Goal: Task Accomplishment & Management: Manage account settings

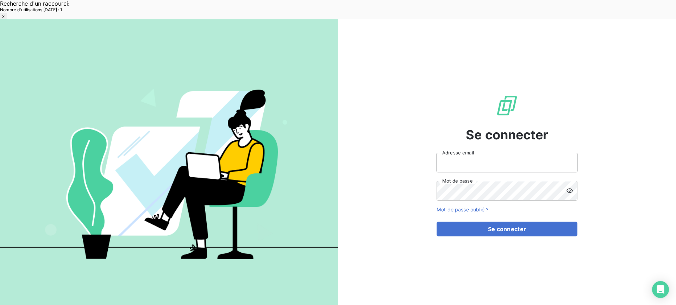
type input "[EMAIL_ADDRESS][DOMAIN_NAME]"
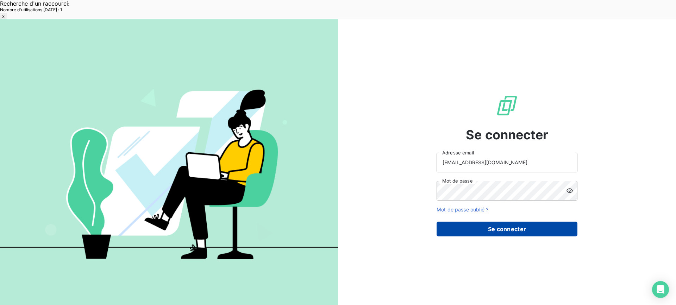
drag, startPoint x: 479, startPoint y: 212, endPoint x: 473, endPoint y: 212, distance: 6.4
click at [478, 222] on button "Se connecter" at bounding box center [507, 229] width 141 height 15
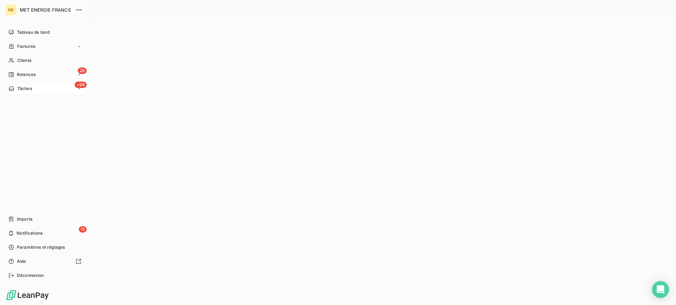
click at [56, 91] on div "+99 Tâches" at bounding box center [45, 88] width 79 height 11
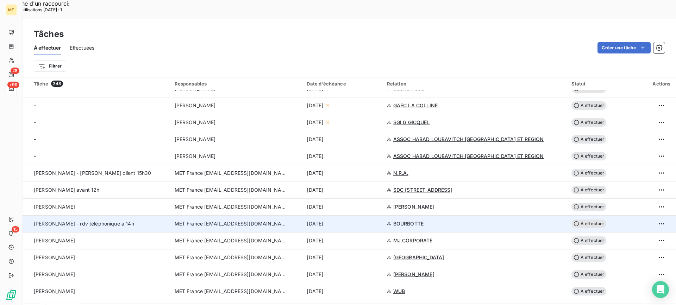
scroll to position [282, 0]
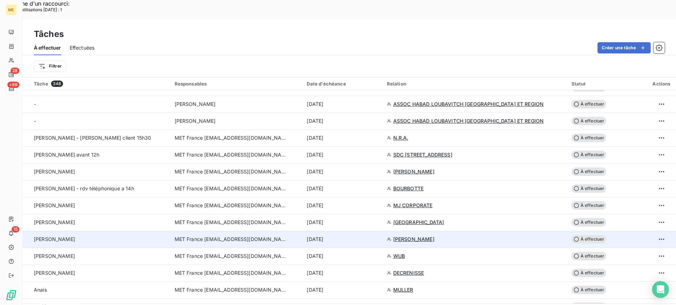
click at [76, 236] on div "[PERSON_NAME]" at bounding box center [100, 239] width 132 height 7
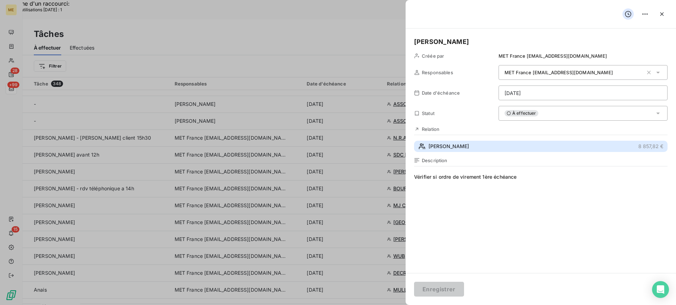
click at [497, 150] on button "[PERSON_NAME] 8 857,82 €" at bounding box center [541, 146] width 254 height 11
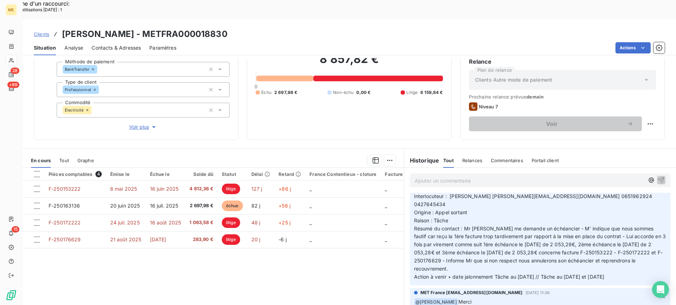
scroll to position [28, 0]
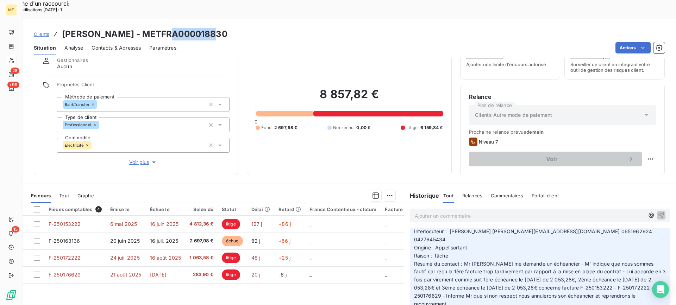
drag, startPoint x: 160, startPoint y: 13, endPoint x: 211, endPoint y: 13, distance: 51.4
click at [211, 28] on h3 "[PERSON_NAME] - METFRA000018830" at bounding box center [145, 34] width 166 height 13
click at [196, 41] on div "Situation Analyse Contacts & Adresses Paramètres Actions" at bounding box center [350, 48] width 654 height 15
copy h3 "METFRA000018830"
drag, startPoint x: 157, startPoint y: 17, endPoint x: 244, endPoint y: 13, distance: 86.4
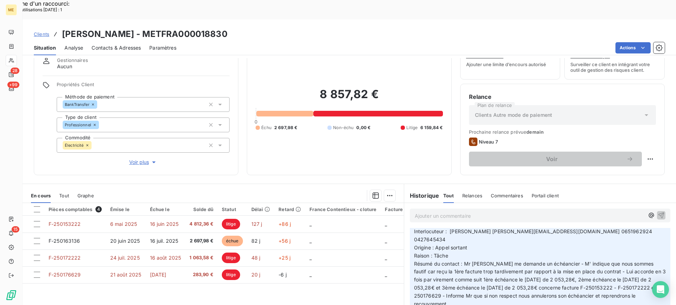
click at [244, 28] on div "Clients [PERSON_NAME] - METFRA000018830" at bounding box center [350, 34] width 654 height 13
copy span "0651962924"
drag, startPoint x: 589, startPoint y: 234, endPoint x: 617, endPoint y: 239, distance: 28.6
click at [617, 239] on span "Interlocuteur : [PERSON_NAME] [PERSON_NAME][EMAIL_ADDRESS][DOMAIN_NAME] 0651962…" at bounding box center [534, 236] width 240 height 14
copy span "0427645434"
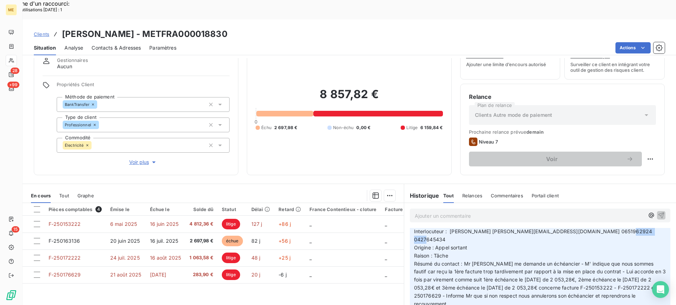
drag, startPoint x: 620, startPoint y: 238, endPoint x: 649, endPoint y: 236, distance: 29.0
click at [649, 236] on span "Interlocuteur : [PERSON_NAME] [PERSON_NAME][EMAIL_ADDRESS][DOMAIN_NAME] 0651962…" at bounding box center [534, 236] width 240 height 14
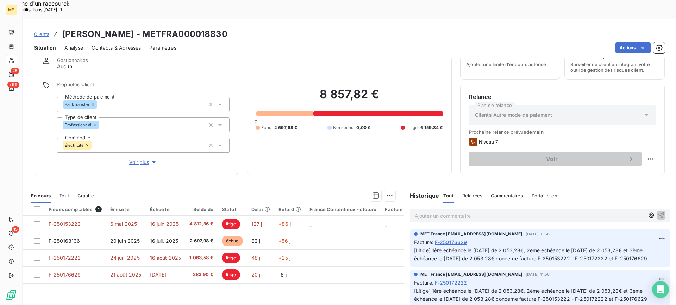
scroll to position [0, 0]
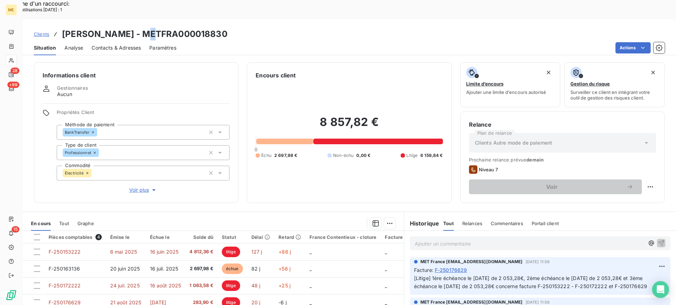
click at [150, 28] on h3 "[PERSON_NAME] - METFRA000018830" at bounding box center [145, 34] width 166 height 13
click at [151, 28] on h3 "[PERSON_NAME] - METFRA000018830" at bounding box center [145, 34] width 166 height 13
drag, startPoint x: 155, startPoint y: 14, endPoint x: 248, endPoint y: 14, distance: 93.7
click at [248, 28] on div "Clients [PERSON_NAME] - METFRA000018830" at bounding box center [350, 34] width 654 height 13
copy h3 "METFRA000018830"
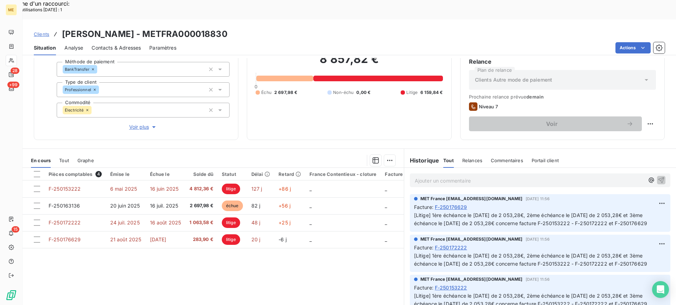
click at [444, 176] on p "Ajouter un commentaire ﻿" at bounding box center [530, 180] width 230 height 9
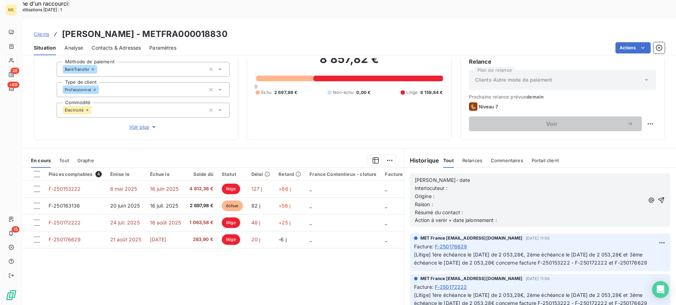
click at [450, 176] on p "[PERSON_NAME]- date" at bounding box center [530, 180] width 230 height 8
click at [505, 193] on p "Origine :" at bounding box center [530, 197] width 230 height 8
click at [504, 185] on p "Interlocuteur :" at bounding box center [530, 189] width 230 height 8
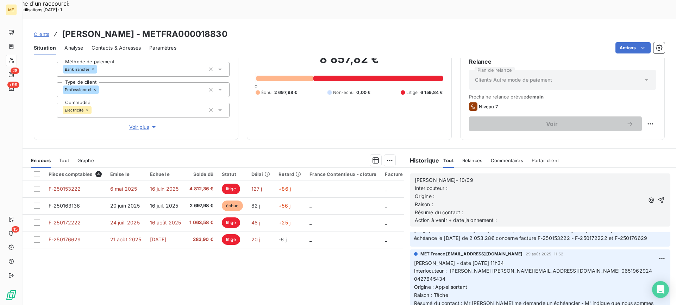
scroll to position [141, 0]
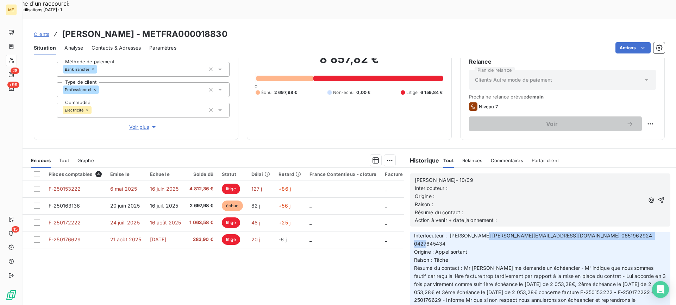
copy span "BARCHOUCHI [EMAIL_ADDRESS][DOMAIN_NAME] 0651962924 0427645434"
drag, startPoint x: 477, startPoint y: 240, endPoint x: 649, endPoint y: 242, distance: 171.6
click at [649, 242] on span "Interlocuteur : Abdelhafidh BARCHOUCHI boulangerieayoub@yahoo.com 0651962924 04…" at bounding box center [534, 240] width 240 height 14
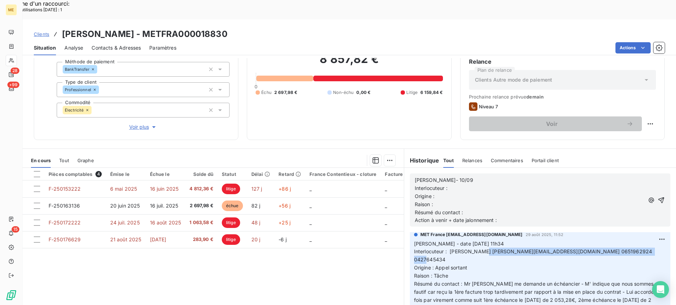
scroll to position [106, 0]
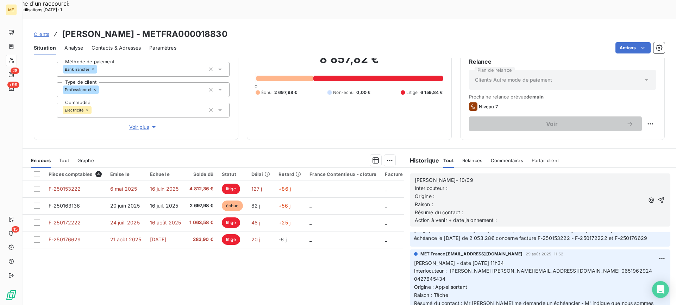
click at [527, 193] on p "Origine :" at bounding box center [530, 197] width 230 height 8
click at [527, 185] on p "Interlocuteur :" at bounding box center [530, 189] width 230 height 8
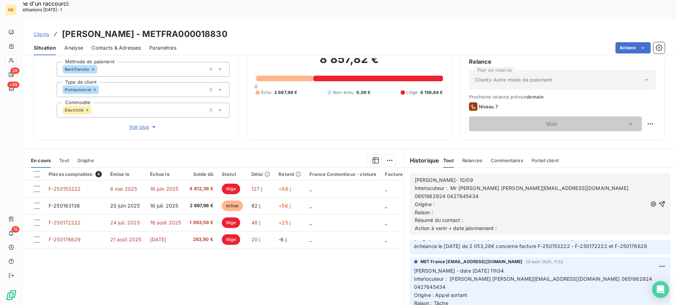
click at [530, 201] on p "Origine :" at bounding box center [531, 205] width 233 height 8
click at [522, 209] on p "Raison :" at bounding box center [531, 213] width 233 height 8
click at [486, 217] on p "Résumé du contact :" at bounding box center [531, 221] width 233 height 8
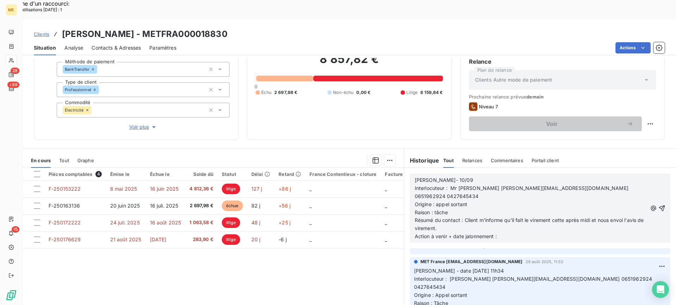
click at [505, 233] on p "Action à venir + date jalonnement :" at bounding box center [531, 237] width 233 height 8
click at [659, 205] on icon "button" at bounding box center [662, 208] width 6 height 6
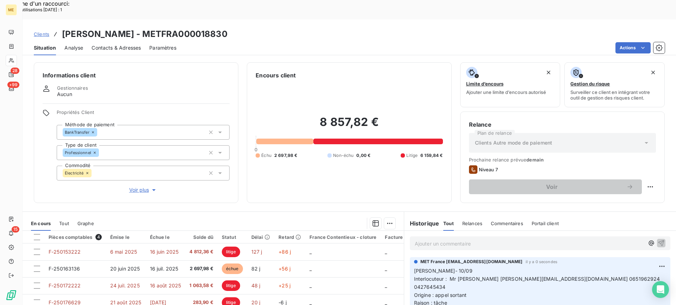
scroll to position [35, 0]
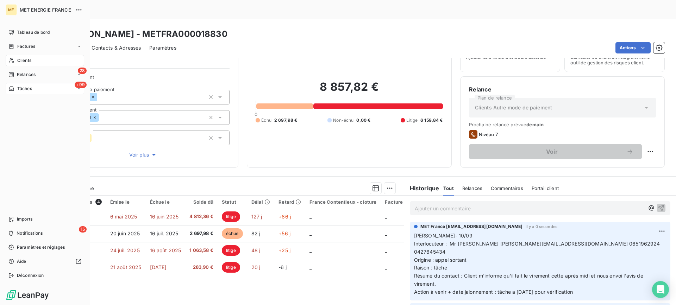
click at [30, 85] on div "+99 Tâches" at bounding box center [45, 88] width 79 height 11
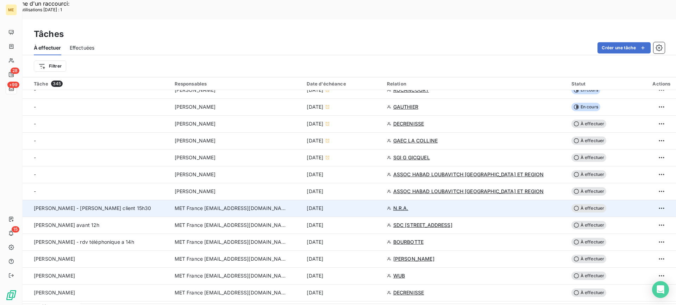
scroll to position [247, 0]
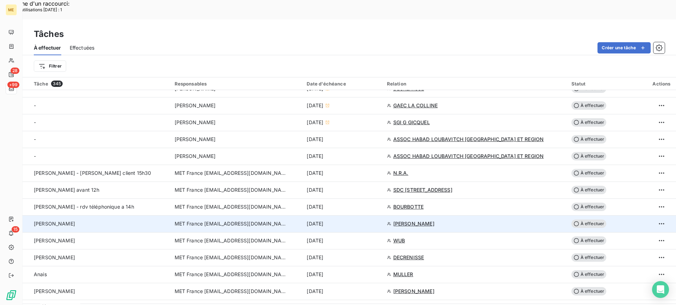
click at [120, 221] on div "Valérie" at bounding box center [100, 224] width 132 height 7
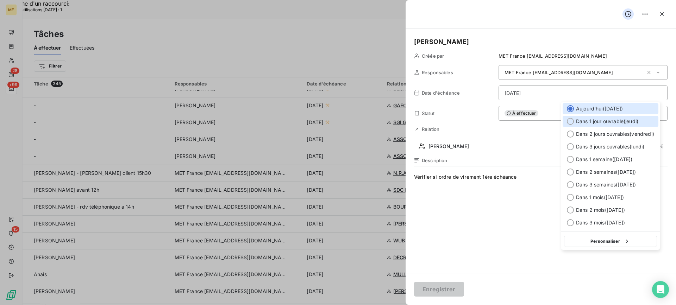
click at [571, 120] on div at bounding box center [570, 121] width 7 height 7
type input "11/09/2025"
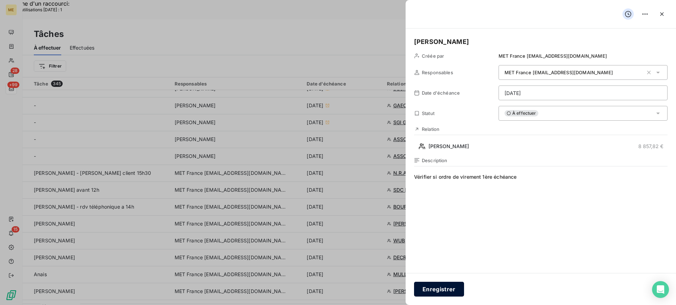
click at [457, 293] on button "Enregistrer" at bounding box center [439, 289] width 50 height 15
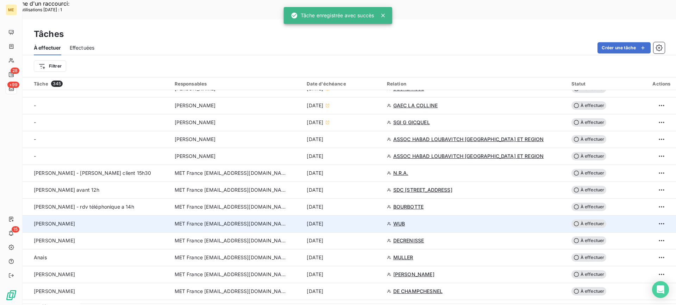
click at [177, 221] on span "MET France [EMAIL_ADDRESS][DOMAIN_NAME]" at bounding box center [231, 224] width 113 height 7
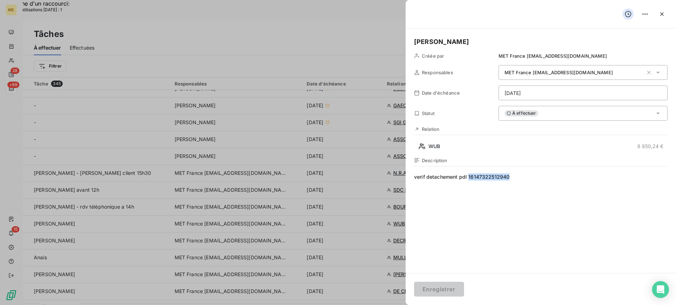
copy span "16147322512940"
drag, startPoint x: 508, startPoint y: 177, endPoint x: 468, endPoint y: 179, distance: 40.2
click at [468, 179] on span "verif detachement pdl 16147322512940" at bounding box center [541, 241] width 254 height 135
click at [534, 111] on div "À effectuer" at bounding box center [583, 113] width 169 height 15
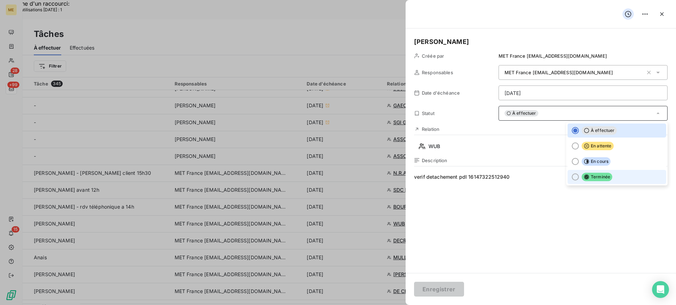
click at [613, 180] on li "Terminée" at bounding box center [617, 177] width 99 height 14
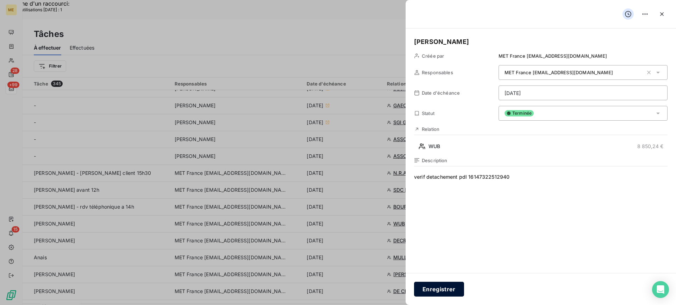
click at [444, 292] on button "Enregistrer" at bounding box center [439, 289] width 50 height 15
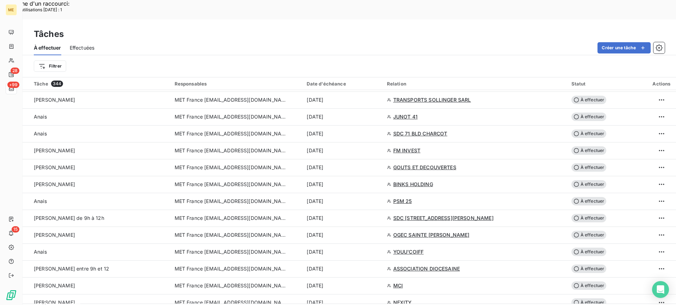
scroll to position [845, 0]
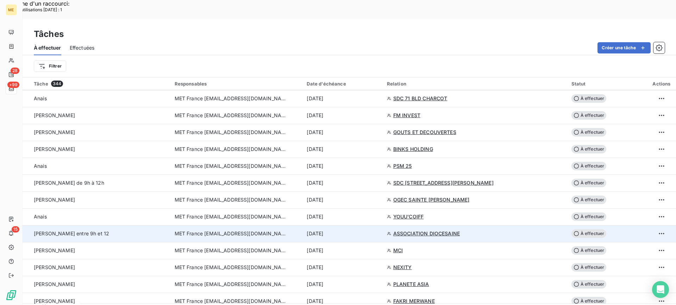
click at [124, 225] on td "Lisa rappel entre 9h et 12" at bounding box center [97, 233] width 148 height 17
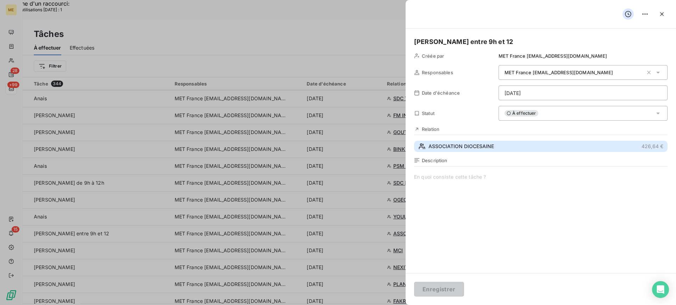
click at [555, 145] on button "ASSOCIATION DIOCESAINE 426,64 €" at bounding box center [541, 146] width 254 height 11
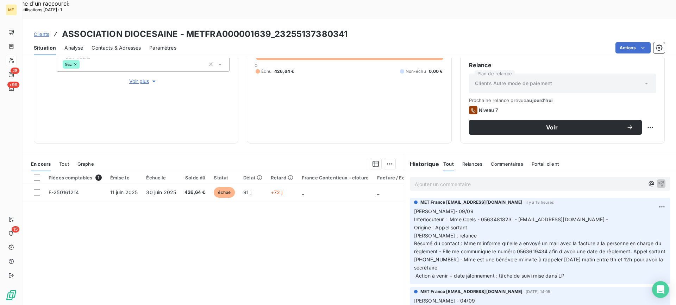
scroll to position [112, 0]
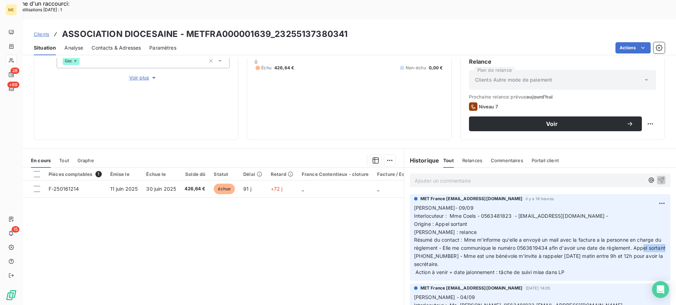
drag, startPoint x: 430, startPoint y: 237, endPoint x: 458, endPoint y: 237, distance: 27.8
click at [458, 237] on span "Lisa- 09/09 Interlocuteur : Mme Coels - 0563481823 - comptaparoisse@albi.cathol…" at bounding box center [540, 240] width 253 height 70
copy span "0563619434"
click at [576, 211] on p "Lisa- 09/09 Interlocuteur : Mme Coels - 0563481823 - comptaparoisse@albi.cathol…" at bounding box center [540, 240] width 252 height 73
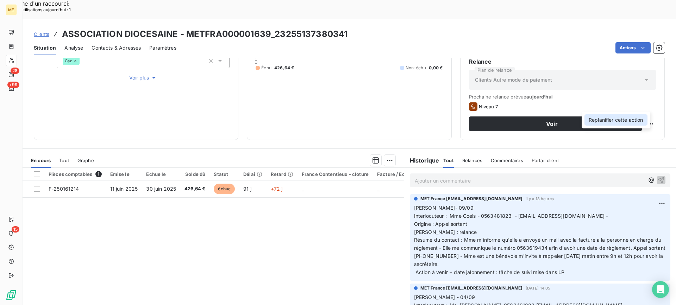
click at [631, 115] on div "Replanifier cette action" at bounding box center [616, 119] width 63 height 11
select select "8"
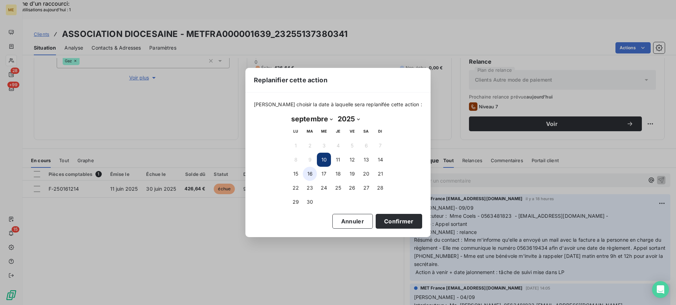
click at [315, 175] on button "16" at bounding box center [310, 174] width 14 height 14
click at [349, 164] on button "12" at bounding box center [352, 160] width 14 height 14
click at [393, 223] on button "Confirmer" at bounding box center [399, 221] width 47 height 15
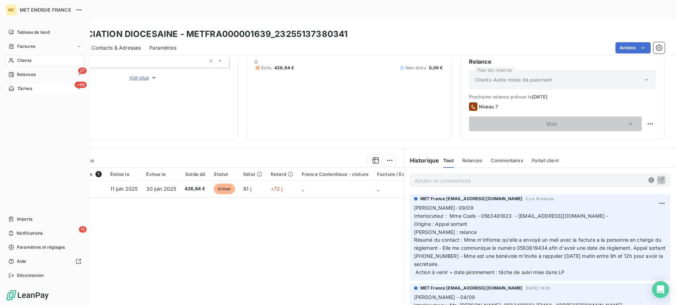
click at [30, 91] on span "Tâches" at bounding box center [24, 89] width 15 height 6
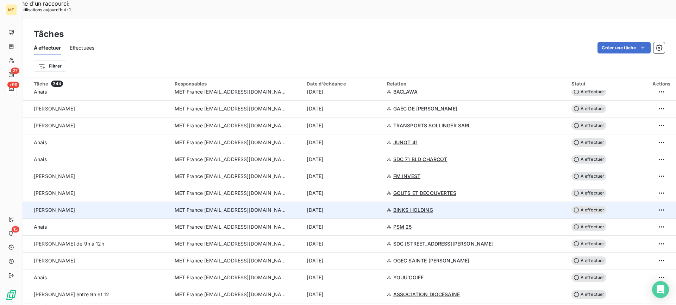
scroll to position [775, 0]
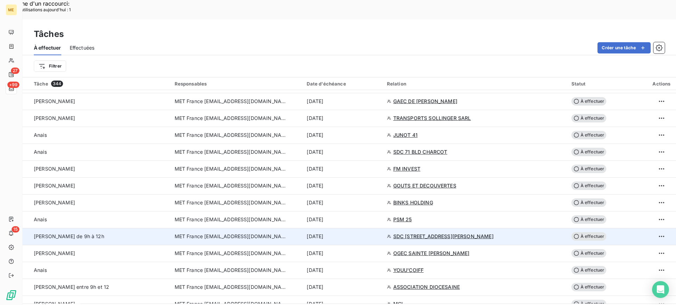
click at [129, 233] on div "Sylvain - appeler de 9h à 12h" at bounding box center [100, 236] width 132 height 7
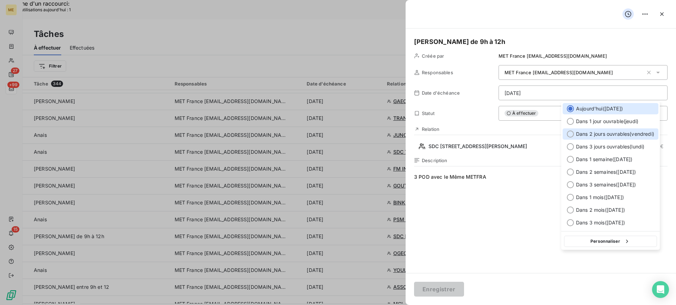
click at [587, 133] on span "Dans 2 jours ouvrables ( vendredi )" at bounding box center [615, 134] width 78 height 7
type input "12/09/2025"
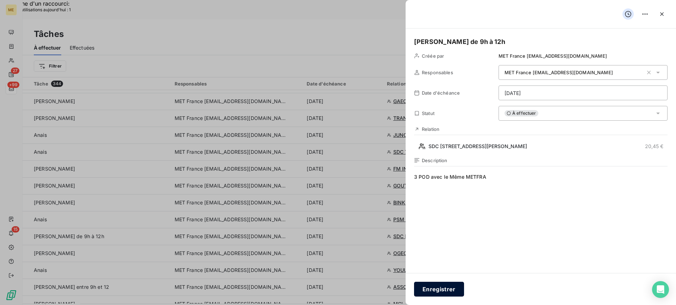
click at [448, 285] on button "Enregistrer" at bounding box center [439, 289] width 50 height 15
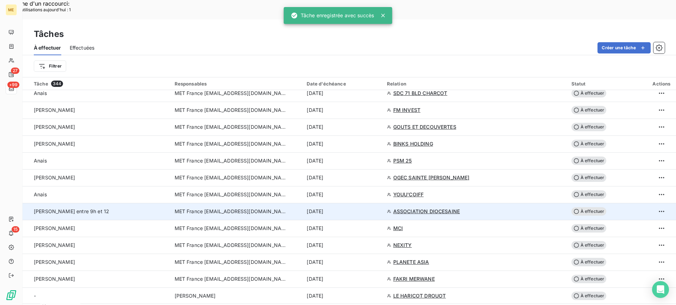
scroll to position [845, 0]
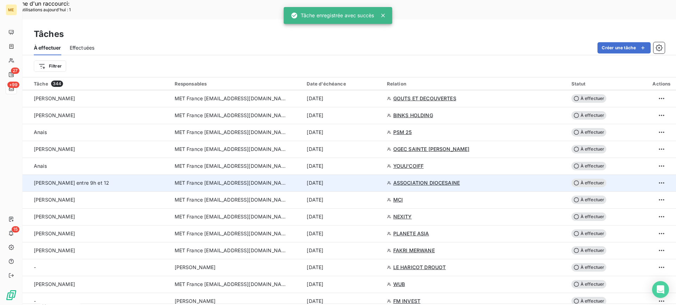
click at [127, 180] on div "Lisa rappel entre 9h et 12" at bounding box center [100, 183] width 132 height 7
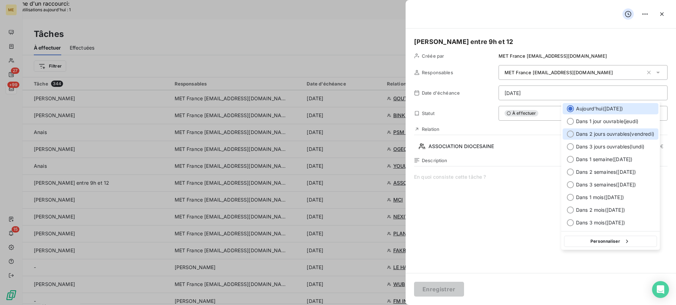
click at [603, 135] on span "Dans 2 jours ouvrables ( vendredi )" at bounding box center [615, 134] width 78 height 7
type input "12/09/2025"
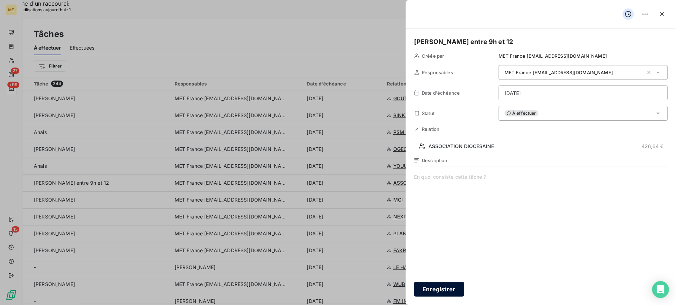
click at [454, 283] on button "Enregistrer" at bounding box center [439, 289] width 50 height 15
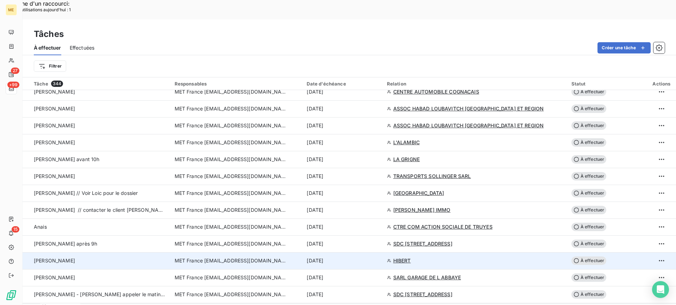
scroll to position [423, 0]
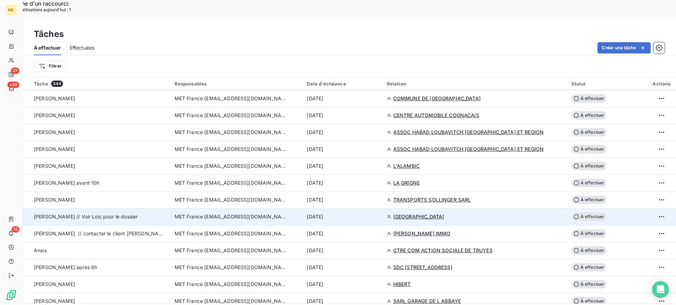
click at [152, 213] on div "Valérie // Voir Loic pour le dossier" at bounding box center [100, 216] width 132 height 7
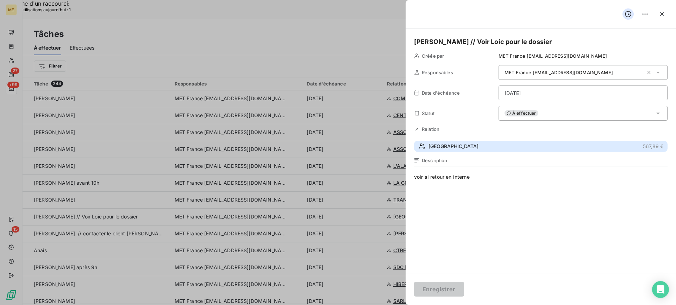
click at [507, 150] on button "SARL HOTEL BELLEVUE 567,89 €" at bounding box center [541, 146] width 254 height 11
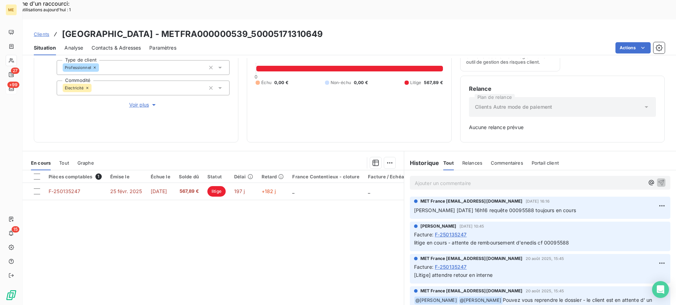
scroll to position [88, 0]
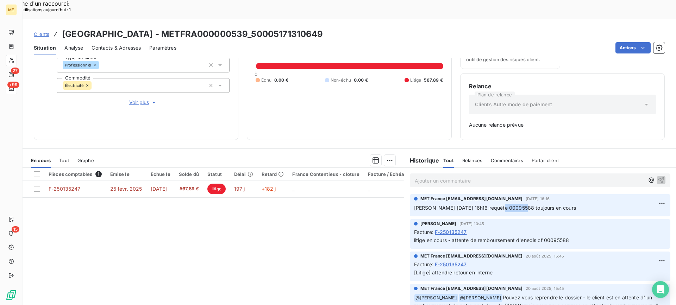
drag, startPoint x: 492, startPoint y: 189, endPoint x: 516, endPoint y: 188, distance: 24.0
click at [516, 205] on span "Valérie 27/08/2025 16h16 requête 00095588 toujours en cours" at bounding box center [495, 208] width 162 height 6
copy span "00095588"
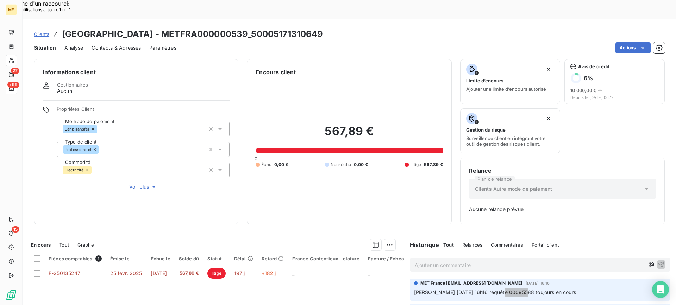
scroll to position [0, 0]
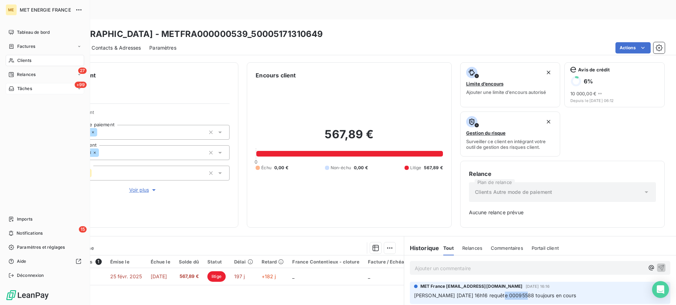
click at [50, 86] on div "+99 Tâches" at bounding box center [45, 88] width 79 height 11
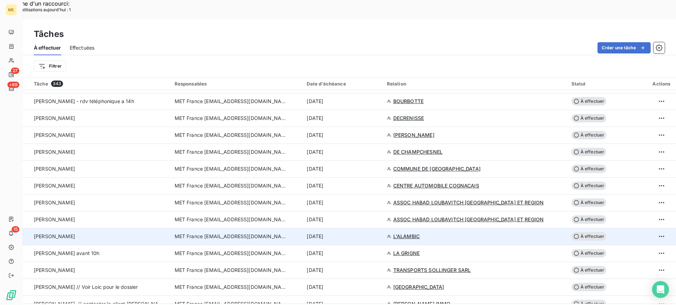
scroll to position [388, 0]
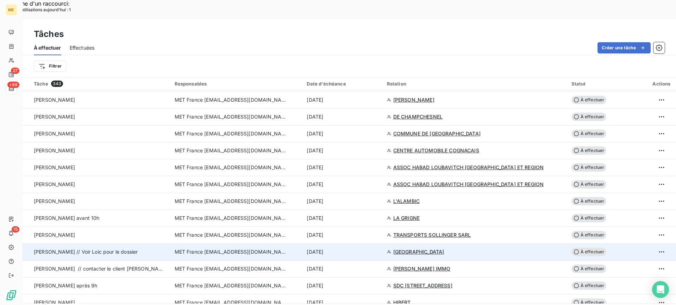
click at [166, 244] on td "Valérie // Voir Loic pour le dossier" at bounding box center [97, 252] width 148 height 17
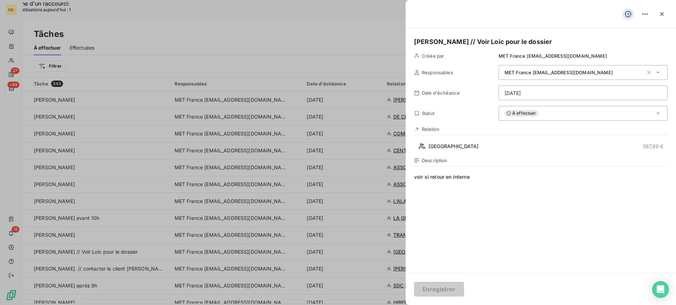
click at [570, 117] on div "À effectuer" at bounding box center [583, 113] width 169 height 15
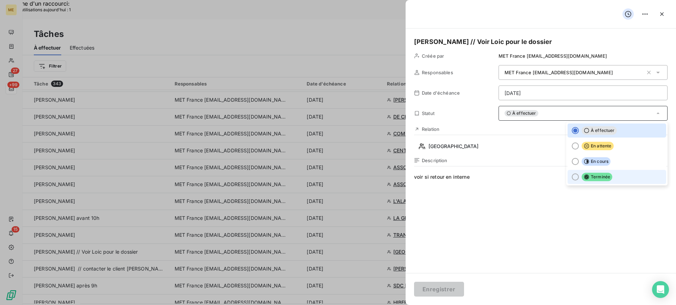
click at [591, 173] on li "Terminée" at bounding box center [617, 177] width 99 height 14
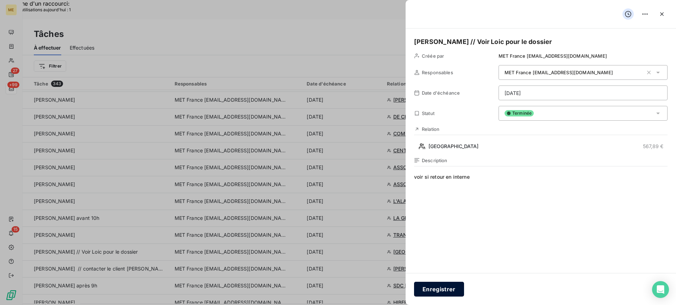
click at [450, 291] on button "Enregistrer" at bounding box center [439, 289] width 50 height 15
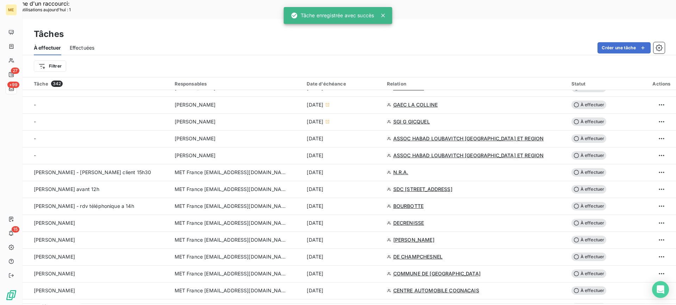
scroll to position [247, 0]
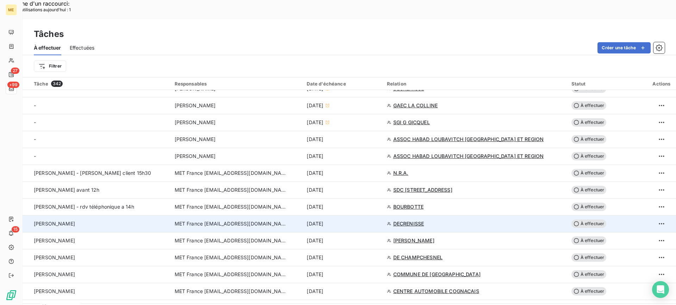
click at [107, 216] on td "Valérie" at bounding box center [97, 224] width 148 height 17
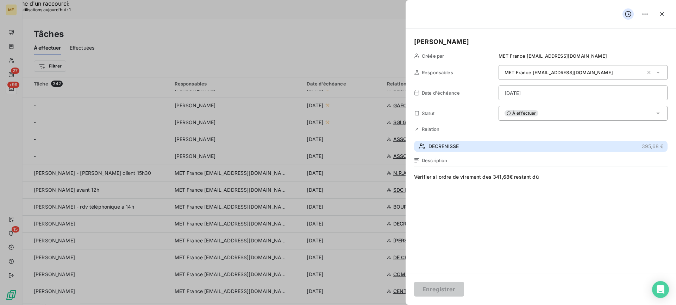
click at [526, 145] on button "DECRENISSE 395,68 €" at bounding box center [541, 146] width 254 height 11
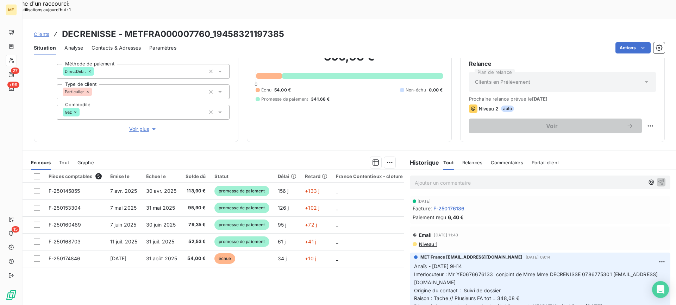
scroll to position [63, 0]
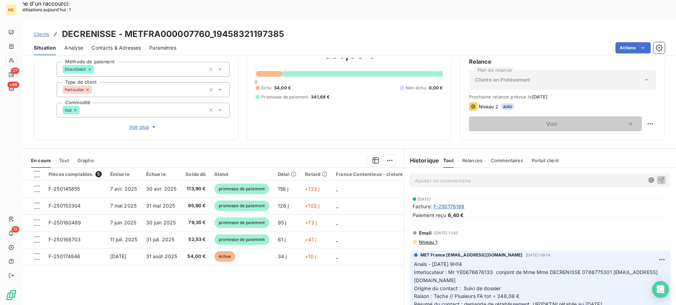
click at [144, 124] on span "Voir plus" at bounding box center [143, 127] width 28 height 7
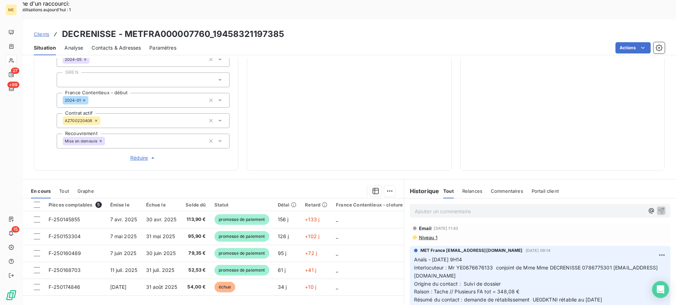
scroll to position [155, 0]
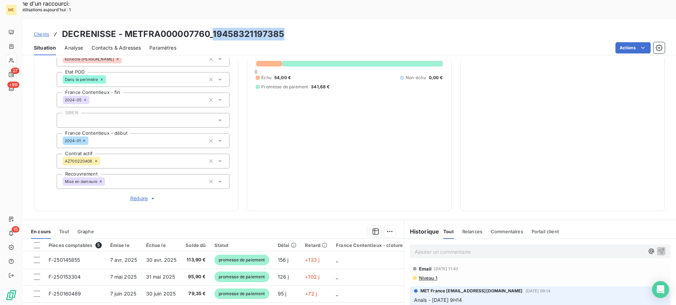
drag, startPoint x: 211, startPoint y: 13, endPoint x: 286, endPoint y: 14, distance: 74.7
click at [286, 28] on div "Clients DECRENISSE - METFRA000007760_19458321197385" at bounding box center [350, 34] width 654 height 13
copy h3 "19458321197385"
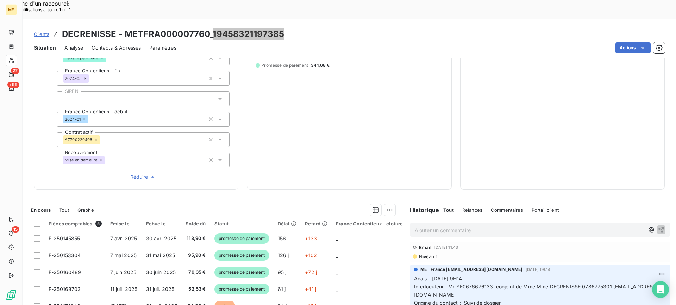
scroll to position [190, 0]
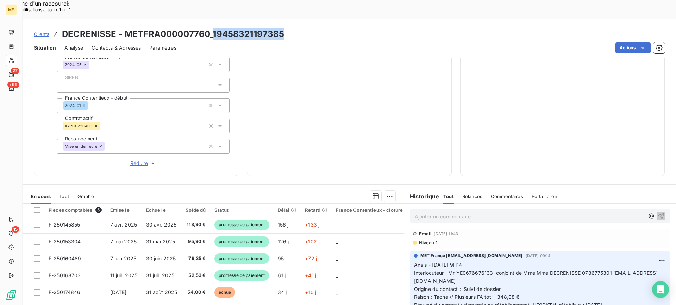
copy h3 "19458321197385"
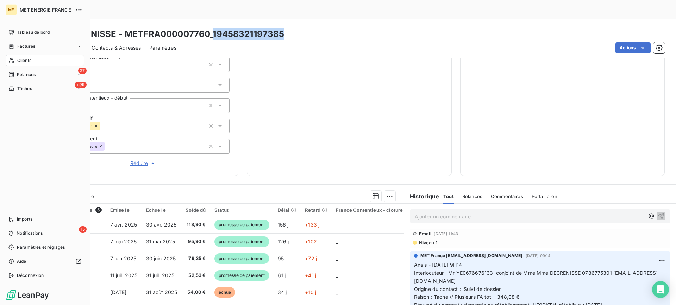
click at [18, 86] on span "Tâches" at bounding box center [24, 89] width 15 height 6
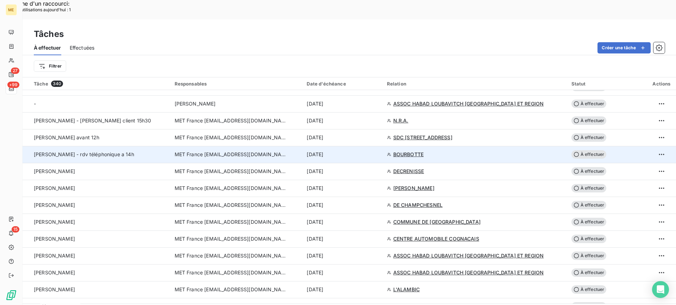
scroll to position [317, 0]
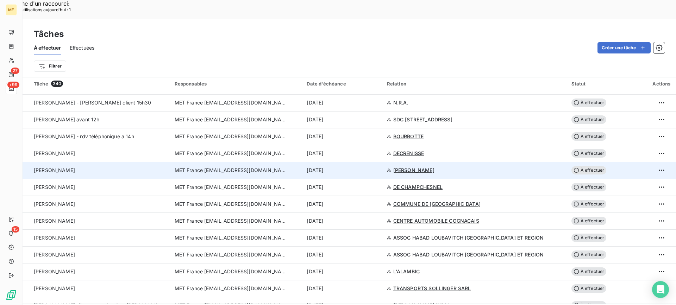
click at [111, 167] on div "Valérie" at bounding box center [100, 170] width 132 height 7
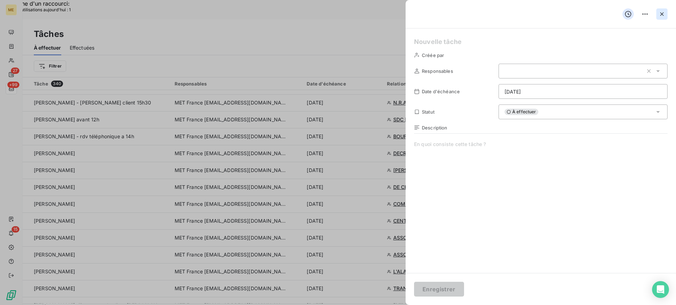
click at [662, 16] on icon "button" at bounding box center [662, 14] width 7 height 7
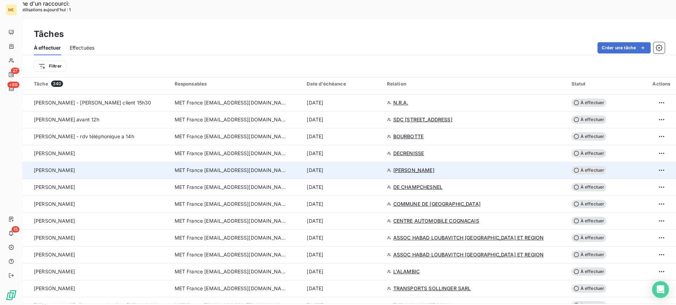
click at [99, 162] on td "Valérie" at bounding box center [97, 170] width 148 height 17
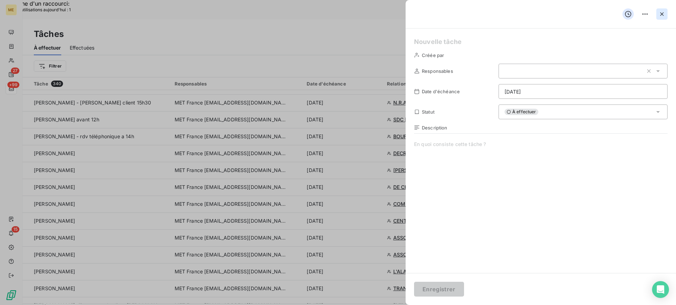
drag, startPoint x: 664, startPoint y: 10, endPoint x: 668, endPoint y: 8, distance: 3.8
click at [666, 10] on button "button" at bounding box center [662, 13] width 11 height 11
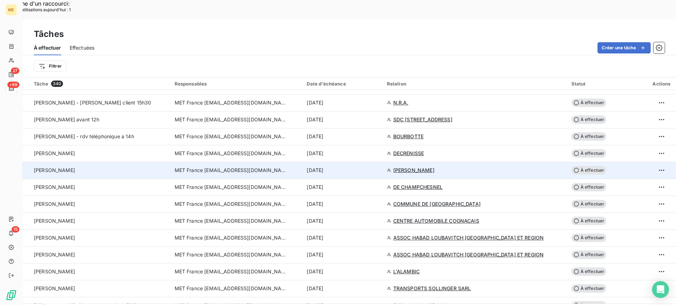
click at [130, 162] on td "Valérie" at bounding box center [97, 170] width 148 height 17
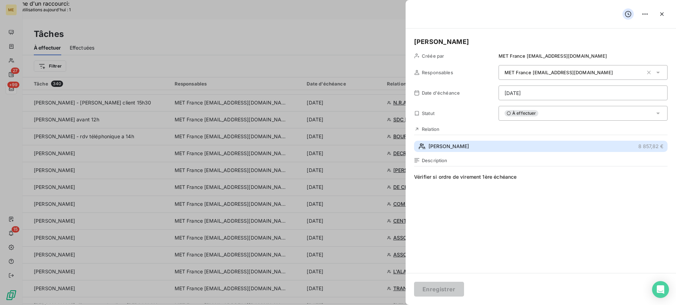
click at [536, 149] on button "GAGLIANO Benjamin 8 857,82 €" at bounding box center [541, 146] width 254 height 11
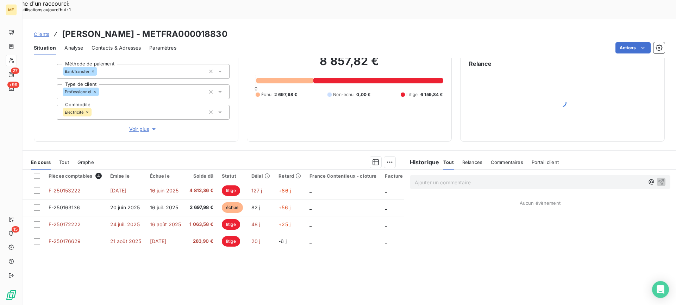
scroll to position [62, 0]
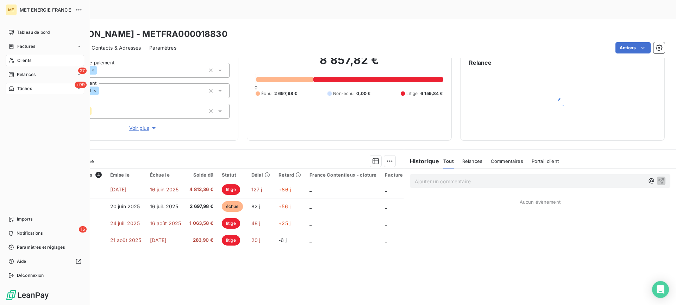
click at [52, 86] on div "+99 Tâches" at bounding box center [45, 88] width 79 height 11
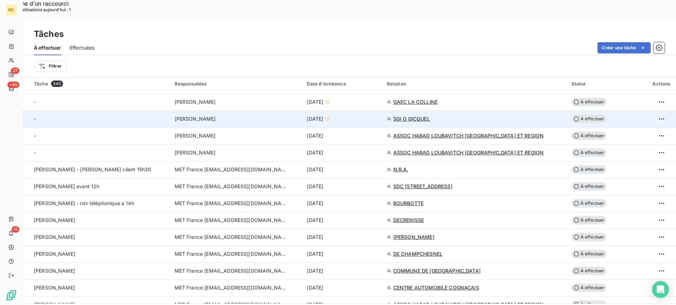
scroll to position [282, 0]
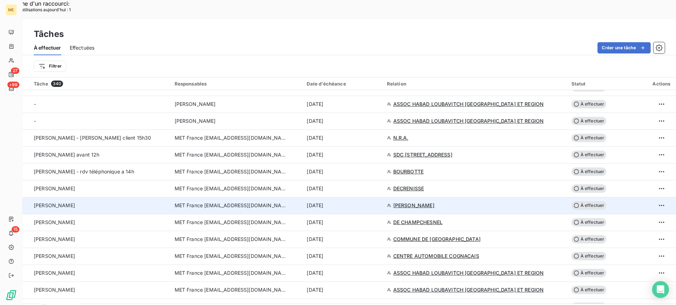
click at [143, 197] on td "Valérie" at bounding box center [97, 205] width 148 height 17
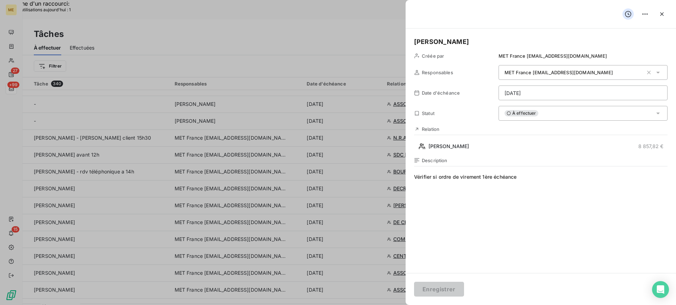
click at [532, 106] on div "Valérie Créée par MET France met-france@recouvrement.met.com Responsables MET F…" at bounding box center [541, 151] width 271 height 245
click at [520, 114] on span "À effectuer" at bounding box center [522, 113] width 34 height 6
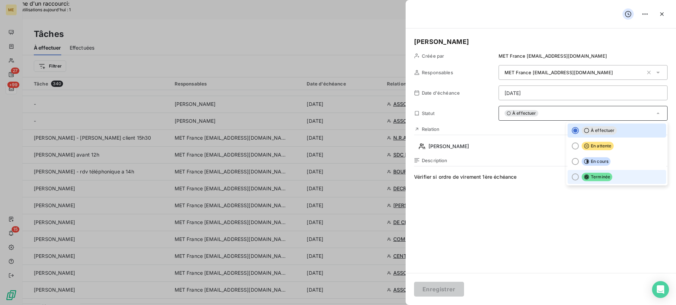
click at [573, 173] on li "Terminée" at bounding box center [617, 177] width 99 height 14
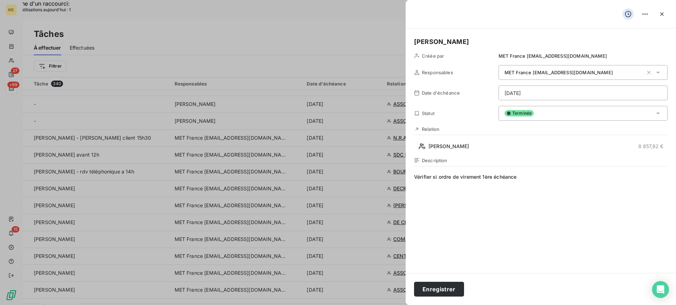
click at [424, 280] on div "Enregistrer" at bounding box center [541, 289] width 271 height 32
click at [425, 281] on div "Enregistrer" at bounding box center [541, 289] width 271 height 32
click at [428, 286] on button "Enregistrer" at bounding box center [439, 289] width 50 height 15
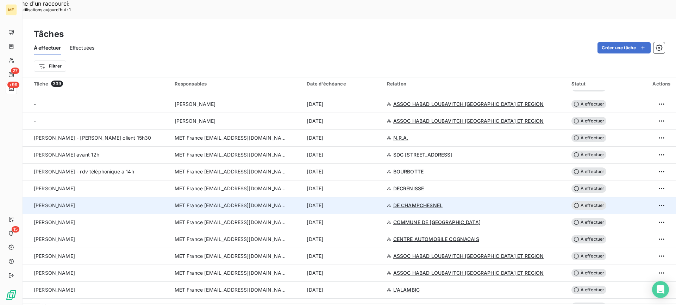
click at [107, 202] on div "Valérie" at bounding box center [100, 205] width 132 height 7
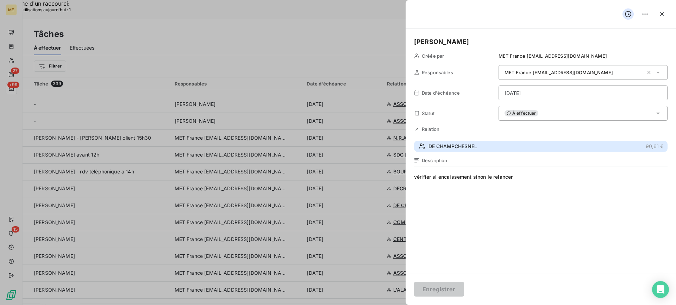
click at [527, 146] on button "DE CHAMPCHESNEL 90,61 €" at bounding box center [541, 146] width 254 height 11
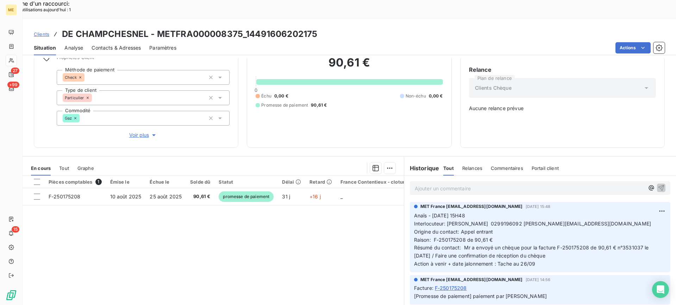
scroll to position [62, 0]
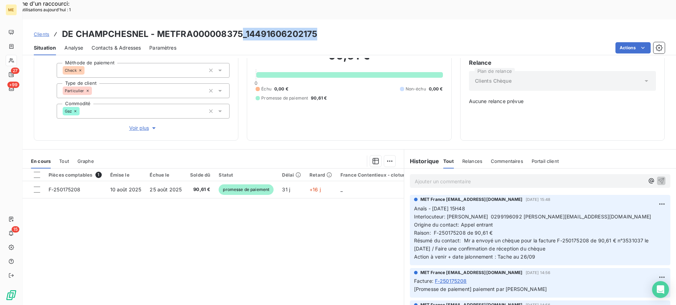
drag, startPoint x: 243, startPoint y: 15, endPoint x: 330, endPoint y: 16, distance: 87.4
click at [330, 28] on div "Clients DE CHAMPCHESNEL - METFRA000008375_14491606202175" at bounding box center [350, 34] width 654 height 13
click at [307, 41] on div "Situation Analyse Contacts & Adresses Paramètres Actions" at bounding box center [350, 48] width 654 height 15
drag, startPoint x: 246, startPoint y: 12, endPoint x: 317, endPoint y: 12, distance: 71.2
click at [317, 28] on div "Clients DE CHAMPCHESNEL - METFRA000008375_14491606202175" at bounding box center [350, 34] width 654 height 13
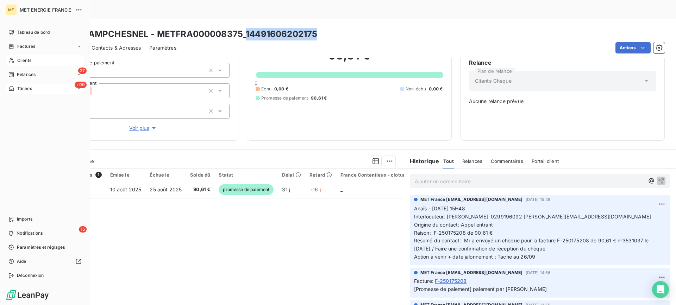
click at [40, 84] on div "+99 Tâches" at bounding box center [45, 88] width 79 height 11
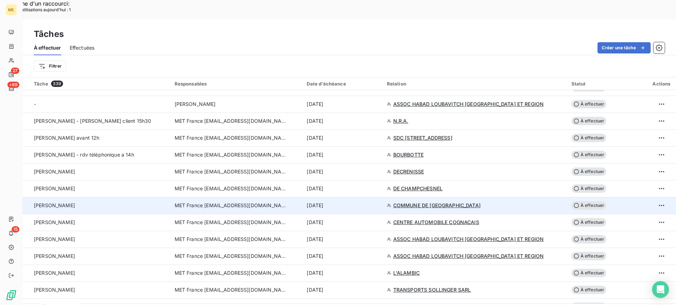
scroll to position [317, 0]
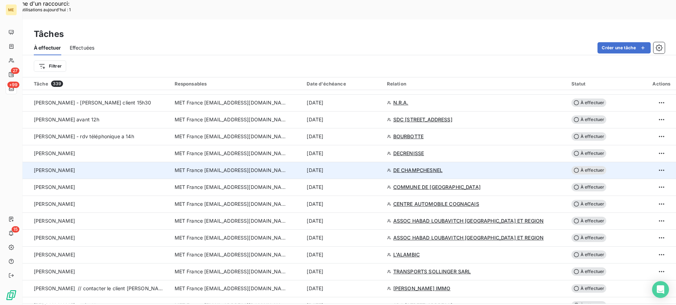
click at [96, 162] on td "Valérie" at bounding box center [97, 170] width 148 height 17
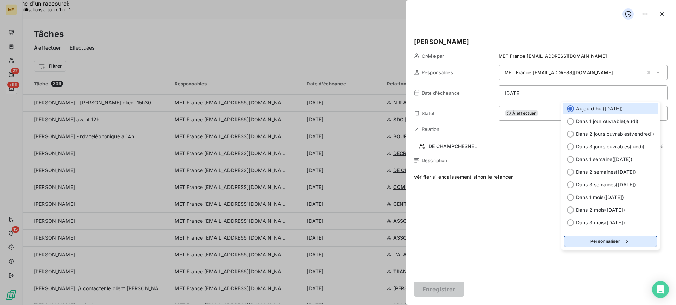
click at [629, 237] on button "Personnaliser" at bounding box center [610, 241] width 93 height 11
select select "8"
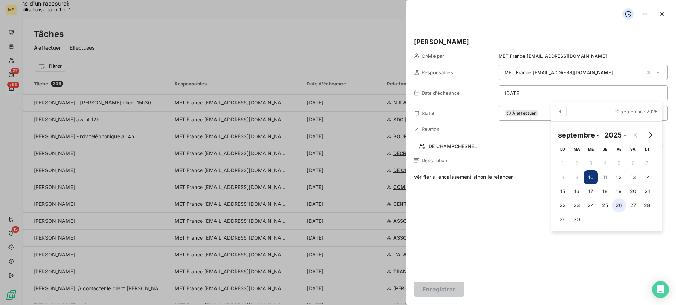
click at [622, 207] on button "26" at bounding box center [619, 206] width 14 height 14
type input "26/09/2025"
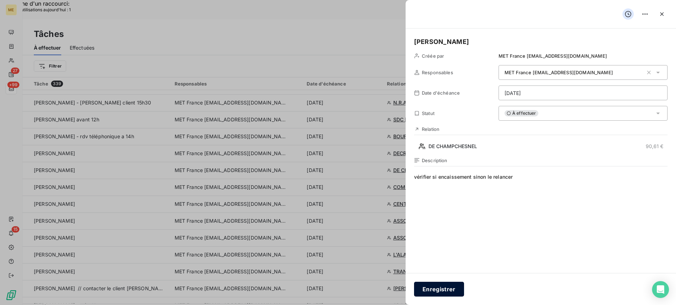
click at [442, 291] on button "Enregistrer" at bounding box center [439, 289] width 50 height 15
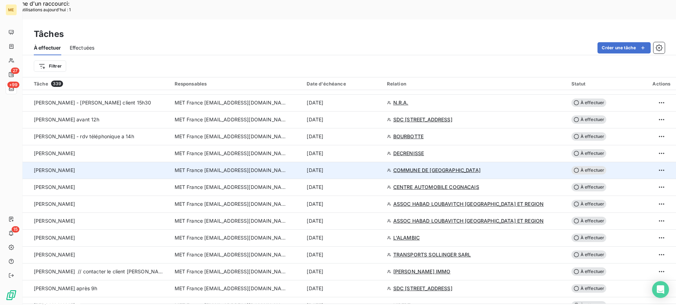
click at [149, 162] on td "Valérie" at bounding box center [97, 170] width 148 height 17
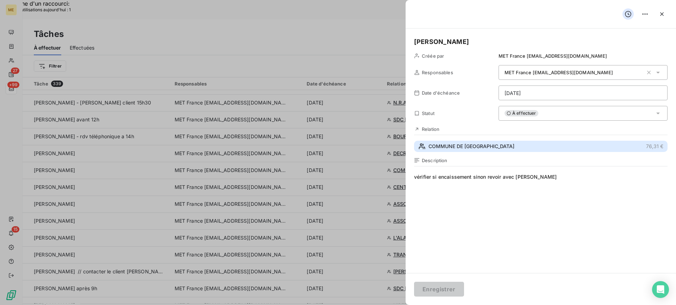
click at [557, 147] on button "COMMUNE DE SAINT-LEGER-AUX-BOIS 76,31 €" at bounding box center [541, 146] width 254 height 11
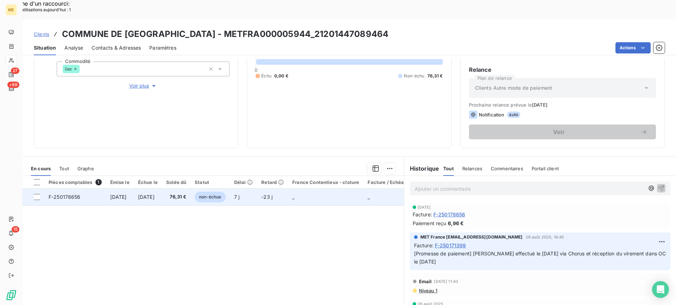
scroll to position [106, 0]
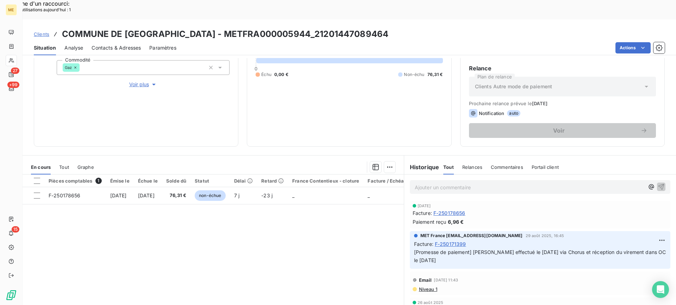
drag, startPoint x: 327, startPoint y: 14, endPoint x: 398, endPoint y: 16, distance: 71.5
click at [389, 28] on h3 "COMMUNE DE SAINT-LEGER-AUX-BOIS - METFRA000005944_21201447089464" at bounding box center [225, 34] width 327 height 13
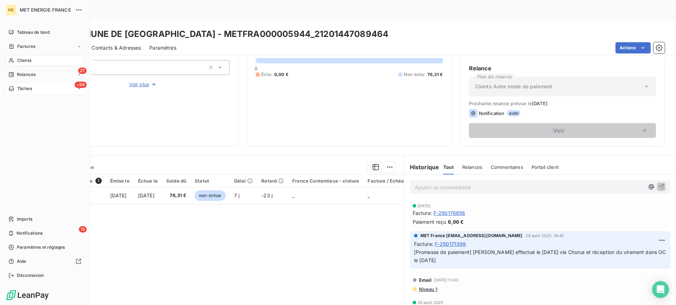
click at [28, 86] on span "Tâches" at bounding box center [24, 89] width 15 height 6
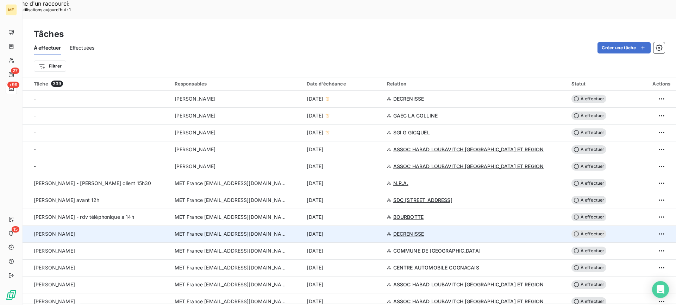
scroll to position [247, 0]
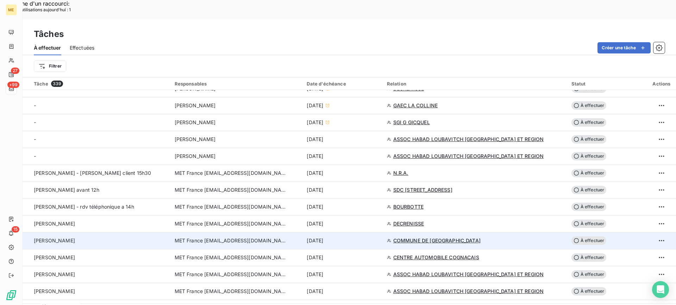
click at [81, 233] on td "Valérie" at bounding box center [97, 241] width 148 height 17
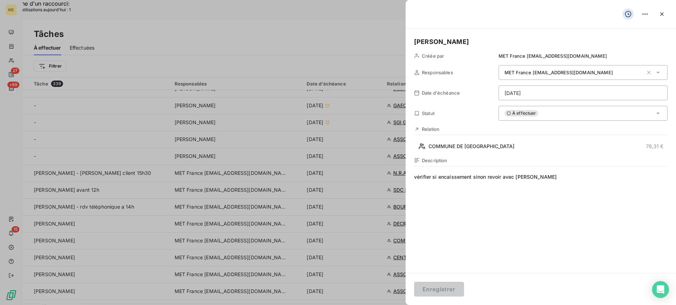
click at [546, 109] on div "À effectuer" at bounding box center [583, 113] width 169 height 15
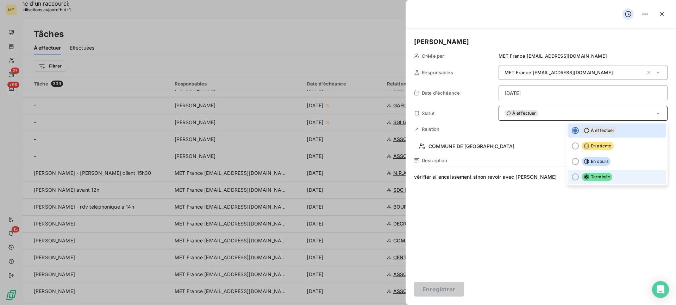
click at [584, 174] on span "Terminée" at bounding box center [597, 177] width 31 height 8
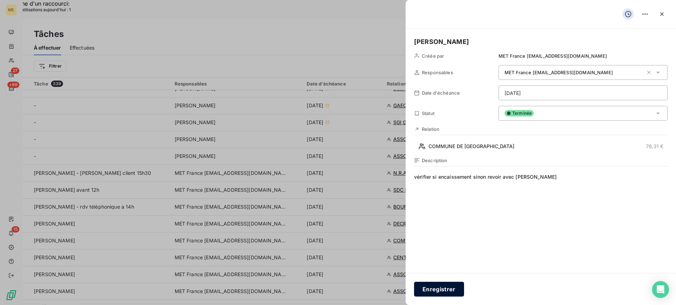
click at [451, 288] on button "Enregistrer" at bounding box center [439, 289] width 50 height 15
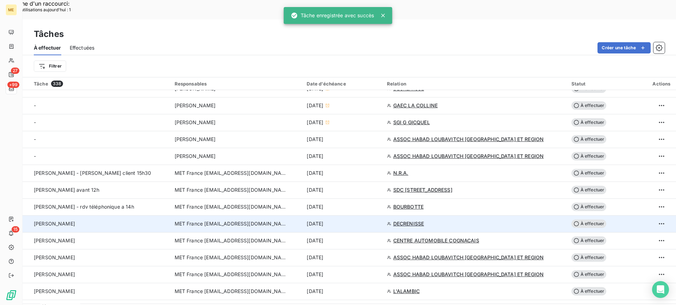
click at [94, 216] on td "Valérie" at bounding box center [97, 224] width 148 height 17
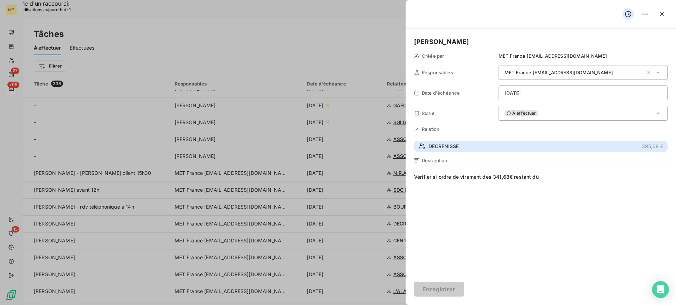
click at [543, 148] on button "DECRENISSE 395,68 €" at bounding box center [541, 146] width 254 height 11
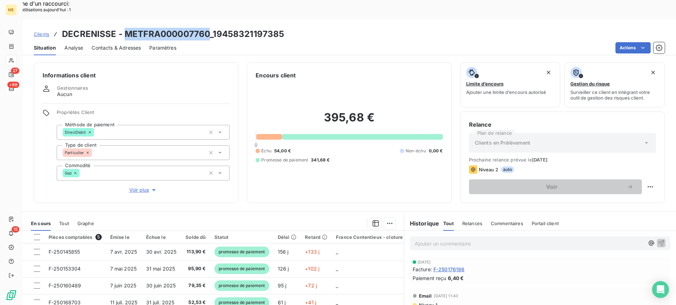
drag, startPoint x: 127, startPoint y: 12, endPoint x: 207, endPoint y: 13, distance: 80.0
click at [207, 28] on h3 "DECRENISSE - METFRA000007760_19458321197385" at bounding box center [173, 34] width 222 height 13
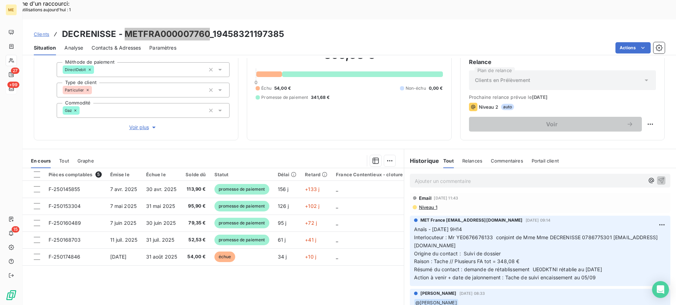
scroll to position [63, 0]
drag, startPoint x: 579, startPoint y: 217, endPoint x: 610, endPoint y: 219, distance: 31.4
click at [610, 225] on p "Anaïs - 01/09/2025 - 9H14 Interlocuteur : Mr YE0676676133 conjoint de Mme Mme D…" at bounding box center [540, 253] width 252 height 56
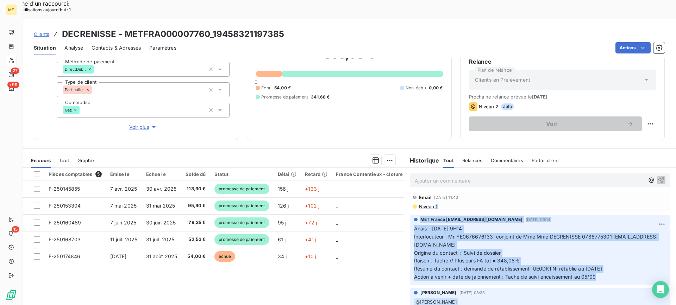
scroll to position [35, 0]
drag, startPoint x: 600, startPoint y: 226, endPoint x: 410, endPoint y: 212, distance: 189.7
click at [410, 216] on div "MET France met-france@recouvrement.met.com 1 sept. 2025, 09:14 Anaïs - 01/09/20…" at bounding box center [540, 251] width 261 height 70
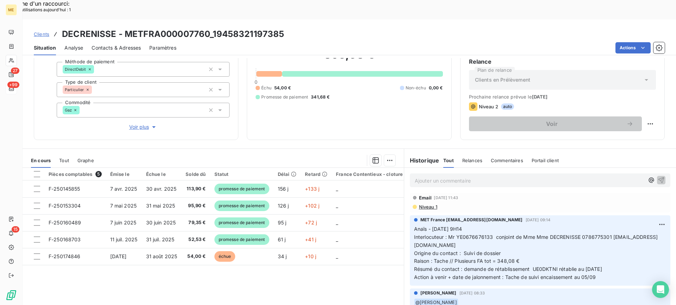
click at [439, 176] on p "Ajouter un commentaire ﻿" at bounding box center [530, 180] width 230 height 9
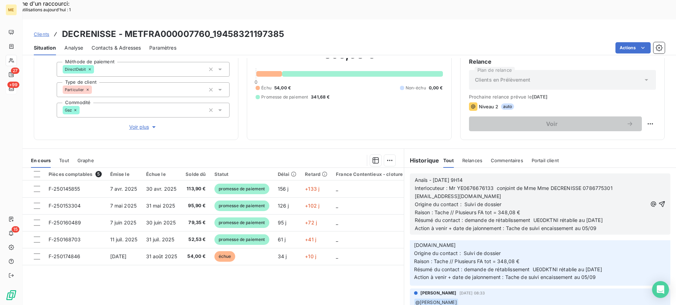
drag, startPoint x: 476, startPoint y: 162, endPoint x: 427, endPoint y: 162, distance: 49.3
click at [427, 176] on p "Anaïs - 01/09/2025 - 9H14" at bounding box center [531, 180] width 233 height 8
click at [463, 177] on span "Anaïs - 01/09/2025 - 9H14" at bounding box center [439, 180] width 48 height 6
click at [462, 185] on span "Interlocuteur : Mr YE0676676133 conjoint de Mme Mme DECRENISSE 0786775301 DECRE…" at bounding box center [514, 192] width 199 height 14
click at [478, 174] on div "Anaïs - 01/09/2025 - 9H14 Interlocuteur : Mr YE 0676676133 conjoint de Mme Mme …" at bounding box center [540, 204] width 261 height 61
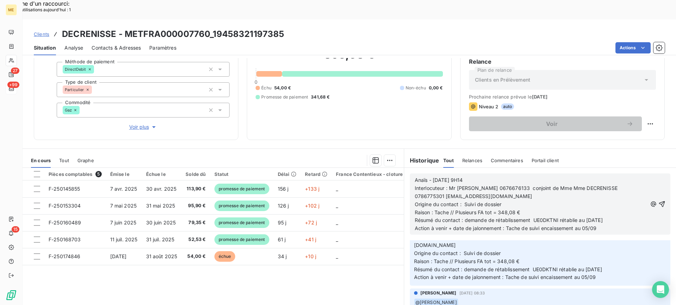
drag, startPoint x: 479, startPoint y: 160, endPoint x: 430, endPoint y: 161, distance: 48.6
click at [430, 176] on p "Anaïs - 01/09/2025 - 9H14" at bounding box center [531, 180] width 233 height 8
drag, startPoint x: 461, startPoint y: 203, endPoint x: 637, endPoint y: 199, distance: 176.2
click at [637, 199] on div "Lisa - 9h36 - 10/09 Interlocuteur : Mr YE 0676676133 conjoint de Mme Mme DECREN…" at bounding box center [540, 204] width 251 height 57
click at [601, 225] on p "Action à venir + date de jalonnement : Tache de suivi encaissement au 05/09" at bounding box center [531, 229] width 233 height 8
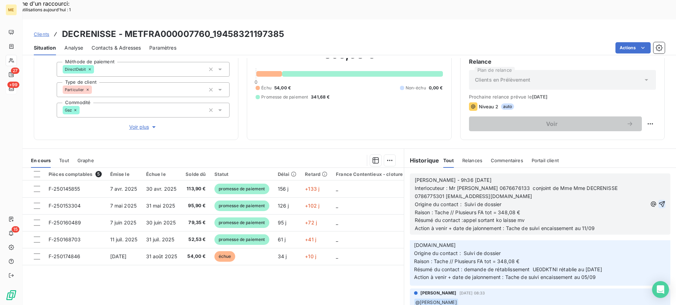
click at [659, 202] on icon "button" at bounding box center [662, 205] width 6 height 6
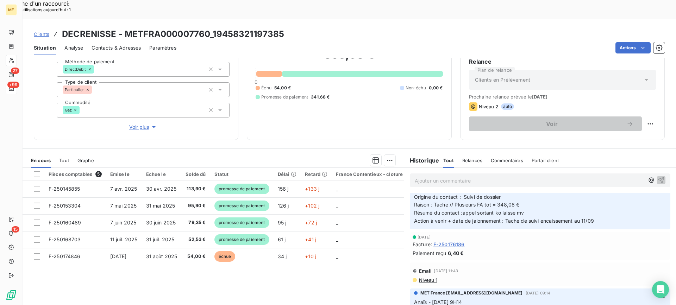
scroll to position [109, 0]
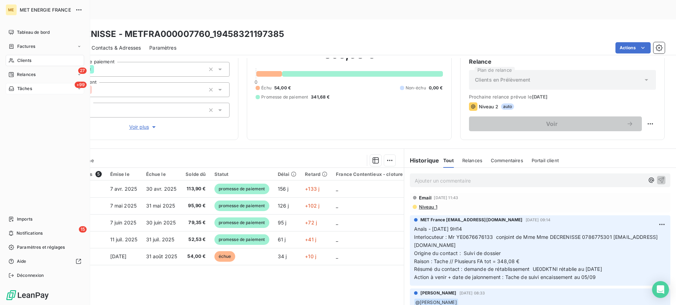
click at [22, 84] on div "+99 Tâches" at bounding box center [45, 88] width 79 height 11
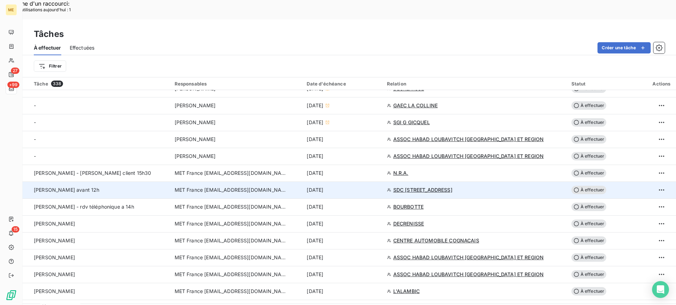
scroll to position [282, 0]
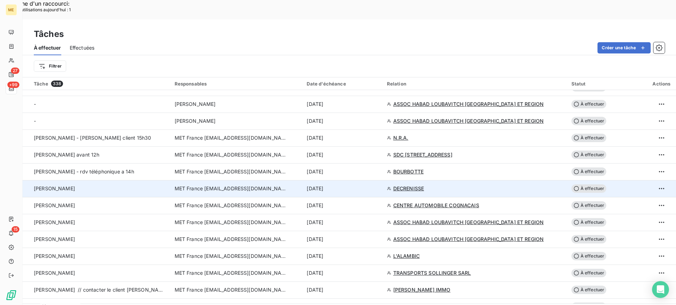
click at [138, 185] on div "Valérie" at bounding box center [100, 188] width 132 height 7
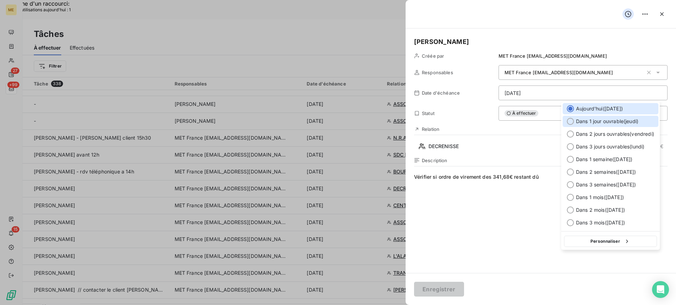
click at [601, 122] on span "Dans 1 jour ouvrable ( [DATE] )" at bounding box center [607, 121] width 62 height 7
type input "[DATE]"
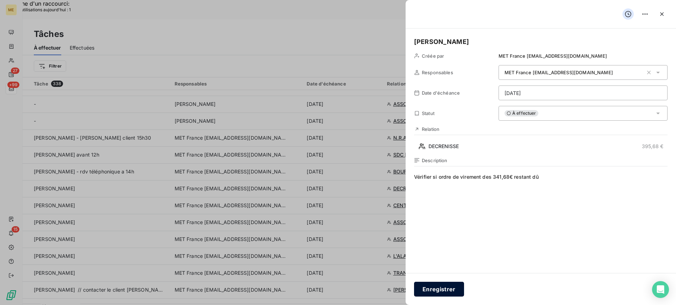
click at [444, 288] on button "Enregistrer" at bounding box center [439, 289] width 50 height 15
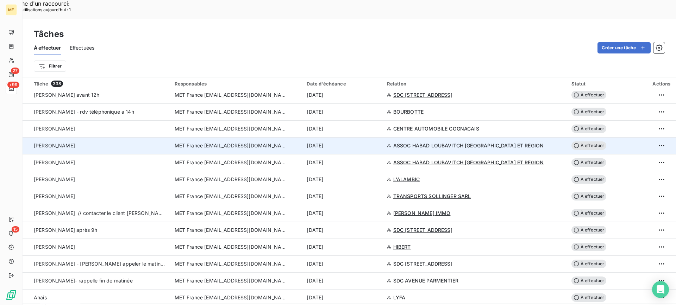
scroll to position [352, 0]
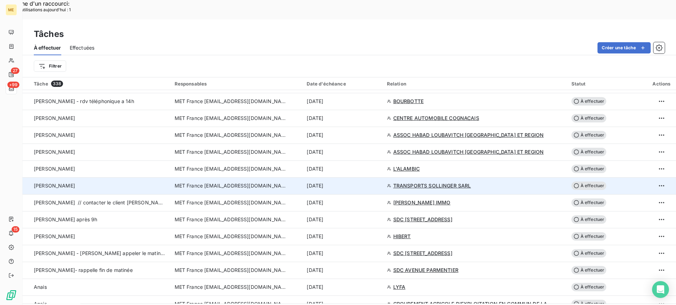
click at [126, 182] on div "Valérie" at bounding box center [100, 185] width 132 height 7
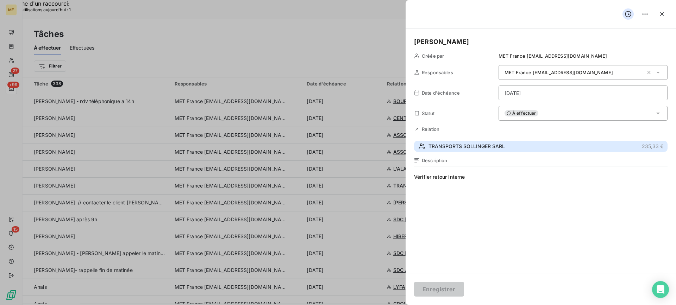
click at [539, 143] on button "TRANSPORTS SOLLINGER SARL 235,33 €" at bounding box center [541, 146] width 254 height 11
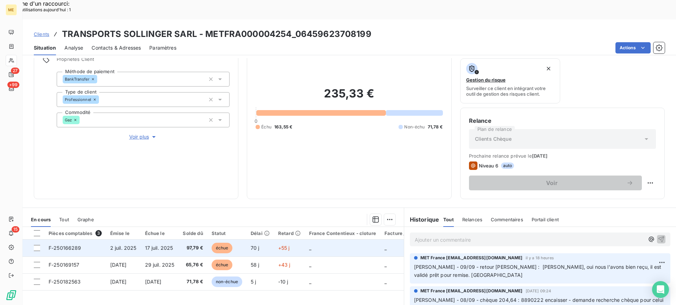
scroll to position [106, 0]
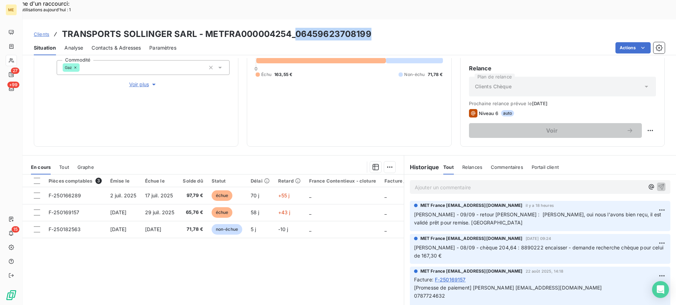
drag, startPoint x: 296, startPoint y: 17, endPoint x: 368, endPoint y: 18, distance: 72.6
click at [368, 28] on h3 "TRANSPORTS SOLLINGER SARL - METFRA000004254_06459623708199" at bounding box center [217, 34] width 310 height 13
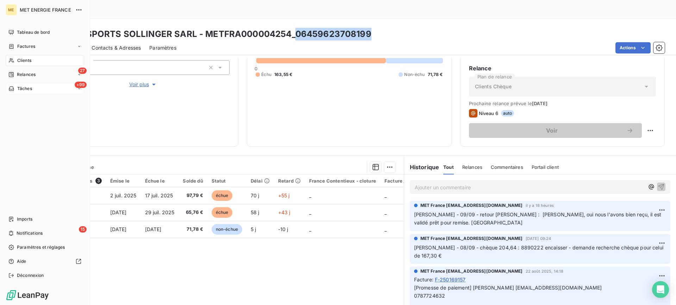
click at [38, 88] on div "+99 Tâches" at bounding box center [45, 88] width 79 height 11
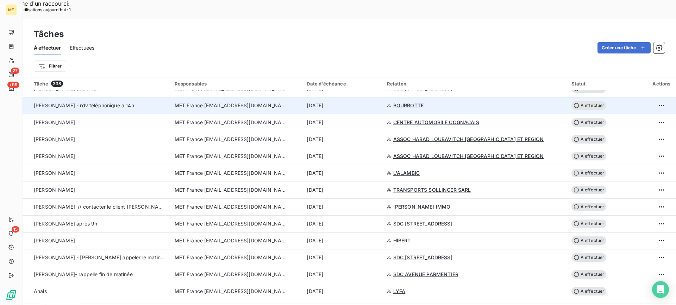
scroll to position [352, 0]
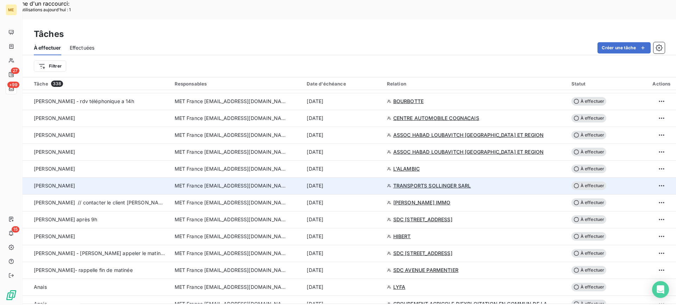
click at [132, 182] on div "Valérie" at bounding box center [100, 185] width 132 height 7
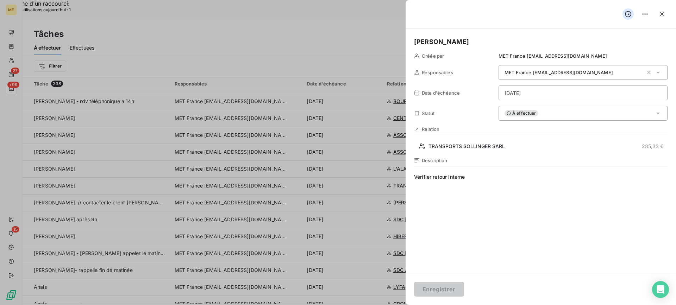
drag, startPoint x: 542, startPoint y: 184, endPoint x: 415, endPoint y: 180, distance: 127.2
click at [415, 180] on span "Vérifier retour interne" at bounding box center [541, 241] width 254 height 135
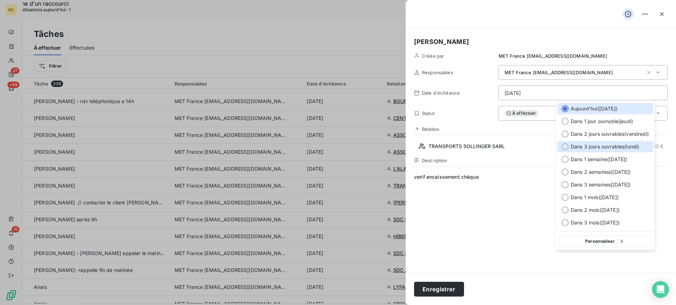
click at [605, 146] on span "Dans 3 jours ouvrables ( lundi )" at bounding box center [605, 146] width 68 height 7
type input "15/09/2025"
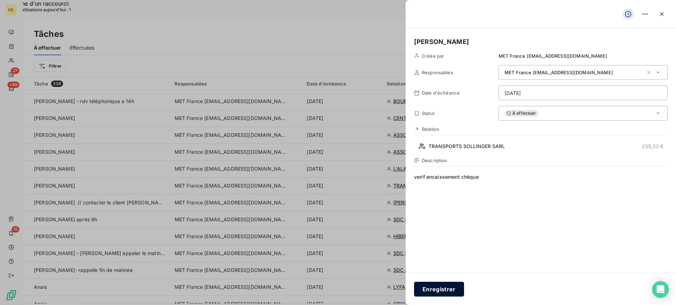
click at [460, 291] on button "Enregistrer" at bounding box center [439, 289] width 50 height 15
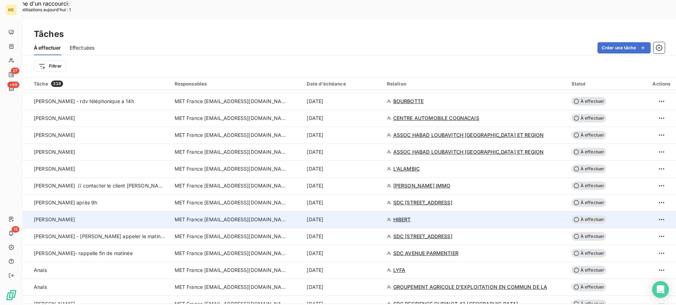
click at [157, 216] on div "lisa - valérie" at bounding box center [100, 219] width 132 height 7
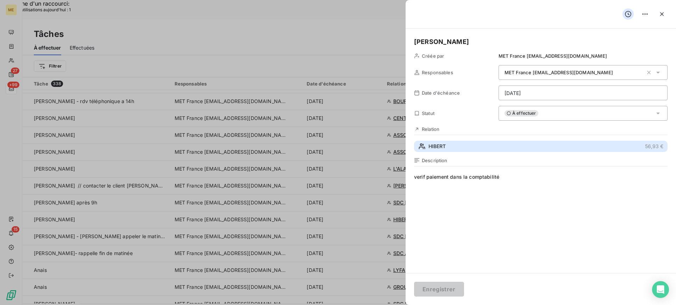
click at [518, 146] on button "HIBERT 56,93 €" at bounding box center [541, 146] width 254 height 11
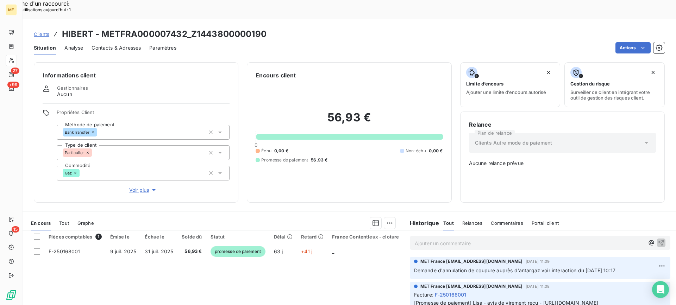
scroll to position [35, 0]
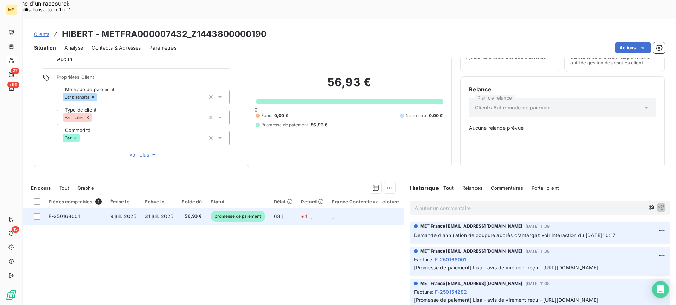
click at [180, 208] on td "56,93 €" at bounding box center [192, 216] width 29 height 17
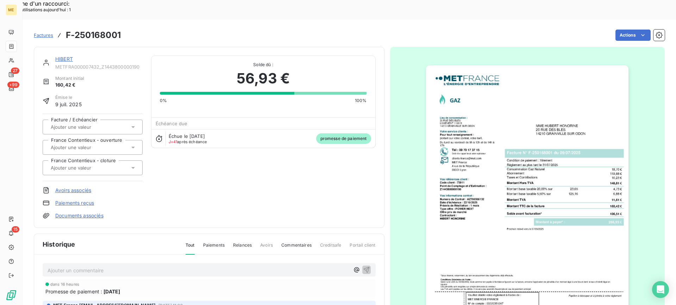
click at [58, 56] on link "HIBERT" at bounding box center [64, 59] width 18 height 6
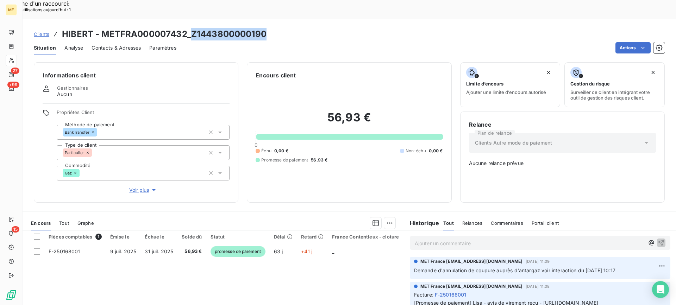
drag, startPoint x: 191, startPoint y: 15, endPoint x: 274, endPoint y: 16, distance: 83.1
click at [274, 28] on div "Clients HIBERT - METFRA000007432_Z1443800000190" at bounding box center [350, 34] width 654 height 13
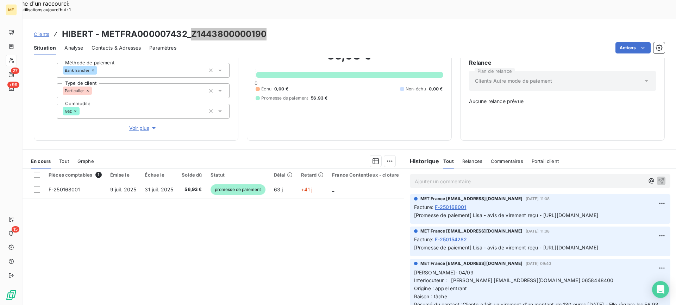
scroll to position [106, 0]
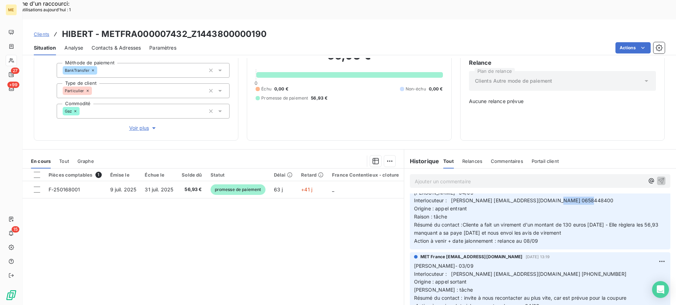
drag, startPoint x: 556, startPoint y: 196, endPoint x: 589, endPoint y: 195, distance: 32.8
click at [589, 195] on p "Lisa- 04/09 Interlocuteur : HONORINE HIBERT h.hono0630@gmail.com 0658448400 Ori…" at bounding box center [540, 217] width 252 height 56
click at [615, 124] on div "Informations client Gestionnaires Aucun Propriétés Client Méthode de paiement B…" at bounding box center [350, 191] width 654 height 267
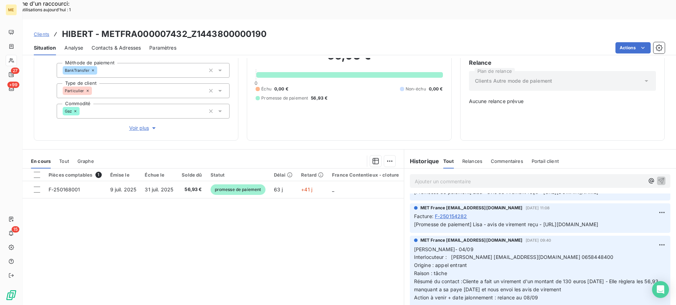
scroll to position [70, 0]
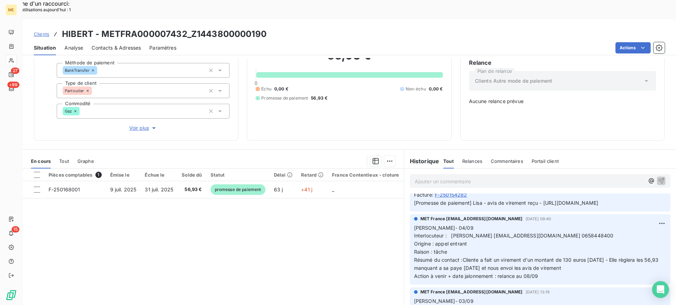
drag, startPoint x: 541, startPoint y: 277, endPoint x: 411, endPoint y: 225, distance: 139.7
click at [414, 225] on p "Lisa- 04/09 Interlocuteur : HONORINE HIBERT h.hono0630@gmail.com 0658448400 Ori…" at bounding box center [540, 252] width 252 height 56
click at [448, 177] on p "Ajouter un commentaire ﻿" at bounding box center [530, 181] width 230 height 9
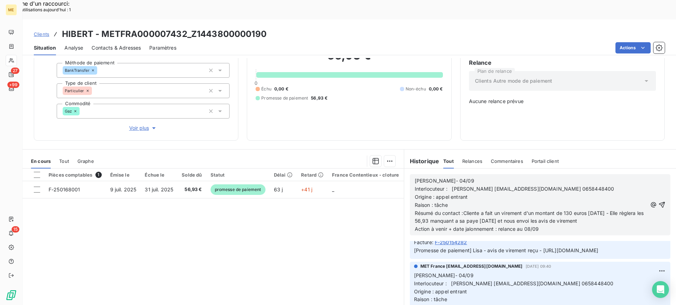
scroll to position [118, 0]
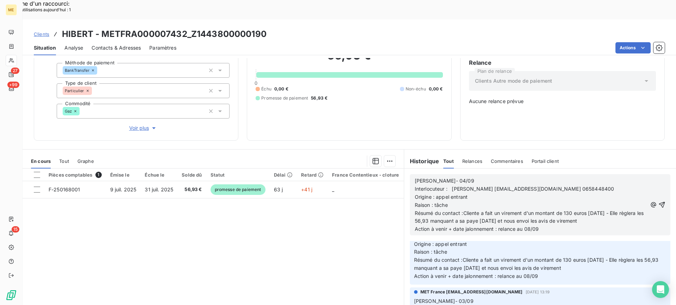
click at [454, 177] on p "[PERSON_NAME]- 04/09" at bounding box center [531, 181] width 233 height 8
drag, startPoint x: 460, startPoint y: 193, endPoint x: 596, endPoint y: 203, distance: 136.7
click at [596, 210] on p "Résumé du contact :Cliente a fait un virement d'un montant de 130 euros hier - …" at bounding box center [531, 218] width 233 height 16
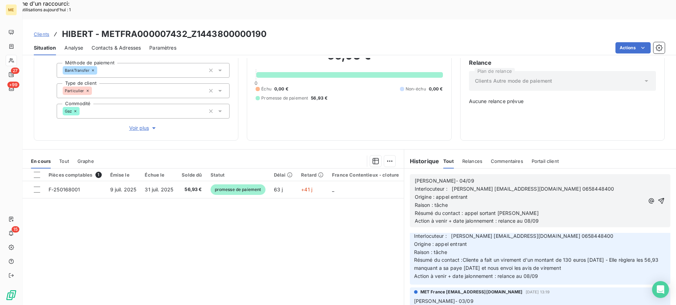
click at [582, 217] on p "Action à venir + date jalonnement : relance au 08/09" at bounding box center [530, 221] width 230 height 8
click at [460, 177] on p "[PERSON_NAME]- 04/09" at bounding box center [530, 181] width 230 height 8
drag, startPoint x: 650, startPoint y: 178, endPoint x: 646, endPoint y: 179, distance: 4.1
click at [658, 198] on icon "button" at bounding box center [661, 201] width 7 height 7
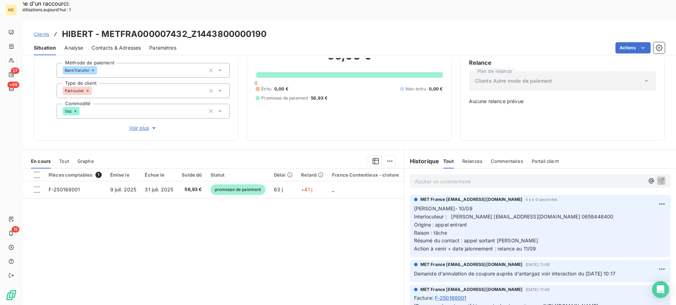
scroll to position [0, 0]
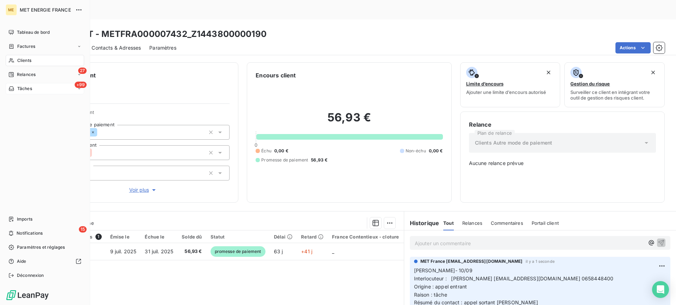
click at [42, 88] on div "+99 Tâches" at bounding box center [45, 88] width 79 height 11
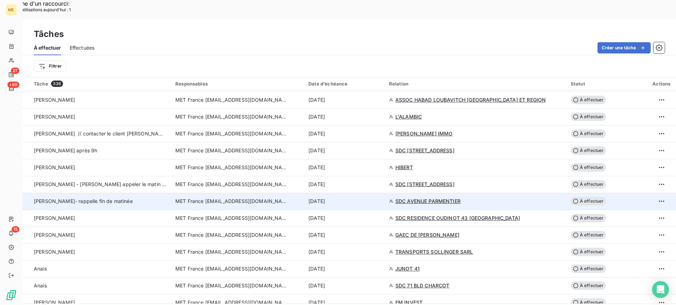
scroll to position [423, 0]
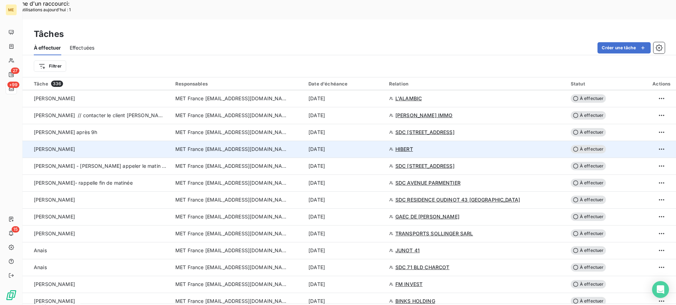
click at [119, 146] on div "lisa - valérie" at bounding box center [100, 149] width 133 height 7
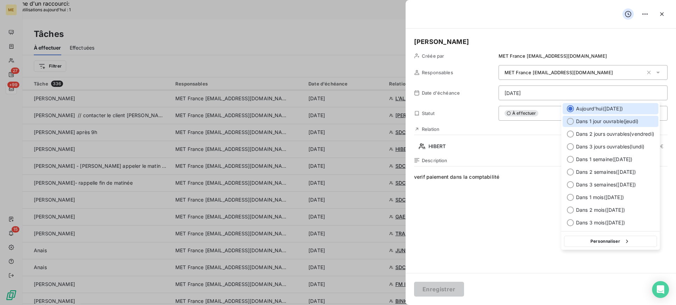
click at [577, 123] on span "Dans 1 jour ouvrable ( [DATE] )" at bounding box center [607, 121] width 62 height 7
type input "[DATE]"
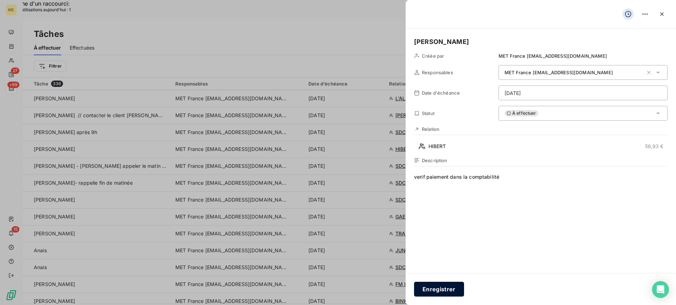
click at [446, 285] on button "Enregistrer" at bounding box center [439, 289] width 50 height 15
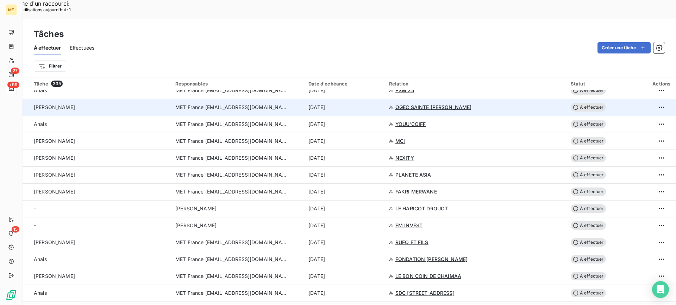
scroll to position [634, 0]
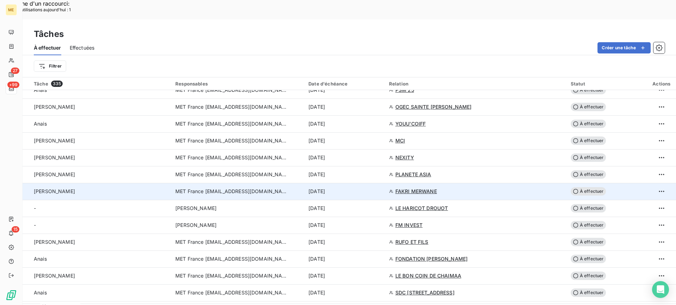
click at [129, 183] on td "Valérie" at bounding box center [97, 191] width 149 height 17
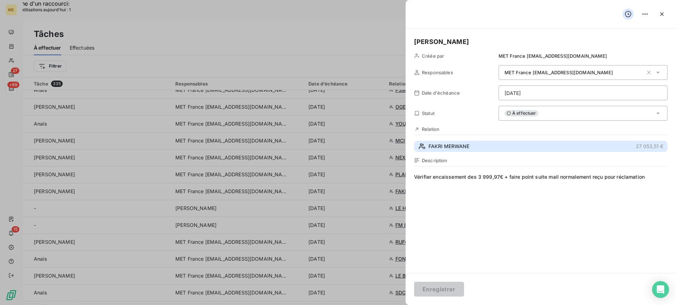
click at [497, 151] on button "FAKRI MERWANE 27 053,51 €" at bounding box center [541, 146] width 254 height 11
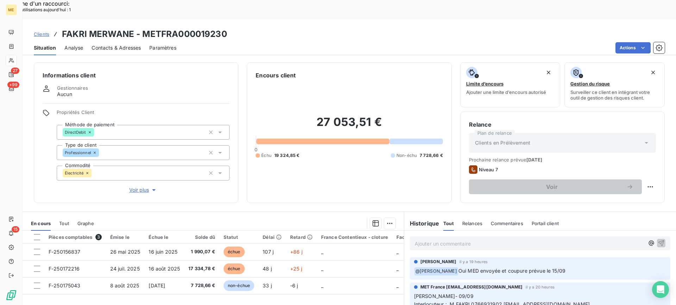
click at [176, 28] on h3 "FAKRI MERWANE - METFRA000019230" at bounding box center [144, 34] width 165 height 13
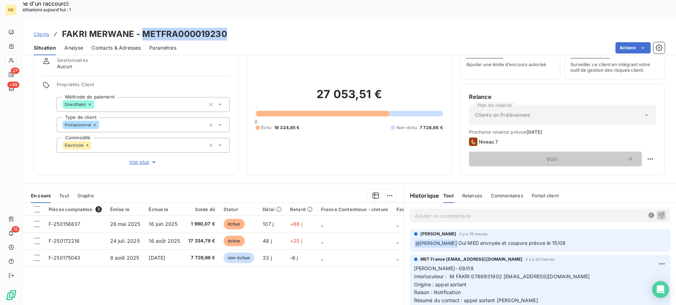
scroll to position [63, 0]
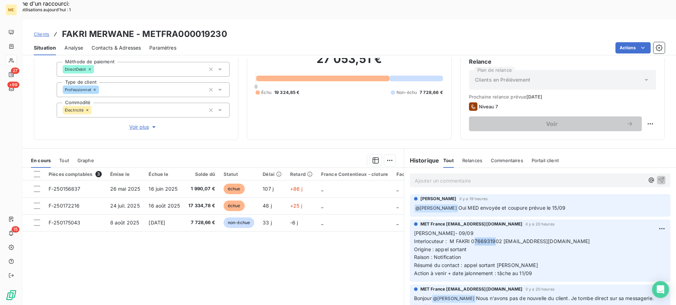
drag, startPoint x: 470, startPoint y: 222, endPoint x: 491, endPoint y: 221, distance: 21.2
click at [491, 238] on span "Interlocuteur : M FAKRI 0766931902 groupemenhir77@gmail.com" at bounding box center [502, 241] width 176 height 6
click at [487, 230] on p "Lisa- 09/09 Interlocuteur : M FAKRI 0766931902 groupemenhir77@gmail.com Origine…" at bounding box center [540, 254] width 252 height 48
drag, startPoint x: 467, startPoint y: 222, endPoint x: 497, endPoint y: 221, distance: 30.0
click at [497, 238] on span "Interlocuteur : M FAKRI 0766931902 groupemenhir77@gmail.com" at bounding box center [502, 241] width 176 height 6
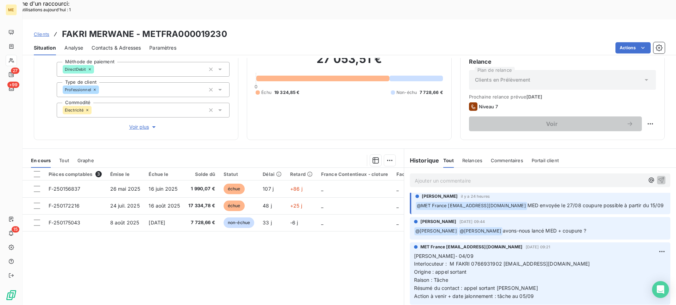
scroll to position [141, 0]
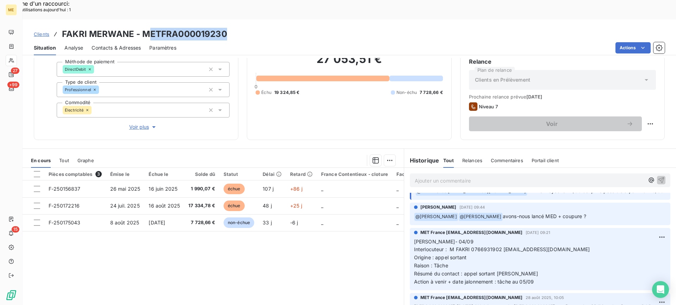
drag, startPoint x: 147, startPoint y: 13, endPoint x: 229, endPoint y: 20, distance: 82.7
click at [229, 28] on div "Clients FAKRI MERWANE - METFRA000019230" at bounding box center [350, 34] width 654 height 13
click at [159, 44] on span "Paramètres" at bounding box center [162, 47] width 27 height 7
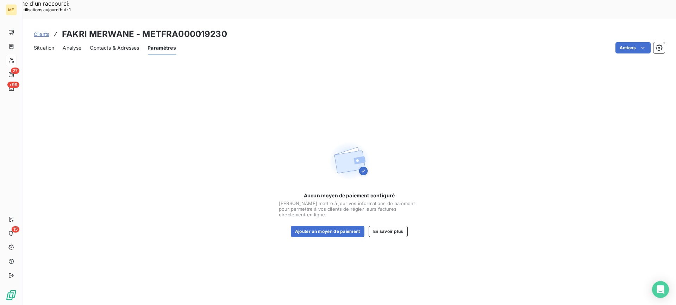
click at [145, 28] on h3 "FAKRI MERWANE - METFRA000019230" at bounding box center [144, 34] width 165 height 13
drag, startPoint x: 145, startPoint y: 16, endPoint x: 193, endPoint y: 15, distance: 48.3
click at [193, 28] on h3 "FAKRI MERWANE - METFRA000019230" at bounding box center [144, 34] width 165 height 13
click at [55, 41] on div "Situation Analyse Contacts & Adresses Paramètres Actions" at bounding box center [350, 48] width 654 height 15
click at [47, 44] on span "Situation" at bounding box center [44, 47] width 20 height 7
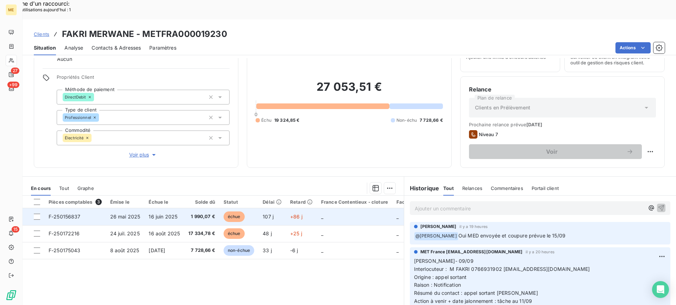
scroll to position [63, 0]
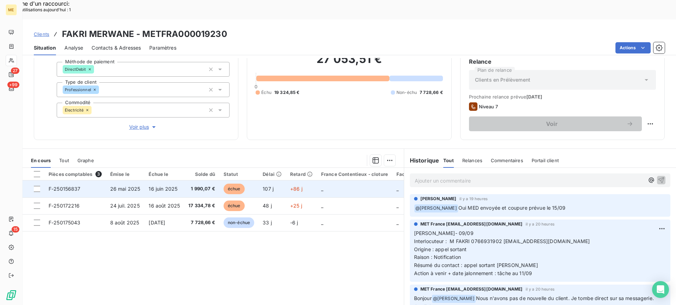
click at [100, 181] on td "F-250156837" at bounding box center [75, 189] width 62 height 17
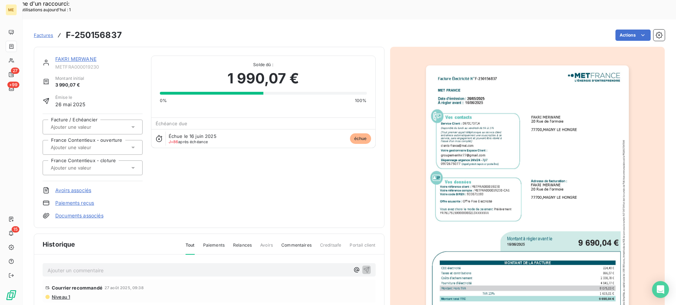
click at [577, 163] on img "button" at bounding box center [527, 209] width 203 height 287
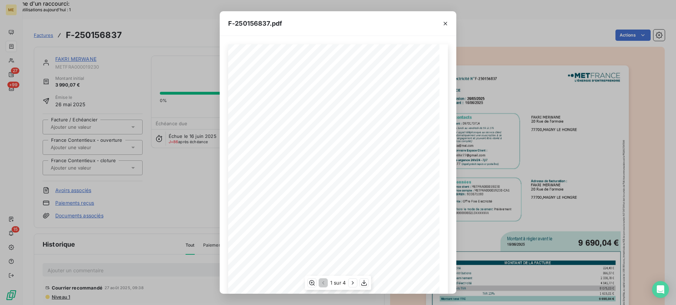
scroll to position [67, 0]
click at [366, 285] on icon "button" at bounding box center [364, 283] width 7 height 7
click at [445, 24] on icon "button" at bounding box center [446, 24] width 4 height 4
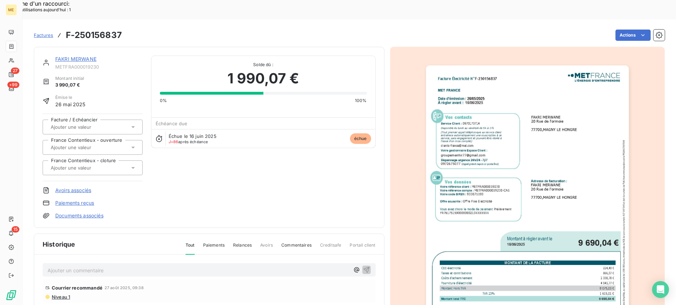
click at [74, 56] on link "FAKRI MERWANE" at bounding box center [75, 59] width 41 height 6
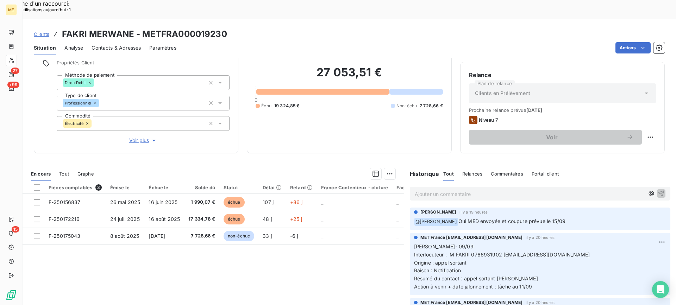
scroll to position [63, 0]
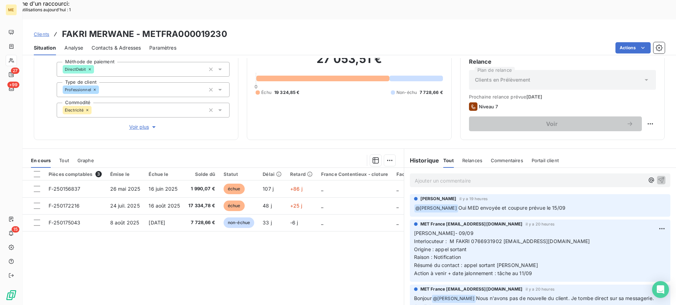
click at [447, 168] on div "Ajouter un commentaire ﻿" at bounding box center [540, 180] width 272 height 25
drag, startPoint x: 539, startPoint y: 258, endPoint x: 403, endPoint y: 212, distance: 143.0
click at [404, 218] on div "MET France met-france@recouvrement.met.com il y a 20 heures Lisa- 09/09 Interlo…" at bounding box center [540, 250] width 272 height 65
click at [450, 176] on p "Ajouter un commentaire ﻿" at bounding box center [530, 180] width 230 height 9
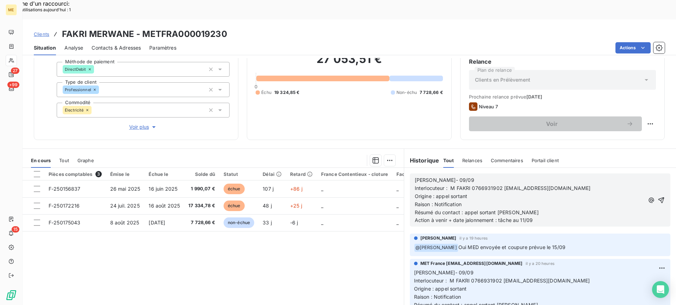
click at [451, 176] on p "Lisa- 09/09" at bounding box center [530, 180] width 230 height 8
click at [515, 209] on p "Résumé du contact : appel sortant [PERSON_NAME]" at bounding box center [530, 213] width 230 height 8
click at [540, 217] on p "Action à venir + date jalonnement : tâche au 11/09" at bounding box center [530, 221] width 230 height 8
click at [540, 209] on p "Résumé du contact : appel sortant ko laisse mv" at bounding box center [530, 213] width 230 height 8
drag, startPoint x: 557, startPoint y: 208, endPoint x: 555, endPoint y: 205, distance: 3.8
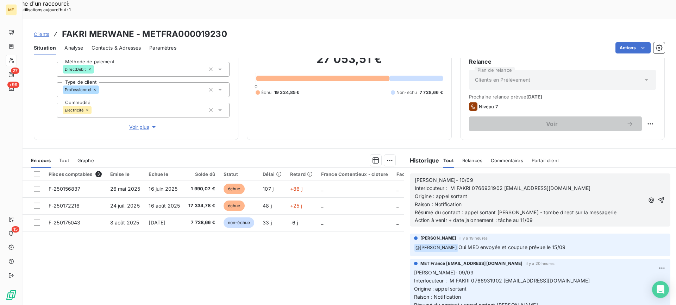
click at [557, 207] on div "Lisa- 10/09 Interlocuteur : M FAKRI 0766931902 groupemenhir77@gmail.com Origine…" at bounding box center [540, 200] width 272 height 64
click at [553, 217] on p "Action à venir + date jalonnement : tâche au 11/09" at bounding box center [530, 221] width 230 height 8
drag, startPoint x: 539, startPoint y: 205, endPoint x: 498, endPoint y: 204, distance: 40.9
click at [498, 217] on p "Action à venir + date jalonnement : tâche au 11/09" at bounding box center [530, 221] width 230 height 8
click at [658, 197] on icon "button" at bounding box center [661, 200] width 7 height 7
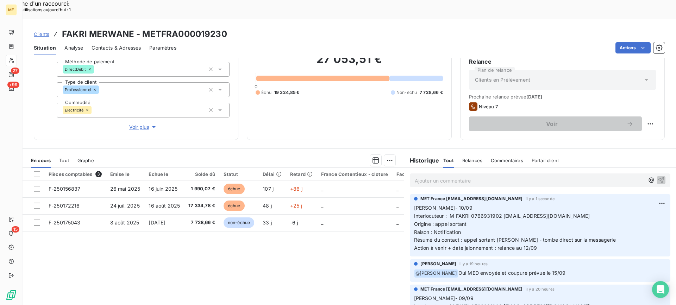
click at [484, 176] on p "Ajouter un commentaire ﻿" at bounding box center [530, 180] width 230 height 9
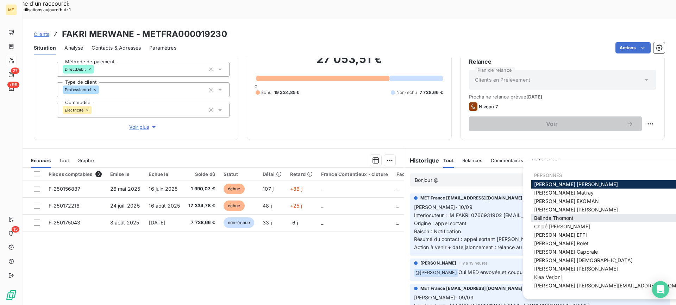
click at [548, 215] on span "Bélinda Thomont" at bounding box center [553, 218] width 39 height 6
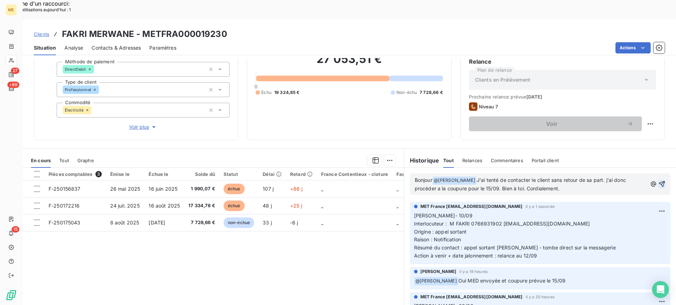
click at [428, 177] on span "J'ai tenté de contacter le client sans retour de sa part. j'ai donc procéder a …" at bounding box center [521, 184] width 213 height 14
click at [0, 0] on lt-span "procéd é" at bounding box center [0, 0] width 0 height 0
click at [434, 177] on span "J'ai tenté de contacter le client sans retour de sa part. j'ai donc procédé a l…" at bounding box center [521, 184] width 213 height 14
click at [0, 0] on lt-em "à" at bounding box center [0, 0] width 0 height 0
click at [609, 177] on span "J'ai tenté de contacter le client sans retour de sa part. j'ai donc procédé à l…" at bounding box center [521, 184] width 213 height 14
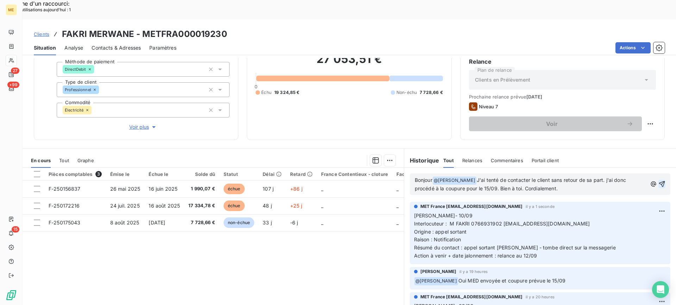
click at [0, 0] on lt-span "J '" at bounding box center [0, 0] width 0 height 0
click at [659, 181] on icon "button" at bounding box center [662, 184] width 7 height 7
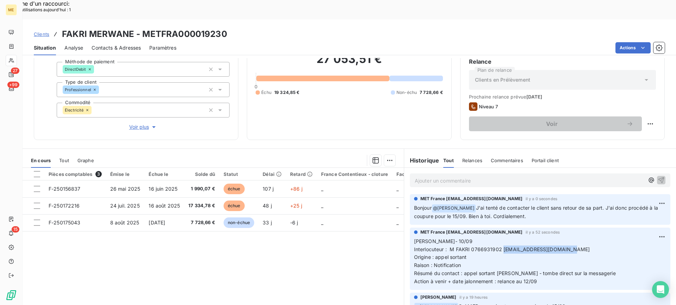
drag, startPoint x: 499, startPoint y: 230, endPoint x: 580, endPoint y: 234, distance: 80.4
click at [580, 238] on p "Lisa- 10/09 Interlocuteur : M FAKRI 0766931902 groupemenhir77@gmail.com Origine…" at bounding box center [540, 262] width 252 height 48
click at [370, 245] on div "Pièces comptables 3 Émise le Échue le Solde dû Statut Délai Retard France Conte…" at bounding box center [214, 236] width 382 height 136
click at [310, 101] on div "27 053,51 € 0 Échu 19 324,85 € Non-échu 7 728,66 €" at bounding box center [349, 74] width 187 height 115
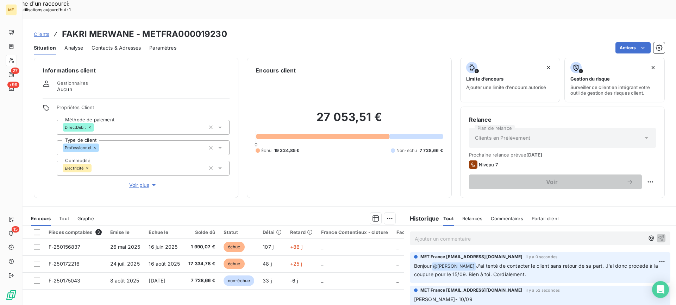
scroll to position [0, 0]
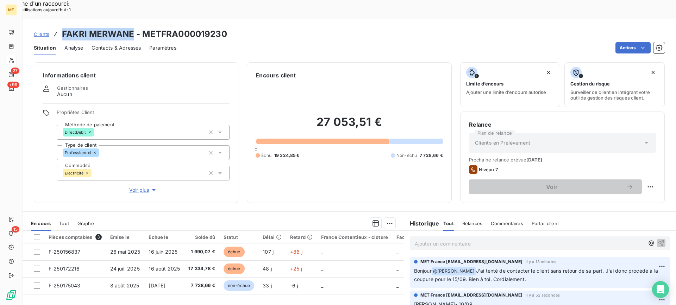
drag, startPoint x: 63, startPoint y: 14, endPoint x: 132, endPoint y: 17, distance: 69.1
click at [132, 28] on h3 "FAKRI MERWANE - METFRA000019230" at bounding box center [144, 34] width 165 height 13
click at [527, 240] on p "Ajouter un commentaire ﻿" at bounding box center [530, 244] width 230 height 9
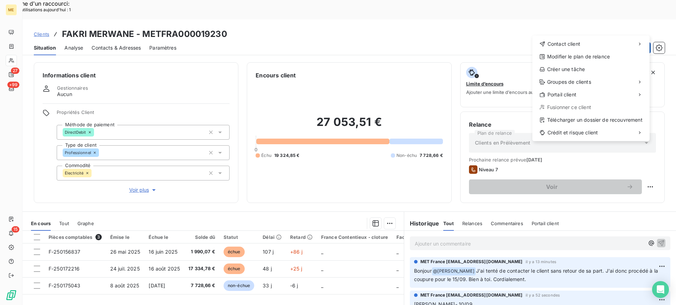
click at [589, 72] on div "Créer une tâche" at bounding box center [591, 69] width 112 height 11
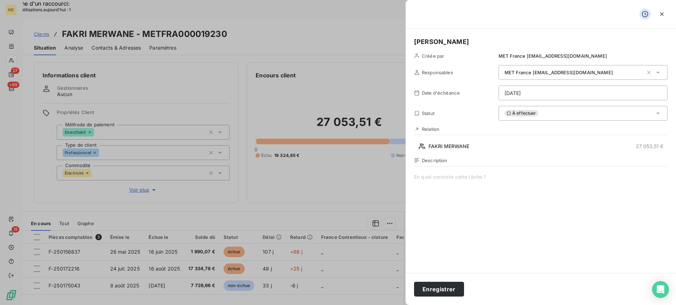
click at [508, 206] on span at bounding box center [541, 241] width 254 height 135
click at [483, 178] on span "verif coupure" at bounding box center [541, 241] width 254 height 135
click at [502, 153] on div "Lisa Créée par MET France met-france@recouvrement.met.com Responsables MET Fran…" at bounding box center [541, 151] width 271 height 245
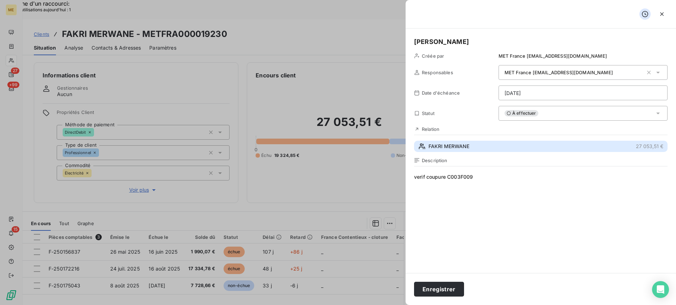
click at [502, 149] on button "FAKRI MERWANE 27 053,51 €" at bounding box center [541, 146] width 254 height 11
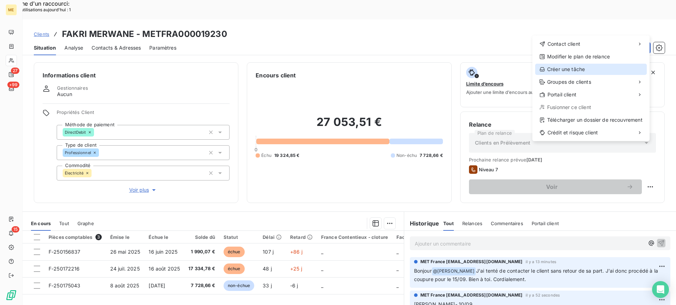
click at [563, 66] on div "Créer une tâche" at bounding box center [591, 69] width 112 height 11
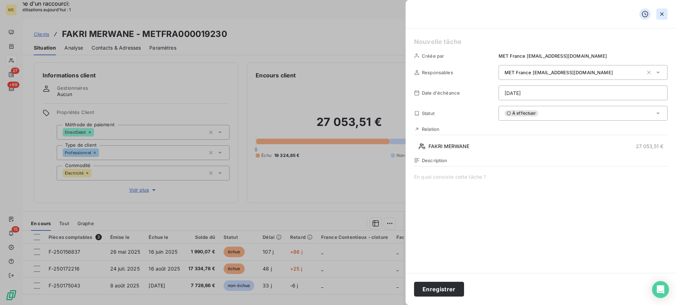
click at [664, 12] on icon "button" at bounding box center [662, 14] width 7 height 7
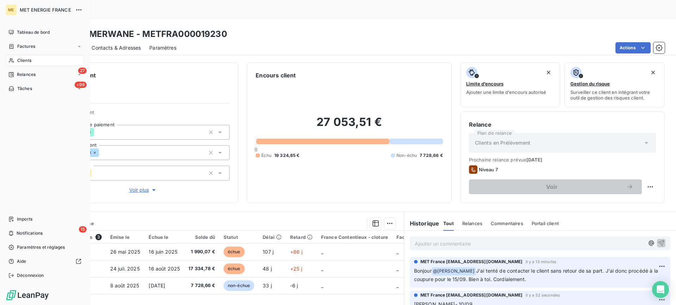
click at [17, 89] on div "Tâches" at bounding box center [20, 89] width 24 height 6
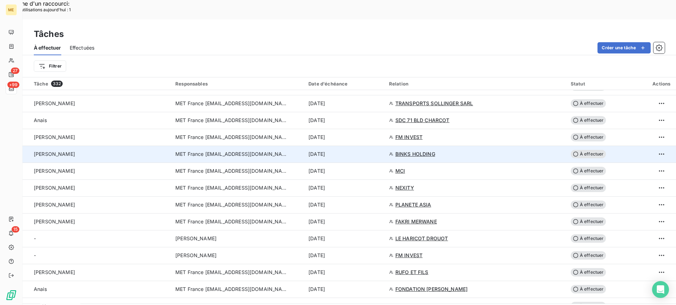
scroll to position [528, 0]
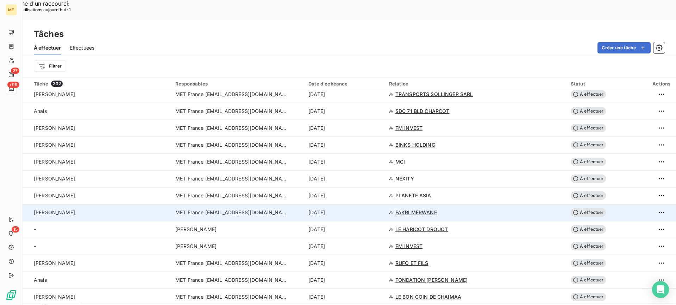
click at [142, 209] on div "Valérie" at bounding box center [100, 212] width 133 height 7
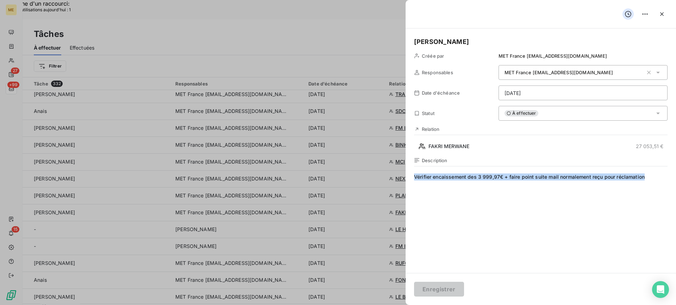
drag, startPoint x: 649, startPoint y: 177, endPoint x: 364, endPoint y: 179, distance: 285.7
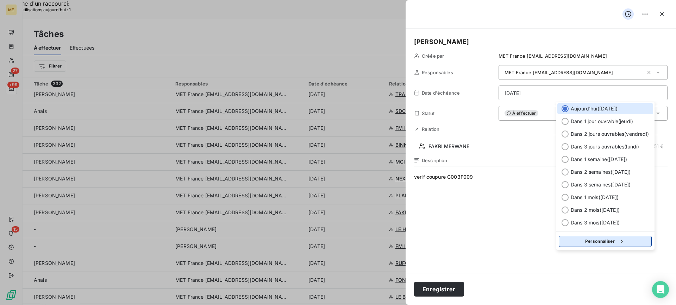
click at [596, 240] on button "Personnaliser" at bounding box center [605, 241] width 93 height 11
select select "8"
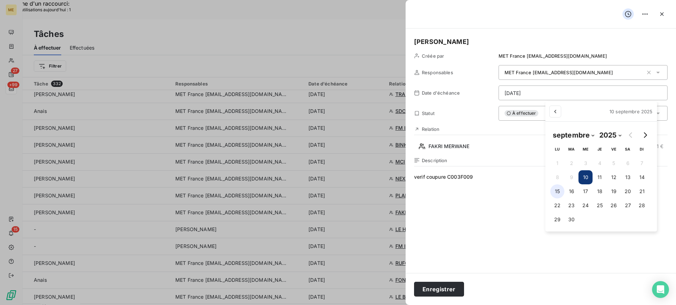
click at [563, 194] on button "15" at bounding box center [558, 192] width 14 height 14
type input "15/09/2025"
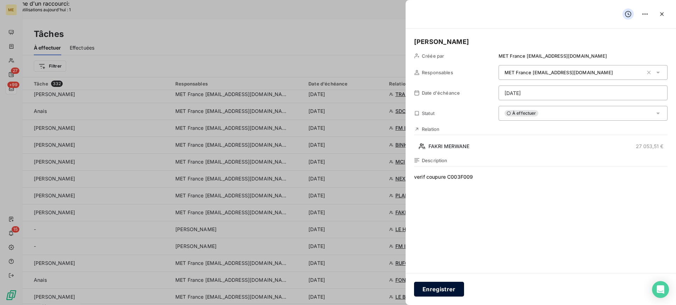
click at [439, 293] on button "Enregistrer" at bounding box center [439, 289] width 50 height 15
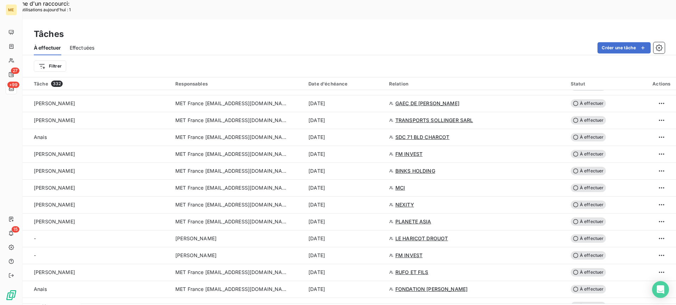
scroll to position [493, 0]
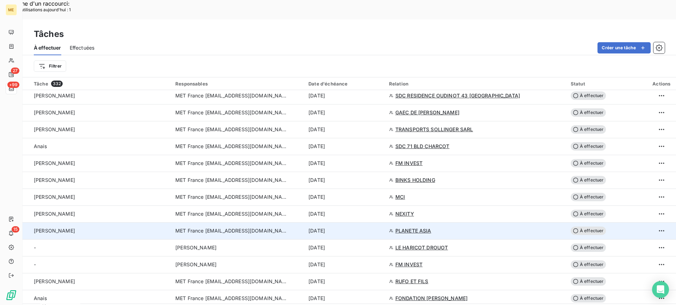
click at [93, 228] on div "Valérie" at bounding box center [100, 231] width 133 height 7
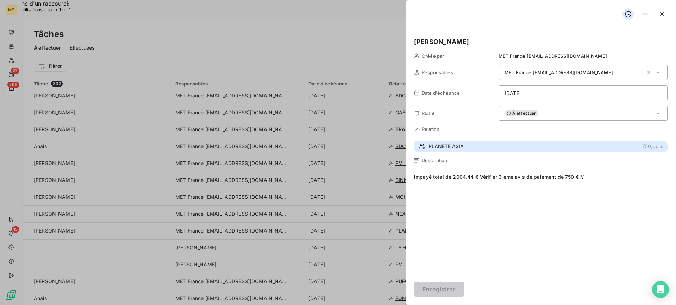
click at [508, 145] on button "PLANETE ASIA 750,00 €" at bounding box center [541, 146] width 254 height 11
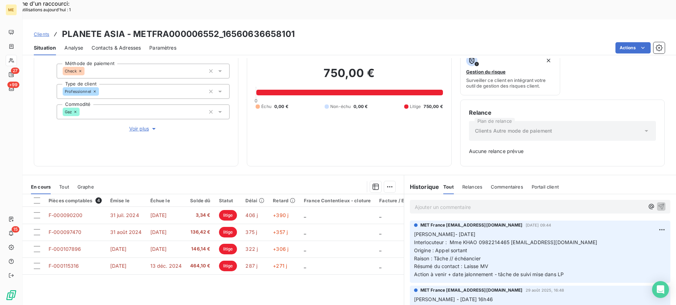
scroll to position [70, 0]
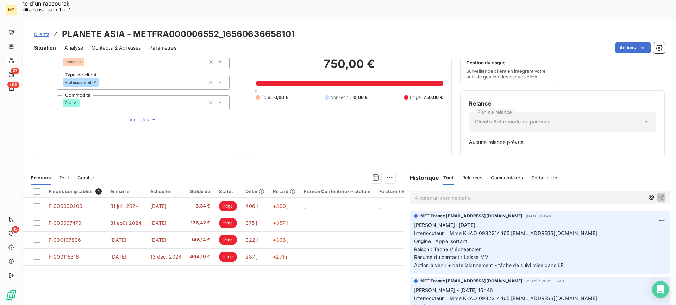
click at [136, 105] on div "Informations client Gestionnaires Virginie Garcia Propriétés Client Méthode de …" at bounding box center [136, 75] width 205 height 166
click at [138, 116] on span "Voir plus" at bounding box center [143, 119] width 28 height 7
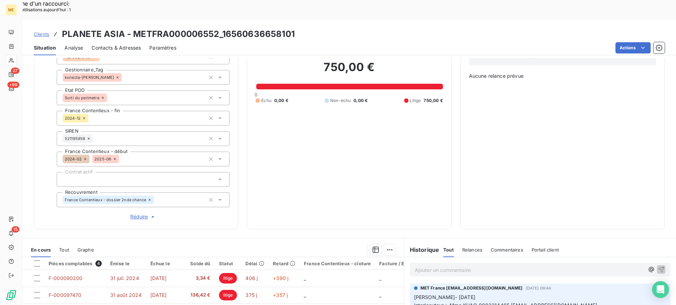
scroll to position [155, 0]
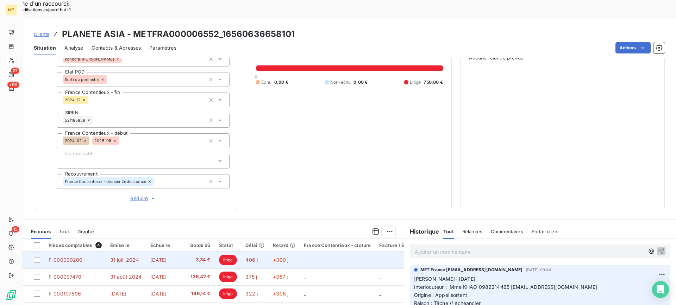
click at [112, 252] on td "31 juil. 2024" at bounding box center [126, 260] width 40 height 17
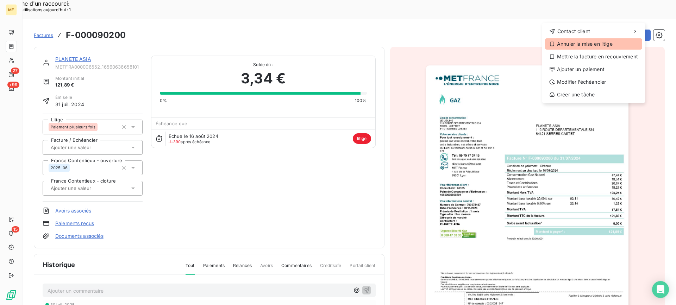
click at [610, 45] on div "Annuler la mise en litige" at bounding box center [593, 43] width 97 height 11
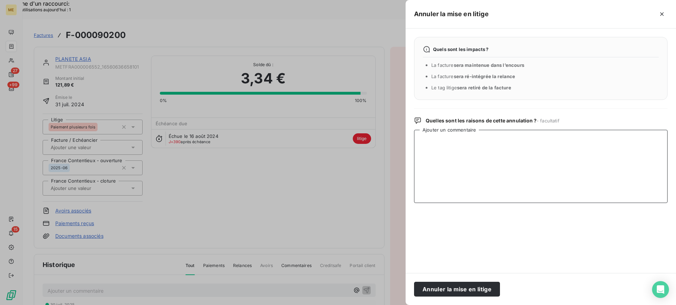
click at [435, 173] on textarea "Ajouter un commentaire" at bounding box center [541, 166] width 254 height 73
click at [435, 143] on textarea "Non respect de l'échéancier" at bounding box center [541, 166] width 254 height 73
click at [0, 0] on lt-em "Non-respect" at bounding box center [0, 0] width 0 height 0
click at [494, 141] on textarea "Non-respect de l'échéancier" at bounding box center [541, 166] width 254 height 73
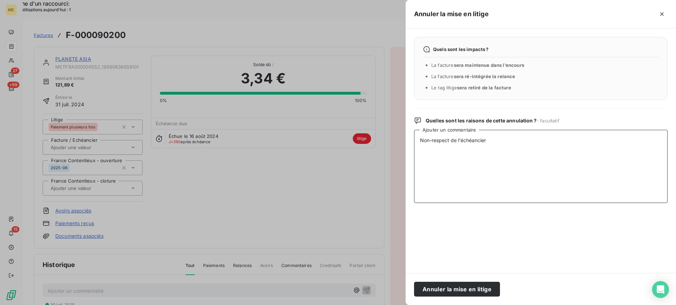
click at [494, 141] on textarea "Non-respect de l'échéancier" at bounding box center [541, 166] width 254 height 73
type textarea "Non-respect de l'échéancier"
click at [467, 295] on button "Annuler la mise en litige" at bounding box center [457, 289] width 86 height 15
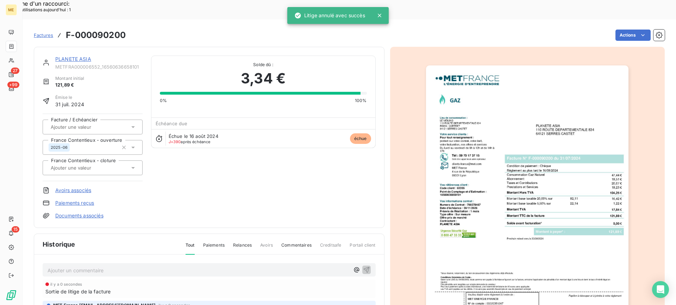
click at [67, 56] on link "PLANETE ASIA" at bounding box center [73, 59] width 36 height 6
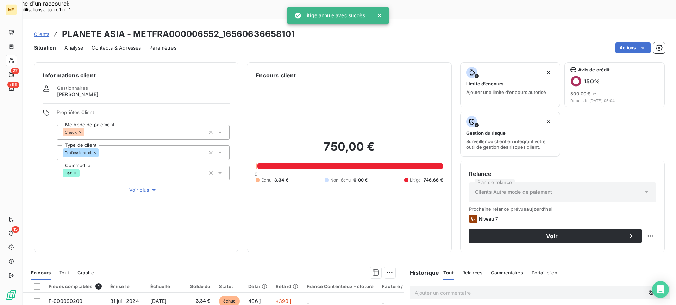
scroll to position [52, 0]
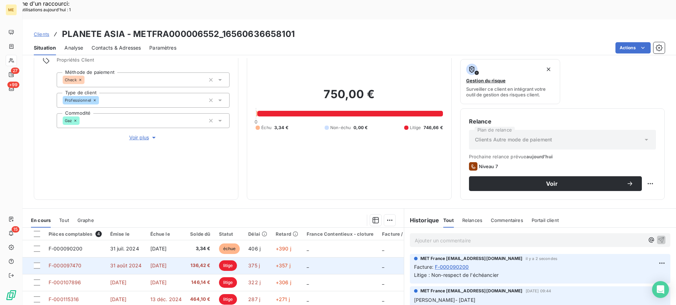
click at [94, 258] on td "F-000097470" at bounding box center [75, 266] width 62 height 17
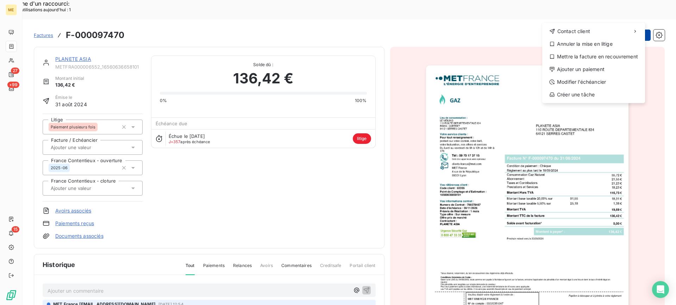
click at [606, 42] on div "Annuler la mise en litige" at bounding box center [593, 43] width 97 height 11
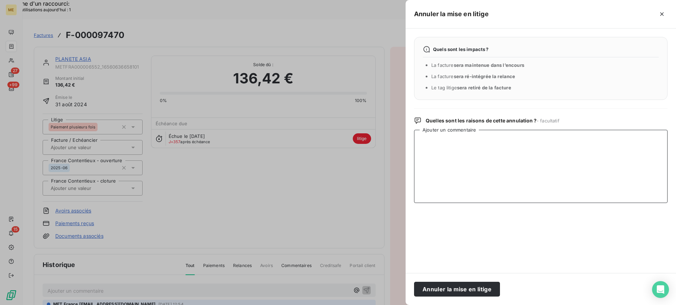
click at [457, 168] on textarea "Ajouter un commentaire" at bounding box center [541, 166] width 254 height 73
paste textarea "Non-respect de l'échéancier"
type textarea "Non-respect de l'échéancier"
click at [476, 288] on button "Annuler la mise en litige" at bounding box center [457, 289] width 86 height 15
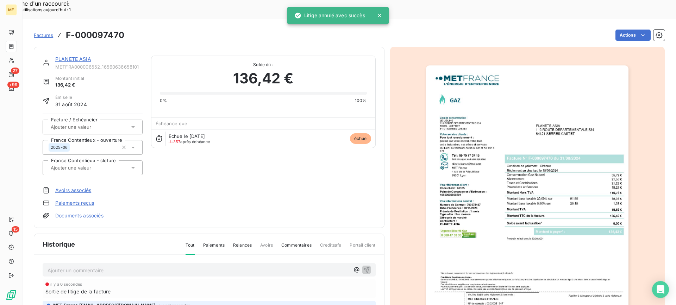
click at [64, 56] on div "PLANETE ASIA" at bounding box center [98, 59] width 87 height 7
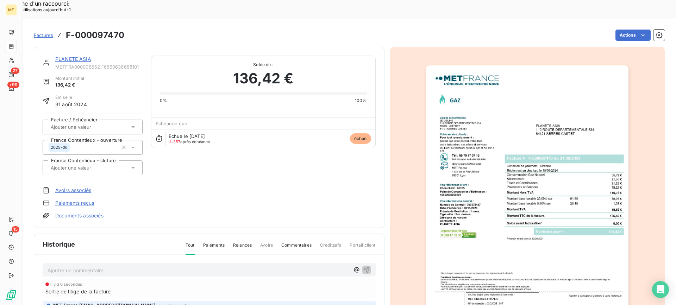
click at [66, 56] on link "PLANETE ASIA" at bounding box center [73, 59] width 36 height 6
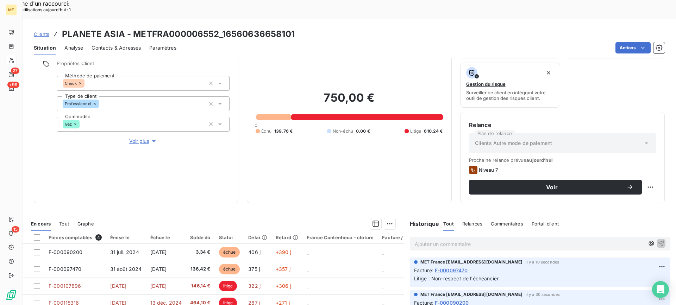
scroll to position [106, 0]
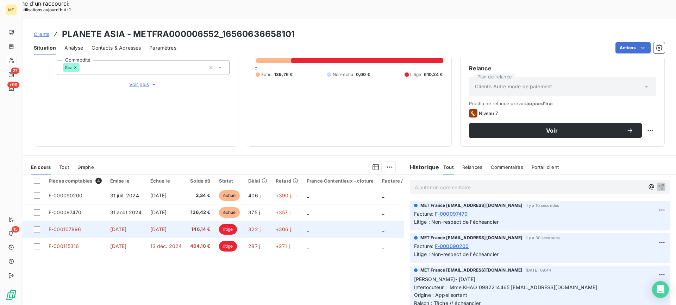
click at [167, 227] on span "8 nov. 2024" at bounding box center [158, 230] width 17 height 6
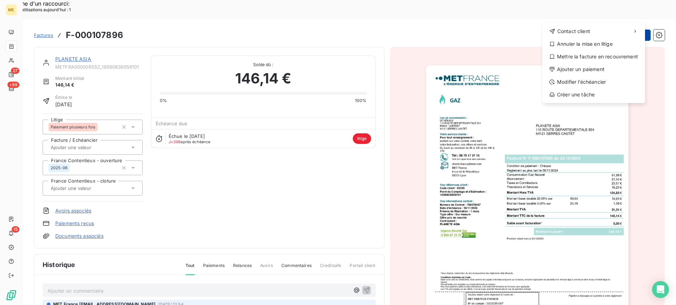
click at [588, 47] on div "Annuler la mise en litige" at bounding box center [593, 43] width 97 height 11
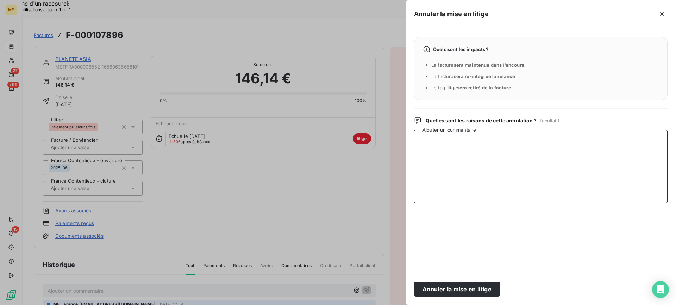
click at [489, 187] on textarea "Ajouter un commentaire" at bounding box center [541, 166] width 254 height 73
paste textarea "Non-respect de l'échéancier"
type textarea "Non-respect de l'échéancier"
click at [453, 287] on button "Annuler la mise en litige" at bounding box center [457, 289] width 86 height 15
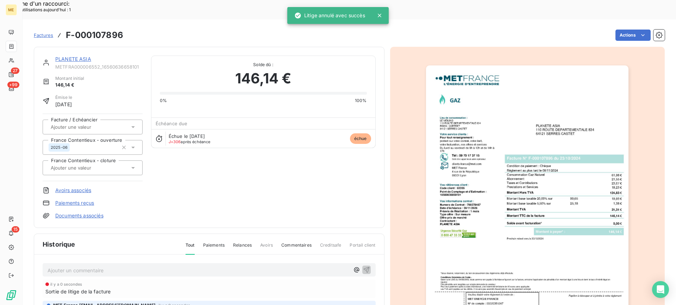
click at [85, 56] on link "PLANETE ASIA" at bounding box center [73, 59] width 36 height 6
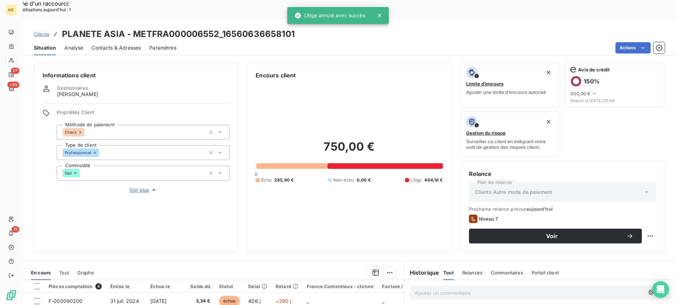
scroll to position [112, 0]
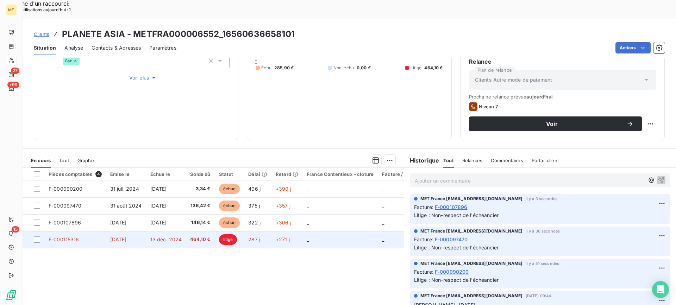
click at [190, 231] on td "464,10 €" at bounding box center [200, 239] width 29 height 17
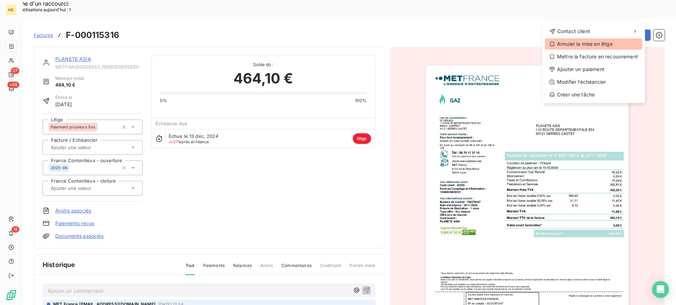
click at [601, 49] on div "Annuler la mise en litige" at bounding box center [593, 43] width 97 height 11
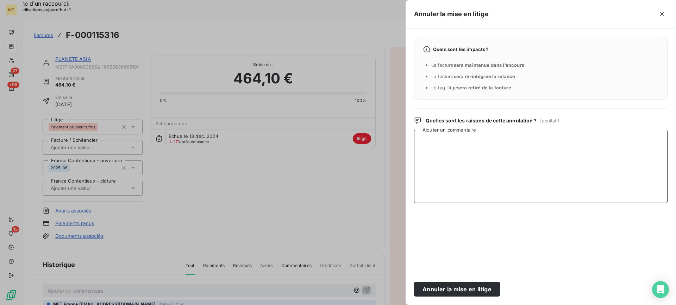
click at [451, 184] on textarea "Ajouter un commentaire" at bounding box center [541, 166] width 254 height 73
paste textarea "Non-respect de l'échéancier"
type textarea "Non-respect de l'échéancier"
click at [458, 290] on button "Annuler la mise en litige" at bounding box center [457, 289] width 86 height 15
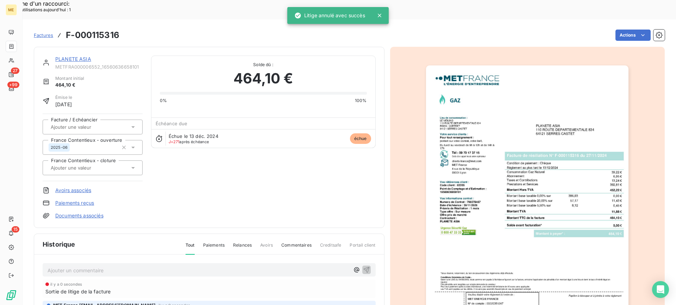
click at [72, 56] on link "PLANETE ASIA" at bounding box center [73, 59] width 36 height 6
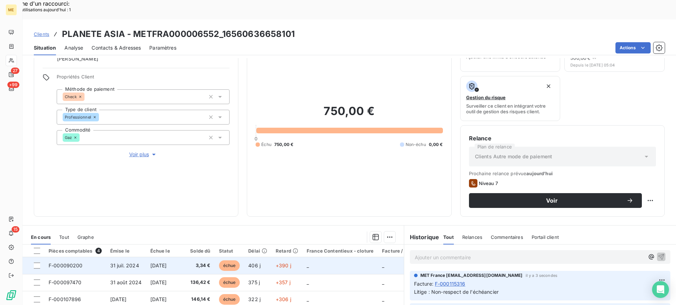
scroll to position [106, 0]
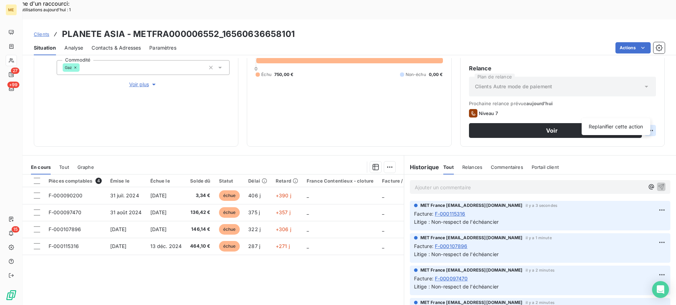
click at [631, 125] on div "Replanifier cette action" at bounding box center [616, 126] width 63 height 11
select select "8"
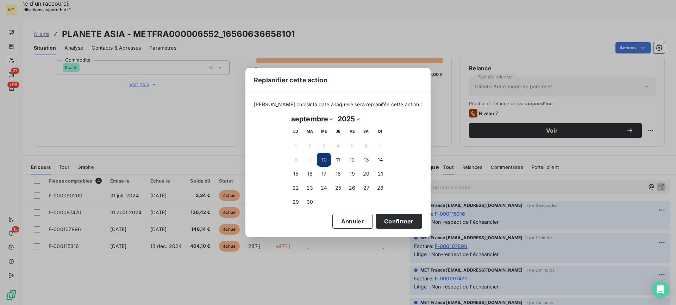
click at [502, 135] on div "Replanifier cette action Veuillez choisir la date à laquelle sera replanifée ce…" at bounding box center [338, 152] width 676 height 305
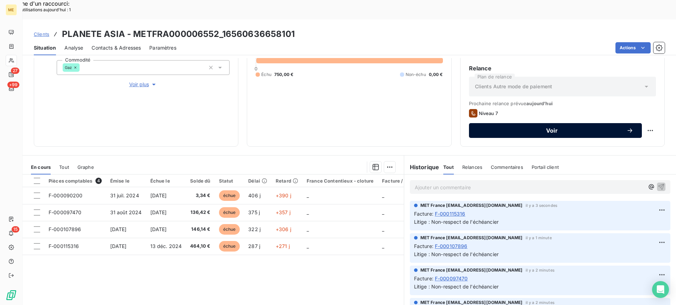
click at [549, 128] on span "Voir" at bounding box center [552, 131] width 149 height 6
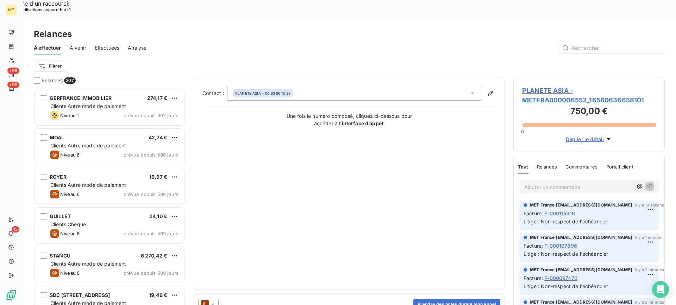
scroll to position [231, 146]
click at [205, 299] on div at bounding box center [208, 304] width 20 height 11
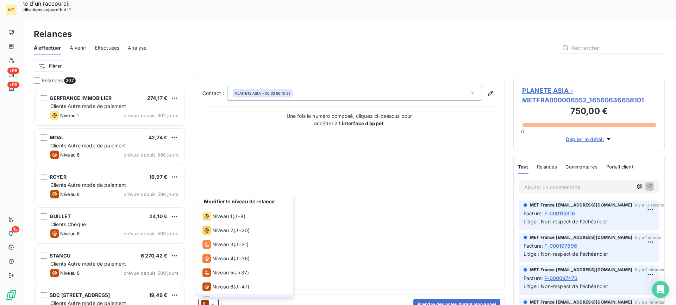
scroll to position [11, 0]
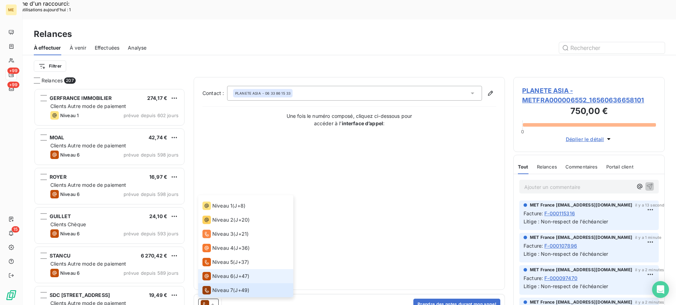
click at [215, 273] on span "Niveau 6" at bounding box center [222, 276] width 21 height 7
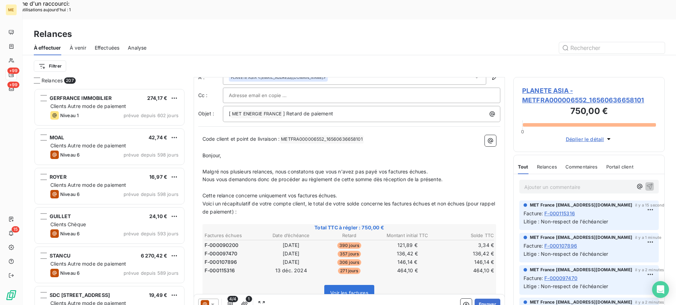
scroll to position [0, 0]
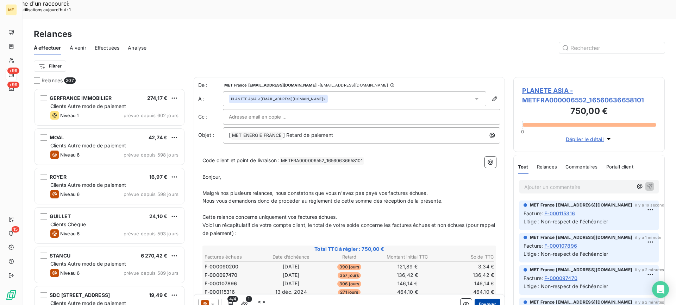
click at [482, 299] on button "Envoyer" at bounding box center [488, 304] width 26 height 11
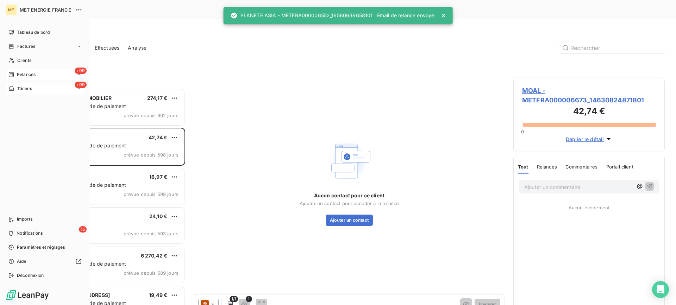
click at [33, 89] on div "+99 Tâches" at bounding box center [45, 88] width 79 height 11
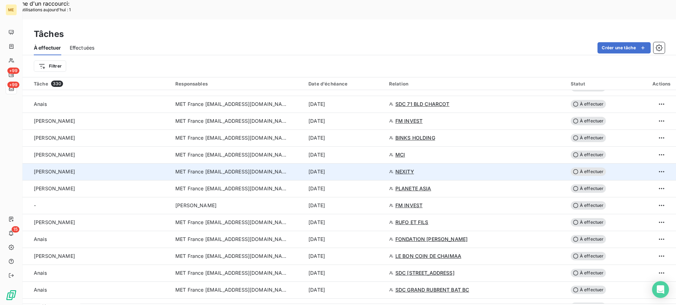
scroll to position [458, 0]
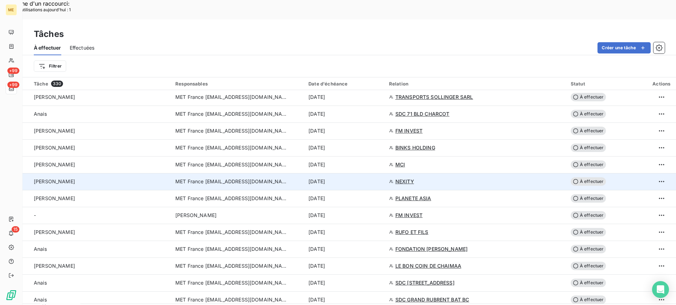
click at [113, 173] on td "Lisa - Valérie" at bounding box center [97, 181] width 149 height 17
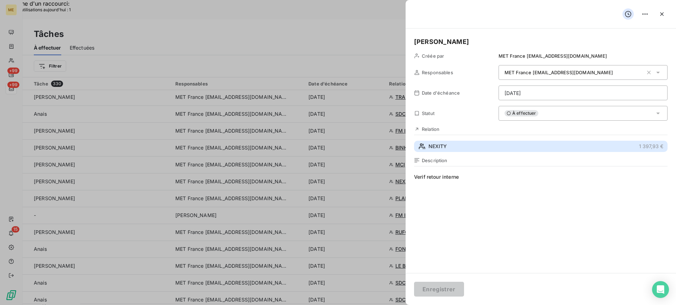
click at [488, 150] on button "NEXITY 1 397,93 €" at bounding box center [541, 146] width 254 height 11
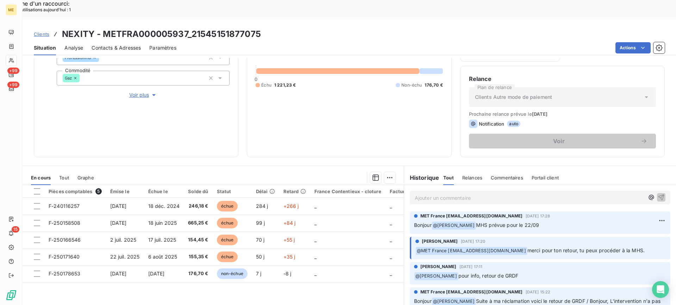
scroll to position [112, 0]
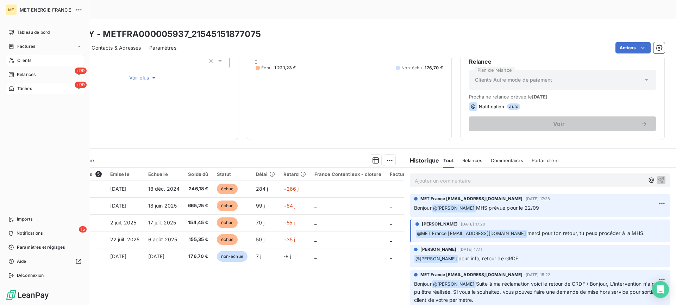
click at [52, 90] on div "+99 Tâches" at bounding box center [45, 88] width 79 height 11
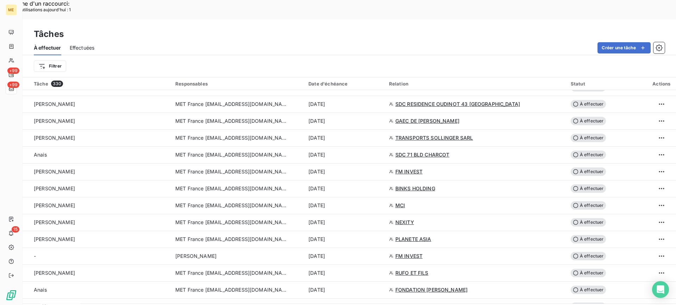
scroll to position [423, 0]
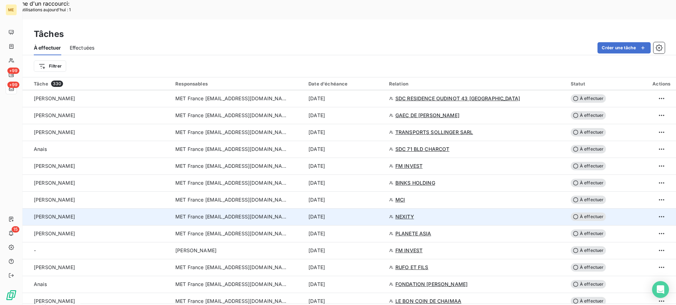
click at [145, 213] on div "Lisa - Valérie" at bounding box center [100, 216] width 133 height 7
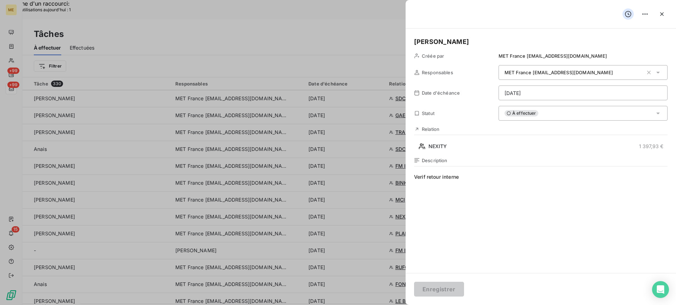
click at [541, 111] on div "À effectuer" at bounding box center [583, 113] width 169 height 15
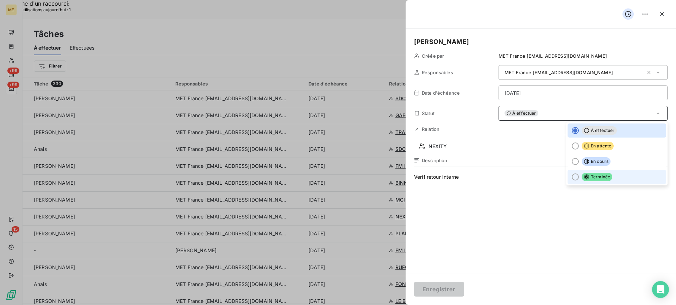
click at [576, 175] on li "Terminée" at bounding box center [617, 177] width 99 height 14
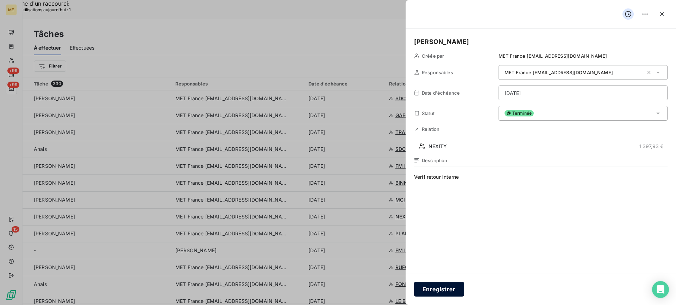
click at [439, 291] on button "Enregistrer" at bounding box center [439, 289] width 50 height 15
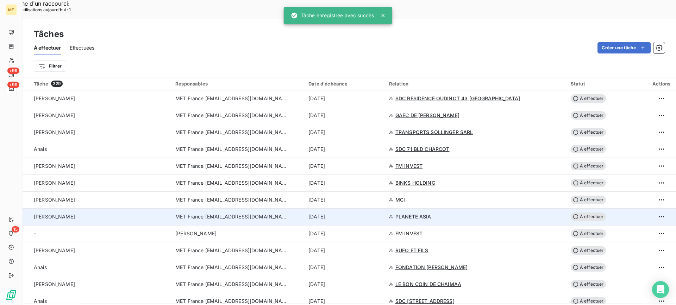
click at [113, 209] on td "Valérie" at bounding box center [97, 217] width 149 height 17
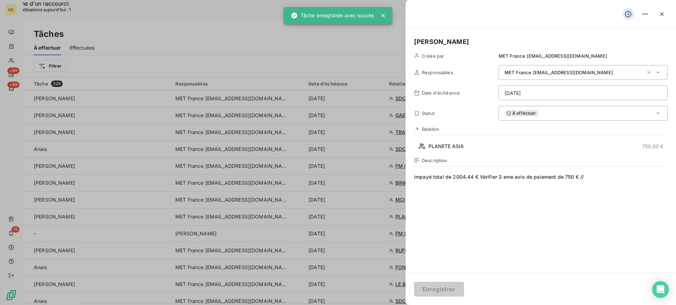
click at [570, 116] on div "À effectuer" at bounding box center [583, 113] width 169 height 15
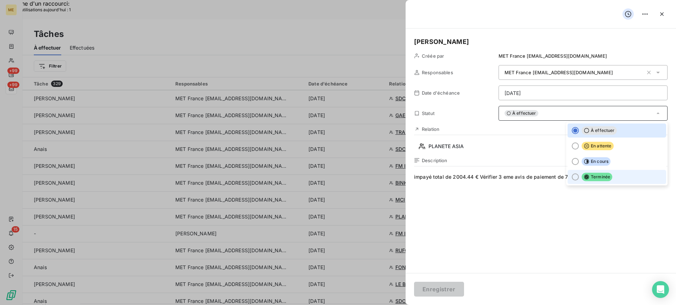
click at [574, 175] on li "Terminée" at bounding box center [617, 177] width 99 height 14
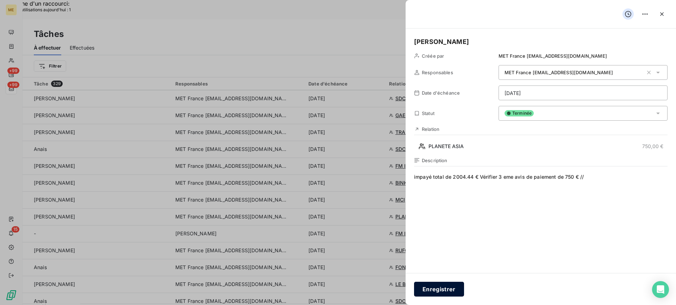
click at [423, 288] on button "Enregistrer" at bounding box center [439, 289] width 50 height 15
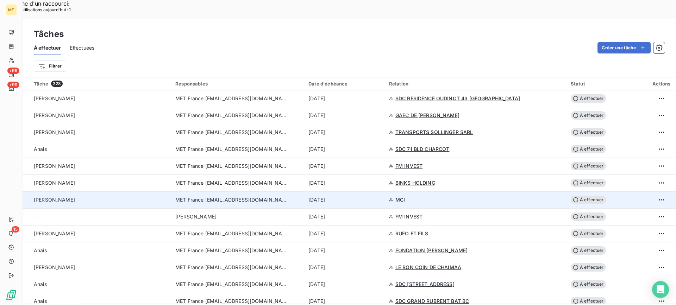
click at [158, 197] on div "Lisa - Valérie" at bounding box center [100, 200] width 133 height 7
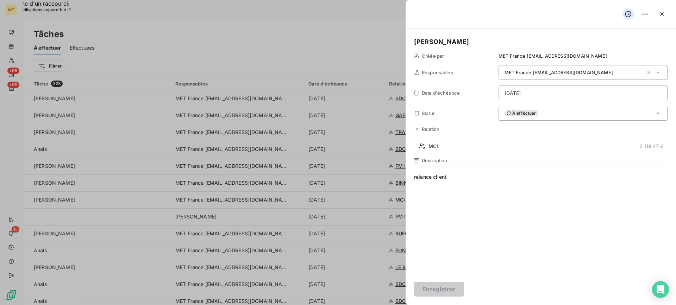
click at [445, 141] on div "Relation MCI 2 119,47 €" at bounding box center [541, 139] width 254 height 26
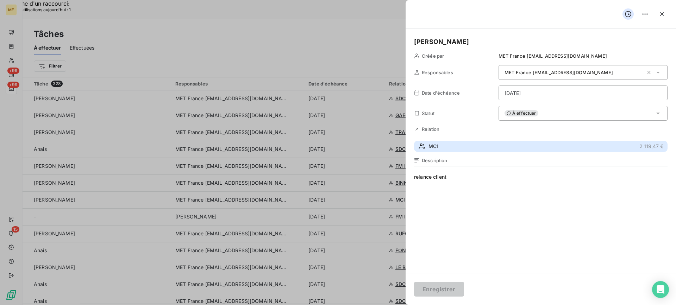
click at [445, 143] on button "MCI 2 119,47 €" at bounding box center [541, 146] width 254 height 11
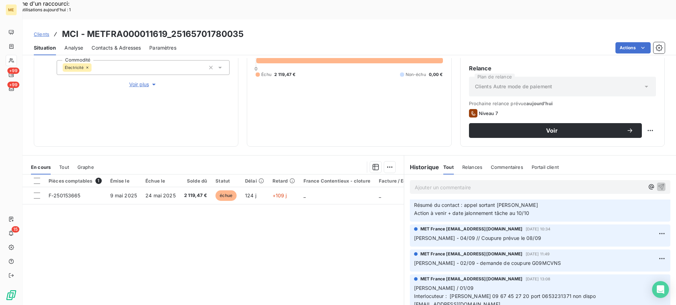
scroll to position [35, 0]
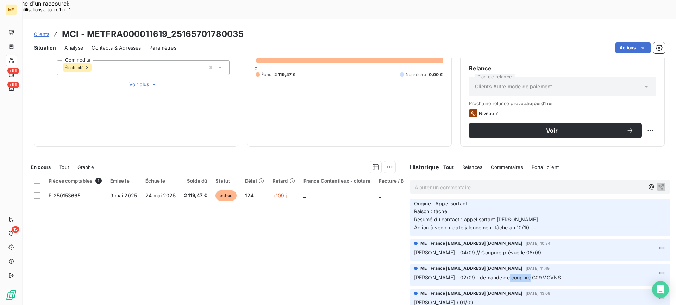
drag, startPoint x: 526, startPoint y: 260, endPoint x: 498, endPoint y: 263, distance: 27.6
click at [498, 264] on div "MET France met-france@recouvrement.met.com 2 sept. 2025, 11:49 Lisa - 02/09 - d…" at bounding box center [540, 275] width 261 height 22
click at [642, 120] on div "Replanifier cette action" at bounding box center [616, 126] width 69 height 17
click at [641, 123] on div "Replanifier cette action" at bounding box center [616, 126] width 63 height 11
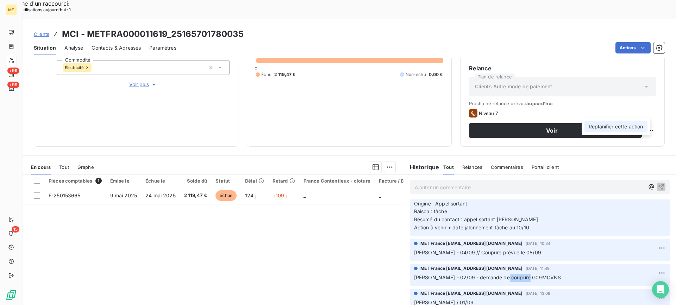
select select "8"
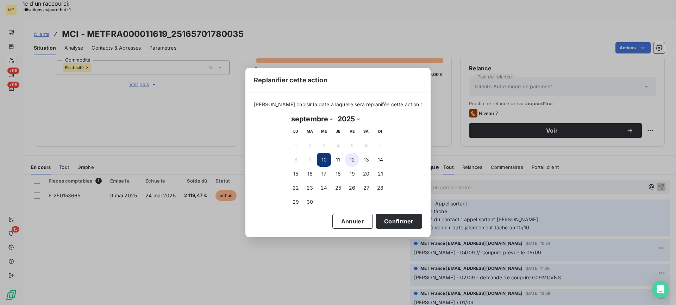
click at [352, 159] on button "12" at bounding box center [352, 160] width 14 height 14
click at [391, 222] on button "Confirmer" at bounding box center [399, 221] width 47 height 15
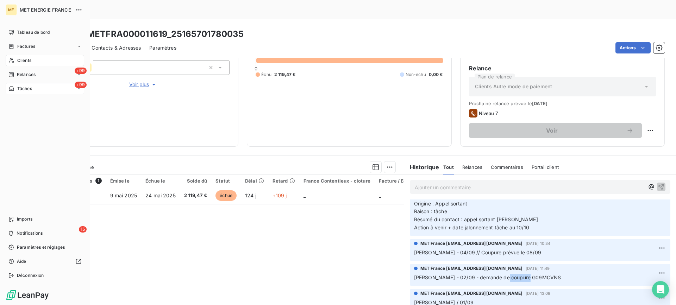
click at [41, 94] on div "+99 Tâches" at bounding box center [45, 88] width 79 height 11
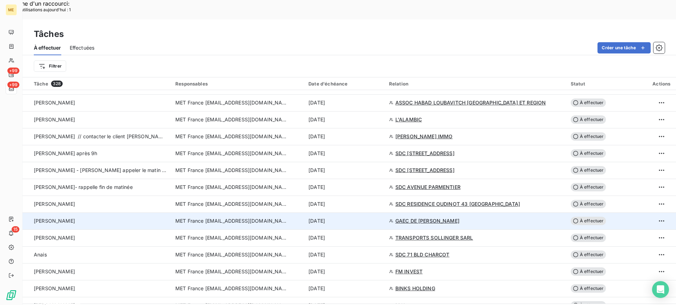
scroll to position [352, 0]
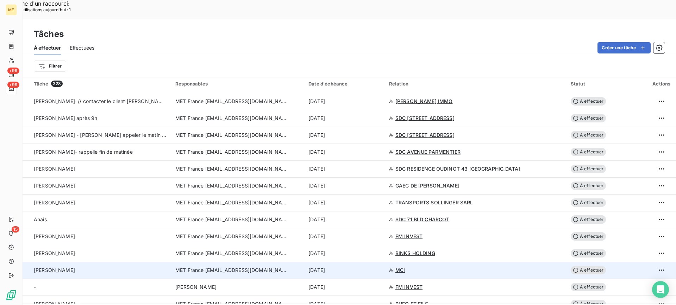
click at [108, 267] on div "Lisa - Valérie" at bounding box center [100, 270] width 133 height 7
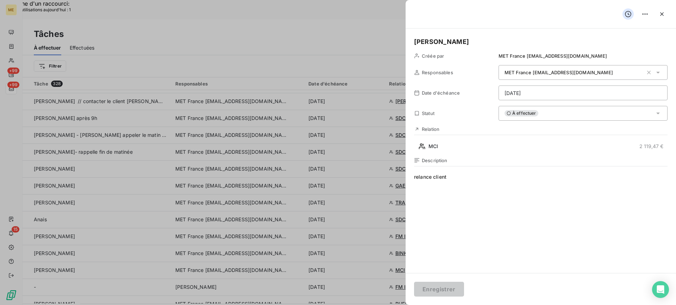
click at [547, 167] on div "Description relance client" at bounding box center [541, 233] width 254 height 151
click at [542, 183] on span "relance client" at bounding box center [541, 241] width 254 height 135
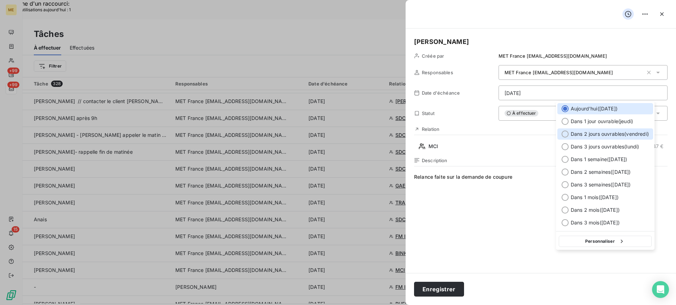
click at [571, 135] on span "Dans 2 jours ouvrables ( [DATE] )" at bounding box center [610, 134] width 78 height 7
type input "[DATE]"
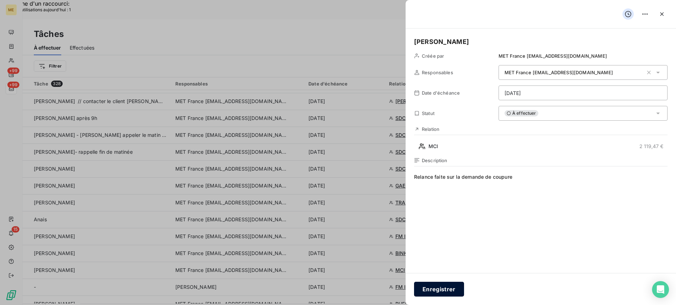
click at [447, 289] on button "Enregistrer" at bounding box center [439, 289] width 50 height 15
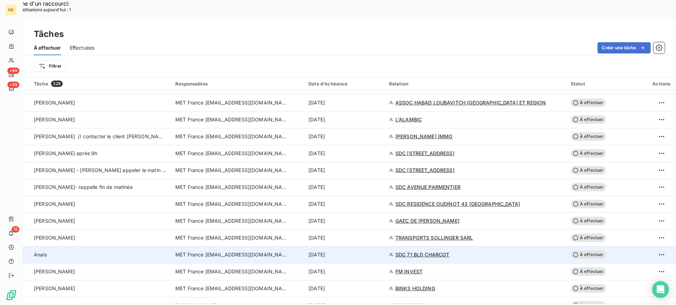
scroll to position [282, 0]
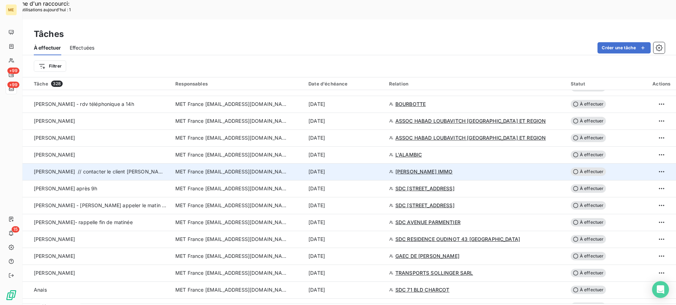
click at [137, 163] on td "Valérie // contacter le client Valérie - STEPHANE ALEKSIC 0614673255 aleksic.st…" at bounding box center [97, 171] width 149 height 17
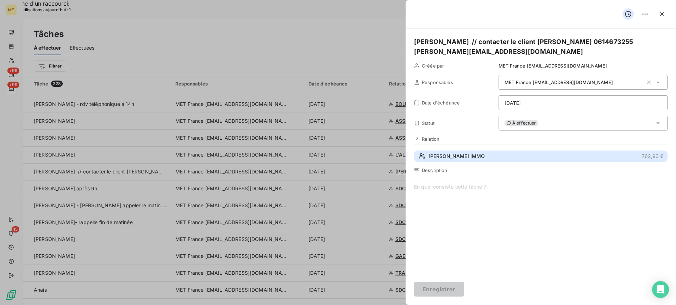
click at [476, 158] on button "ALEKSIC IMMO 762,93 €" at bounding box center [541, 156] width 254 height 11
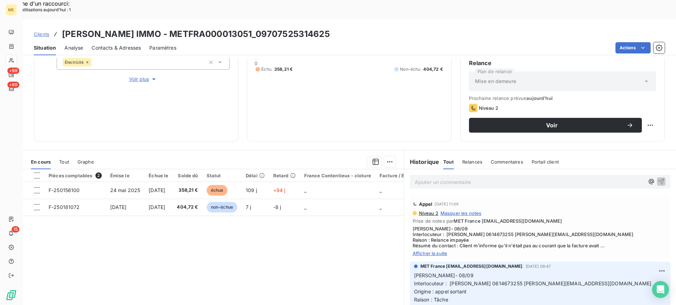
scroll to position [112, 0]
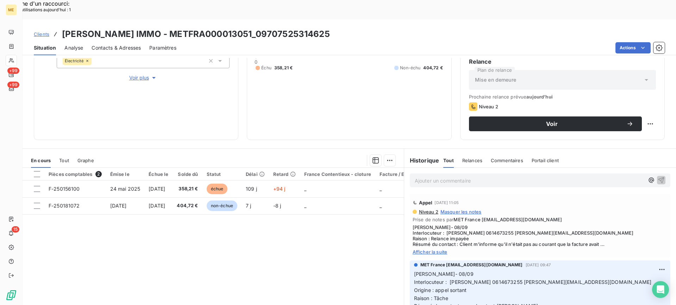
click at [437, 249] on span "Afficher la suite" at bounding box center [540, 252] width 255 height 6
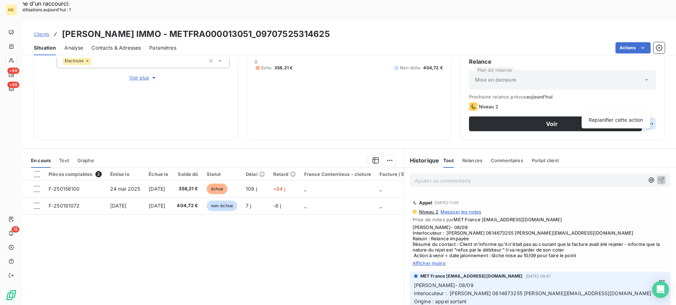
drag, startPoint x: 491, startPoint y: 213, endPoint x: 518, endPoint y: 216, distance: 27.6
click at [518, 225] on span "Lisa- 08/09 Interlocuteur : STEPHANE ALEKSIC 0614673255 aleksic.stephane0036@or…" at bounding box center [540, 242] width 255 height 34
click at [546, 197] on div "Appel 8 sept. 2025, 11:05" at bounding box center [540, 202] width 255 height 11
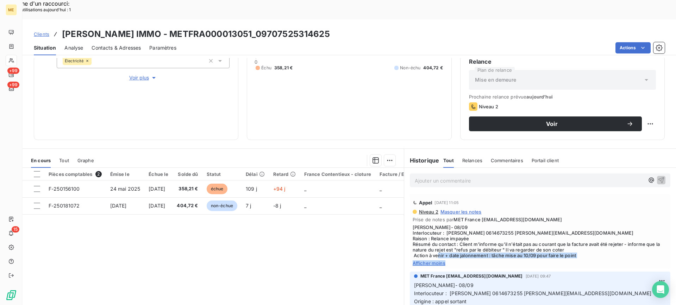
drag, startPoint x: 584, startPoint y: 239, endPoint x: 471, endPoint y: 235, distance: 113.5
click at [471, 235] on div "Niveau 2 Masquer les notes Prise de notes par MET France met-france@recouvremen…" at bounding box center [540, 237] width 255 height 57
click at [517, 226] on span "Lisa- 08/09 Interlocuteur : STEPHANE ALEKSIC 0614673255 aleksic.stephane0036@or…" at bounding box center [540, 242] width 255 height 34
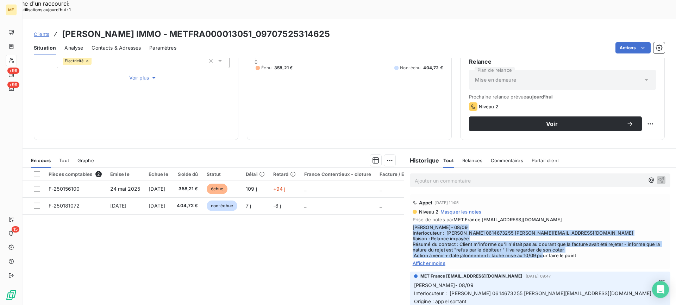
drag, startPoint x: 580, startPoint y: 235, endPoint x: 408, endPoint y: 206, distance: 174.4
click at [410, 206] on div "Appel 8 sept. 2025, 11:05 Niveau 2 Masquer les notes Prise de notes par MET Fra…" at bounding box center [540, 231] width 261 height 75
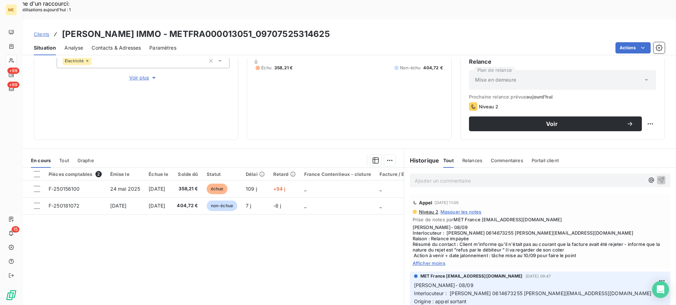
click at [424, 176] on p "Ajouter un commentaire ﻿" at bounding box center [530, 180] width 230 height 9
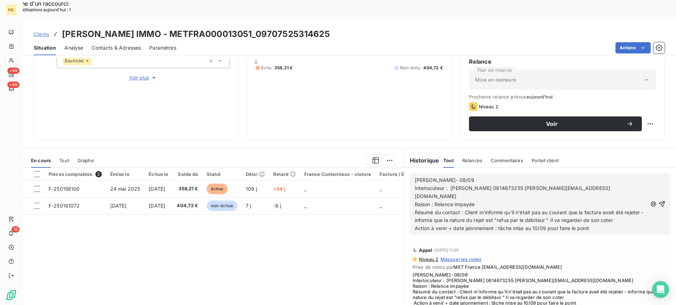
click at [456, 176] on p "Lisa- 08/09" at bounding box center [531, 180] width 233 height 8
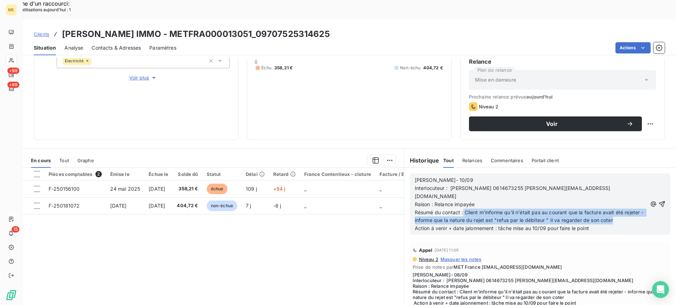
drag, startPoint x: 461, startPoint y: 185, endPoint x: 634, endPoint y: 194, distance: 173.5
click at [634, 209] on p "Résumé du contact : Client m'informe qu'il n'était pas au courant que la factur…" at bounding box center [531, 217] width 233 height 16
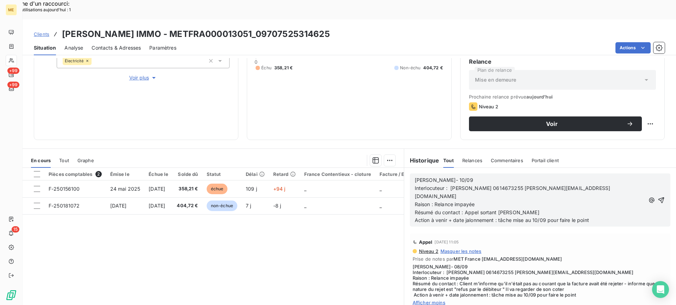
click at [537, 217] on span "Action à venir + date jalonnement : tâche mise au 10/09 pour faire le point" at bounding box center [502, 220] width 174 height 6
drag, startPoint x: 591, startPoint y: 195, endPoint x: 548, endPoint y: 197, distance: 43.0
click at [548, 217] on p "Action à venir + date jalonnement : tâche mise au 12/09 pour faire le point" at bounding box center [530, 221] width 230 height 8
click at [658, 196] on button "button" at bounding box center [662, 200] width 8 height 8
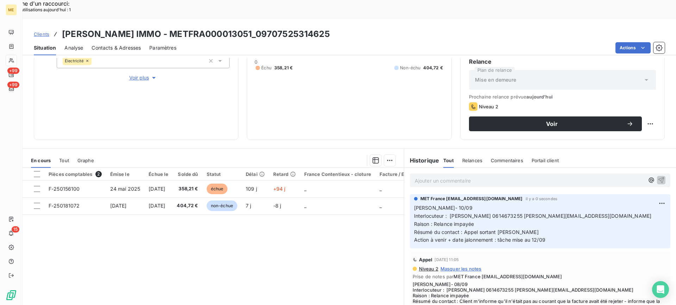
click at [639, 117] on div "Voir" at bounding box center [562, 124] width 187 height 15
click at [634, 116] on div "Replanifier cette action" at bounding box center [616, 119] width 63 height 11
select select "8"
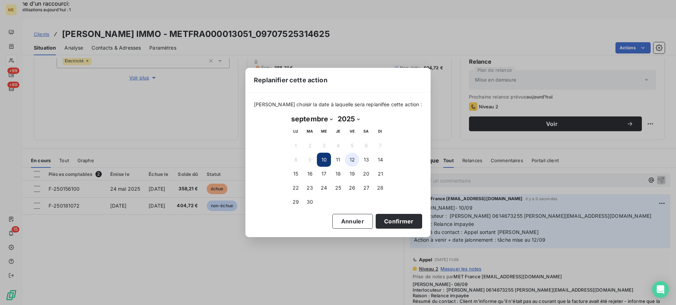
click at [355, 164] on button "12" at bounding box center [352, 160] width 14 height 14
click at [382, 221] on button "Confirmer" at bounding box center [399, 221] width 47 height 15
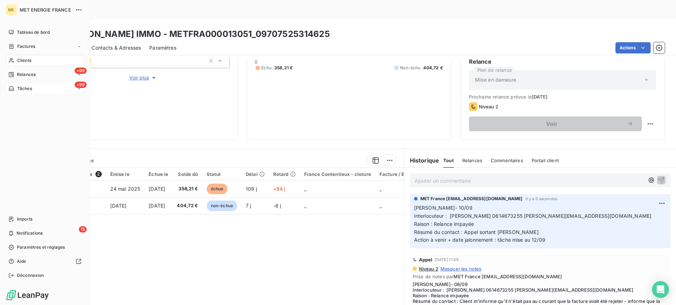
click at [43, 88] on div "+99 Tâches" at bounding box center [45, 88] width 79 height 11
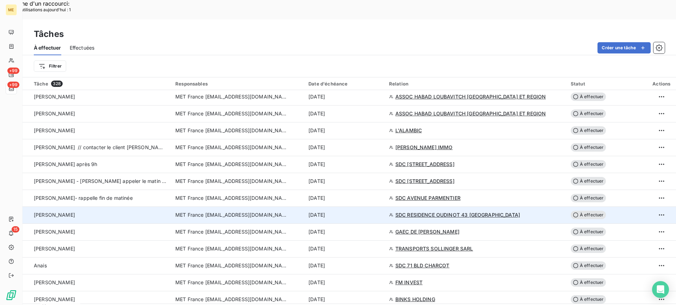
scroll to position [317, 0]
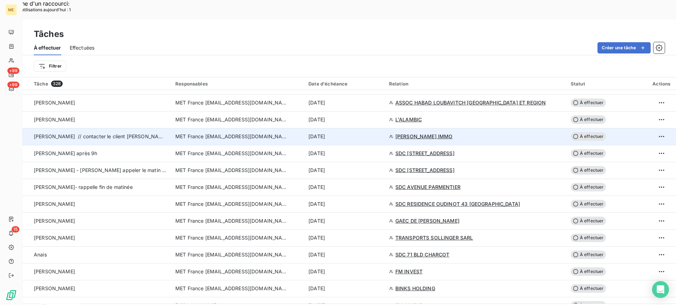
click at [123, 128] on td "Valérie // contacter le client Valérie - STEPHANE ALEKSIC 0614673255 aleksic.st…" at bounding box center [97, 136] width 149 height 17
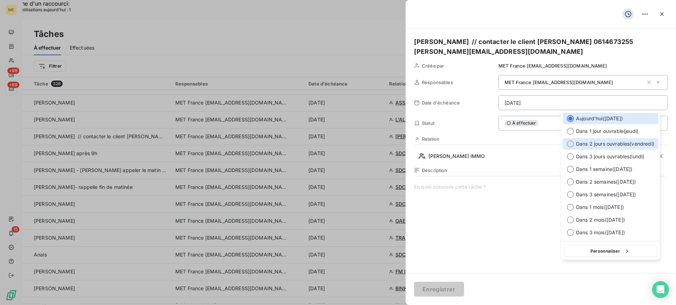
click at [578, 139] on div "Dans 2 jours ouvrables ( [DATE] )" at bounding box center [611, 143] width 96 height 11
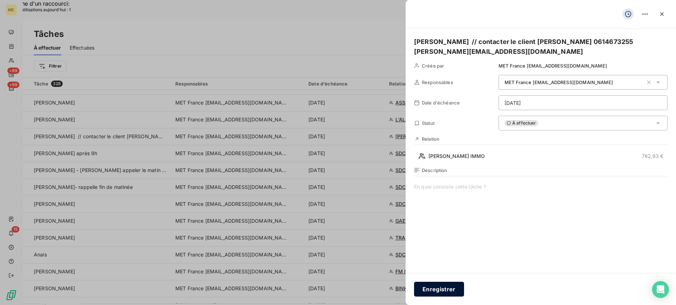
click at [426, 292] on button "Enregistrer" at bounding box center [439, 289] width 50 height 15
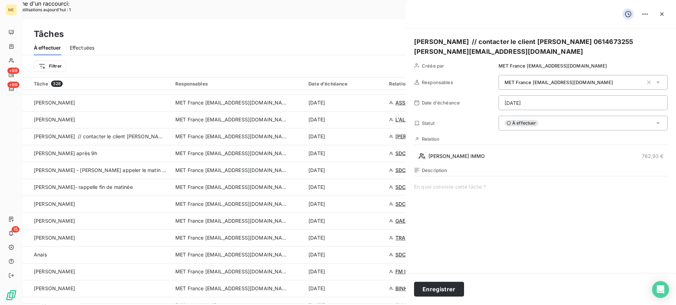
type input "[DATE]"
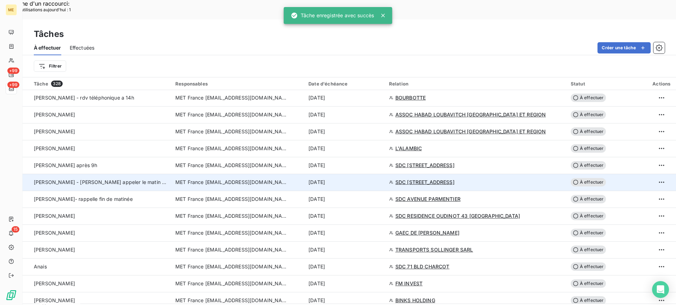
scroll to position [282, 0]
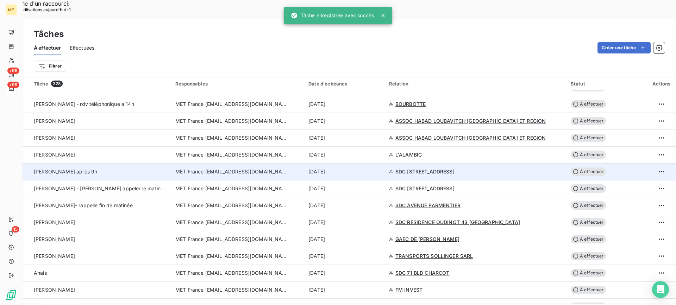
click at [32, 163] on td "Valérie après 9h" at bounding box center [97, 171] width 149 height 17
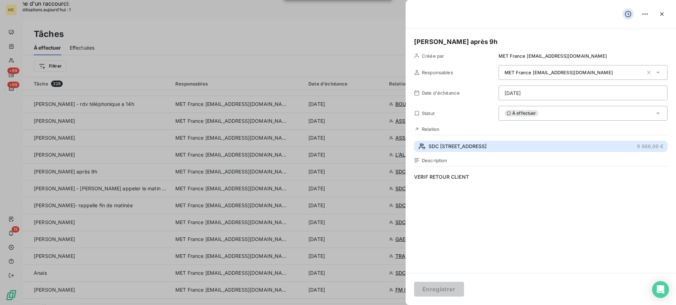
click at [524, 148] on button "SDC 6 RUE MONTALIVET 9 966,98 €" at bounding box center [541, 146] width 254 height 11
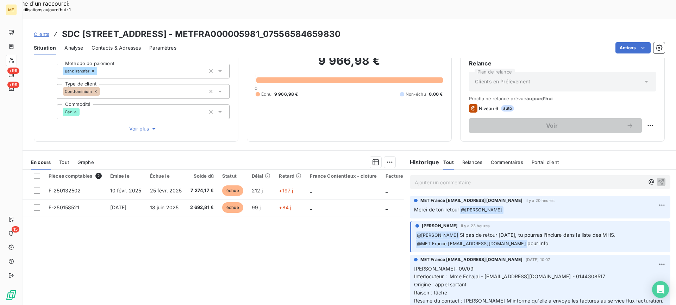
scroll to position [63, 0]
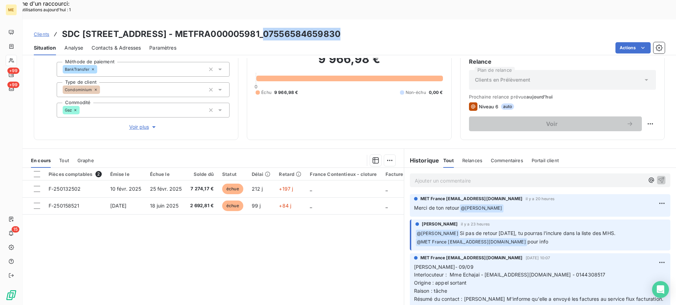
drag, startPoint x: 262, startPoint y: 18, endPoint x: 345, endPoint y: 18, distance: 82.4
click at [345, 28] on div "Clients SDC 6 RUE MONTALIVET - METFRA000005981_07556584659830" at bounding box center [350, 34] width 654 height 13
drag, startPoint x: 553, startPoint y: 255, endPoint x: 589, endPoint y: 255, distance: 36.3
click at [589, 264] on p "Lisa- 09/09 Interlocuteur : Mme Echajai - samira.echajai@foncia.com - 014430851…" at bounding box center [540, 296] width 252 height 64
click at [405, 262] on div "MET France met-france@recouvrement.met.com 9 sept. 2025, 10:07 Lisa- 09/09 Inte…" at bounding box center [540, 292] width 272 height 81
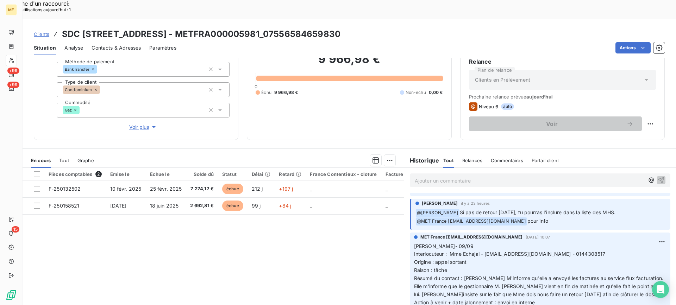
scroll to position [35, 0]
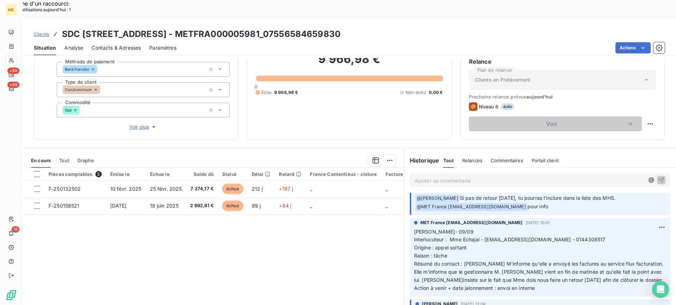
click at [506, 176] on p "Ajouter un commentaire ﻿" at bounding box center [530, 180] width 230 height 9
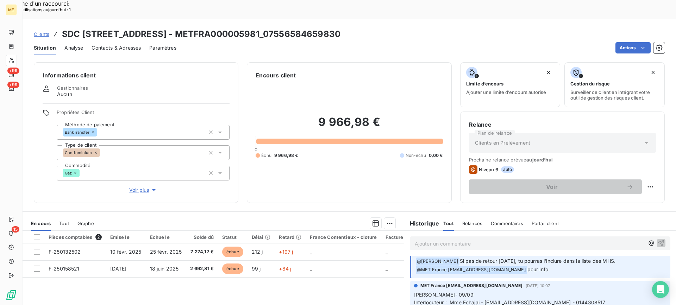
scroll to position [75, 0]
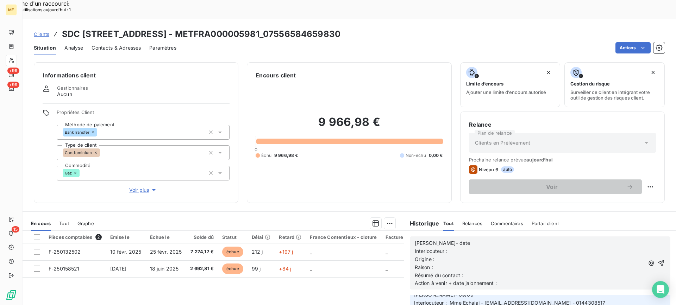
click at [504, 240] on p "[PERSON_NAME]- date" at bounding box center [530, 244] width 230 height 8
click at [504, 240] on p "[PERSON_NAME]- 10/09" at bounding box center [530, 244] width 230 height 8
click at [503, 248] on p "Interlocuteur :" at bounding box center [530, 252] width 230 height 8
drag, startPoint x: 446, startPoint y: 284, endPoint x: 593, endPoint y: 285, distance: 147.6
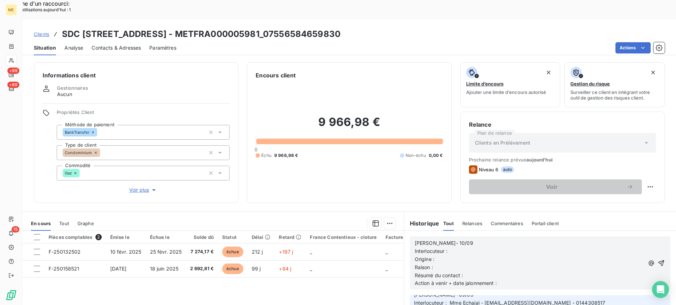
click at [513, 256] on p "Origine :" at bounding box center [530, 260] width 230 height 8
click at [509, 248] on p "Interlocuteur :" at bounding box center [530, 252] width 230 height 8
click at [496, 256] on p "Origine :" at bounding box center [530, 260] width 230 height 8
click at [458, 256] on p "Origine : appel sortant" at bounding box center [530, 260] width 230 height 8
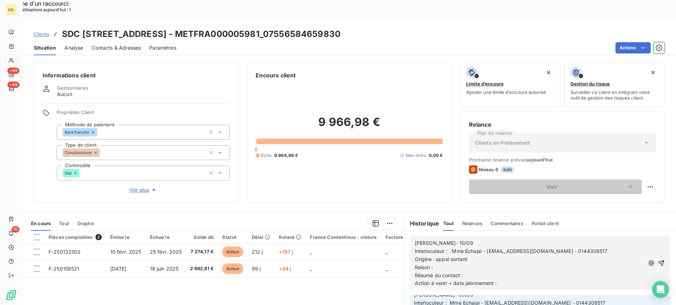
click at [461, 264] on p "Raison :" at bounding box center [530, 268] width 230 height 8
click at [478, 272] on p "Résumé du contact :" at bounding box center [530, 276] width 230 height 8
click at [510, 280] on p "Action à venir + date jalonnement :" at bounding box center [530, 284] width 230 height 8
click at [658, 260] on icon "button" at bounding box center [661, 263] width 7 height 7
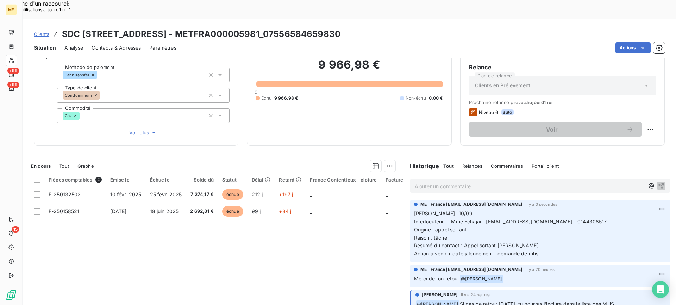
scroll to position [63, 0]
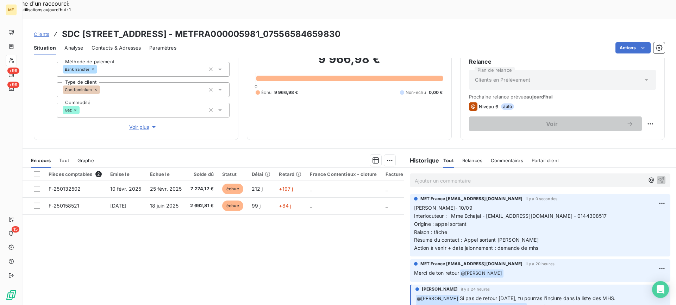
click at [474, 176] on p "Ajouter un commentaire ﻿" at bounding box center [530, 180] width 230 height 9
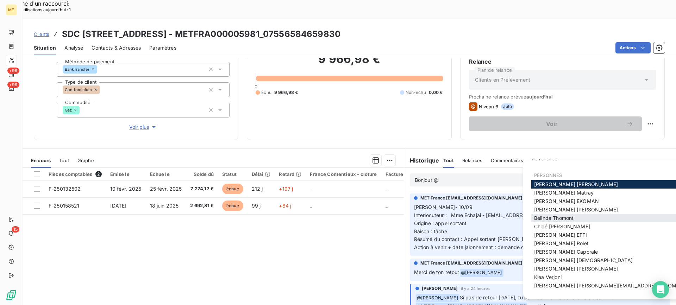
click at [546, 222] on div "Bélinda Thomont" at bounding box center [620, 218] width 176 height 8
click at [536, 220] on span "Bélinda Thomont" at bounding box center [553, 218] width 39 height 6
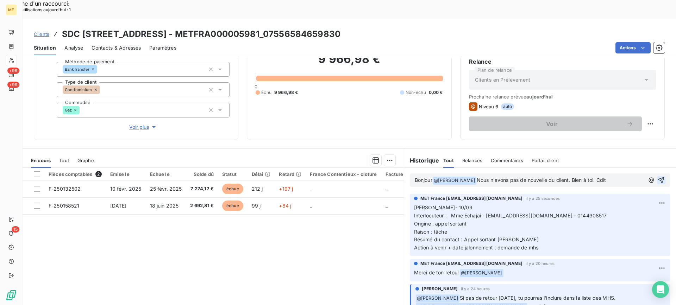
click at [657, 176] on button "button" at bounding box center [661, 180] width 8 height 8
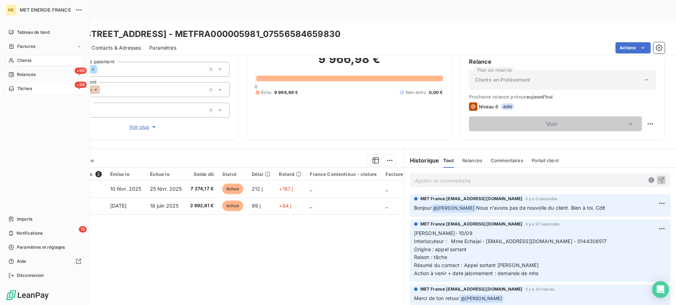
click at [29, 91] on span "Tâches" at bounding box center [24, 89] width 15 height 6
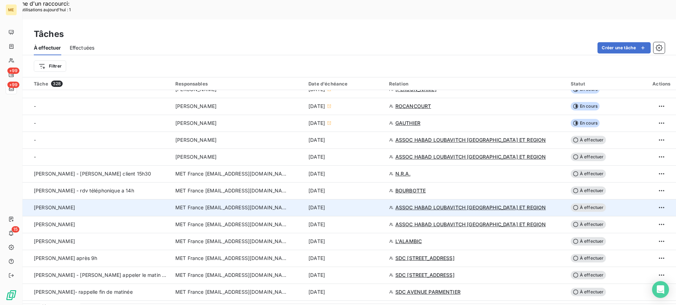
scroll to position [230, 0]
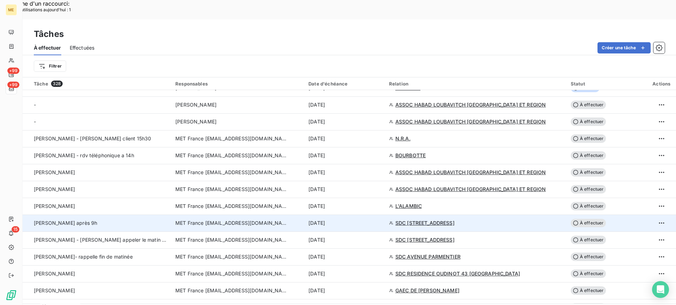
click at [137, 220] on div "Valérie après 9h" at bounding box center [100, 223] width 133 height 7
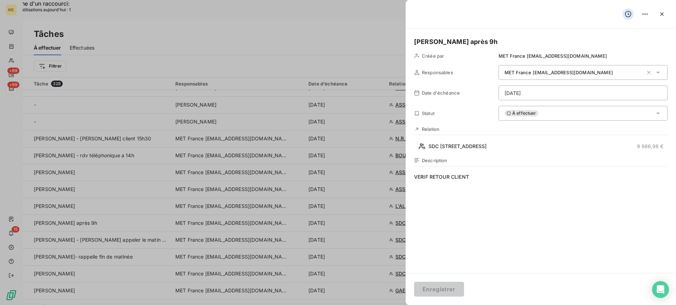
click at [551, 110] on div "À effectuer" at bounding box center [583, 113] width 169 height 15
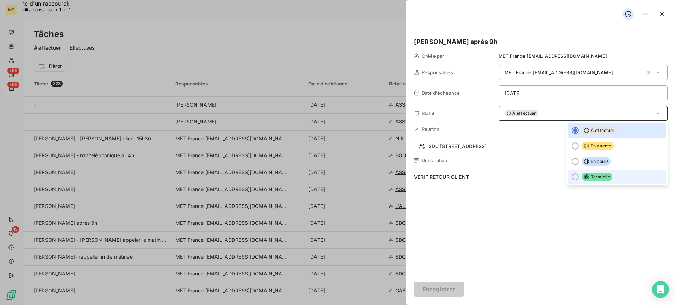
click at [572, 176] on div at bounding box center [575, 177] width 7 height 7
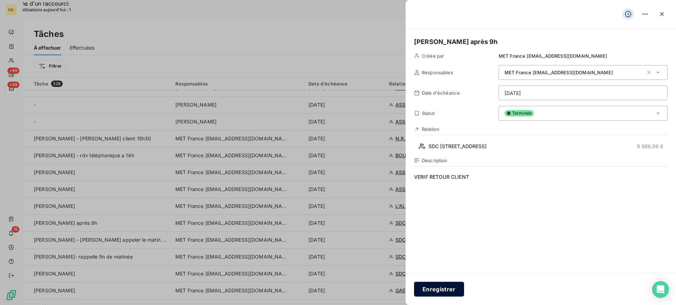
click at [458, 289] on button "Enregistrer" at bounding box center [439, 289] width 50 height 15
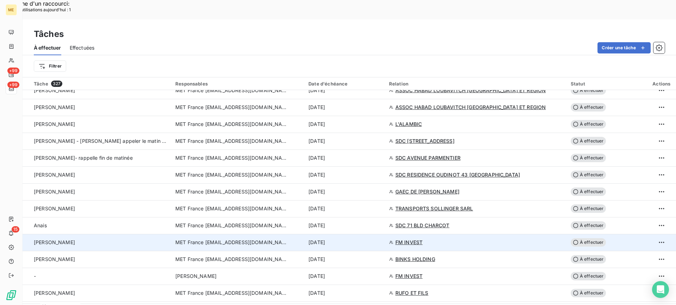
scroll to position [336, 0]
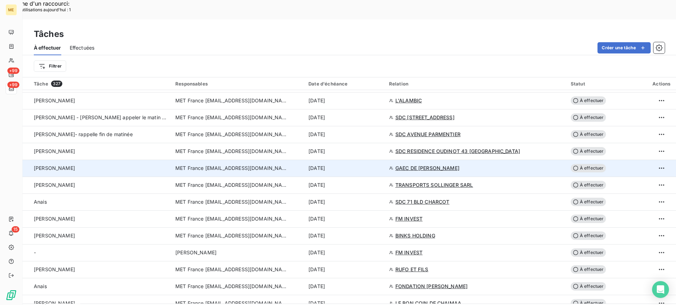
click at [126, 160] on td "[PERSON_NAME]" at bounding box center [97, 168] width 149 height 17
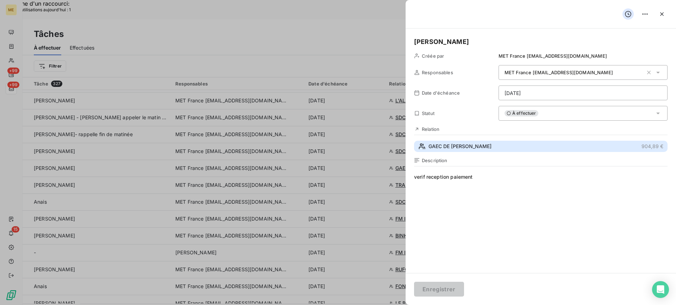
click at [554, 149] on button "GAEC DE MAHIEL COTE 904,89 €" at bounding box center [541, 146] width 254 height 11
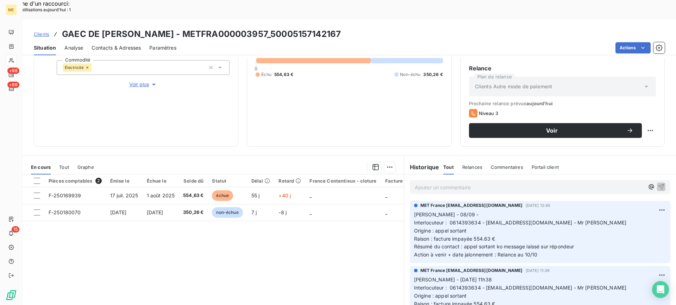
scroll to position [70, 0]
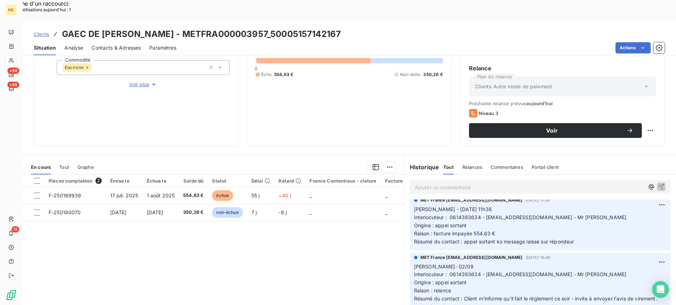
click at [144, 81] on span "Voir plus" at bounding box center [143, 84] width 28 height 7
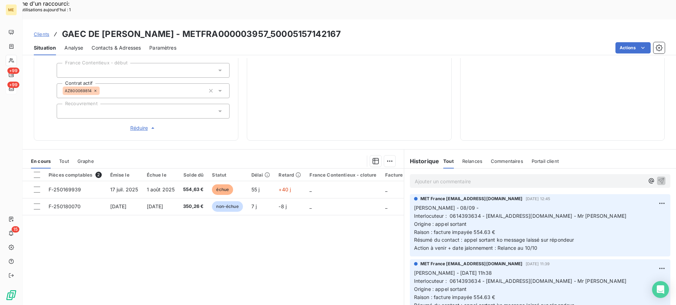
scroll to position [0, 0]
drag, startPoint x: 254, startPoint y: 14, endPoint x: 271, endPoint y: 14, distance: 17.3
click at [270, 28] on h3 "GAEC DE MAHIEL COTE - METFRA000003957_50005157142167" at bounding box center [201, 34] width 279 height 13
click at [271, 42] on div "Actions" at bounding box center [425, 47] width 480 height 11
drag, startPoint x: 258, startPoint y: 14, endPoint x: 328, endPoint y: 14, distance: 70.1
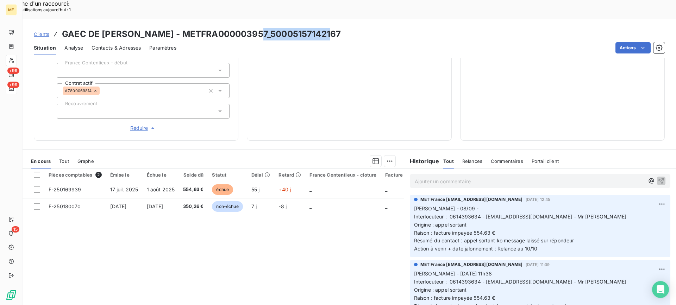
click at [328, 28] on div "Clients GAEC DE MAHIEL COTE - METFRA000003957_50005157142167" at bounding box center [350, 34] width 654 height 13
drag, startPoint x: 447, startPoint y: 197, endPoint x: 477, endPoint y: 197, distance: 30.6
click at [477, 214] on span "Interlocuteur : 0614393634 - gaecmahielcote@gmail.com - Mr Colboc" at bounding box center [520, 217] width 213 height 6
click at [353, 258] on div "Pièces comptables 2 Émise le Échue le Solde dû Statut Délai Retard France Conte…" at bounding box center [214, 237] width 382 height 136
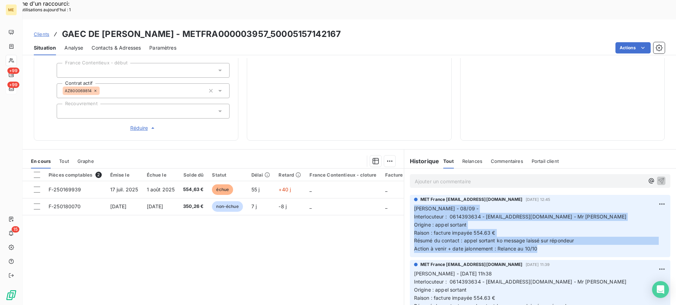
drag, startPoint x: 562, startPoint y: 231, endPoint x: 410, endPoint y: 184, distance: 159.0
click at [410, 195] on div "MET France met-france@recouvrement.met.com 8 sept. 2025, 12:45 Lisa - 08/09 - I…" at bounding box center [540, 226] width 261 height 62
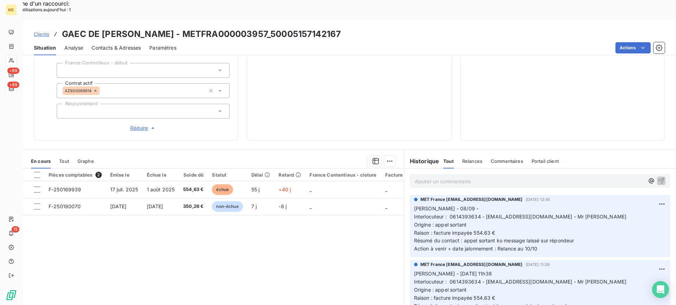
click at [447, 177] on p "Ajouter un commentaire ﻿" at bounding box center [530, 181] width 230 height 9
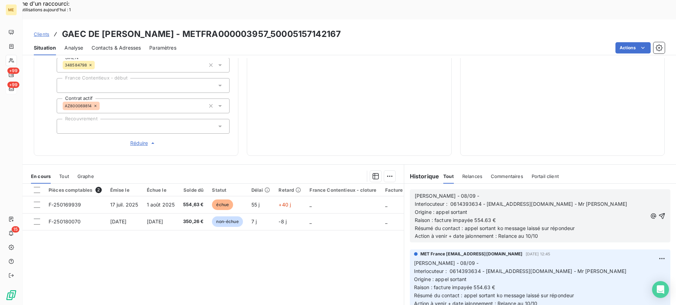
scroll to position [225, 0]
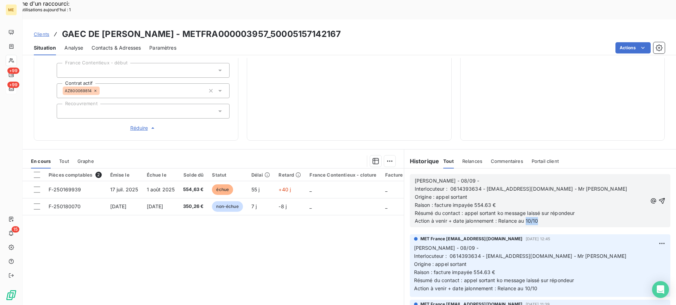
drag, startPoint x: 561, startPoint y: 205, endPoint x: 525, endPoint y: 204, distance: 36.3
click at [525, 210] on p "Résumé du contact : appel sortant ko message laissé sur répondeur Action à veni…" at bounding box center [531, 218] width 233 height 16
click at [555, 210] on span "Résumé du contact : appel sortant ko message laissé sur répondeur Action à veni…" at bounding box center [536, 217] width 243 height 14
click at [552, 210] on p "Résumé du contact : appel sortant ko message laissé sur répondeur Action à veni…" at bounding box center [531, 218] width 233 height 16
click at [659, 198] on icon "button" at bounding box center [662, 201] width 7 height 7
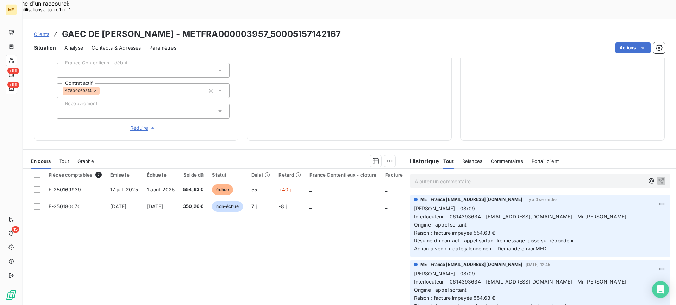
click at [513, 177] on p "Ajouter un commentaire ﻿" at bounding box center [530, 181] width 230 height 9
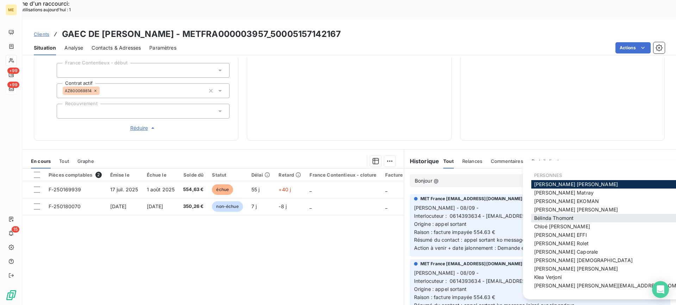
click at [574, 216] on span "Bélinda Thomont" at bounding box center [553, 218] width 39 height 6
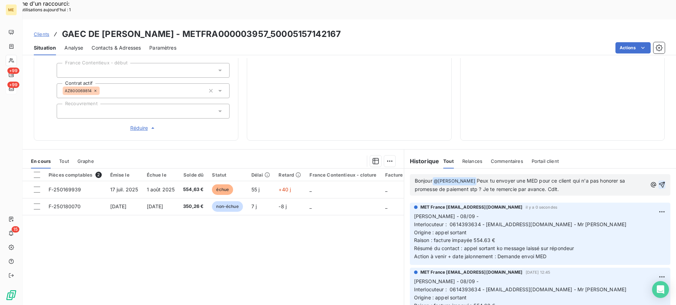
click at [486, 177] on p "Bonjour @ Bélinda Thomont ﻿ Peux tu envoyer une MED pour ce client qui n'a pas …" at bounding box center [531, 185] width 233 height 17
click at [0, 0] on lt-em "Peux-tu" at bounding box center [0, 0] width 0 height 0
click at [621, 178] on span "Peux-tu envoyer une MED pour ce client qui n'a pas honorer sa promesse de paiem…" at bounding box center [521, 185] width 212 height 14
click at [616, 178] on span "Peux-tu envoyer une MED pour ce client qui n'a pas honorer sa promesse de paiem…" at bounding box center [521, 185] width 212 height 14
click at [0, 0] on lt-strong "é" at bounding box center [0, 0] width 0 height 0
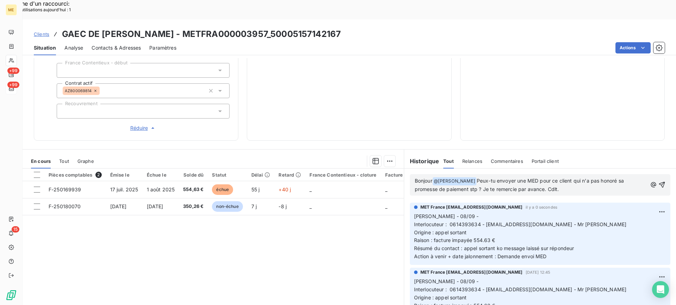
click at [659, 181] on icon "button" at bounding box center [662, 184] width 7 height 7
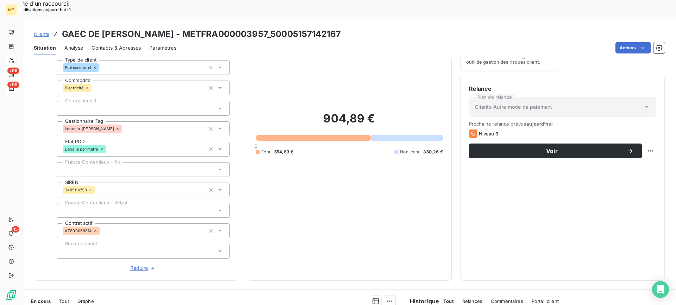
scroll to position [85, 0]
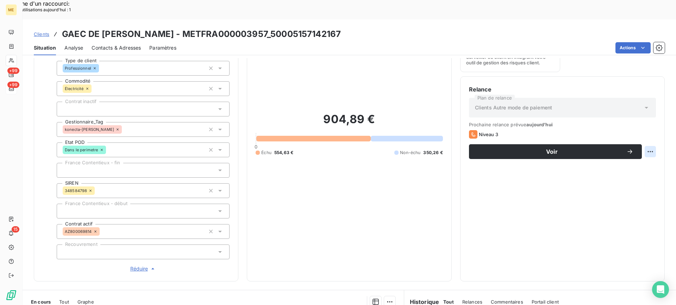
click at [625, 148] on div "Replanifier cette action" at bounding box center [616, 147] width 63 height 11
select select "8"
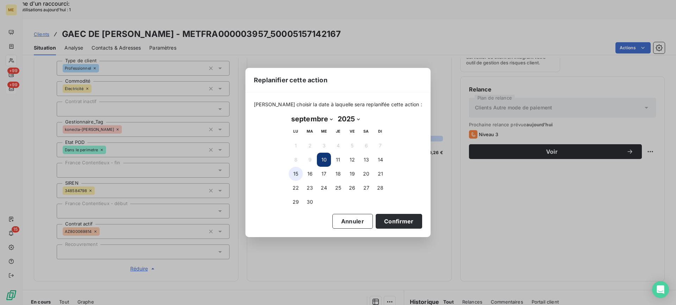
click at [292, 174] on button "15" at bounding box center [296, 174] width 14 height 14
click at [376, 222] on button "Confirmer" at bounding box center [399, 221] width 47 height 15
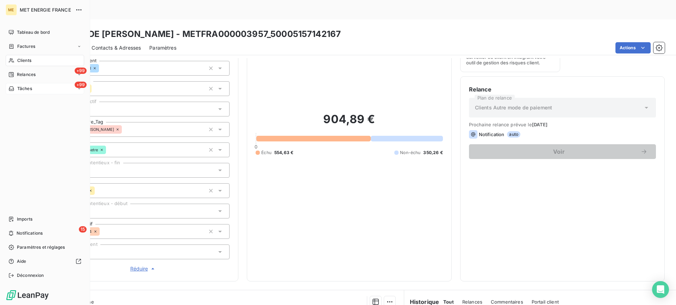
click at [62, 83] on nav "Tableau de bord Factures Clients +99 Relances +99 Tâches" at bounding box center [45, 61] width 79 height 68
click at [59, 87] on div "+99 Tâches" at bounding box center [45, 88] width 79 height 11
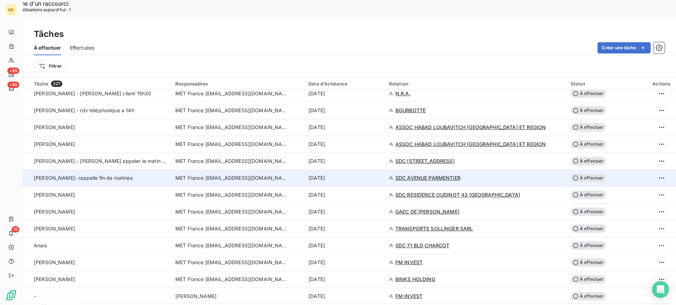
scroll to position [282, 0]
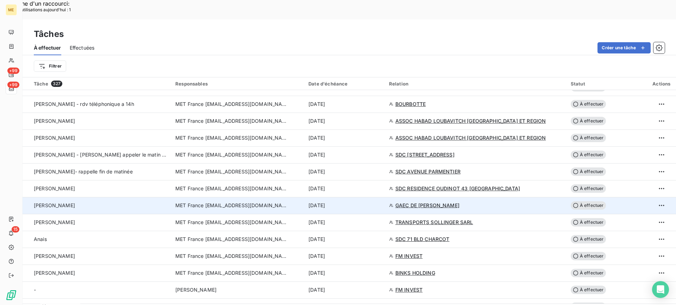
click at [142, 202] on div "[PERSON_NAME]" at bounding box center [100, 205] width 133 height 7
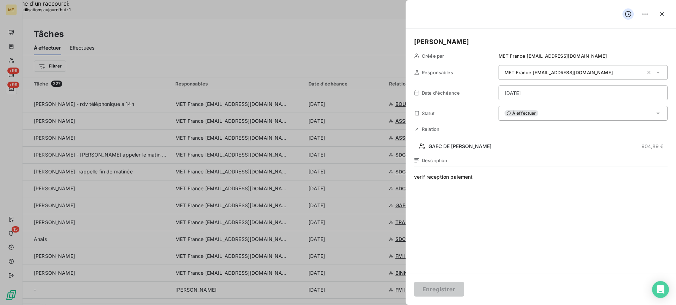
click at [532, 181] on span "verif reception paiement" at bounding box center [541, 241] width 254 height 135
drag, startPoint x: 532, startPoint y: 181, endPoint x: 362, endPoint y: 186, distance: 169.9
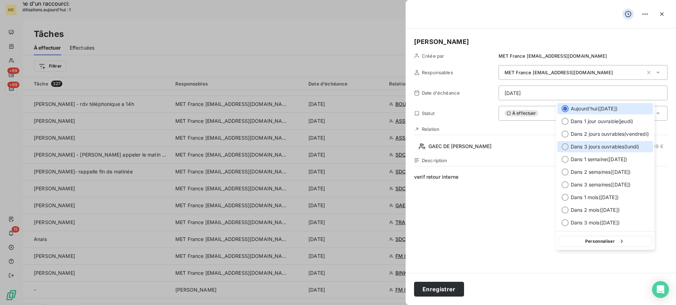
drag, startPoint x: 594, startPoint y: 143, endPoint x: 586, endPoint y: 159, distance: 17.5
click at [593, 143] on div "Dans 3 jours ouvrables ( lundi )" at bounding box center [606, 146] width 96 height 11
type input "15/09/2025"
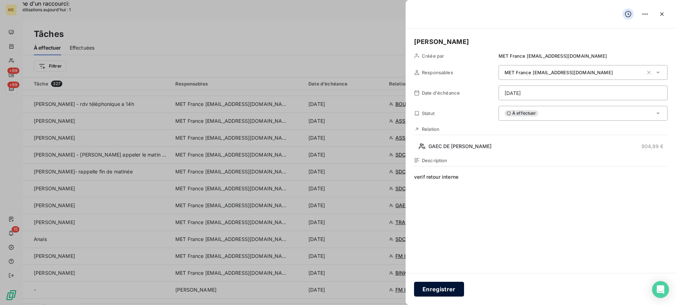
click at [455, 291] on button "Enregistrer" at bounding box center [439, 289] width 50 height 15
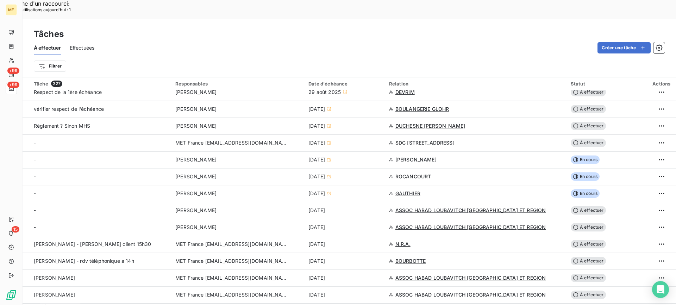
scroll to position [247, 0]
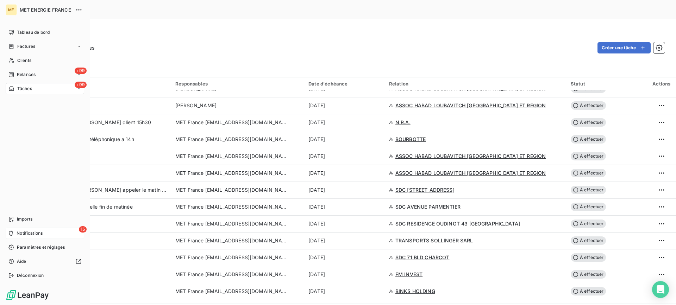
click at [14, 231] on div "15 Notifications" at bounding box center [45, 233] width 79 height 11
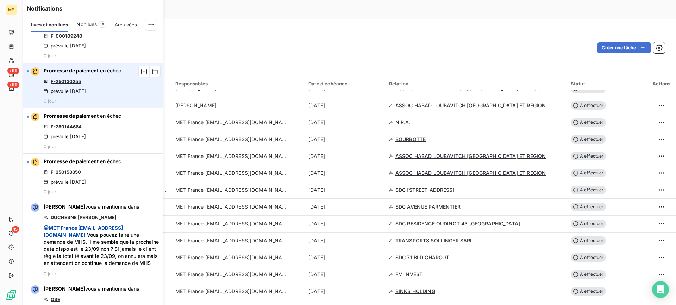
scroll to position [458, 0]
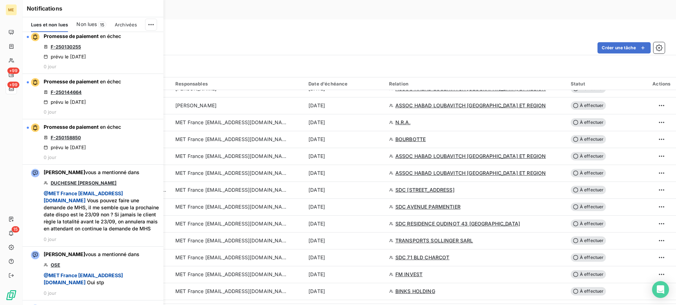
click at [261, 41] on div "À effectuer Effectuées Créer une tâche" at bounding box center [350, 48] width 654 height 15
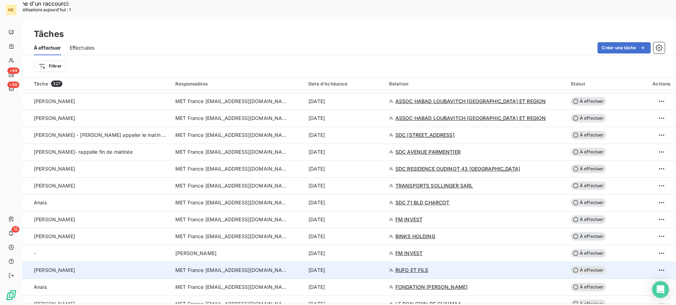
scroll to position [352, 0]
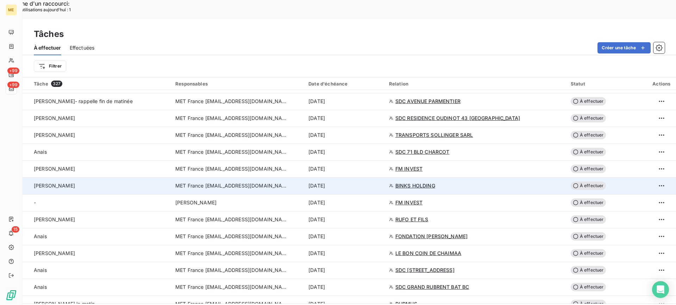
click at [96, 178] on td "Lisa - valérie" at bounding box center [97, 186] width 149 height 17
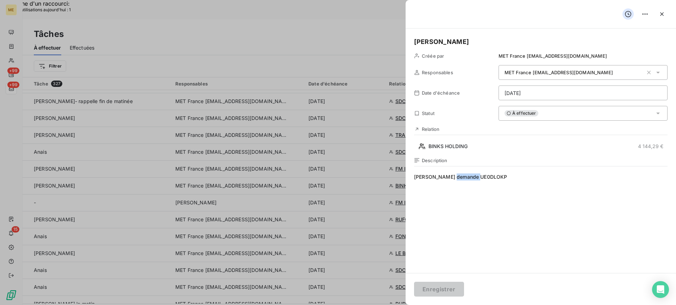
drag, startPoint x: 482, startPoint y: 178, endPoint x: 452, endPoint y: 177, distance: 30.0
click at [452, 177] on span "Verif demande UE0DLOKP" at bounding box center [541, 241] width 254 height 135
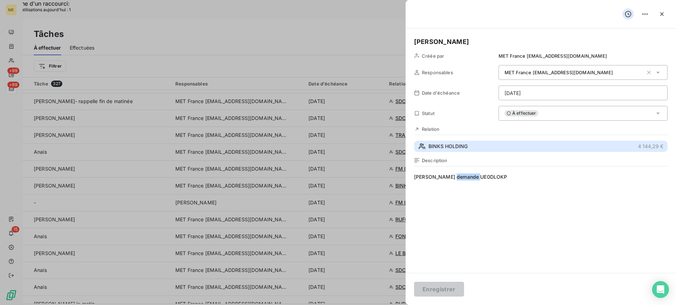
click at [481, 143] on button "BINKS HOLDING 4 144,29 €" at bounding box center [541, 146] width 254 height 11
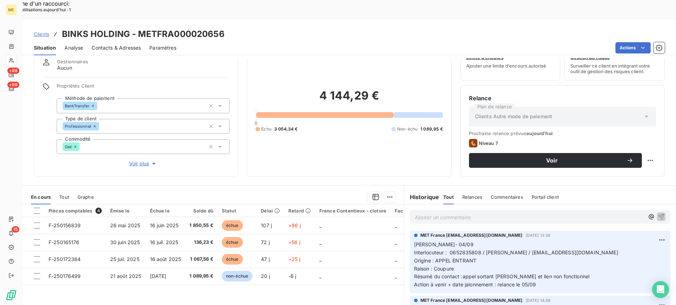
scroll to position [63, 0]
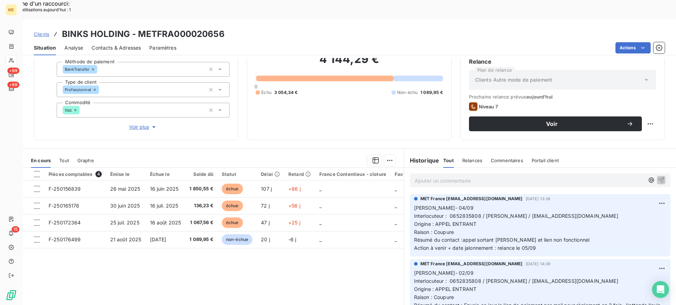
click at [442, 176] on p "Ajouter un commentaire ﻿" at bounding box center [530, 180] width 230 height 9
click at [658, 176] on icon "button" at bounding box center [661, 179] width 7 height 7
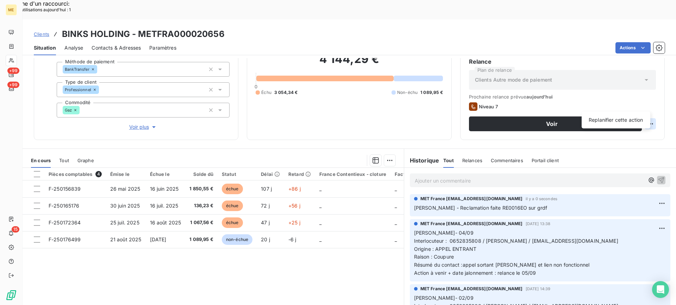
click at [634, 120] on div "Replanifier cette action" at bounding box center [616, 119] width 63 height 11
select select "8"
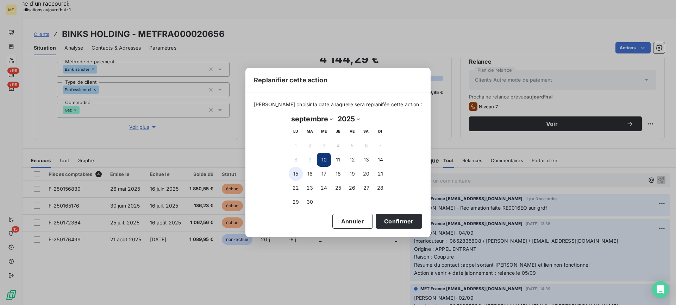
click at [293, 174] on button "15" at bounding box center [296, 174] width 14 height 14
click at [376, 221] on button "Confirmer" at bounding box center [399, 221] width 47 height 15
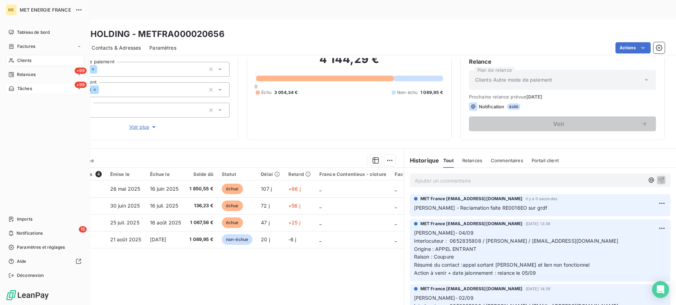
click at [19, 93] on div "+99 Tâches" at bounding box center [45, 88] width 79 height 11
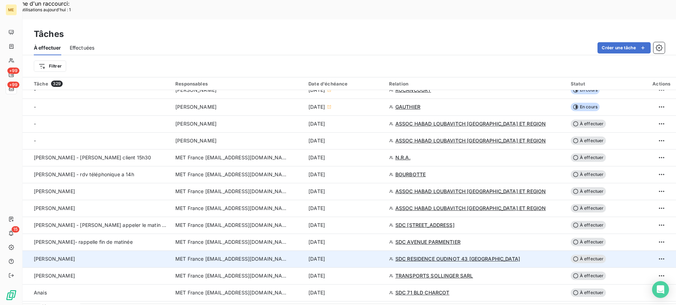
scroll to position [282, 0]
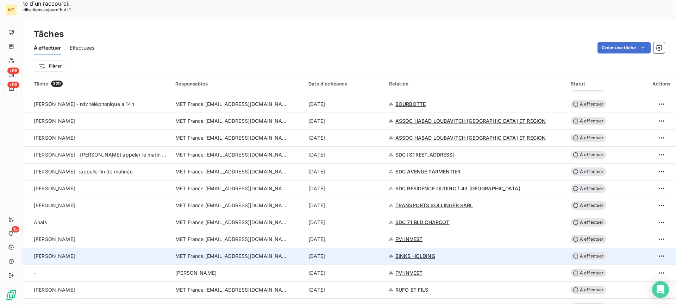
click at [143, 253] on div "Lisa - valérie" at bounding box center [100, 256] width 133 height 7
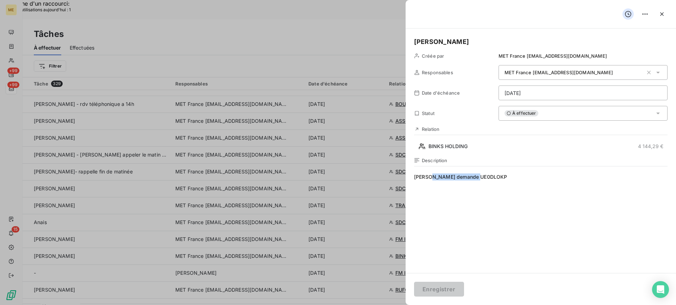
drag, startPoint x: 502, startPoint y: 179, endPoint x: 428, endPoint y: 179, distance: 74.0
click at [428, 179] on span "Verif demande UE0DLOKP" at bounding box center [541, 241] width 254 height 135
click at [470, 171] on div "Description Verif reclamation" at bounding box center [541, 233] width 254 height 151
click at [470, 177] on span "Verif reclamation" at bounding box center [541, 241] width 254 height 135
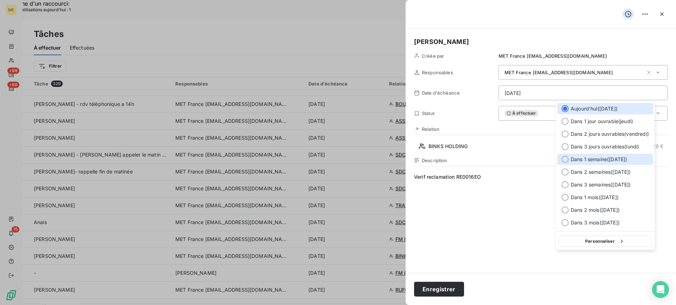
click at [580, 155] on div "Dans 1 semaine ( 17 sept. )" at bounding box center [606, 159] width 96 height 11
type input "17/09/2025"
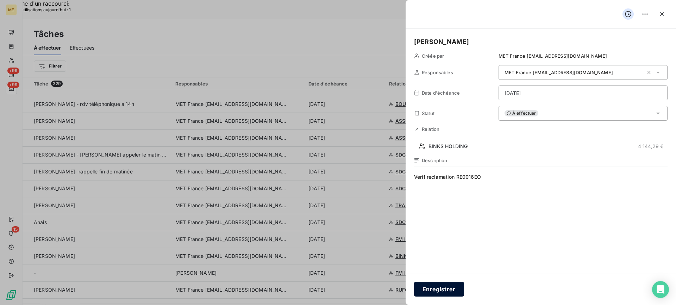
click at [447, 292] on button "Enregistrer" at bounding box center [439, 289] width 50 height 15
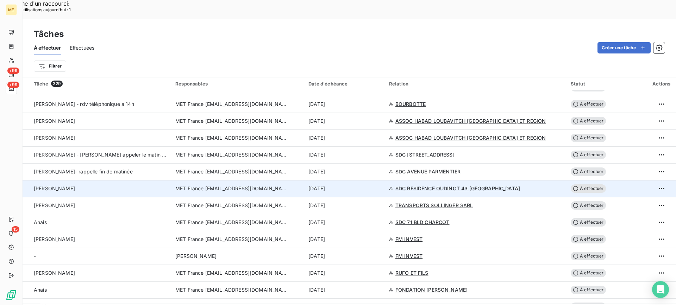
click at [104, 185] on div "lisa" at bounding box center [100, 188] width 133 height 7
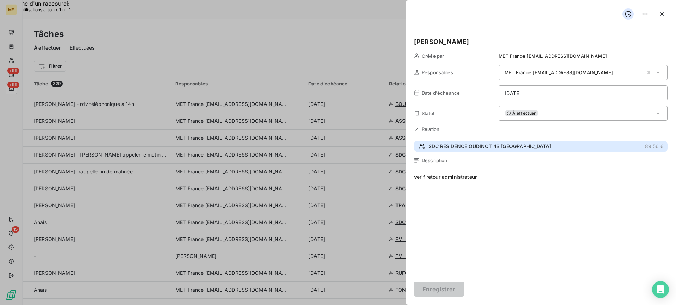
click at [513, 143] on span "SDC RESIDENCE OUDINOT 43 GRIGNY" at bounding box center [490, 146] width 123 height 7
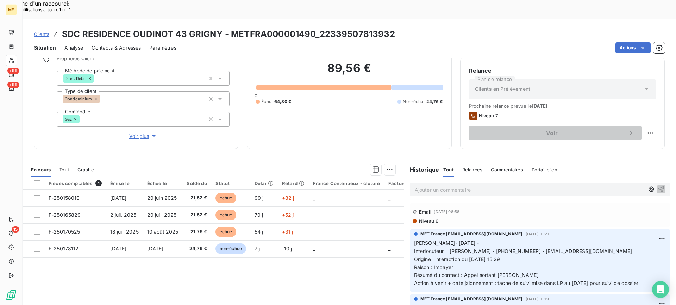
scroll to position [63, 0]
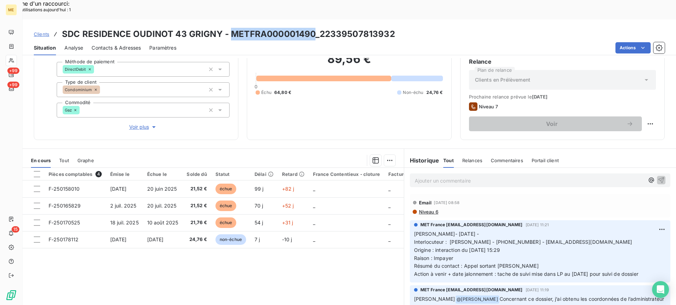
drag, startPoint x: 232, startPoint y: 17, endPoint x: 315, endPoint y: 15, distance: 83.2
click at [315, 28] on h3 "SDC RESIDENCE OUDINOT 43 GRIGNY - METFRA000001490_22339507813932" at bounding box center [228, 34] width 333 height 13
click at [571, 247] on p "Lisa- 21/08/2025 - Interlocuteur : Maitre Daniel VALDMAN - 01.30.75.39.05 - pon…" at bounding box center [540, 254] width 252 height 48
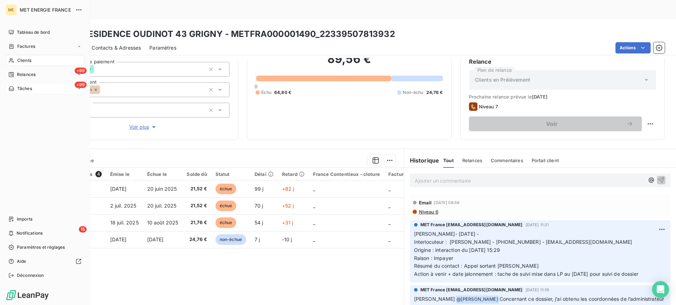
click at [63, 88] on div "+99 Tâches" at bounding box center [45, 88] width 79 height 11
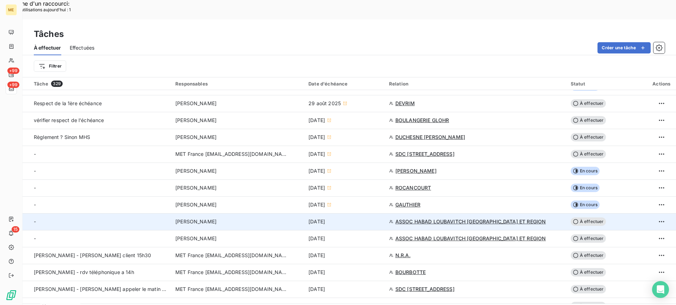
scroll to position [211, 0]
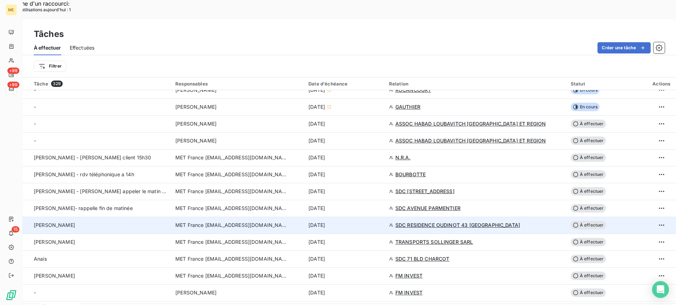
click at [185, 222] on span "MET France [EMAIL_ADDRESS][DOMAIN_NAME]" at bounding box center [231, 225] width 113 height 7
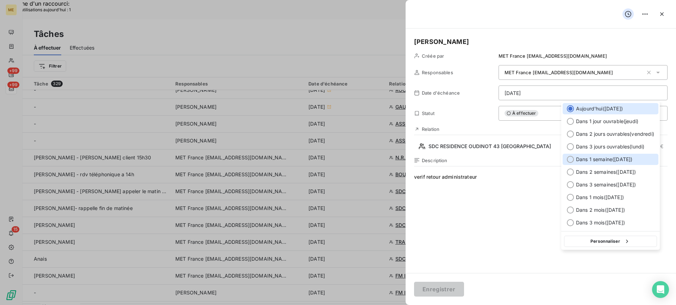
click at [576, 160] on span "Dans 1 semaine ( 17 sept. )" at bounding box center [604, 159] width 56 height 7
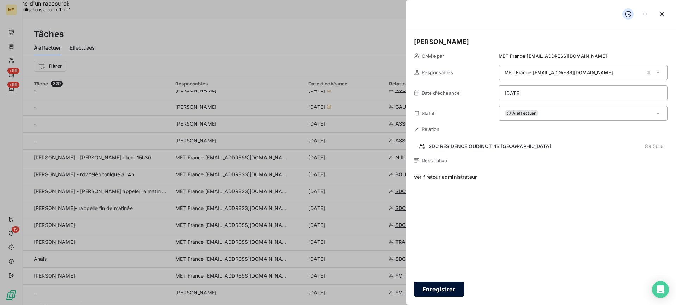
click at [446, 291] on button "Enregistrer" at bounding box center [439, 289] width 50 height 15
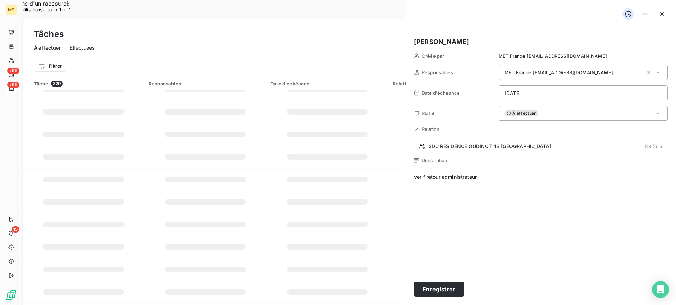
type input "[DATE]"
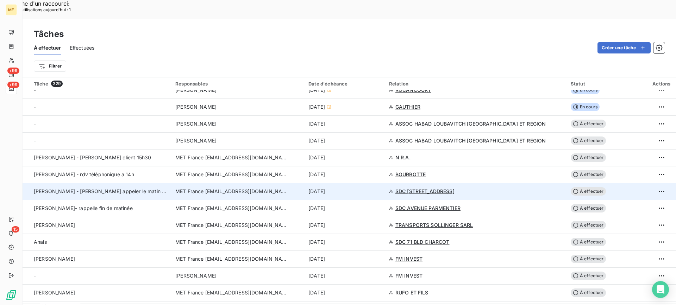
click at [156, 188] on div "Lisa - valérie appeler le matin 10h30" at bounding box center [100, 191] width 133 height 7
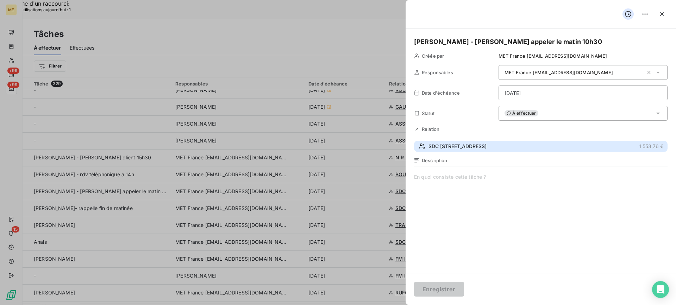
click at [512, 141] on button "SDC 87 RUE ROYALE 1 553,76 €" at bounding box center [541, 146] width 254 height 11
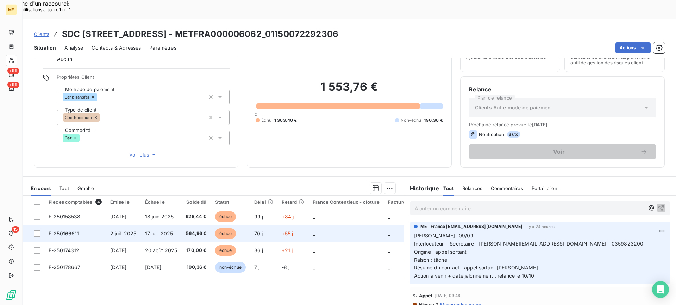
scroll to position [63, 0]
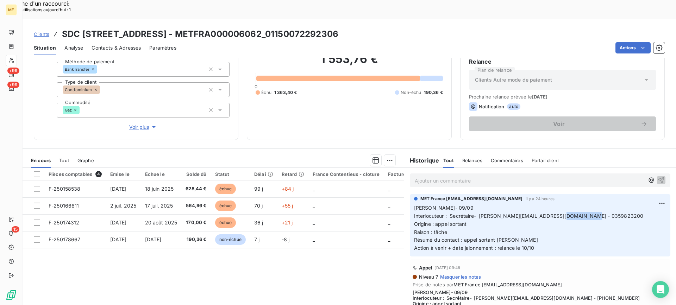
drag, startPoint x: 565, startPoint y: 197, endPoint x: 603, endPoint y: 197, distance: 37.7
click at [603, 204] on p "Lisa- 09/09 Interlocuteur : Secrétaire- GORDANA.KIROSKI@FONCIA.COM - 0359823200…" at bounding box center [540, 228] width 252 height 48
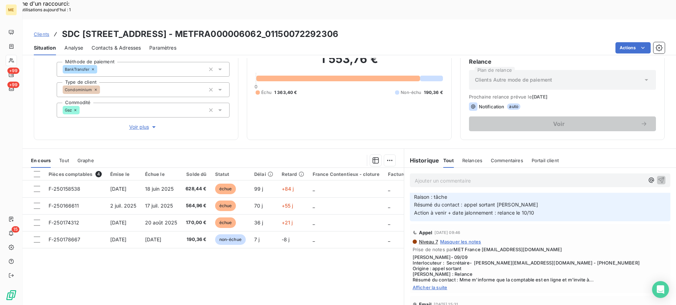
drag, startPoint x: 411, startPoint y: 275, endPoint x: 414, endPoint y: 271, distance: 5.1
click at [411, 295] on div "Email 2 sept. 2025, 15:31 Niveau 6" at bounding box center [540, 308] width 272 height 26
click at [415, 285] on span "Afficher la suite" at bounding box center [540, 288] width 255 height 6
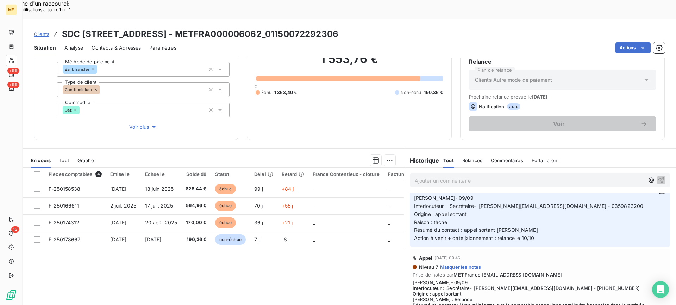
scroll to position [0, 0]
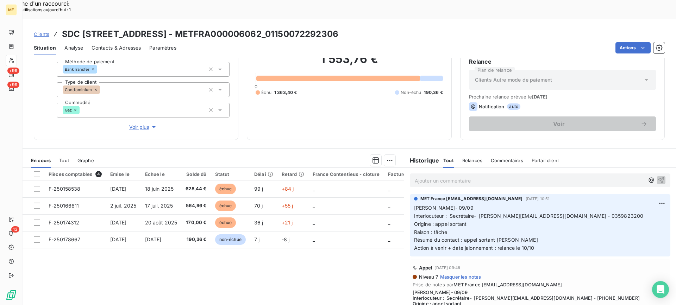
drag, startPoint x: 513, startPoint y: 235, endPoint x: 408, endPoint y: 189, distance: 115.0
click at [410, 194] on div "MET France met-france@recouvrement.met.com 9 sept. 2025, 10:51 Lisa- 09/09 Inte…" at bounding box center [540, 225] width 261 height 62
click at [451, 176] on p "Ajouter un commentaire ﻿" at bounding box center [530, 180] width 230 height 9
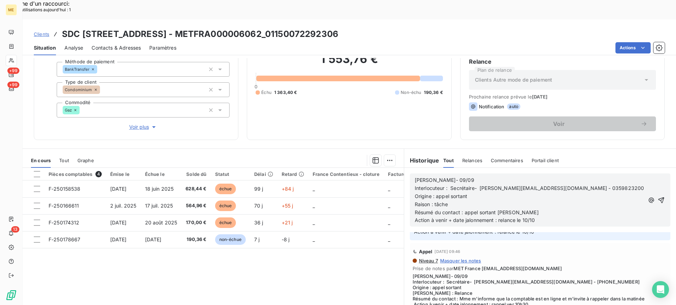
scroll to position [70, 0]
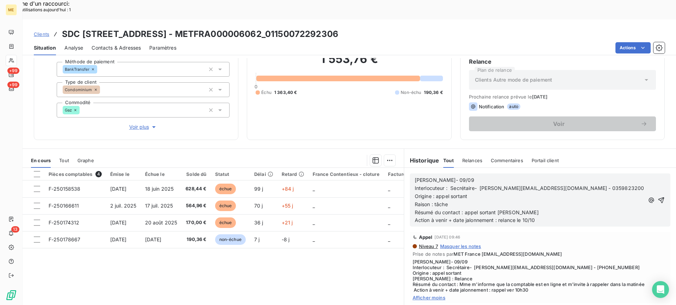
click at [522, 217] on p "Action à venir + date jalonnement : relance le 10/10" at bounding box center [530, 221] width 230 height 8
click at [478, 176] on p "Lisa- 09/09" at bounding box center [530, 180] width 230 height 8
click at [657, 196] on button "button" at bounding box center [661, 200] width 8 height 8
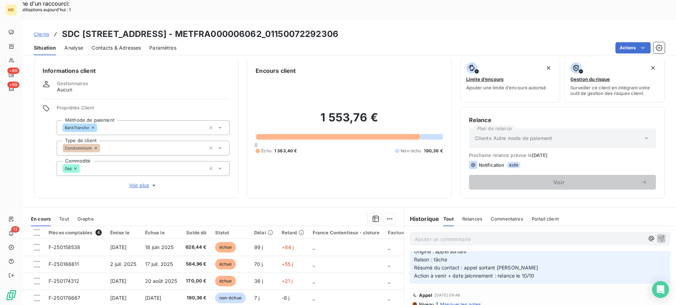
scroll to position [0, 0]
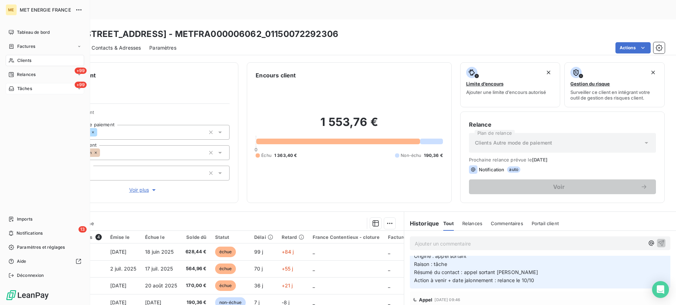
click at [29, 85] on div "+99 Tâches" at bounding box center [45, 88] width 79 height 11
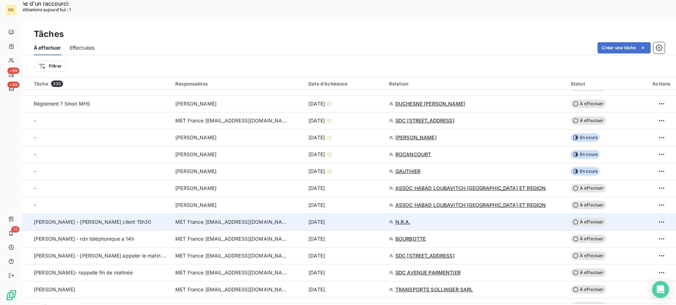
scroll to position [176, 0]
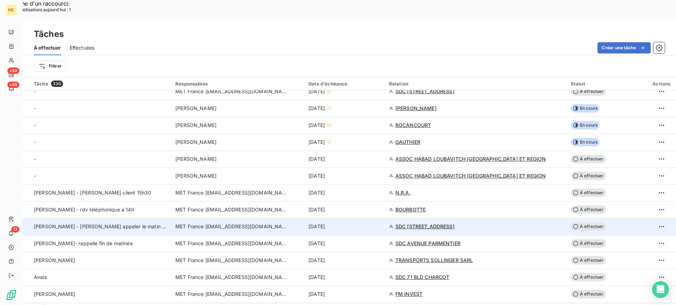
click at [122, 223] on div "Lisa - valérie appeler le matin 10h30" at bounding box center [100, 226] width 133 height 7
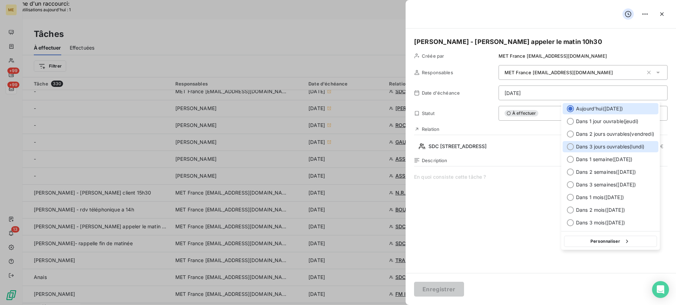
click at [591, 148] on span "Dans 3 jours ouvrables ( lundi )" at bounding box center [610, 146] width 68 height 7
type input "15/09/2025"
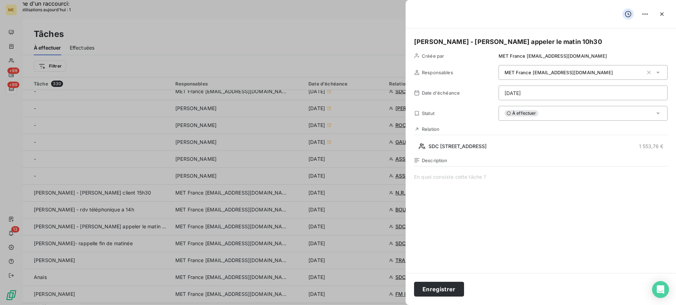
click at [446, 302] on div "Enregistrer" at bounding box center [541, 289] width 271 height 32
click at [446, 293] on button "Enregistrer" at bounding box center [439, 289] width 50 height 15
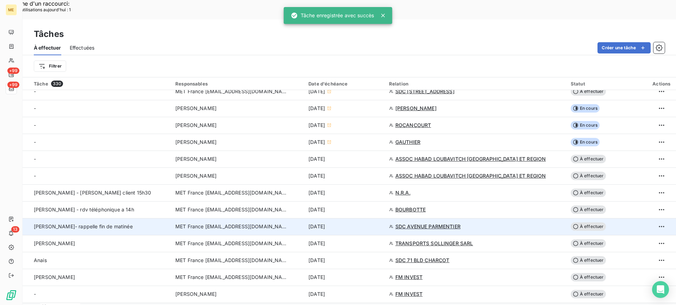
click at [140, 223] on div "Lisa valérie- rappelle fin de matinée" at bounding box center [100, 226] width 133 height 7
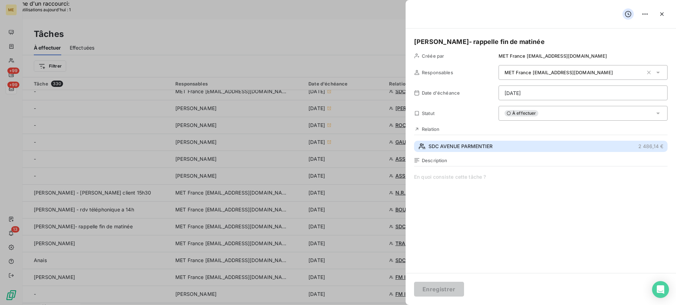
click at [497, 149] on button "SDC AVENUE PARMENTIER 2 486,14 €" at bounding box center [541, 146] width 254 height 11
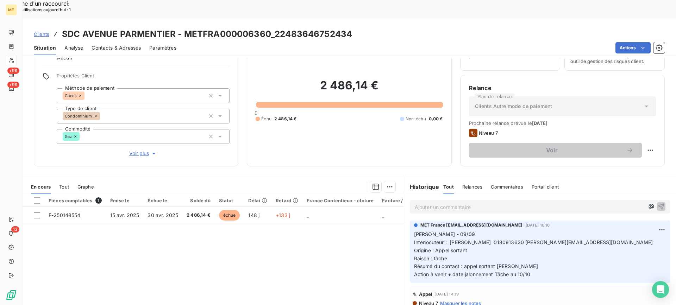
scroll to position [63, 0]
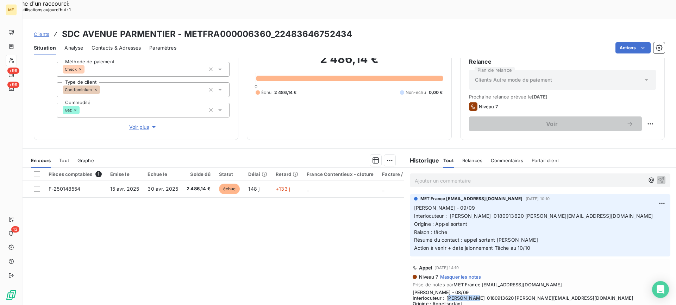
drag, startPoint x: 466, startPoint y: 280, endPoint x: 493, endPoint y: 282, distance: 26.8
click at [493, 290] on span "Lisa - 08/09 Interlocuteur : Mr caron 0180913620 m.caron@olymypi.fr Origine : A…" at bounding box center [540, 307] width 255 height 34
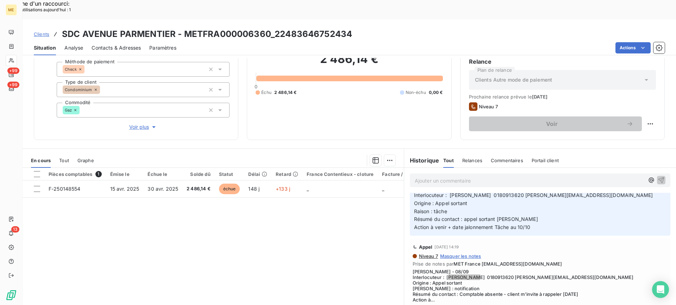
scroll to position [35, 0]
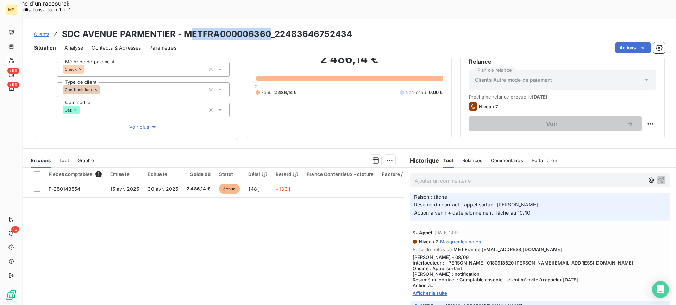
drag, startPoint x: 188, startPoint y: 13, endPoint x: 267, endPoint y: 13, distance: 78.2
click at [267, 28] on h3 "SDC AVENUE PARMENTIER - METFRA000006360_22483646752434" at bounding box center [207, 34] width 290 height 13
drag, startPoint x: 259, startPoint y: 34, endPoint x: 193, endPoint y: 13, distance: 69.3
click at [254, 41] on div "Situation Analyse Contacts & Adresses Paramètres Actions" at bounding box center [350, 48] width 654 height 15
drag, startPoint x: 186, startPoint y: 14, endPoint x: 354, endPoint y: 11, distance: 168.8
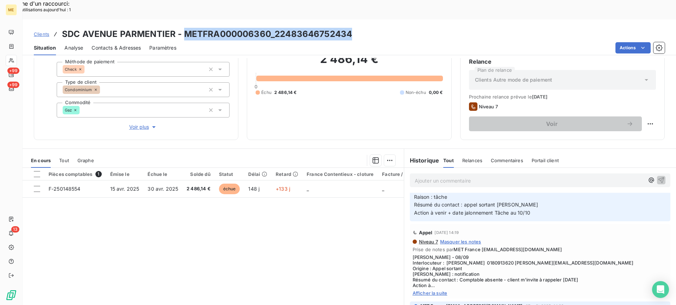
click at [354, 28] on div "Clients SDC AVENUE PARMENTIER - METFRA000006360_22483646752434" at bounding box center [350, 34] width 654 height 13
click at [350, 237] on div "Pièces comptables 1 Émise le Échue le Solde dû Statut Délai Retard France Conte…" at bounding box center [214, 236] width 382 height 136
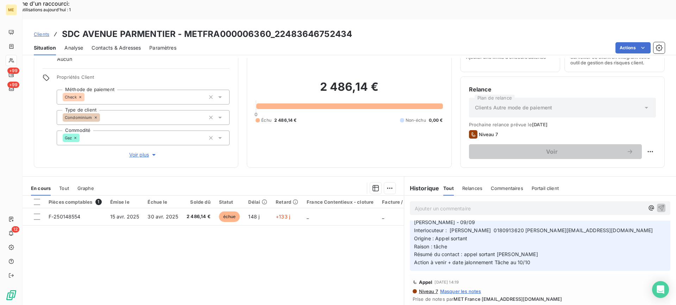
scroll to position [0, 0]
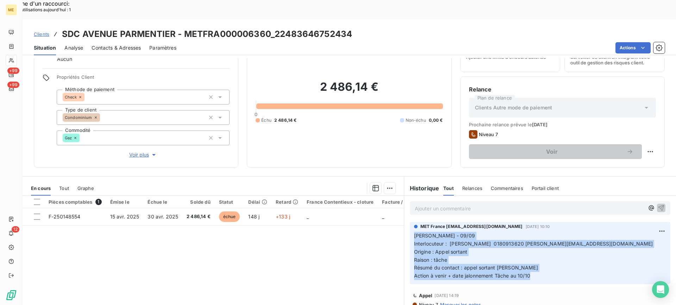
drag, startPoint x: 541, startPoint y: 257, endPoint x: 408, endPoint y: 216, distance: 139.0
click at [410, 222] on div "MET France met-france@recouvrement.met.com 9 sept. 2025, 10:10 Lisa - 09/09 Int…" at bounding box center [540, 253] width 261 height 62
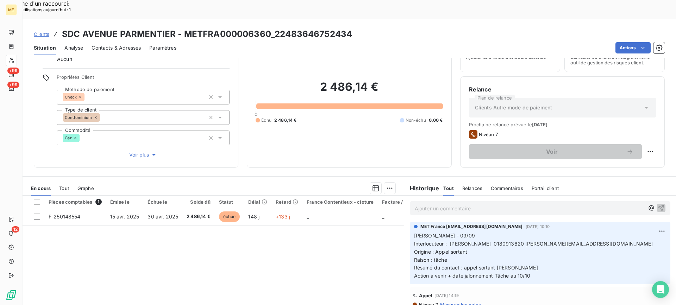
click at [423, 204] on p "Ajouter un commentaire ﻿" at bounding box center [530, 208] width 230 height 9
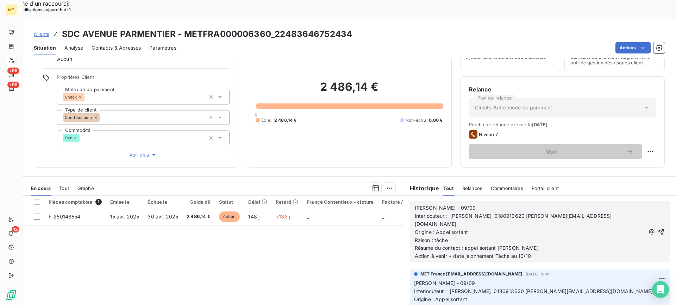
click at [429, 205] on span "Lisa - 09/09" at bounding box center [445, 208] width 61 height 6
click at [438, 205] on span "Lisa - 09/09" at bounding box center [445, 208] width 61 height 6
click at [440, 205] on span "Lisa - 09/09" at bounding box center [445, 208] width 61 height 6
drag, startPoint x: 529, startPoint y: 225, endPoint x: 518, endPoint y: 225, distance: 12.0
click at [518, 225] on div "Lisa - 10/09 Interlocuteur : Mr caron 0180913620 m.caron@olymypi.fr Origine : A…" at bounding box center [530, 232] width 230 height 56
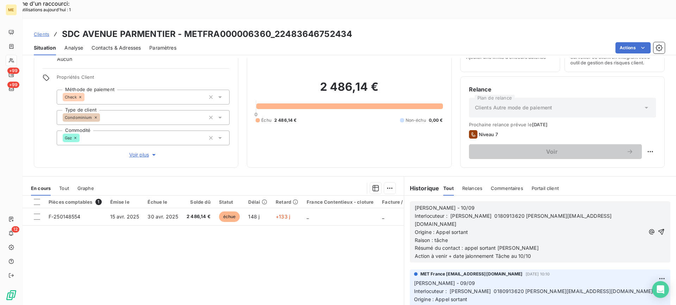
click at [534, 253] on p "Action à venir + date jalonnement Tâche au 10/10" at bounding box center [530, 257] width 230 height 8
drag, startPoint x: 533, startPoint y: 228, endPoint x: 514, endPoint y: 228, distance: 18.7
click at [514, 253] on p "Action à venir + date jalonnement Tâche au 10/10" at bounding box center [530, 257] width 230 height 8
click at [483, 229] on p "Origine : Appel sortant" at bounding box center [530, 233] width 230 height 8
click at [525, 244] on p "Résumé du contact : appel sortant [PERSON_NAME]" at bounding box center [530, 248] width 230 height 8
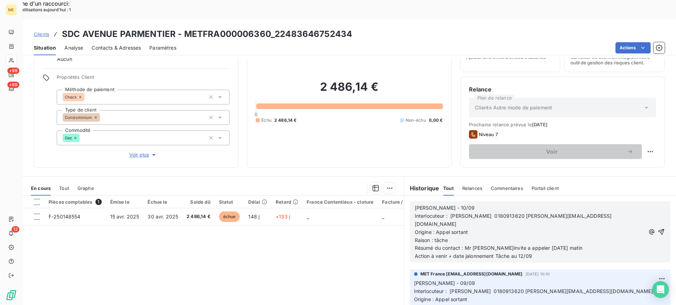
click at [510, 245] on span "Résumé du contact : Mr m'invite a appeler vendredi matin" at bounding box center [499, 248] width 168 height 6
click at [0, 0] on lt-div "à appeler Ignorer" at bounding box center [0, 0] width 0 height 0
click at [0, 0] on lt-strong "à" at bounding box center [0, 0] width 0 height 0
click at [658, 229] on icon "button" at bounding box center [661, 232] width 7 height 7
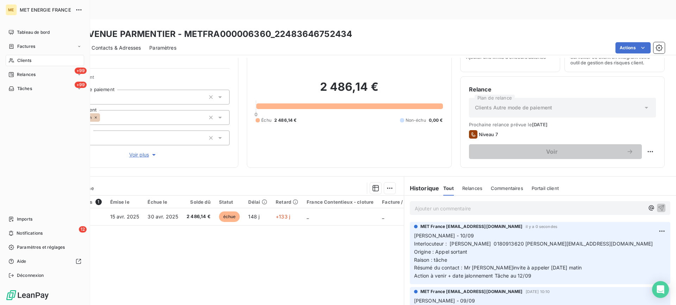
click at [25, 90] on span "Tâches" at bounding box center [24, 89] width 15 height 6
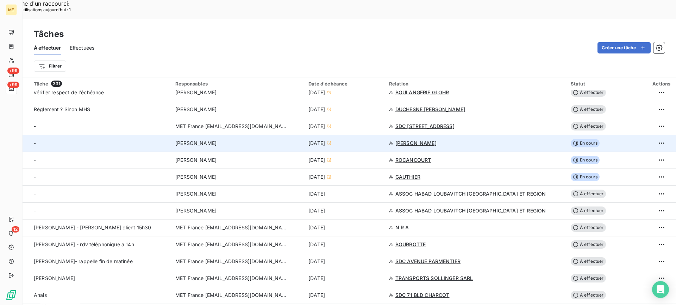
scroll to position [247, 0]
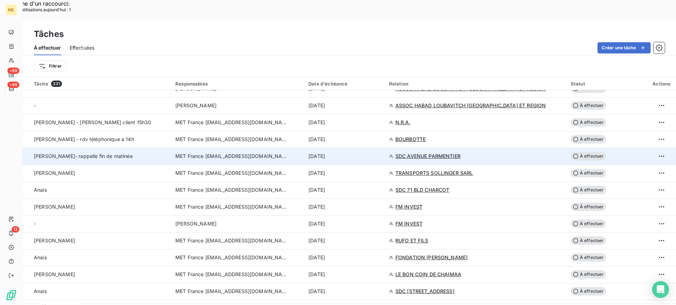
click at [107, 153] on span "Lisa valérie- rappelle fin de matinée" at bounding box center [83, 156] width 99 height 6
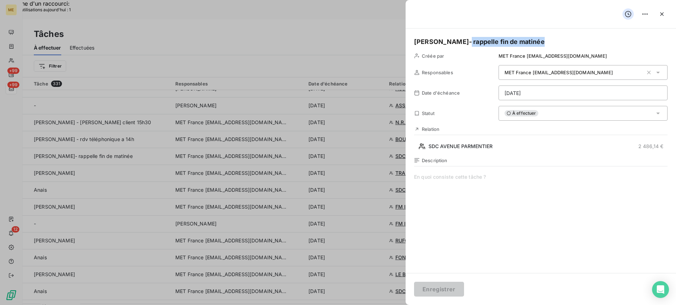
drag, startPoint x: 531, startPoint y: 43, endPoint x: 455, endPoint y: 44, distance: 76.1
click at [455, 44] on h5 "Lisa valérie- rappelle fin de matinée" at bounding box center [541, 42] width 254 height 10
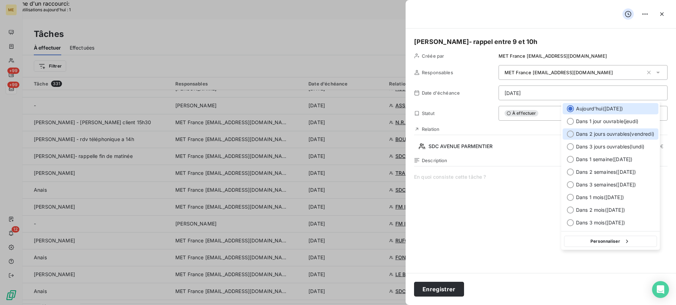
click at [577, 138] on div "Dans 2 jours ouvrables ( [DATE] )" at bounding box center [611, 134] width 96 height 11
type input "[DATE]"
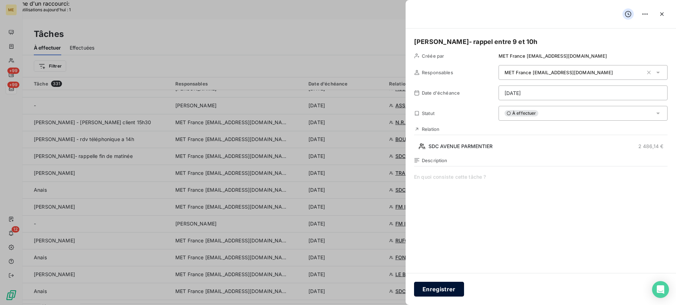
click at [459, 284] on button "Enregistrer" at bounding box center [439, 289] width 50 height 15
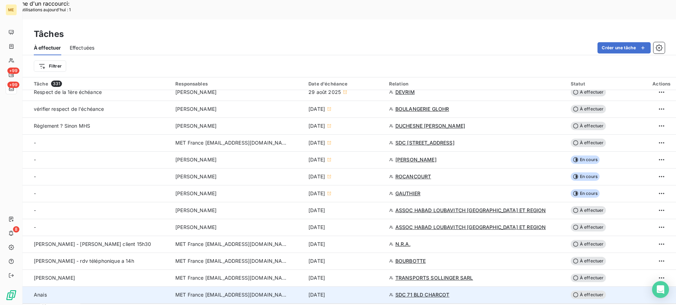
scroll to position [211, 0]
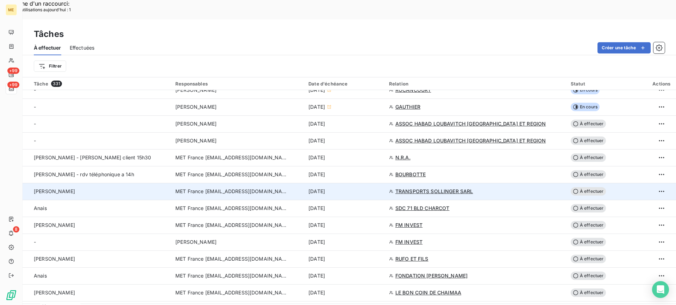
click at [70, 188] on div "Valérie" at bounding box center [100, 191] width 133 height 7
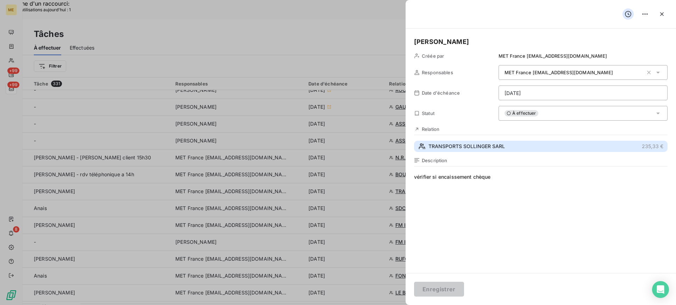
click at [545, 150] on button "TRANSPORTS SOLLINGER SARL 235,33 €" at bounding box center [541, 146] width 254 height 11
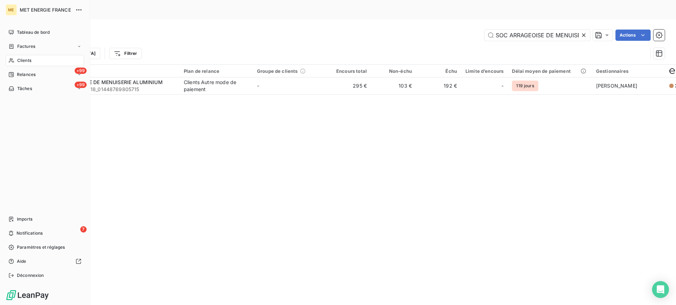
click at [10, 57] on div "Clients" at bounding box center [45, 60] width 79 height 11
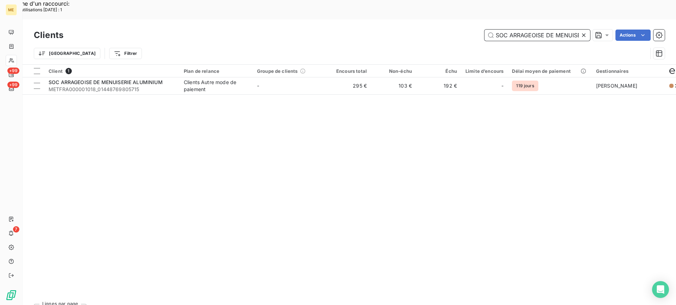
click at [522, 30] on input "SOC ARRAGEOISE DE MENUISERIE ALUMINIUM" at bounding box center [538, 35] width 106 height 11
click at [519, 30] on input "SOC ARRAGEOISE DE MENUISERIE ALUMINIUM" at bounding box center [538, 35] width 106 height 11
paste input "METFRA000028264"
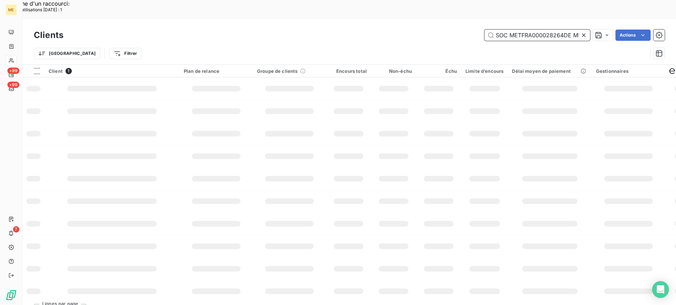
click at [519, 30] on input "SOC METFRA000028264DE MENUISERIE ALUMINIUM" at bounding box center [538, 35] width 106 height 11
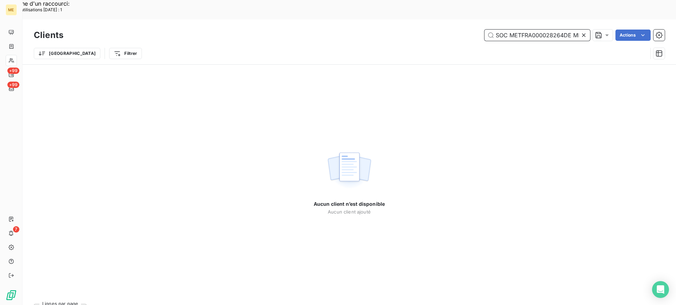
click at [519, 30] on input "SOC METFRA000028264DE MENUISERIE ALUMINIUM" at bounding box center [538, 35] width 106 height 11
paste input "METFRA000028264"
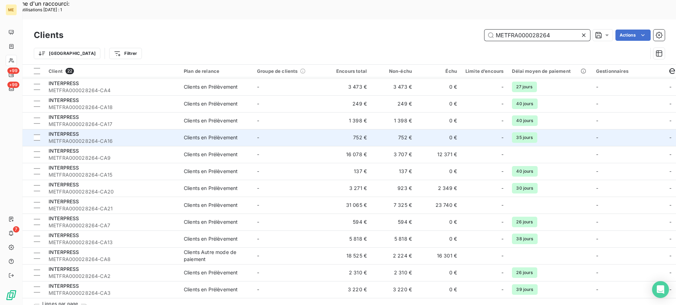
scroll to position [154, 0]
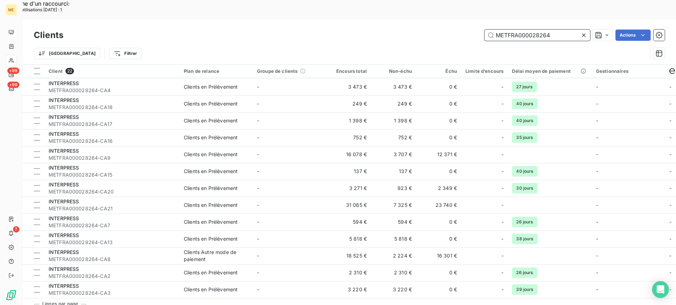
type input "METFRA000028264"
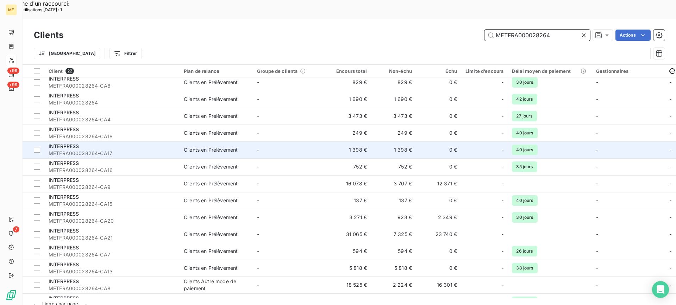
scroll to position [119, 0]
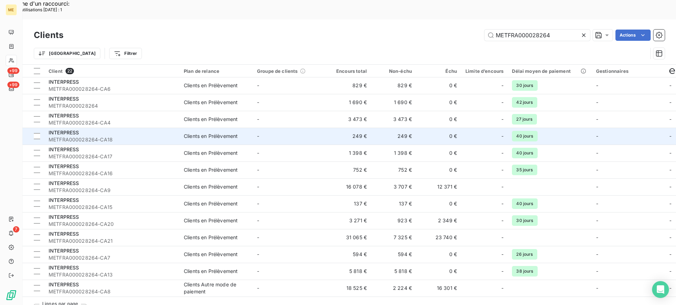
click at [138, 128] on td "INTERPRESS METFRA000028264-CA18" at bounding box center [111, 136] width 135 height 17
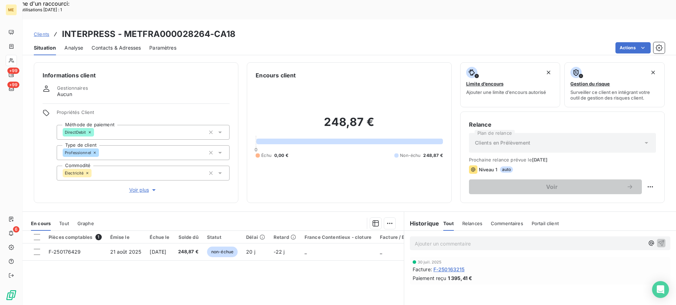
click at [16, 61] on div at bounding box center [11, 60] width 11 height 11
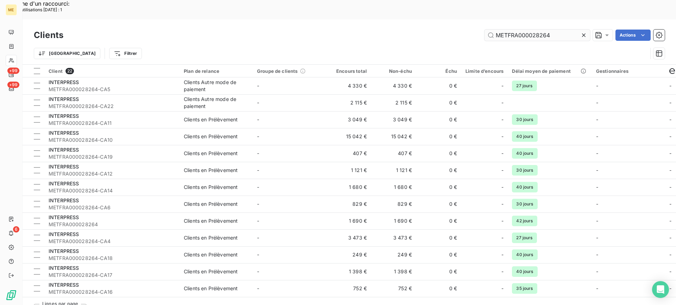
click at [507, 30] on input "METFRA000028264" at bounding box center [538, 35] width 106 height 11
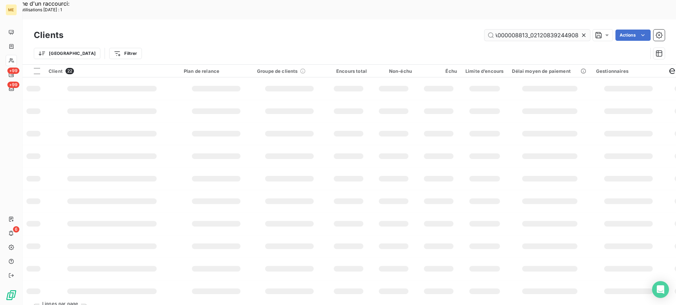
click at [507, 30] on input "METMETFRA000008813_02120839244908FRA000028264" at bounding box center [538, 35] width 106 height 11
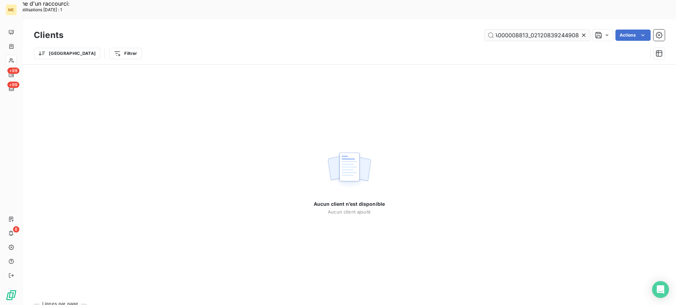
scroll to position [0, 20]
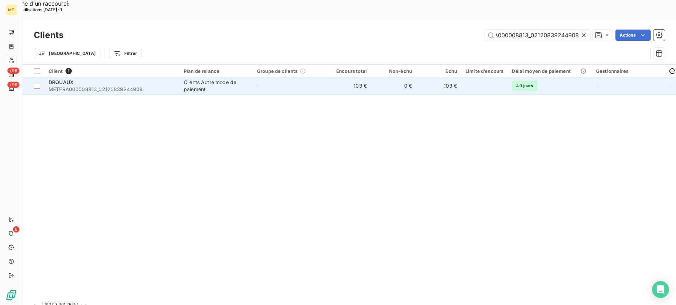
type input "METFRA000008813_02120839244908"
click at [155, 79] on div "DROUAUX" at bounding box center [112, 82] width 127 height 7
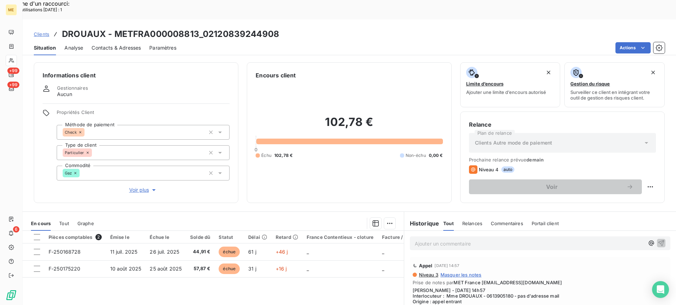
scroll to position [63, 0]
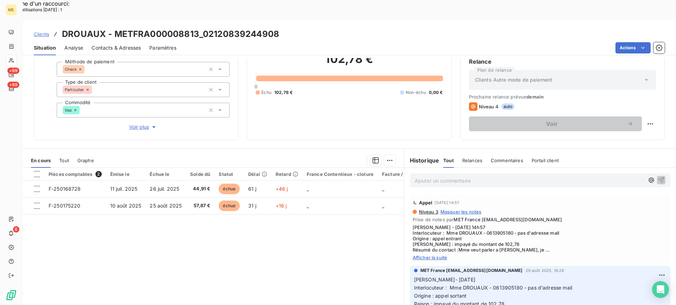
click at [427, 241] on div "Appel 1 sept. 2025, 14:57 Niveau 3 Masquer les notes Prise de notes par MET Fra…" at bounding box center [540, 228] width 261 height 69
click at [428, 255] on span "Afficher la suite" at bounding box center [540, 258] width 255 height 6
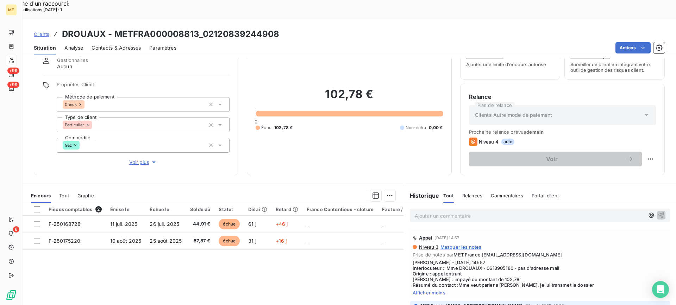
click at [147, 159] on span "Voir plus" at bounding box center [143, 162] width 28 height 7
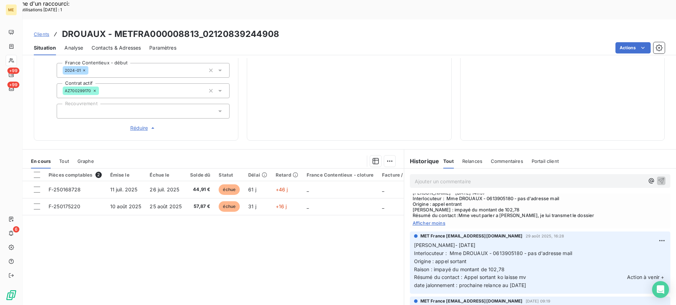
scroll to position [0, 0]
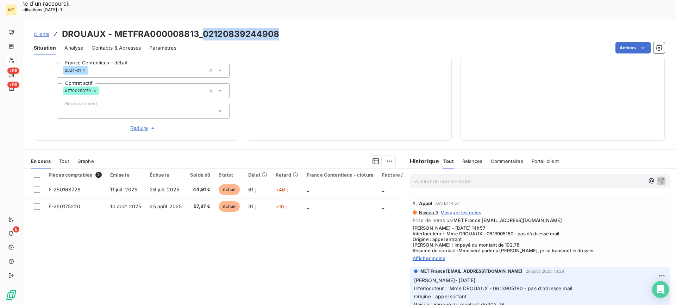
drag, startPoint x: 203, startPoint y: 16, endPoint x: 277, endPoint y: 17, distance: 74.0
click at [277, 28] on h3 "DROUAUX - METFRA000008813_02120839244908" at bounding box center [170, 34] width 217 height 13
copy h3 "02120839244908"
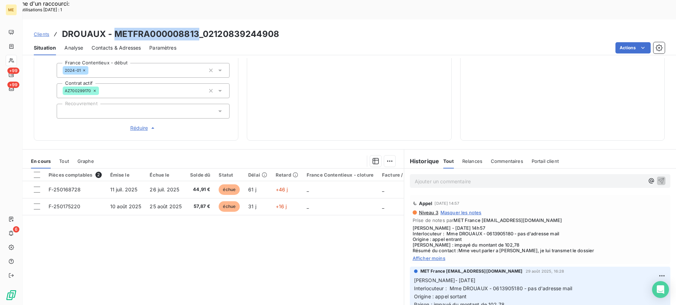
drag, startPoint x: 113, startPoint y: 12, endPoint x: 196, endPoint y: 14, distance: 83.2
click at [196, 28] on h3 "DROUAUX - METFRA000008813_02120839244908" at bounding box center [170, 34] width 217 height 13
copy h3 "METFRA000008813"
drag, startPoint x: 484, startPoint y: 213, endPoint x: 510, endPoint y: 213, distance: 26.1
click at [510, 225] on span "Sylvain - 01/09/2025 - 14h57 Interlocuteur : Mme DROUAUX - 0613905180 - pas d'a…" at bounding box center [540, 239] width 255 height 28
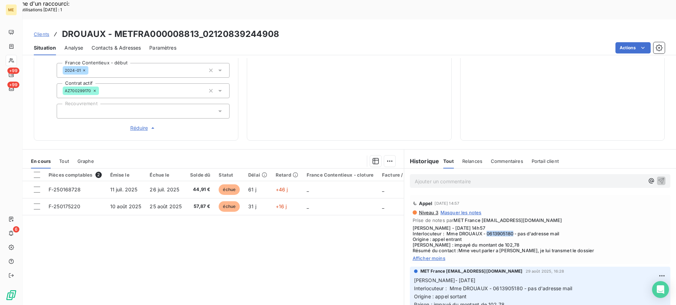
copy span "0613905180"
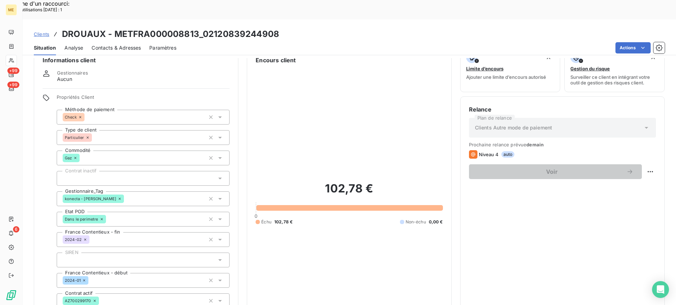
scroll to position [14, 0]
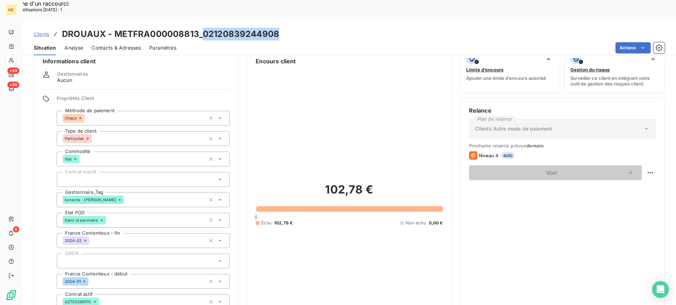
copy h3 "02120839244908"
drag, startPoint x: 201, startPoint y: 18, endPoint x: 275, endPoint y: 18, distance: 74.0
click at [275, 28] on h3 "DROUAUX - METFRA000008813_02120839244908" at bounding box center [170, 34] width 217 height 13
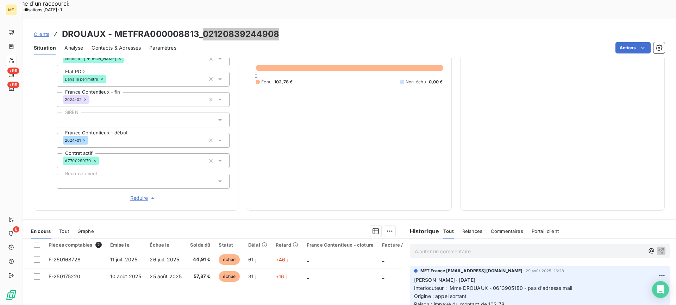
scroll to position [155, 0]
copy h3 "02120839244908"
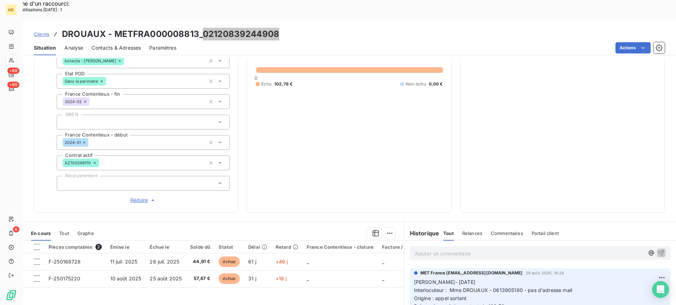
scroll to position [225, 0]
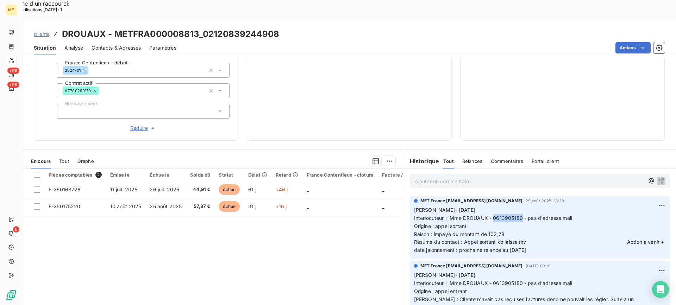
drag, startPoint x: 492, startPoint y: 199, endPoint x: 519, endPoint y: 201, distance: 27.2
click at [519, 206] on p "Lisa- 29/08/2025 Interlocuteur : Mme DROUAUX - 0613905180 - pas d'adresse mail …" at bounding box center [540, 230] width 252 height 48
copy span "0613905180"
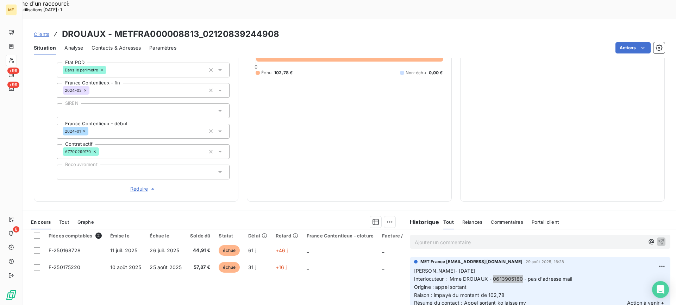
scroll to position [120, 0]
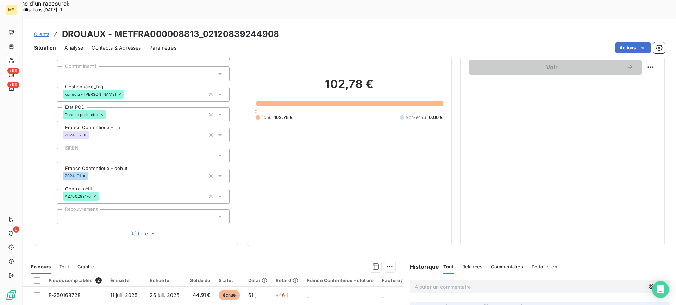
click at [524, 138] on div "Relance Plan de relance Clients Autre mode de paiement Prochaine relance prévue…" at bounding box center [562, 119] width 187 height 237
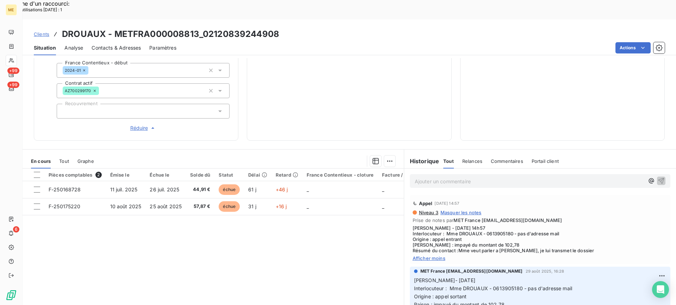
scroll to position [190, 0]
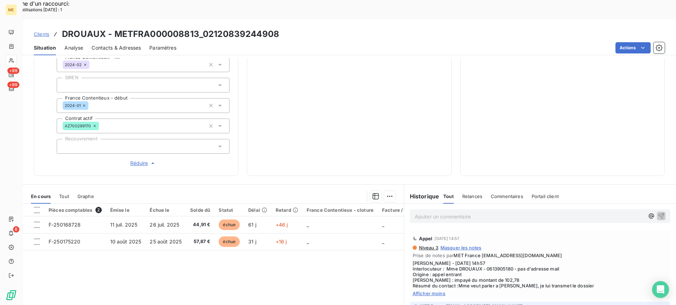
click at [423, 291] on span "Afficher moins" at bounding box center [540, 294] width 255 height 6
click at [423, 291] on span "Afficher la suite" at bounding box center [540, 294] width 255 height 6
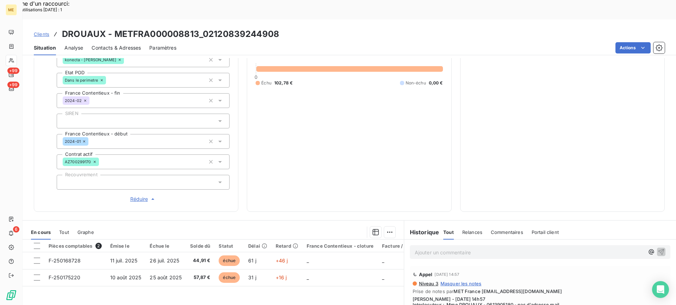
scroll to position [155, 0]
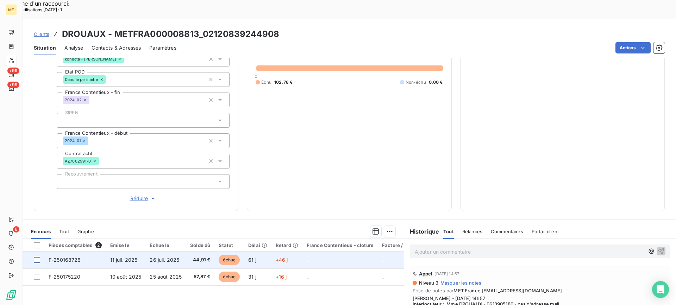
click at [37, 257] on div at bounding box center [37, 260] width 6 height 6
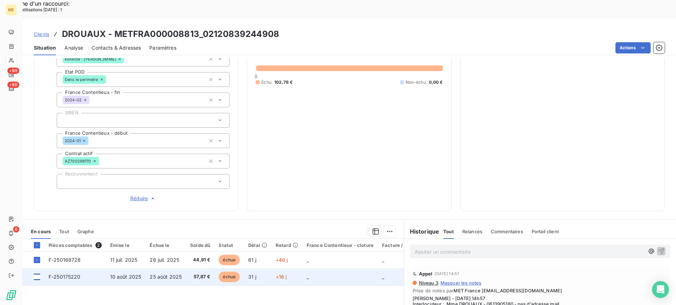
click at [37, 274] on div at bounding box center [37, 277] width 6 height 6
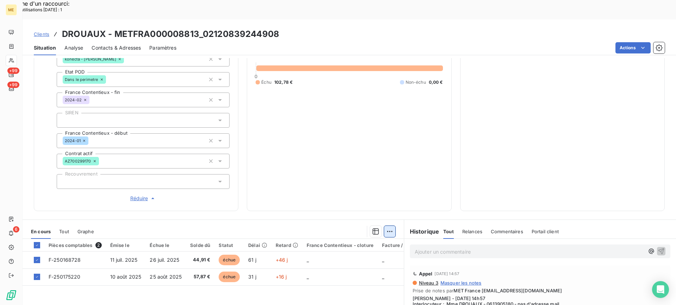
click at [361, 233] on div "Mettre en litige (2 factures) Ajouter une promesse de paiement (2 factures)" at bounding box center [325, 234] width 134 height 30
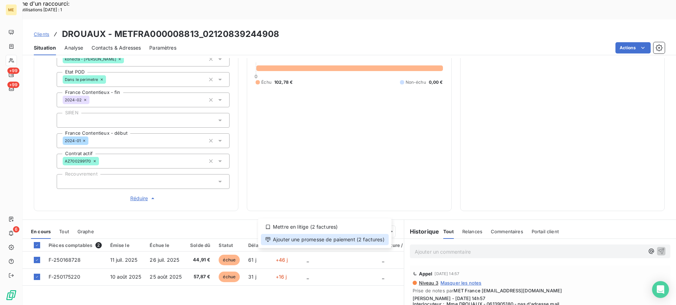
click at [356, 238] on div "Ajouter une promesse de paiement (2 factures)" at bounding box center [325, 239] width 128 height 11
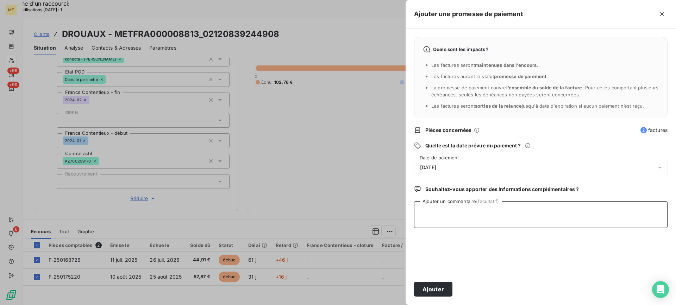
click at [450, 203] on textarea "Ajouter un commentaire (facultatif)" at bounding box center [541, 215] width 254 height 27
paste textarea "[PERSON_NAME]- date Interlocuteur : Origine : [PERSON_NAME] : Résumé du contact…"
click at [454, 211] on textarea "[PERSON_NAME]- date Interlocuteur : Origine : [PERSON_NAME] : Résumé du contact…" at bounding box center [541, 215] width 254 height 27
click at [468, 206] on textarea "[PERSON_NAME]- date Interlocuteur : Origine : [PERSON_NAME] : Résumé du contact…" at bounding box center [541, 215] width 254 height 27
click at [479, 205] on textarea "[PERSON_NAME]- date Interlocuteur : Origine : [PERSON_NAME] : Résumé du contact…" at bounding box center [541, 215] width 254 height 27
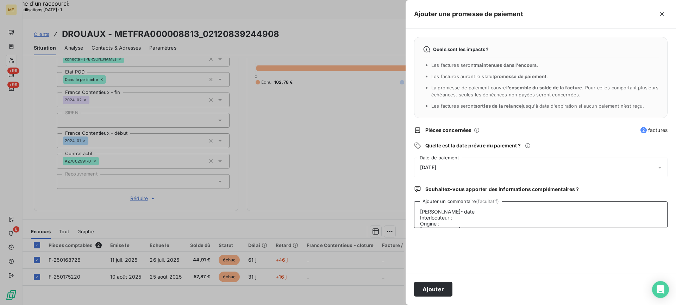
click at [454, 210] on textarea "[PERSON_NAME]- date Interlocuteur : Origine : [PERSON_NAME] : Résumé du contact…" at bounding box center [541, 215] width 254 height 27
click at [458, 215] on textarea "[PERSON_NAME]- date Interlocuteur : Origine : [PERSON_NAME] : Résumé du contact…" at bounding box center [541, 215] width 254 height 27
click at [464, 217] on textarea "[PERSON_NAME]- 10/09 Interlocuteur : Origine : [PERSON_NAME] : Résumé du contac…" at bounding box center [541, 215] width 254 height 27
click at [543, 218] on textarea "Lisa- 10/09 Interlocuteur : Mme Drouaux - Pas de mail - Origine : Raison : Résu…" at bounding box center [541, 215] width 254 height 27
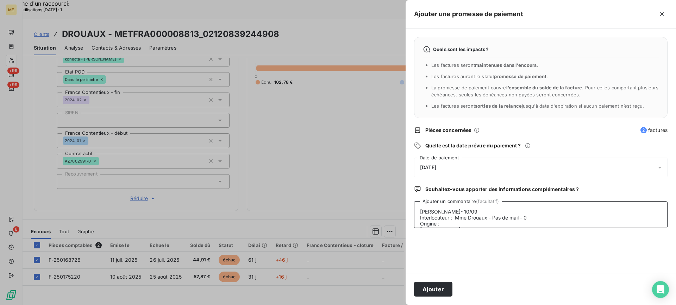
paste textarea "613905180"
click at [551, 221] on textarea "Lisa- 10/09 Interlocuteur : Mme Drouaux - Pas de mail - 0613905180 Origine : Ra…" at bounding box center [541, 215] width 254 height 27
click at [545, 223] on textarea "Lisa- 10/09 Interlocuteur : Mme Drouaux - Pas de mail - 0613905180 Origine : Ra…" at bounding box center [541, 215] width 254 height 27
click at [481, 207] on textarea "Lisa- 10/09 Interlocuteur : Mme Drouaux - Pas de mail - 0613905180 Origine : ap…" at bounding box center [541, 215] width 254 height 27
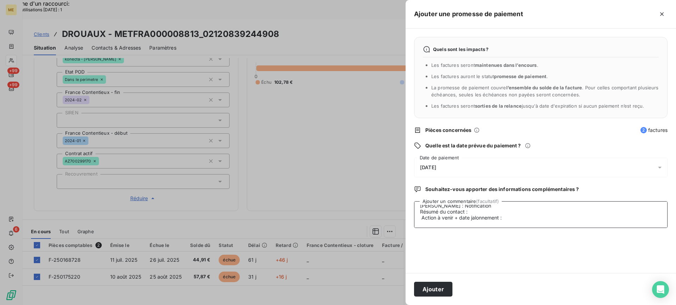
click at [501, 207] on textarea "Lisa- 10/09 Interlocuteur : Mme Drouaux - Pas de mail - 0613905180 Origine : ap…" at bounding box center [541, 215] width 254 height 27
click at [502, 211] on textarea "Lisa- 10/09 Interlocuteur : Mme Drouaux - Pas de mail - 0613905180 Origine : ap…" at bounding box center [541, 215] width 254 height 27
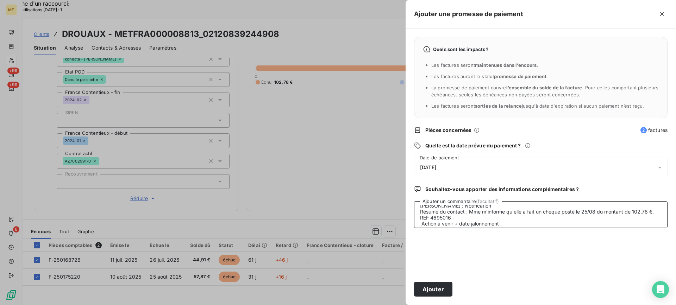
click at [510, 223] on textarea "Lisa- 10/09 Interlocuteur : Mme Drouaux - Pas de mail - 0613905180 Origine : ap…" at bounding box center [541, 215] width 254 height 27
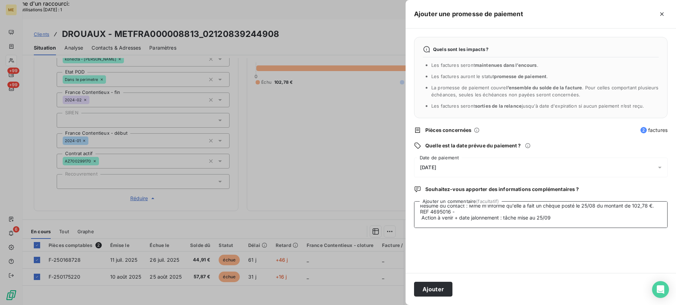
type textarea "Lisa- 10/09 Interlocuteur : Mme Drouaux - Pas de mail - 0613905180 Origine : ap…"
click at [498, 173] on div "11/09/2025" at bounding box center [541, 168] width 254 height 20
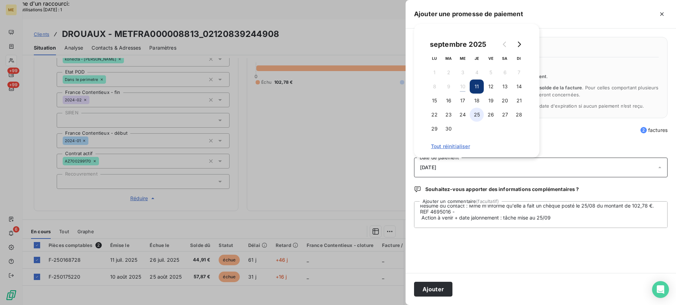
click at [482, 113] on button "25" at bounding box center [477, 115] width 14 height 14
click at [516, 266] on div "Quels sont les impacts ? Les factures seront maintenues dans l’encours . Les fa…" at bounding box center [541, 151] width 271 height 245
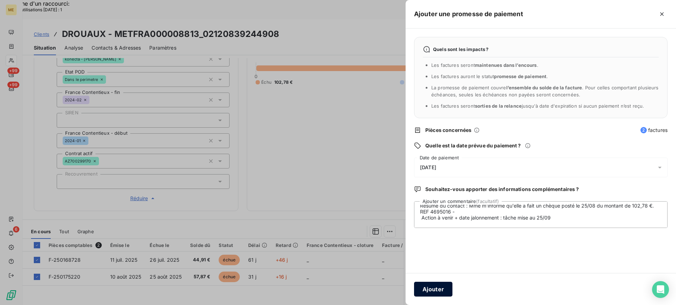
click at [433, 290] on button "Ajouter" at bounding box center [433, 289] width 38 height 15
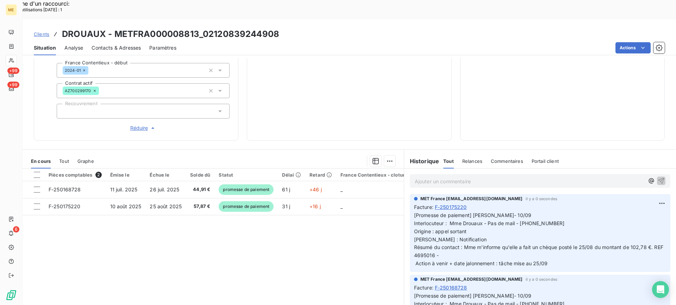
scroll to position [0, 0]
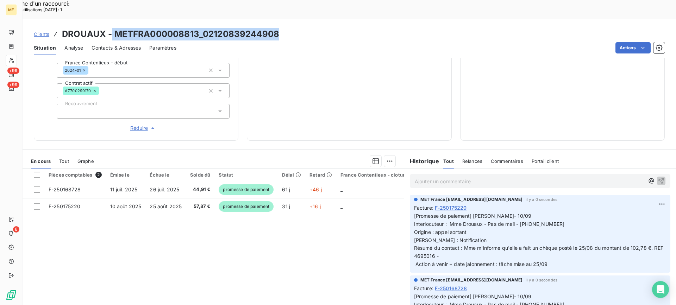
drag, startPoint x: 111, startPoint y: 14, endPoint x: 285, endPoint y: 17, distance: 174.4
click at [285, 28] on div "Clients DROUAUX - METFRA000008813_02120839244908" at bounding box center [350, 34] width 654 height 13
copy h3 "METFRA000008813_02120839244908"
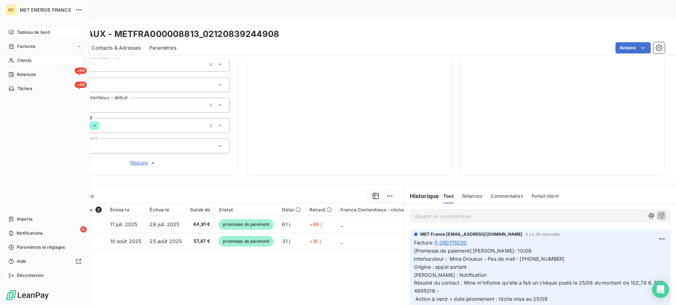
scroll to position [190, 0]
click at [35, 63] on div "Clients" at bounding box center [45, 60] width 79 height 11
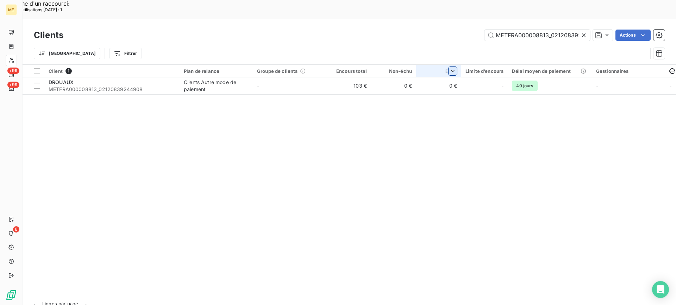
scroll to position [0, 20]
click at [526, 30] on input "METFRA000008813_02120839244908" at bounding box center [538, 35] width 106 height 11
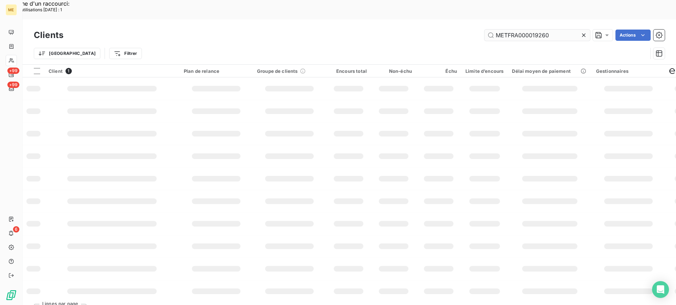
scroll to position [0, 0]
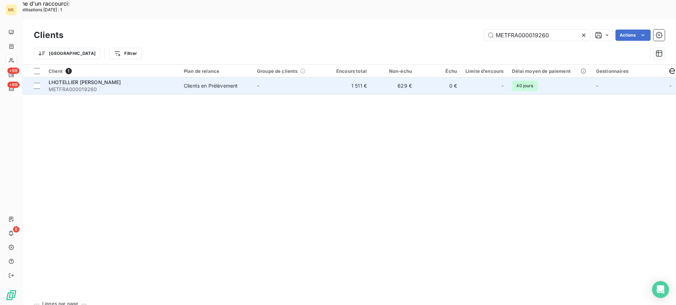
type input "METFRA000019260"
click at [107, 86] on span "METFRA000019260" at bounding box center [112, 89] width 127 height 7
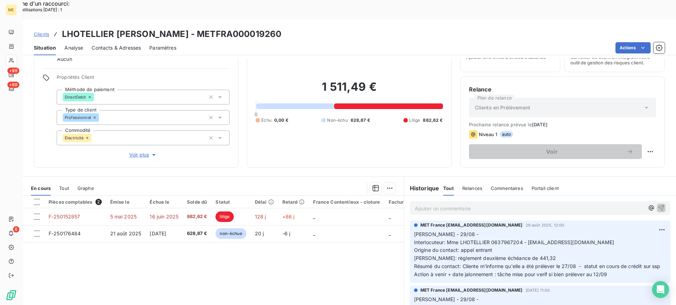
scroll to position [35, 0]
copy h3 "METFRA000019260"
drag, startPoint x: 318, startPoint y: 17, endPoint x: 402, endPoint y: 17, distance: 83.8
click at [402, 28] on div "Clients LHOTELLIER VALERIE JEANNE BERNADETTE NEE LECOMTE - METFRA000019260" at bounding box center [350, 34] width 654 height 13
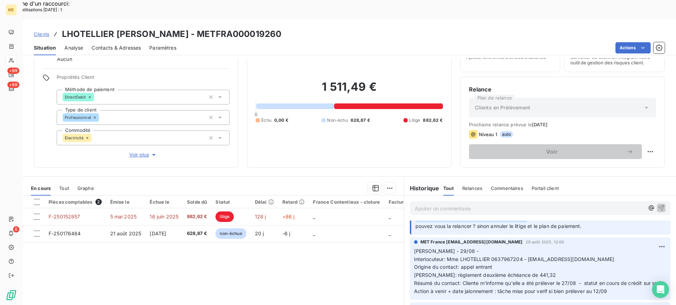
scroll to position [0, 0]
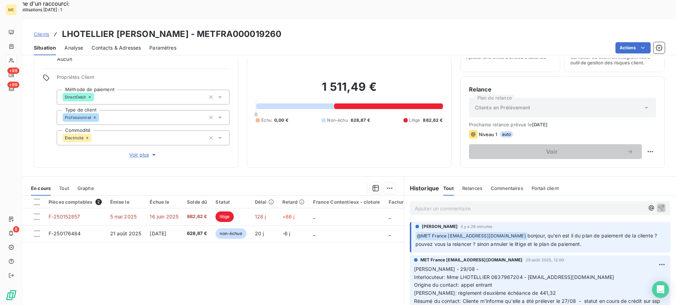
click at [593, 204] on p "Ajouter un commentaire ﻿" at bounding box center [530, 208] width 230 height 9
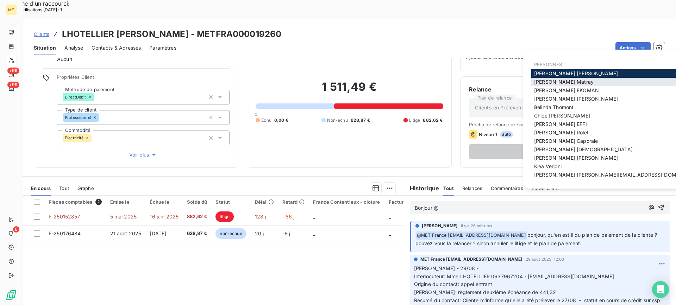
click at [572, 83] on div "[PERSON_NAME]" at bounding box center [620, 82] width 176 height 8
click at [571, 85] on div "[PERSON_NAME]" at bounding box center [620, 82] width 176 height 8
click at [571, 84] on div "[PERSON_NAME]" at bounding box center [620, 82] width 176 height 8
click at [565, 82] on span "[PERSON_NAME]" at bounding box center [564, 82] width 60 height 6
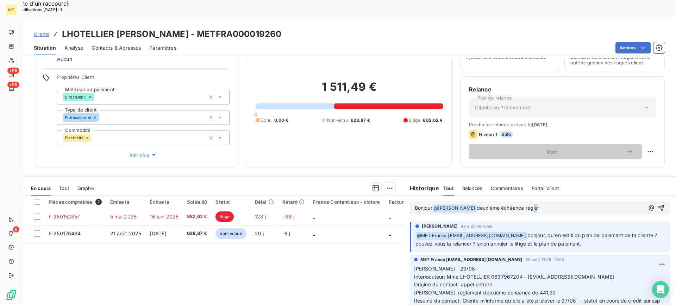
click at [528, 205] on span "deuxième échéance régler" at bounding box center [508, 208] width 63 height 6
click at [531, 205] on span "deuxième échéance régler" at bounding box center [508, 208] width 63 height 6
click at [0, 0] on lt-span "régl é" at bounding box center [0, 0] width 0 height 0
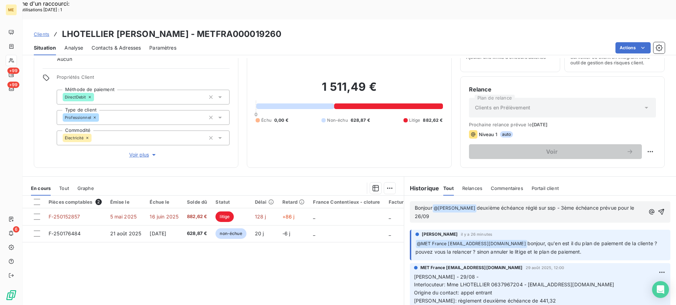
click at [523, 205] on span "deuxième échéance réglé sur ssp - 3ème échéance prévue pour le 26/09" at bounding box center [525, 212] width 221 height 14
click at [0, 0] on lt-span "réglé e" at bounding box center [0, 0] width 0 height 0
click at [566, 205] on span "deuxième échéance réglée sur ssp - 3ème échéance prévue pour le 26/09" at bounding box center [527, 212] width 224 height 14
click at [0, 0] on lt-span "3ᵉ" at bounding box center [0, 0] width 0 height 0
click at [658, 209] on icon "button" at bounding box center [661, 212] width 7 height 7
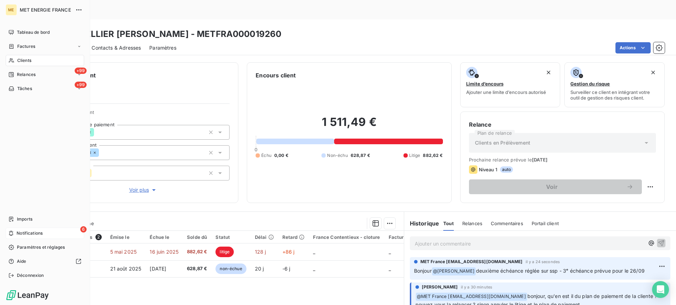
click at [24, 234] on span "Notifications" at bounding box center [30, 233] width 26 height 6
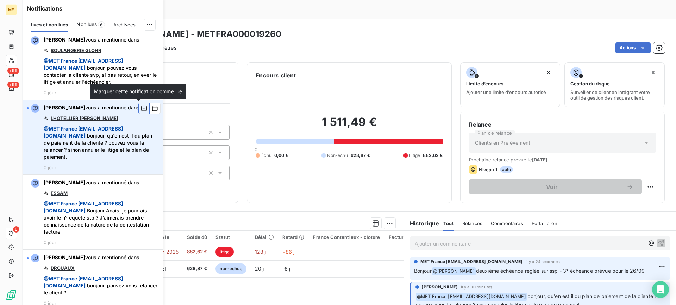
click at [141, 110] on icon "button" at bounding box center [144, 108] width 6 height 7
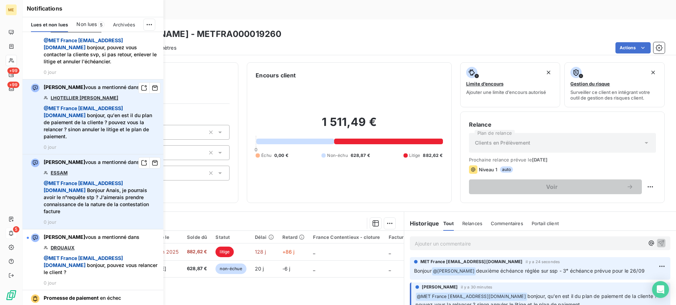
scroll to position [35, 0]
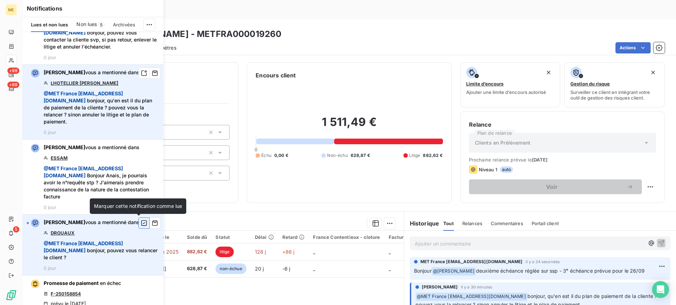
click at [141, 223] on icon "button" at bounding box center [144, 223] width 6 height 7
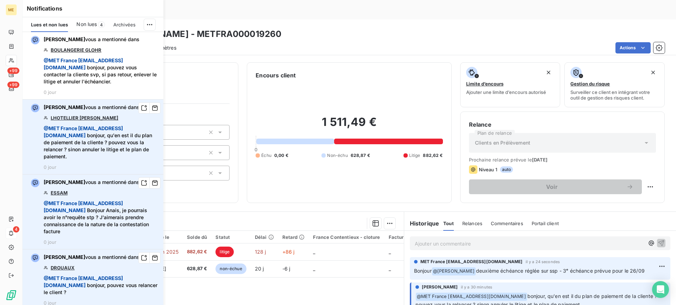
scroll to position [0, 0]
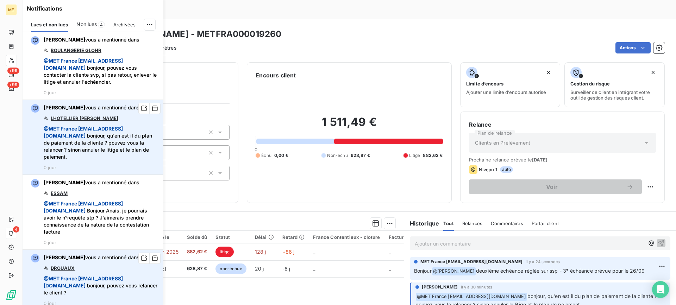
click at [270, 183] on div "Encours client 1 511,49 € 0 Échu 0,00 € Non-échu 628,87 € Litige 882,62 €" at bounding box center [349, 132] width 205 height 141
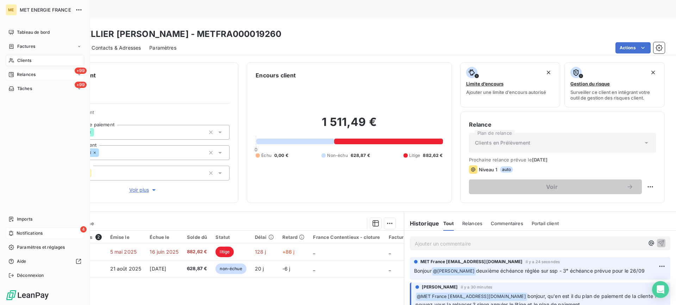
click at [41, 74] on div "+99 Relances" at bounding box center [45, 74] width 79 height 11
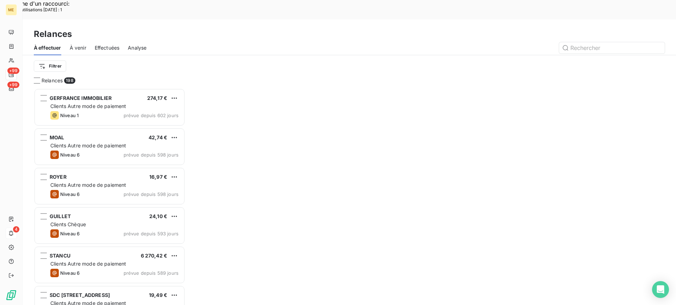
scroll to position [231, 146]
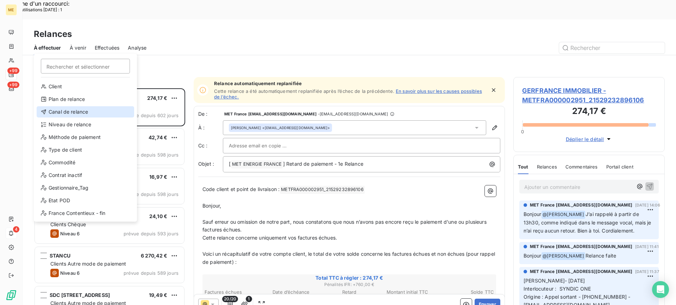
click at [76, 109] on div "Canal de relance" at bounding box center [86, 111] width 98 height 11
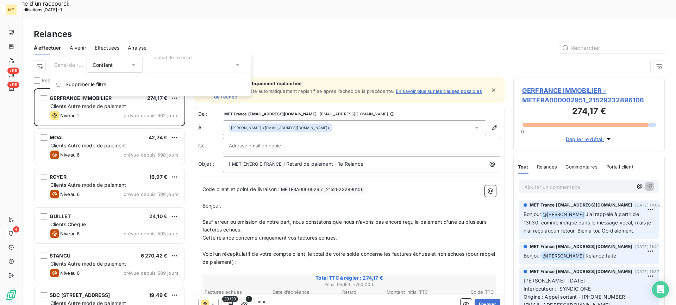
click at [195, 58] on div at bounding box center [196, 65] width 101 height 15
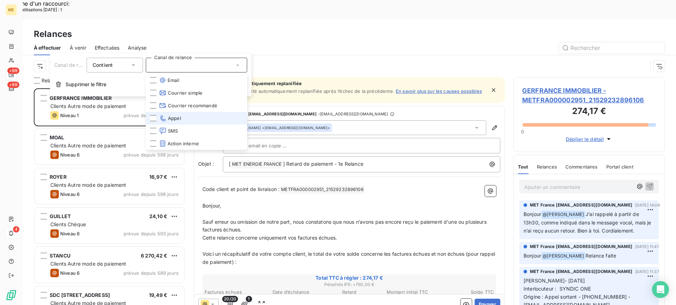
click at [181, 118] on span "Appel" at bounding box center [170, 118] width 22 height 7
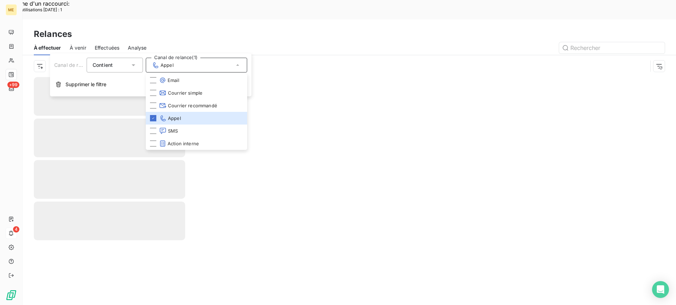
click at [200, 41] on div "À effectuer À venir Effectuées Analyse" at bounding box center [350, 48] width 654 height 15
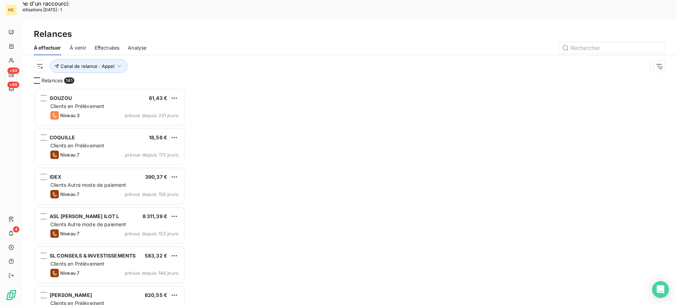
scroll to position [231, 146]
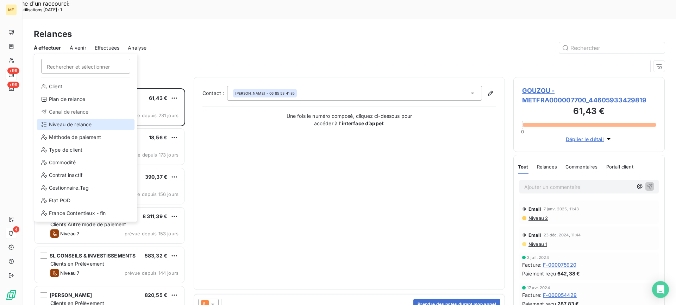
click at [74, 123] on div "Niveau de relance" at bounding box center [86, 124] width 98 height 11
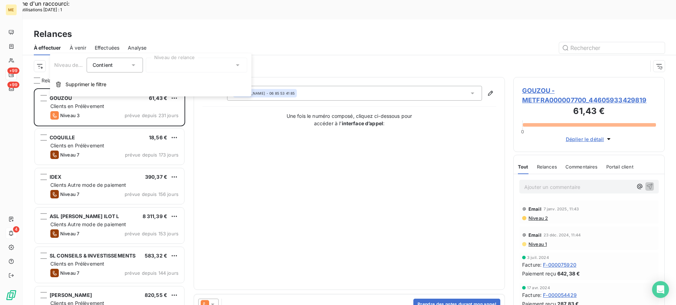
click at [197, 64] on div at bounding box center [196, 65] width 101 height 15
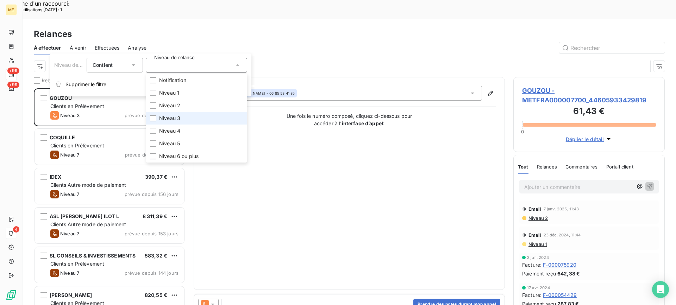
click at [169, 114] on li "Niveau 3" at bounding box center [196, 118] width 101 height 13
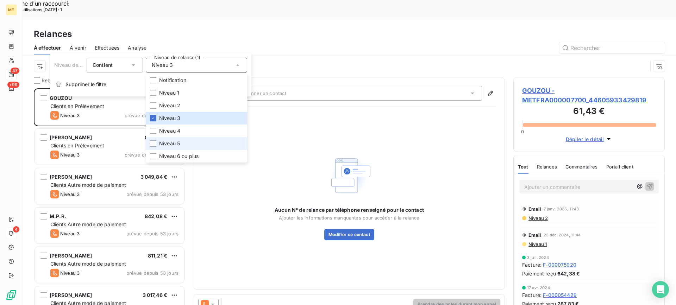
click at [172, 149] on li "Niveau 5" at bounding box center [196, 143] width 101 height 13
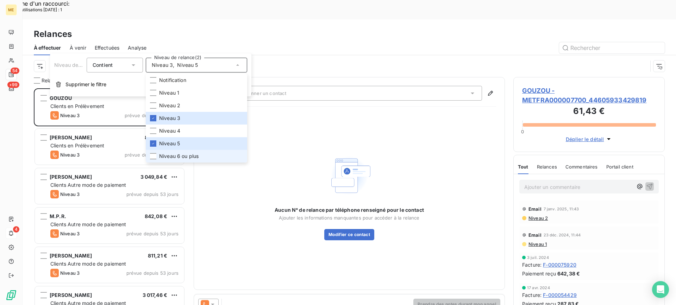
click at [172, 153] on span "Niveau 6 ou plus" at bounding box center [178, 156] width 39 height 7
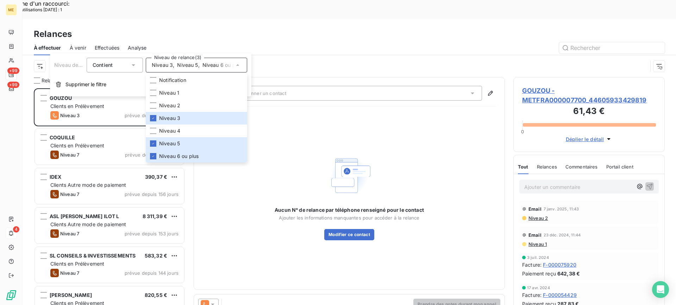
click at [220, 55] on div "Canal de relance : Appel Niveau de relance : Niveau 3 , ..." at bounding box center [349, 66] width 631 height 22
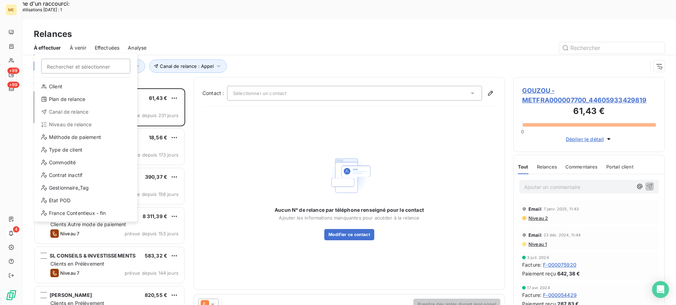
click at [86, 186] on div "Gestionnaire_Tag" at bounding box center [86, 187] width 98 height 11
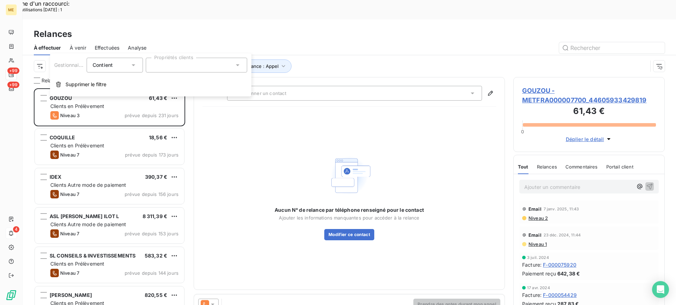
click at [216, 63] on div at bounding box center [196, 65] width 101 height 15
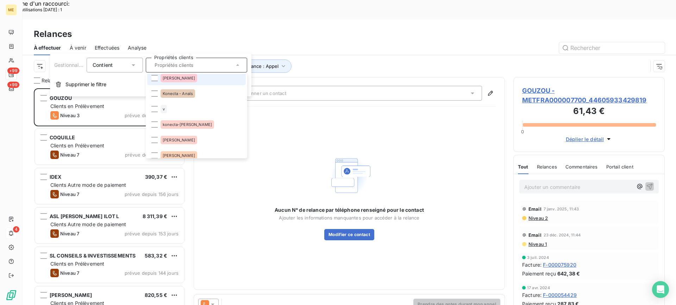
scroll to position [70, 0]
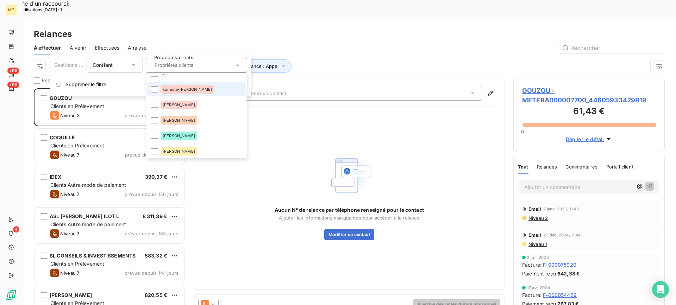
click at [195, 91] on li "konecta-[PERSON_NAME]" at bounding box center [196, 89] width 99 height 14
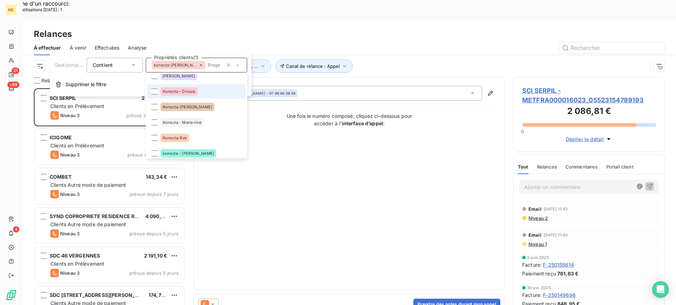
scroll to position [176, 0]
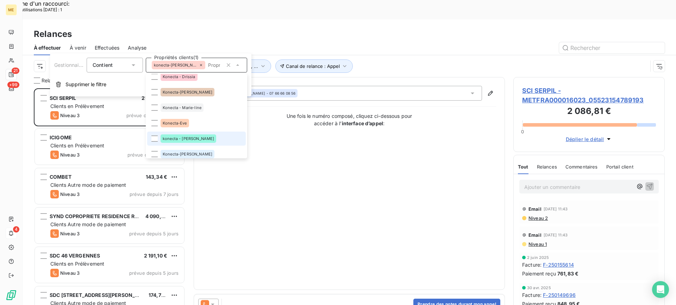
click at [175, 137] on span "konecta - [PERSON_NAME]" at bounding box center [188, 139] width 51 height 4
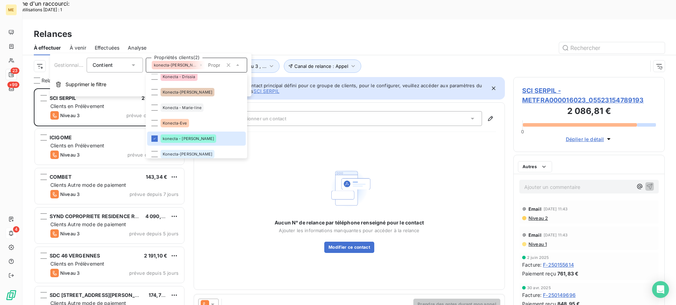
scroll to position [231, 146]
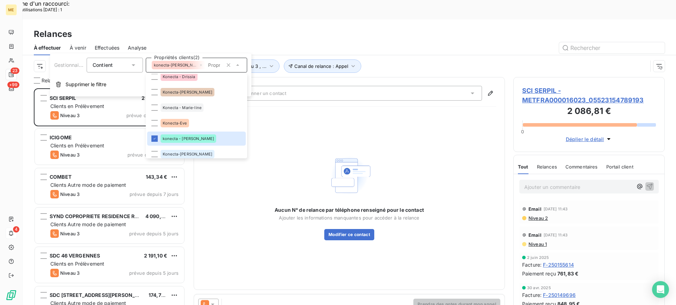
click at [352, 42] on div at bounding box center [410, 47] width 510 height 11
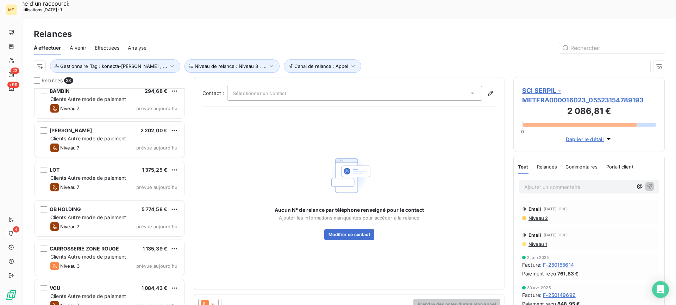
scroll to position [671, 0]
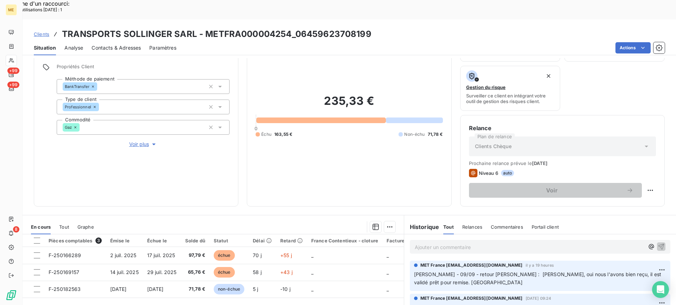
scroll to position [112, 0]
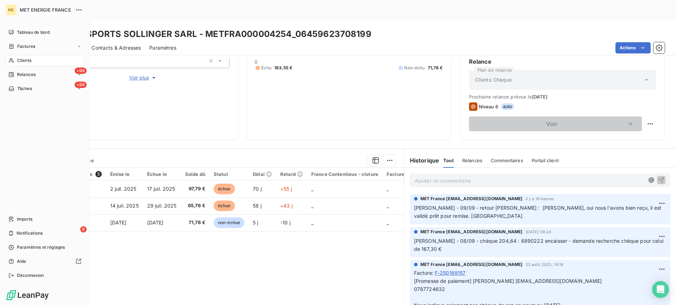
click at [14, 83] on nav "Tableau de bord Factures Clients +99 Relances +99 Tâches" at bounding box center [45, 61] width 79 height 68
click at [16, 89] on div "Tâches" at bounding box center [20, 89] width 24 height 6
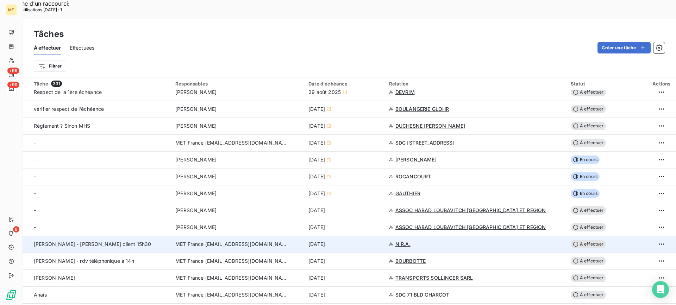
scroll to position [176, 0]
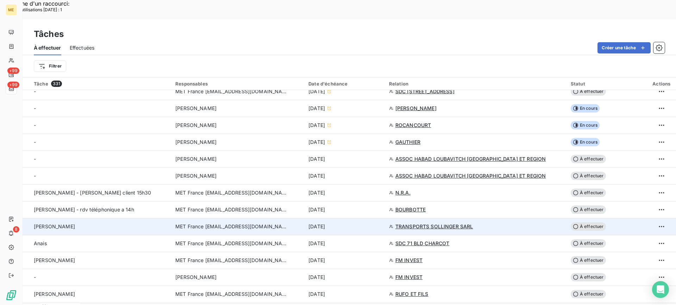
click at [130, 223] on div "[PERSON_NAME]" at bounding box center [100, 226] width 133 height 7
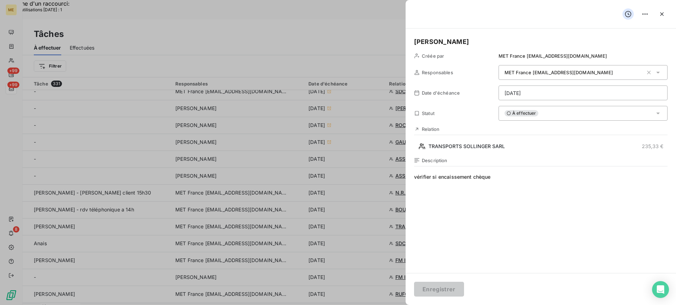
click at [586, 120] on div "À effectuer" at bounding box center [583, 113] width 169 height 15
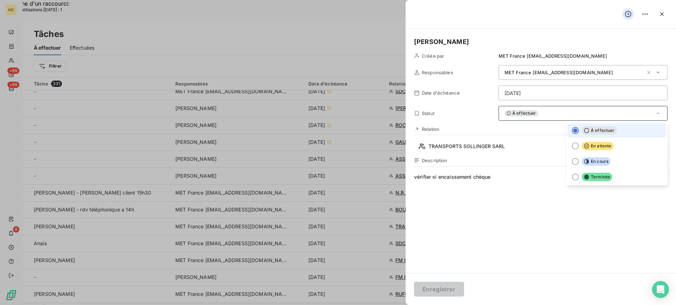
click at [589, 116] on div "À effectuer" at bounding box center [583, 113] width 169 height 15
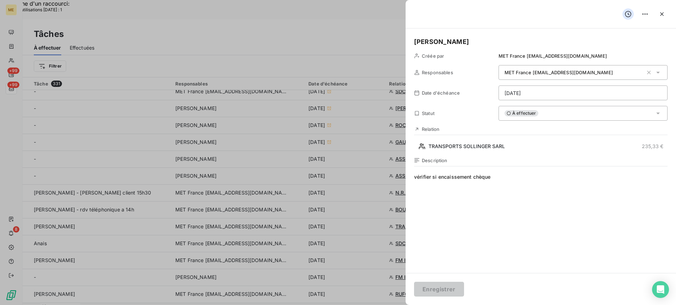
click at [588, 118] on div "À effectuer" at bounding box center [583, 113] width 169 height 15
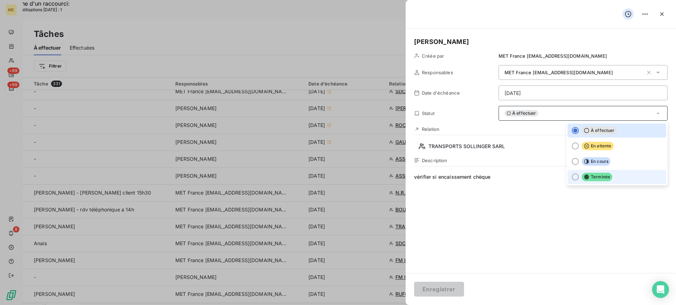
click at [588, 177] on span "Terminée" at bounding box center [597, 177] width 31 height 8
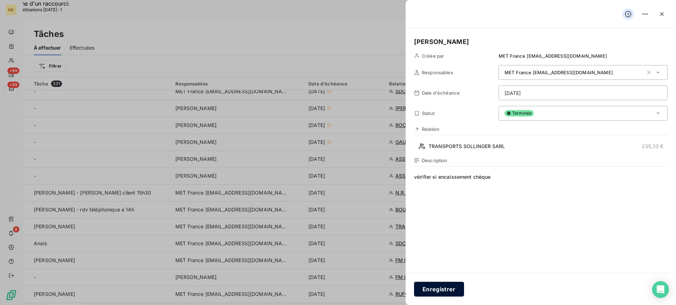
click at [433, 290] on button "Enregistrer" at bounding box center [439, 289] width 50 height 15
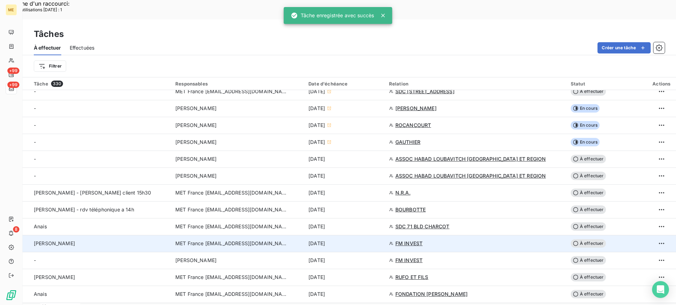
click at [108, 240] on div "[PERSON_NAME]" at bounding box center [100, 243] width 133 height 7
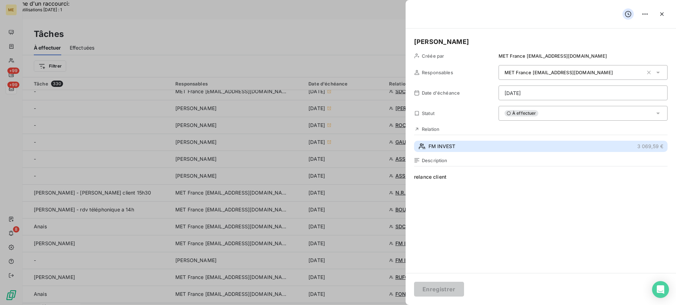
click at [473, 144] on button "FM INVEST 3 069,59 €" at bounding box center [541, 146] width 254 height 11
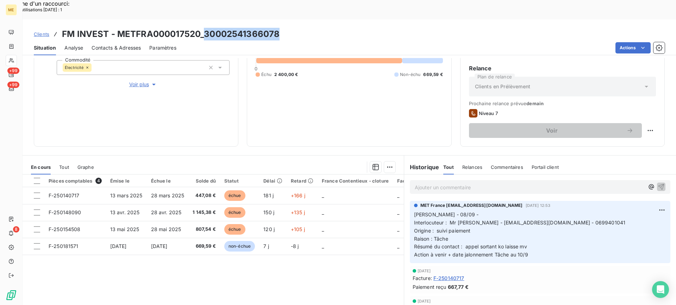
copy h3 "30002541366078"
drag, startPoint x: 206, startPoint y: 12, endPoint x: 290, endPoint y: 8, distance: 83.6
click at [290, 19] on div "Clients FM INVEST - METFRA000017520_30002541366078 Situation Analyse Contacts &…" at bounding box center [350, 37] width 654 height 36
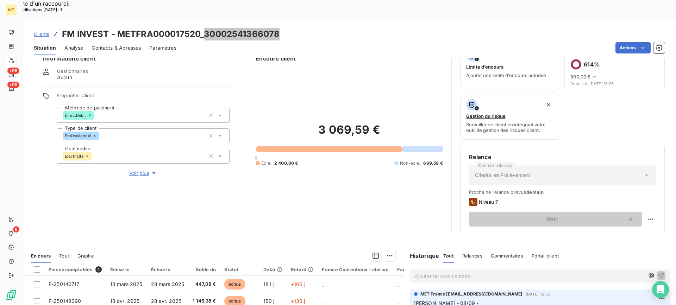
scroll to position [35, 0]
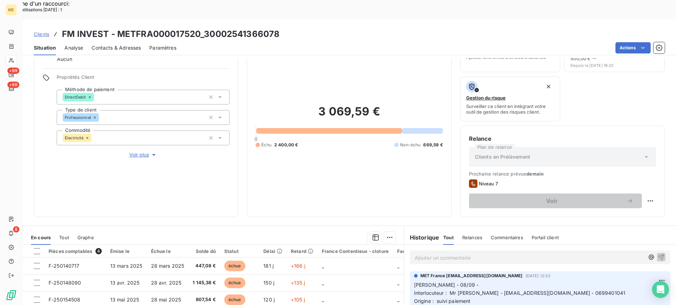
click at [401, 199] on div "Informations client Gestionnaires Aucun Propriétés Client Méthode de paiement D…" at bounding box center [350, 191] width 654 height 267
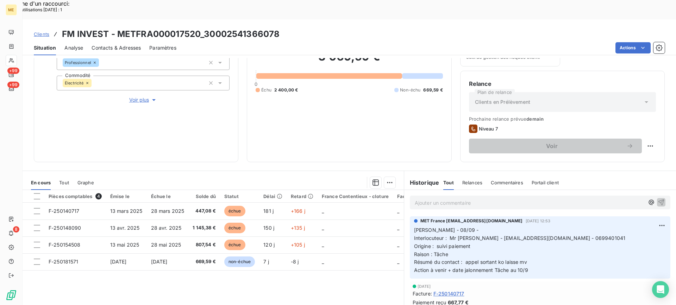
scroll to position [112, 0]
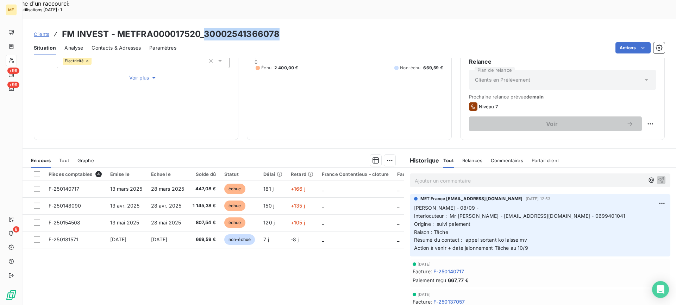
drag, startPoint x: 204, startPoint y: 18, endPoint x: 279, endPoint y: 14, distance: 74.4
click at [279, 28] on h3 "FM INVEST - METFRA000017520_30002541366078" at bounding box center [171, 34] width 218 height 13
copy h3 "30002541366078"
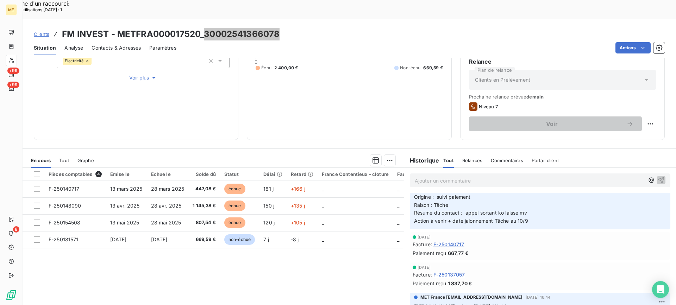
scroll to position [0, 0]
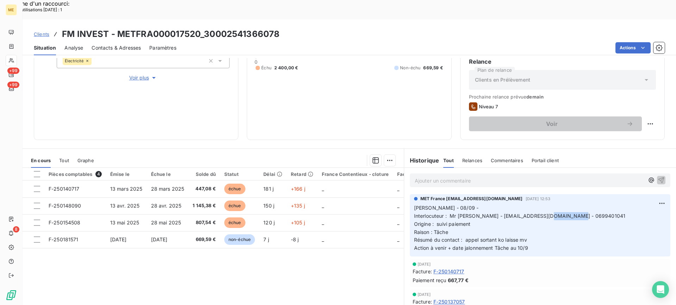
copy span "0699401041"
drag, startPoint x: 542, startPoint y: 197, endPoint x: 573, endPoint y: 195, distance: 31.1
click at [573, 204] on p "Lisa - 08/09 - Interlocuteur : Mr MARTIN - frm.moretti@gmail.com - 0699401041 O…" at bounding box center [540, 228] width 252 height 48
click at [527, 176] on div "Ajouter un commentaire ﻿" at bounding box center [530, 181] width 230 height 10
click at [515, 176] on p "Ajouter un commentaire ﻿" at bounding box center [530, 180] width 230 height 9
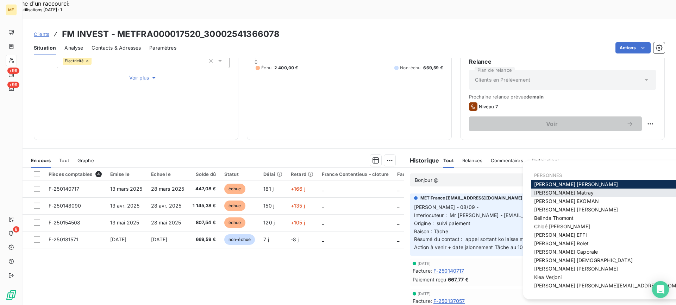
click at [554, 192] on span "Amélie Matray" at bounding box center [564, 193] width 60 height 6
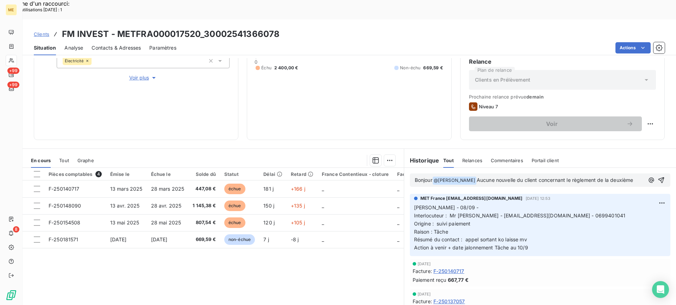
click at [0, 0] on lt-div at bounding box center [0, 0] width 0 height 0
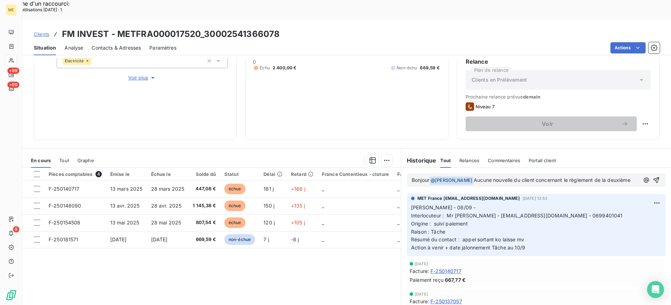
click at [0, 0] on lt-span at bounding box center [0, 0] width 0 height 0
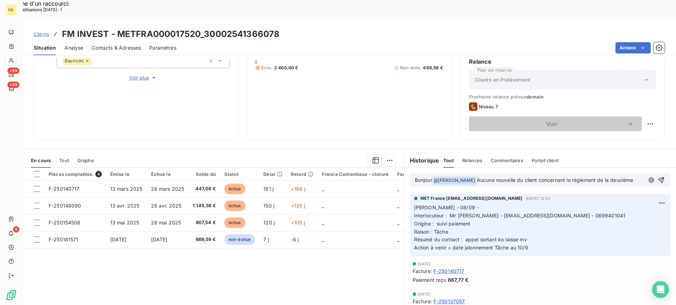
click at [571, 177] on span "Aucune nouvelle du client concernant le règlement de la deuxième" at bounding box center [555, 180] width 157 height 6
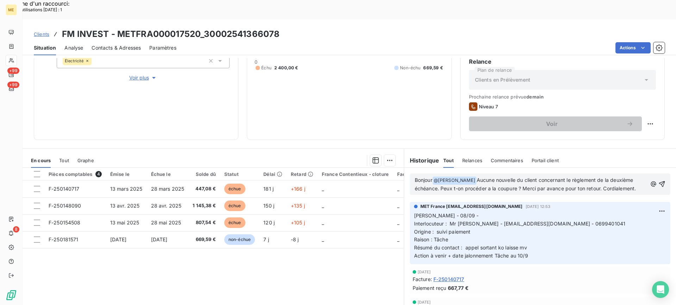
click at [447, 177] on span "Aucune nouvelle du client concernant le règlement de la deuxième échéance. Peux…" at bounding box center [526, 184] width 222 height 14
click at [0, 0] on lt-em "Peut-on" at bounding box center [0, 0] width 0 height 0
click at [483, 177] on span "Aucune nouvelle du client concernant le règlement de la deuxième échéance. Peut…" at bounding box center [525, 184] width 220 height 14
click at [0, 0] on lt-span "à" at bounding box center [0, 0] width 0 height 0
click at [659, 181] on icon "button" at bounding box center [662, 184] width 7 height 7
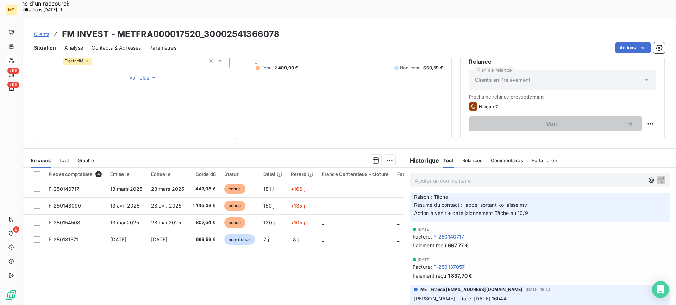
scroll to position [70, 0]
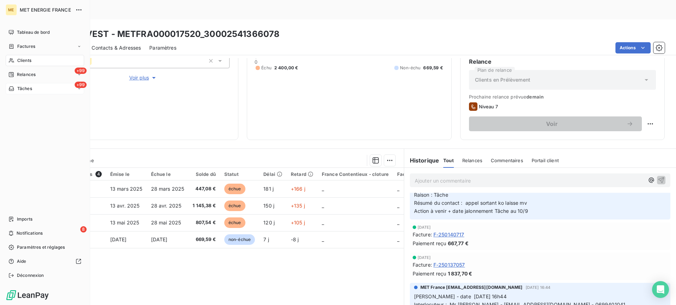
click at [32, 90] on span "Tâches" at bounding box center [24, 89] width 15 height 6
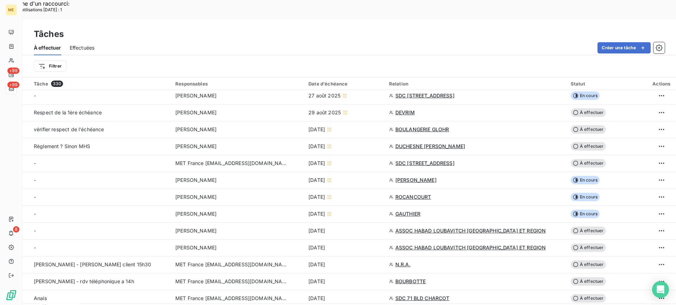
scroll to position [176, 0]
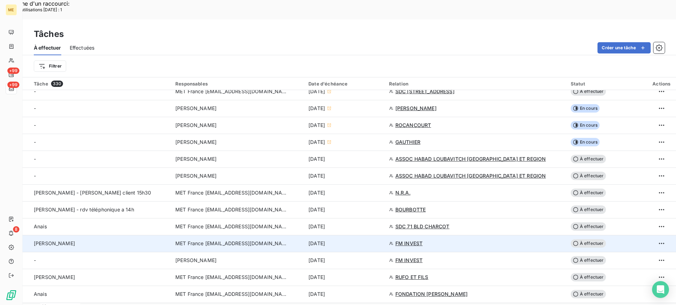
click at [113, 240] on div "Lisa - valérie" at bounding box center [100, 243] width 133 height 7
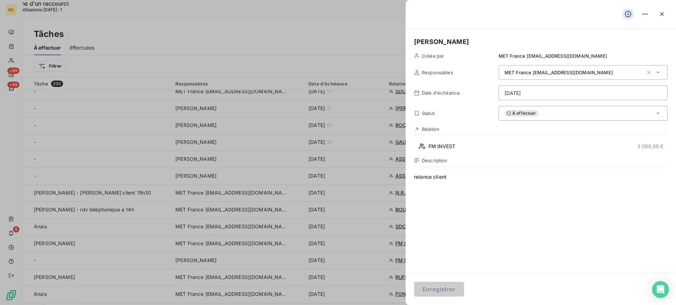
drag, startPoint x: 478, startPoint y: 177, endPoint x: 386, endPoint y: 177, distance: 92.7
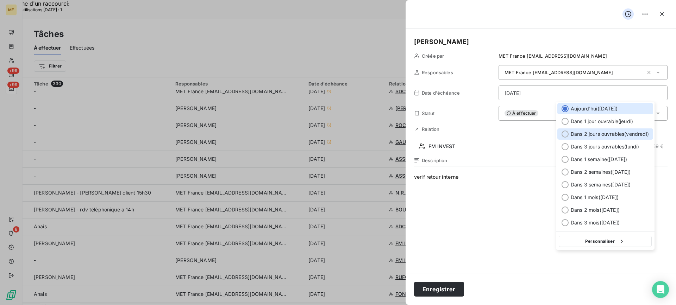
click at [597, 134] on span "Dans 2 jours ouvrables ( [DATE] )" at bounding box center [610, 134] width 78 height 7
type input "12/09/2025"
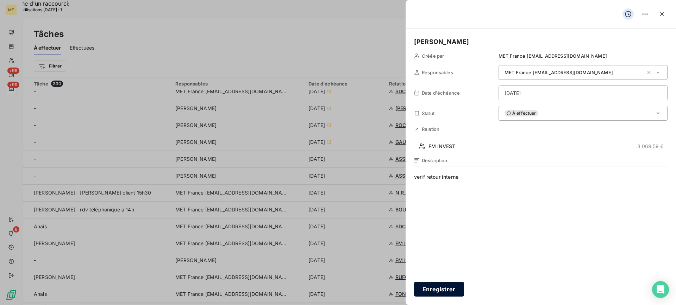
drag, startPoint x: 440, startPoint y: 288, endPoint x: 436, endPoint y: 283, distance: 6.5
click at [440, 288] on button "Enregistrer" at bounding box center [439, 289] width 50 height 15
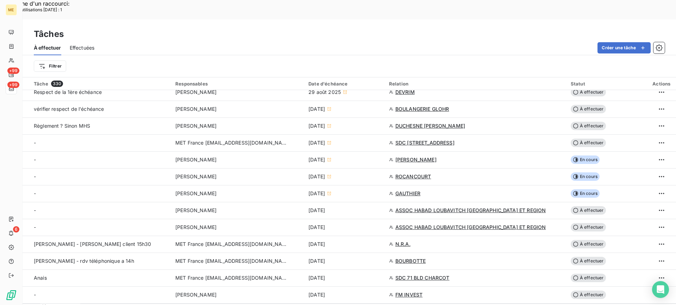
scroll to position [87, 0]
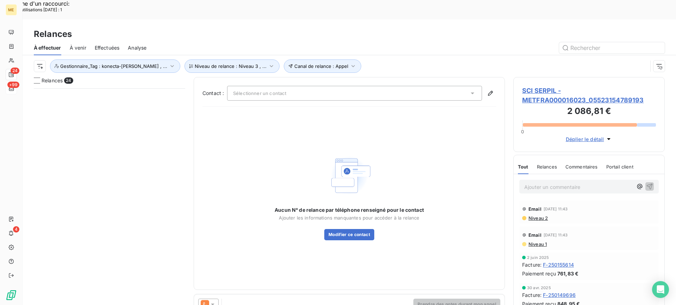
scroll to position [231, 146]
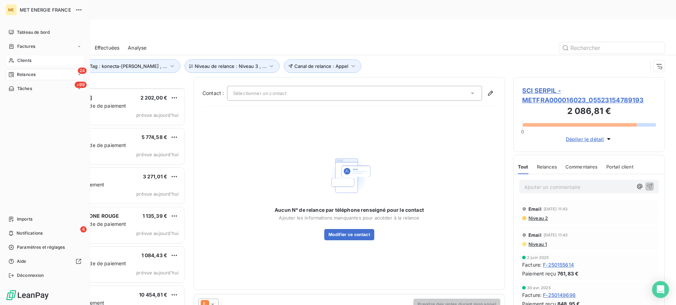
click at [16, 62] on div "Clients" at bounding box center [45, 60] width 79 height 11
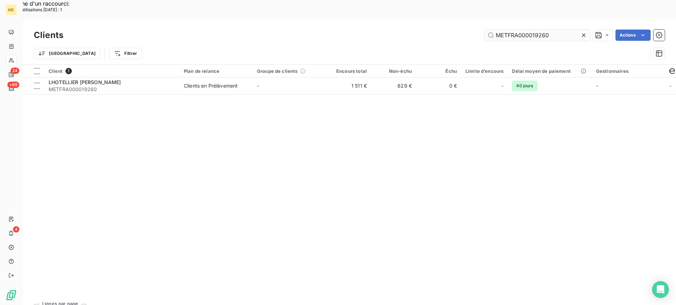
click at [513, 30] on input "METFRA000019260" at bounding box center [538, 35] width 106 height 11
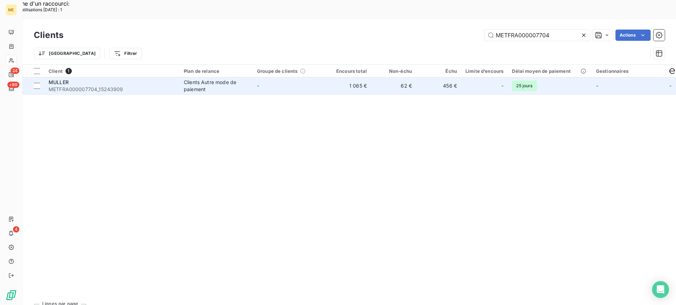
type input "METFRA000007704"
click at [140, 79] on div "MULLER" at bounding box center [112, 82] width 127 height 7
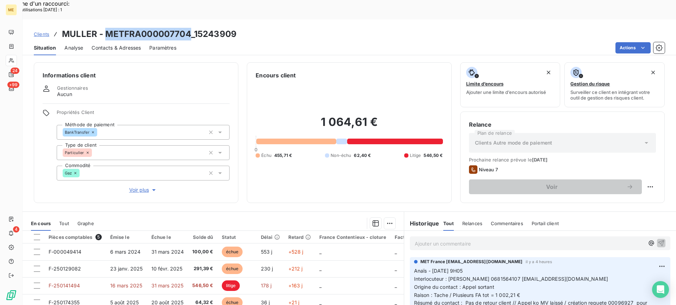
drag, startPoint x: 106, startPoint y: 13, endPoint x: 190, endPoint y: 15, distance: 83.5
click at [190, 28] on h3 "MULLER - METFRA000007704_15243909" at bounding box center [149, 34] width 175 height 13
copy h3 "METFRA000007704"
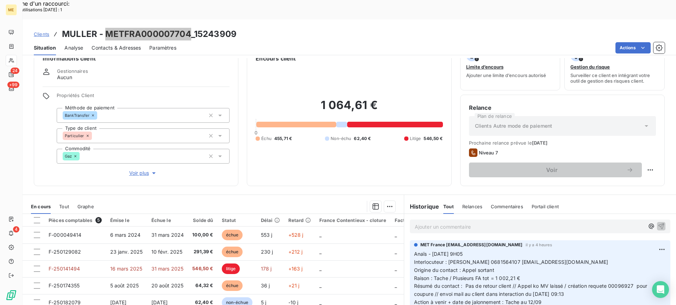
scroll to position [35, 0]
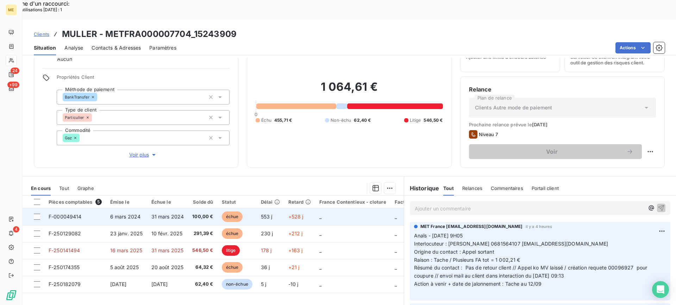
click at [126, 214] on span "6 mars 2024" at bounding box center [118, 217] width 17 height 6
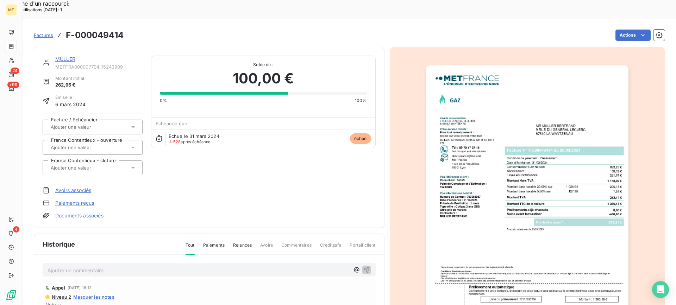
click at [69, 56] on link "MULLER" at bounding box center [65, 59] width 20 height 6
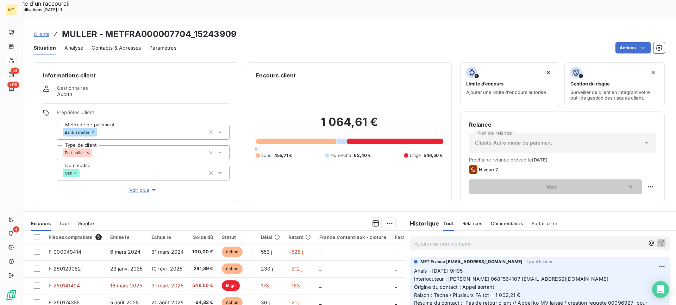
scroll to position [35, 0]
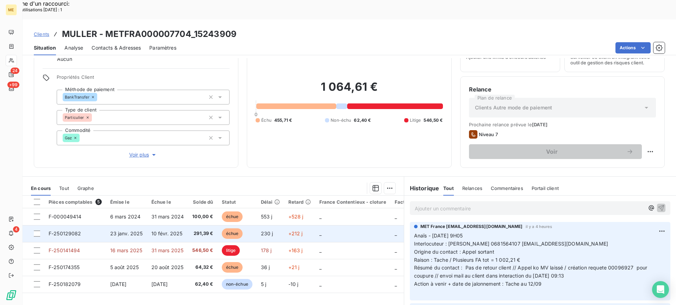
click at [150, 225] on td "10 févr. 2025" at bounding box center [167, 233] width 41 height 17
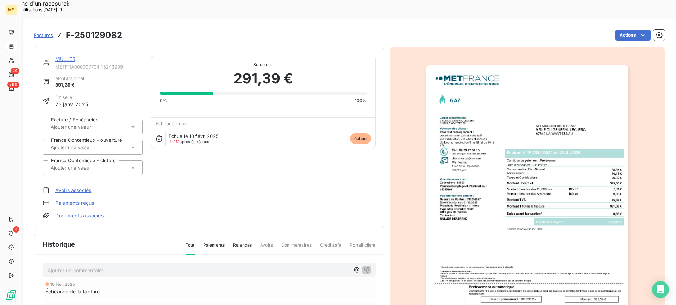
drag, startPoint x: 69, startPoint y: 39, endPoint x: 106, endPoint y: 44, distance: 37.0
click at [69, 56] on link "MULLER" at bounding box center [65, 59] width 20 height 6
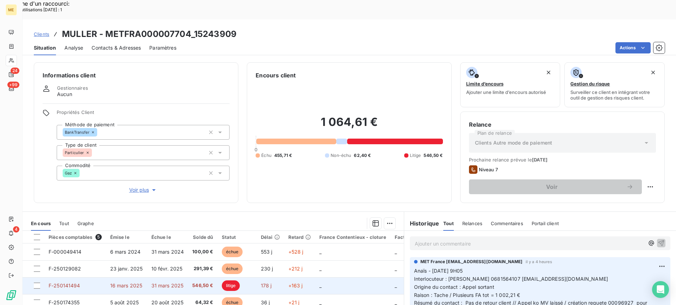
click at [169, 278] on td "31 mars 2025" at bounding box center [167, 286] width 41 height 17
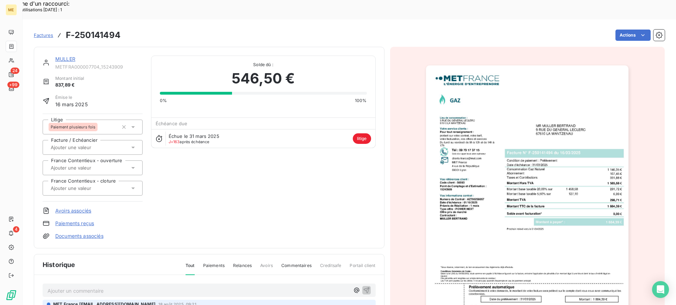
click at [73, 56] on link "MULLER" at bounding box center [65, 59] width 20 height 6
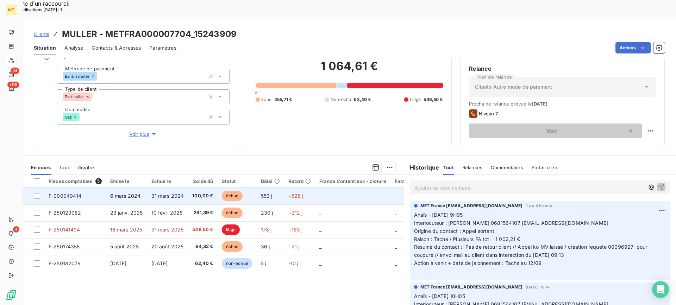
scroll to position [63, 0]
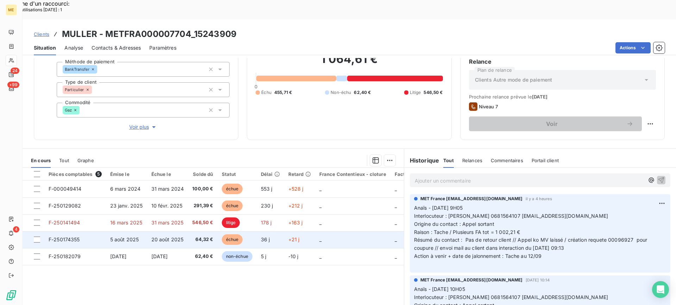
click at [173, 231] on td "20 août 2025" at bounding box center [167, 239] width 41 height 17
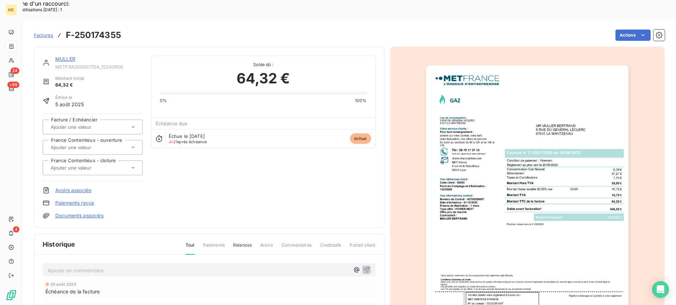
click at [63, 56] on div "MULLER" at bounding box center [98, 59] width 87 height 7
click at [63, 56] on link "MULLER" at bounding box center [65, 59] width 20 height 6
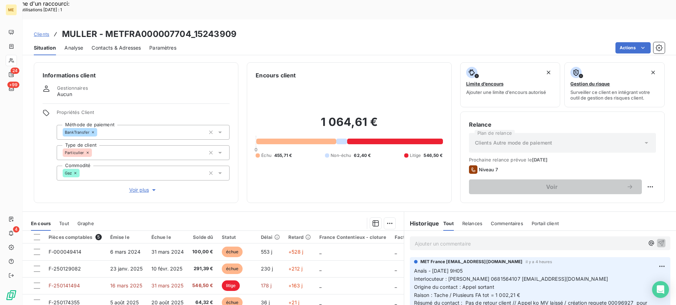
scroll to position [63, 0]
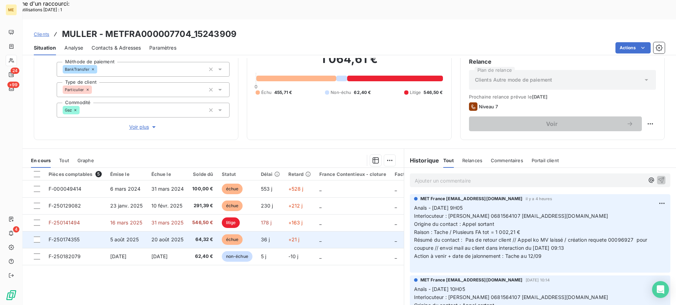
click at [185, 231] on td "20 août 2025" at bounding box center [167, 239] width 41 height 17
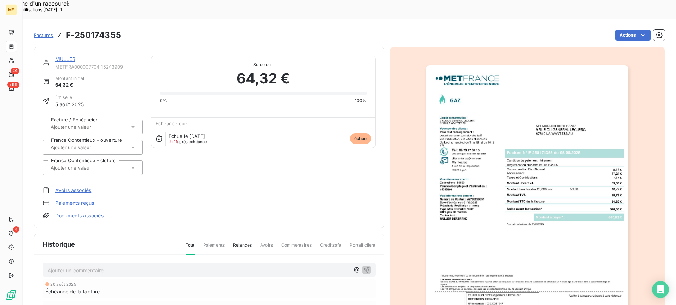
click at [65, 56] on link "MULLER" at bounding box center [65, 59] width 20 height 6
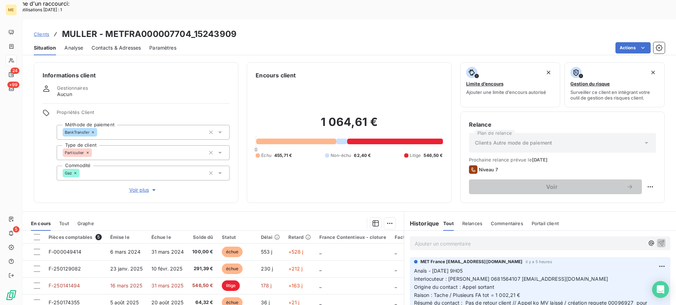
scroll to position [28, 0]
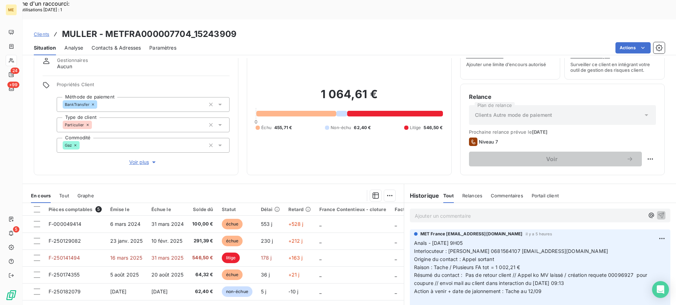
click at [454, 212] on p "Ajouter un commentaire ﻿" at bounding box center [530, 216] width 230 height 9
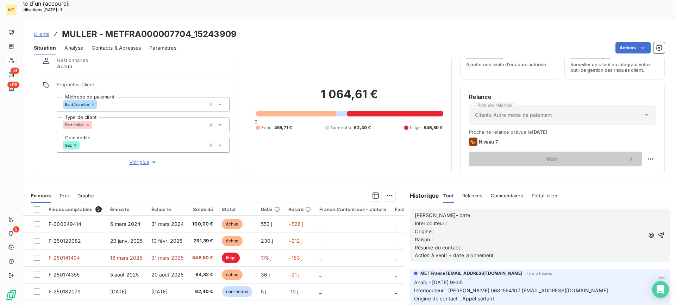
click at [455, 212] on p "[PERSON_NAME]- date" at bounding box center [530, 216] width 230 height 8
drag, startPoint x: 475, startPoint y: 271, endPoint x: 503, endPoint y: 270, distance: 28.2
click at [503, 288] on span "Interlocuteur : [PERSON_NAME] 0681564107 [EMAIL_ADDRESS][DOMAIN_NAME]" at bounding box center [511, 291] width 194 height 6
copy span "0681564107"
click at [519, 220] on p "Interlocuteur :" at bounding box center [530, 224] width 230 height 8
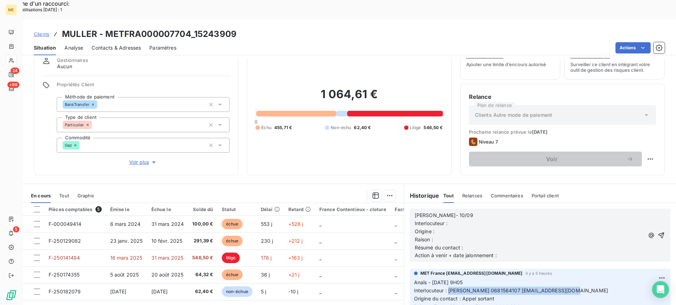
drag, startPoint x: 446, startPoint y: 273, endPoint x: 565, endPoint y: 274, distance: 119.1
click at [565, 279] on p "Anaïs - [DATE] 9H05 Interlocuteur : [PERSON_NAME] 0681564107 [EMAIL_ADDRESS][DO…" at bounding box center [540, 311] width 252 height 64
click at [578, 279] on p "Anaïs - [DATE] 9H05 Interlocuteur : [PERSON_NAME] 0681564107 [EMAIL_ADDRESS][DO…" at bounding box center [540, 311] width 252 height 64
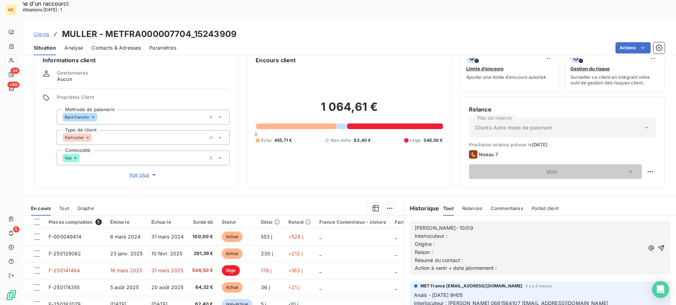
scroll to position [0, 0]
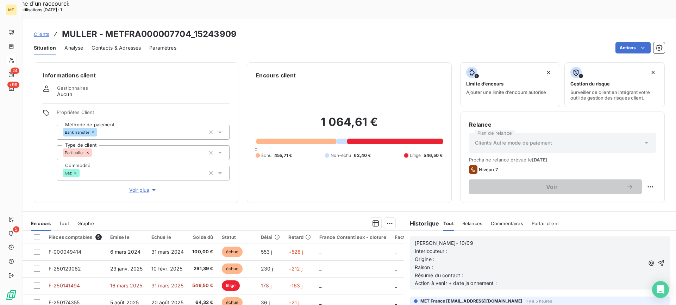
drag, startPoint x: 508, startPoint y: 270, endPoint x: 455, endPoint y: 246, distance: 58.0
click at [457, 248] on div "[PERSON_NAME]- 10/09 Interlocuteur : Origine : [PERSON_NAME] : Résumé du contac…" at bounding box center [540, 263] width 261 height 53
drag, startPoint x: 504, startPoint y: 265, endPoint x: 402, endPoint y: 222, distance: 110.8
click at [404, 231] on div "[PERSON_NAME]- 10/09 Interlocuteur : Origine : [PERSON_NAME] : Résumé du contac…" at bounding box center [540, 263] width 272 height 64
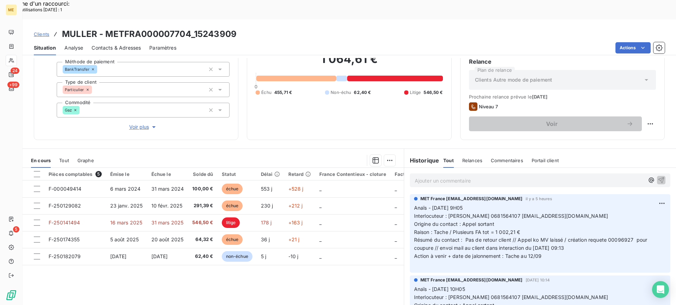
scroll to position [28, 0]
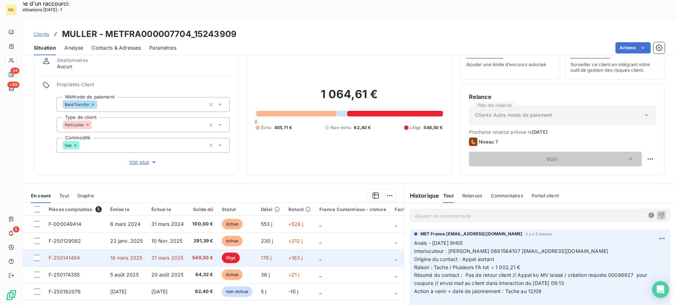
click at [99, 250] on td "F-250141494" at bounding box center [75, 258] width 62 height 17
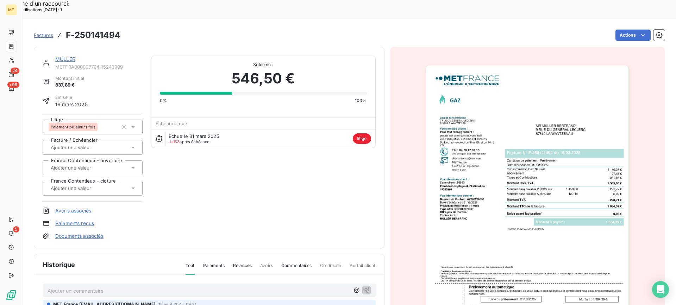
click at [74, 56] on link "MULLER" at bounding box center [65, 59] width 20 height 6
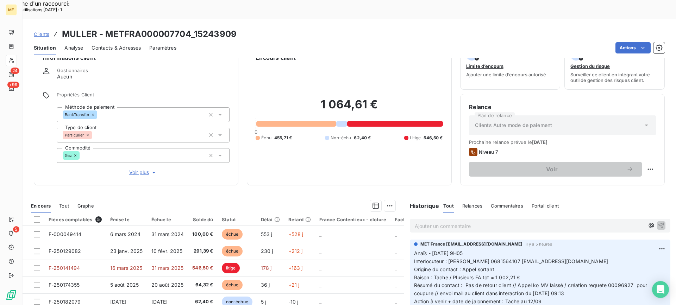
scroll to position [35, 0]
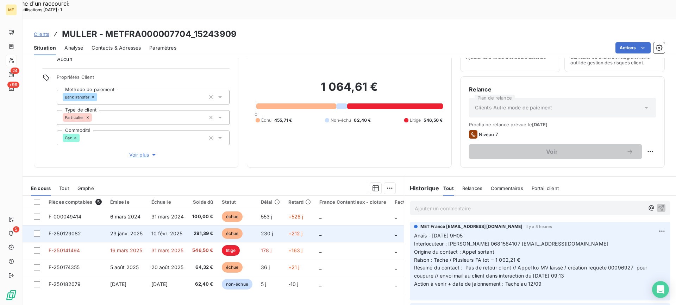
click at [169, 231] on span "10 févr. 2025" at bounding box center [166, 234] width 31 height 6
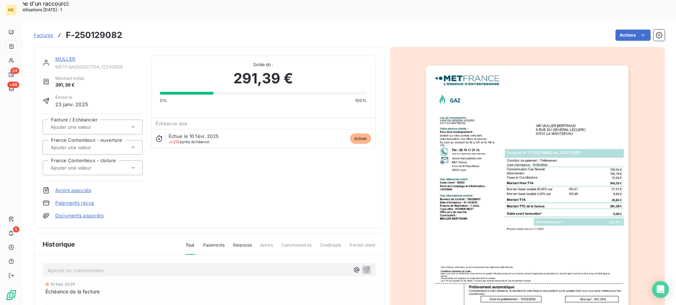
click at [65, 56] on link "MULLER" at bounding box center [65, 59] width 20 height 6
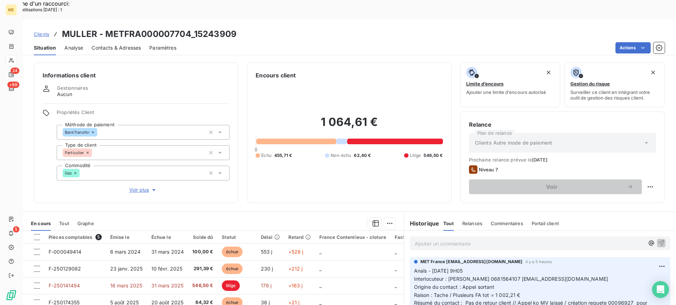
click at [145, 231] on th "Émise le" at bounding box center [126, 237] width 41 height 13
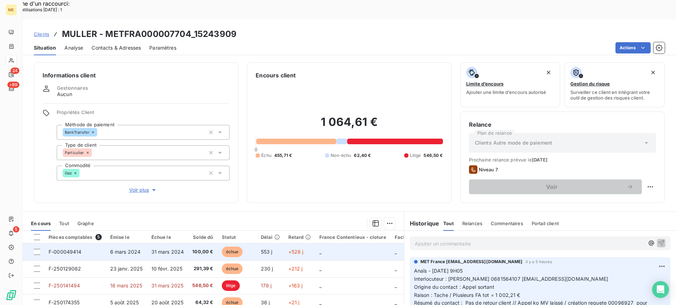
click at [145, 244] on td "6 mars 2024" at bounding box center [126, 252] width 41 height 17
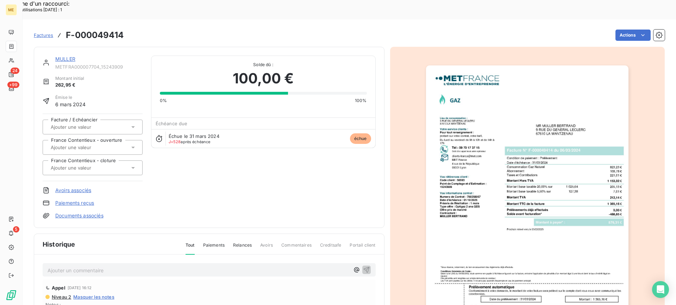
click at [65, 56] on link "MULLER" at bounding box center [65, 59] width 20 height 6
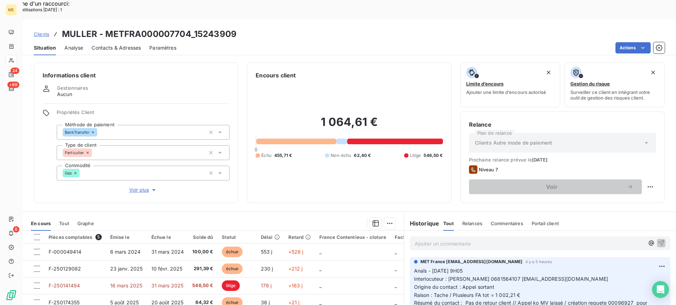
scroll to position [35, 0]
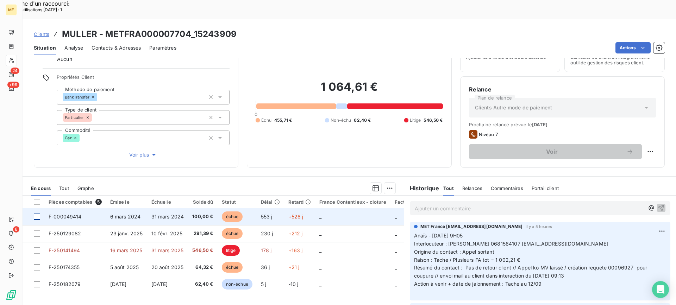
click at [39, 214] on div at bounding box center [37, 217] width 6 height 6
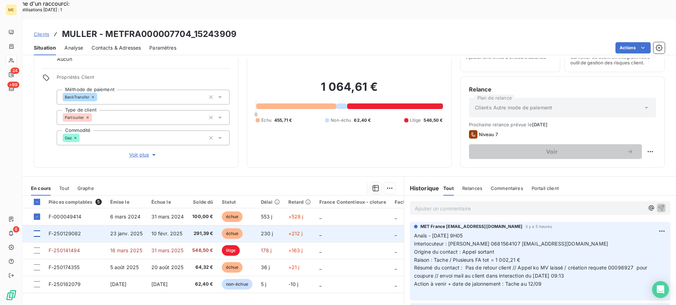
click at [37, 231] on div at bounding box center [37, 234] width 6 height 6
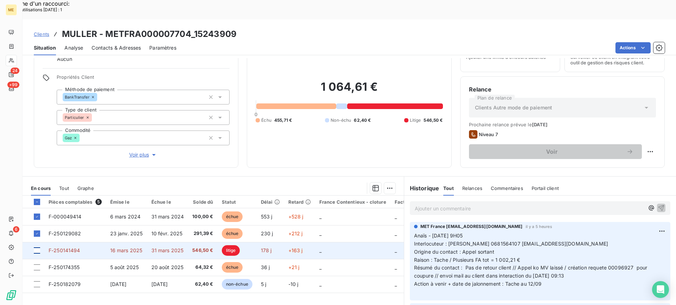
click at [40, 248] on div at bounding box center [37, 251] width 6 height 6
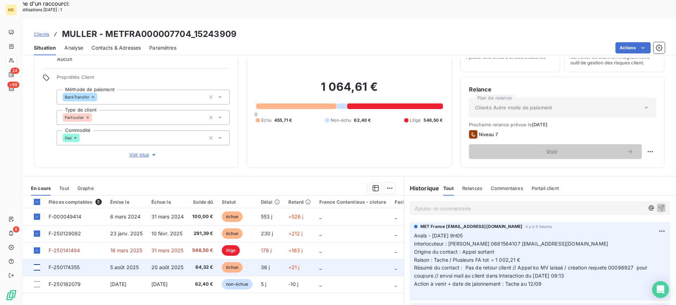
click at [36, 265] on div at bounding box center [37, 268] width 6 height 6
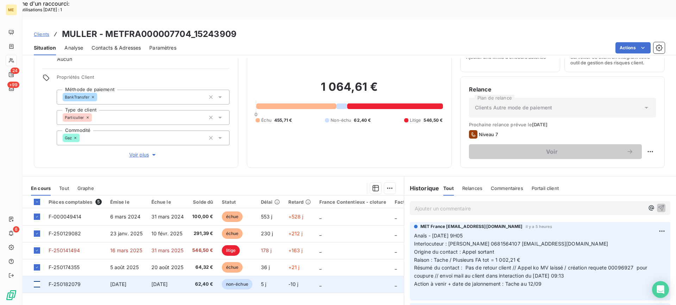
click at [38, 281] on div at bounding box center [37, 284] width 6 height 6
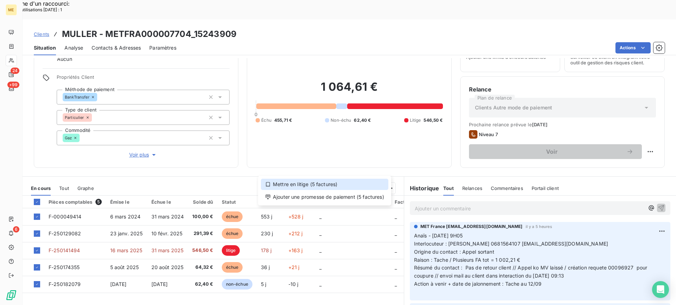
click at [360, 188] on div "Mettre en litige (5 factures)" at bounding box center [325, 184] width 128 height 11
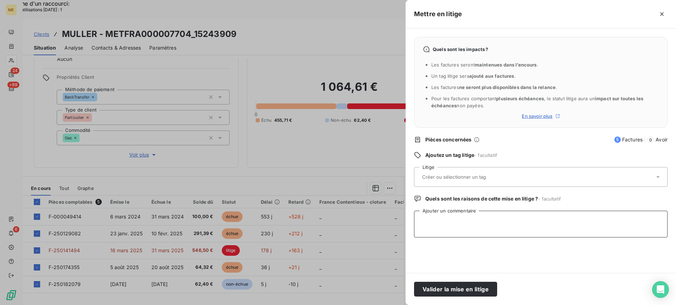
click at [434, 228] on textarea "Ajouter un commentaire" at bounding box center [541, 224] width 254 height 27
click at [456, 211] on div "Quels sont les impacts ? Les factures seront maintenues dans l’encours . Un tag…" at bounding box center [541, 151] width 271 height 245
click at [457, 217] on textarea "Ajouter un commentaire" at bounding box center [541, 224] width 254 height 27
paste textarea "Lisa- date Interlocuteur : Origine : Raison : Résumé du contact : Action à veni…"
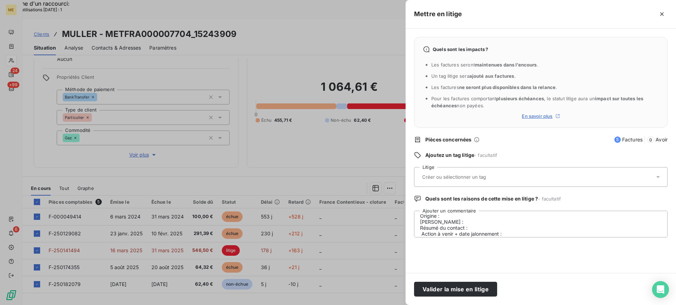
click at [466, 175] on input "text" at bounding box center [473, 177] width 103 height 6
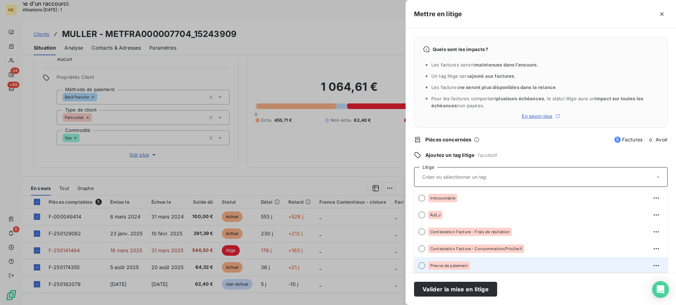
click at [466, 260] on li "Preuve de paiement" at bounding box center [541, 266] width 254 height 17
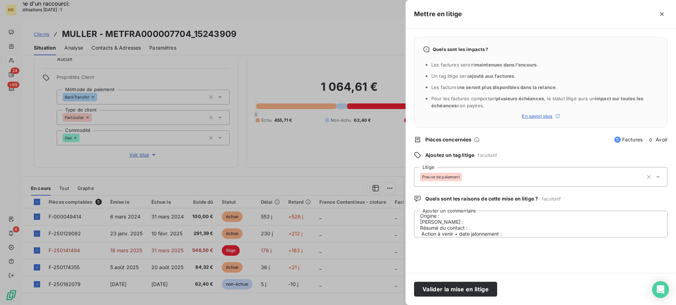
scroll to position [0, 0]
click at [479, 220] on textarea "Lisa- date Interlocuteur : Origine : Raison : Résumé du contact : Action à veni…" at bounding box center [541, 224] width 254 height 27
click at [478, 228] on textarea "Lisa- 10/09/2025 Interlocuteur : Origine : Raison : Résumé du contact : Action …" at bounding box center [541, 224] width 254 height 27
click at [532, 230] on textarea "Lisa- 10/09/2025 Interlocuteur : Mme Muller (la fille) Origine : Raison : Résum…" at bounding box center [541, 224] width 254 height 27
paste textarea "681564107"
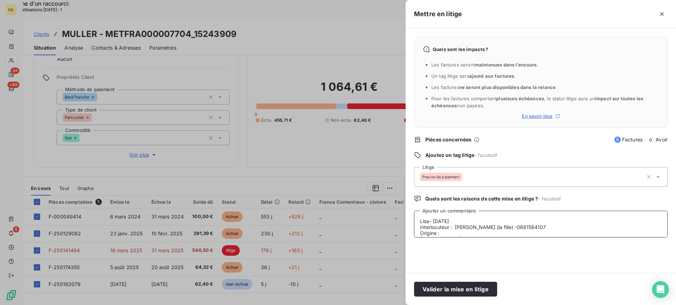
click at [541, 228] on textarea "Lisa- 10/09/2025 Interlocuteur : Mme Muller (la fille) -0681564107 Origine : Ra…" at bounding box center [541, 224] width 254 height 27
paste textarea "bertmuller@estvideo.fr"
click at [519, 233] on textarea "Lisa- 10/09/2025 Interlocuteur : Mme Muller (la fille) -0681564107 - bertmuller…" at bounding box center [541, 224] width 254 height 27
drag, startPoint x: 460, startPoint y: 218, endPoint x: 454, endPoint y: 217, distance: 5.4
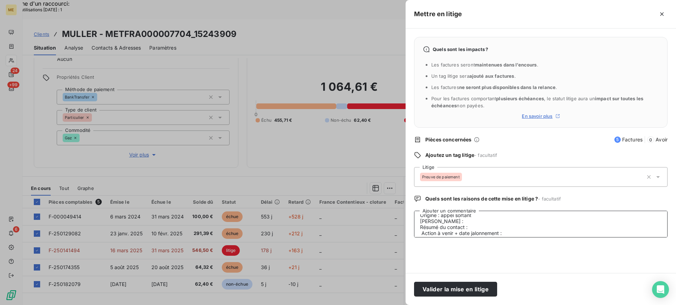
click at [458, 218] on textarea "Lisa- 10/09/2025 Interlocuteur : Mme Muller (la fille) -0681564107 - bertmuller…" at bounding box center [541, 224] width 254 height 27
click at [493, 219] on textarea "Lisa- 10/09/2025 Interlocuteur : Mme Muller (la fille) -0681564107 - bertmuller…" at bounding box center [541, 224] width 254 height 27
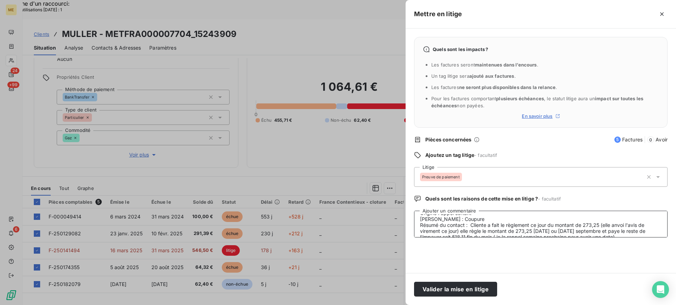
scroll to position [0, 0]
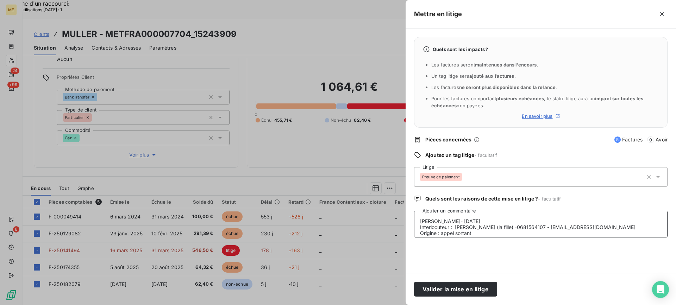
drag, startPoint x: 623, startPoint y: 236, endPoint x: 412, endPoint y: 219, distance: 211.4
click at [413, 219] on div "Quels sont les impacts ? Les factures seront maintenues dans l’encours . Un tag…" at bounding box center [541, 151] width 271 height 245
click at [587, 231] on textarea "Lisa- 10/09/2025 Interlocuteur : Mme Muller (la fille) -0681564107 - bertmuller…" at bounding box center [541, 224] width 254 height 27
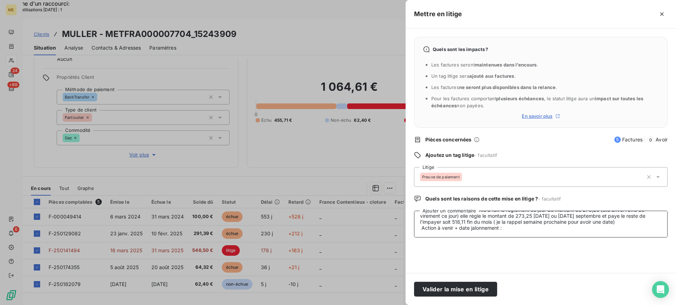
click at [487, 233] on textarea "Lisa- 10/09/2025 Interlocuteur : Mme Muller (la fille) -0681564107 - bertmuller…" at bounding box center [541, 224] width 254 height 27
click at [510, 232] on textarea "Lisa- 10/09/2025 Interlocuteur : Mme Muller (la fille) -0681564107 - bertmuller…" at bounding box center [541, 224] width 254 height 27
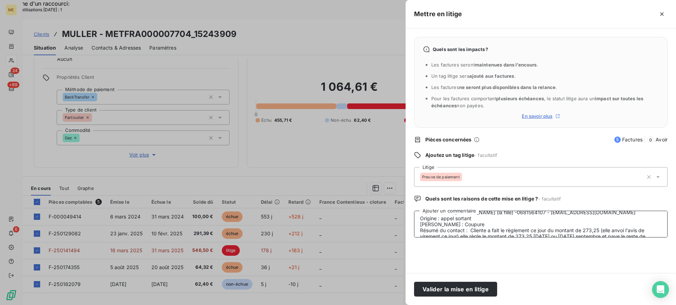
scroll to position [0, 0]
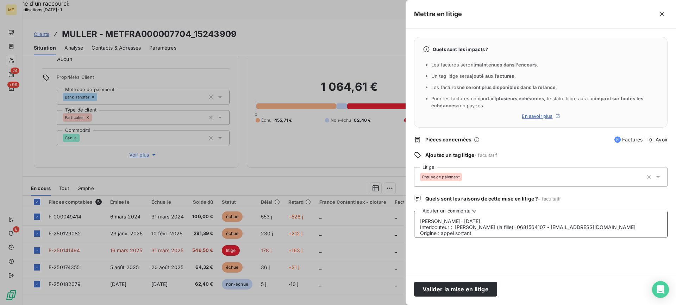
click at [421, 223] on textarea "Lisa- 10/09/2025 Interlocuteur : Mme Muller (la fille) -0681564107 - bertmuller…" at bounding box center [541, 224] width 254 height 27
drag, startPoint x: 619, startPoint y: 224, endPoint x: 421, endPoint y: 217, distance: 198.1
click at [421, 217] on textarea "Lisa- 10/09/2025 Interlocuteur : Mme Muller (la fille) -0681564107 - bertmuller…" at bounding box center [541, 224] width 254 height 27
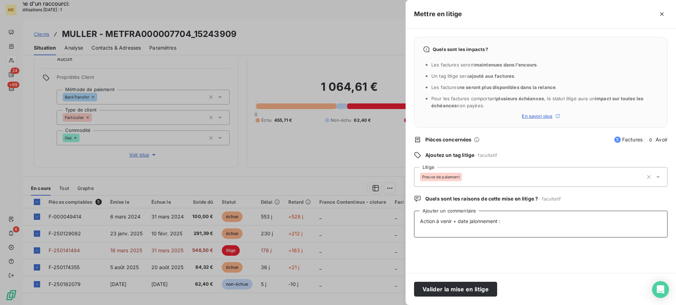
paste textarea "Lisa- 10/09/2025 Interlocuteur : Mme Muller (la fille) -0681564107 - bertmuller…"
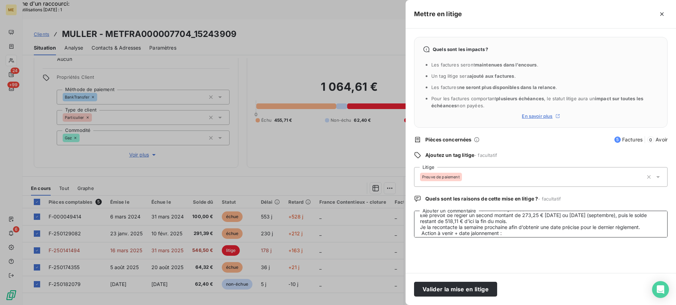
scroll to position [48, 0]
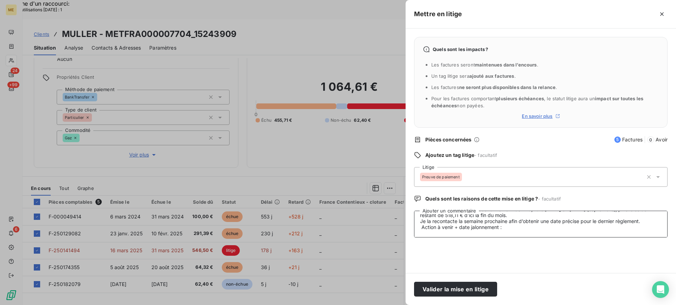
click at [522, 232] on textarea "Lisa- 10/09/2025 Interlocuteur : Mme Muller (la fille) -0681564107 - bertmuller…" at bounding box center [541, 224] width 254 height 27
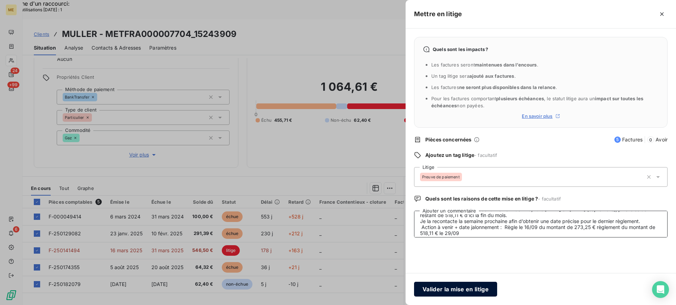
type textarea "Lisa- [DATE] Interlocuteur : [PERSON_NAME] (la fille) -0681564107 - [EMAIL_ADDR…"
click at [466, 292] on button "Valider la mise en litige" at bounding box center [455, 289] width 83 height 15
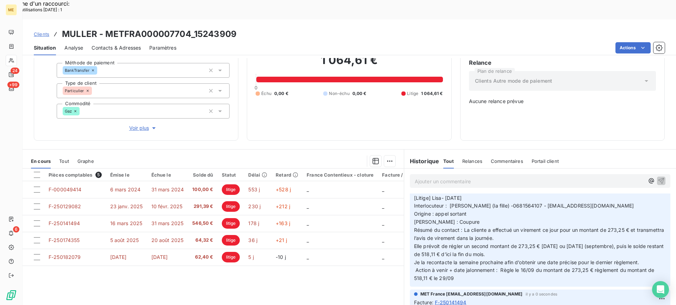
scroll to position [0, 0]
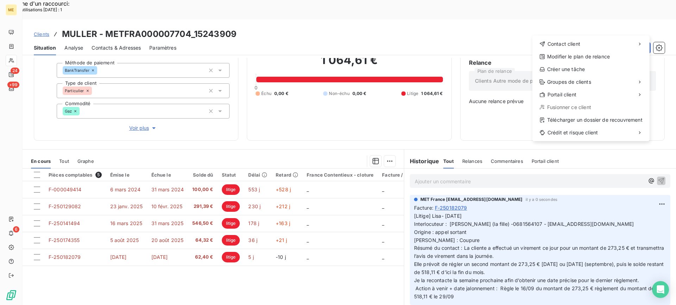
click at [589, 63] on div "Contact client Modifier le plan de relance Créer une tâche Groupes de clients P…" at bounding box center [591, 89] width 117 height 106
click at [589, 68] on div "Créer une tâche" at bounding box center [591, 69] width 112 height 11
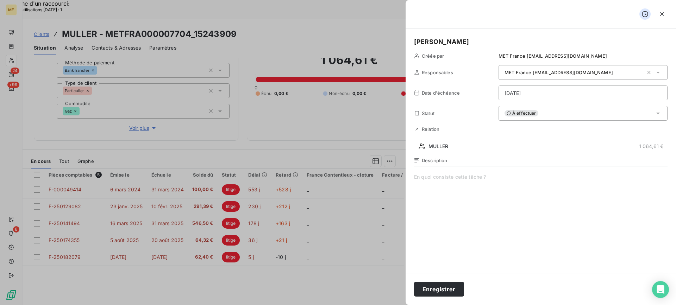
click at [508, 205] on span at bounding box center [541, 241] width 254 height 135
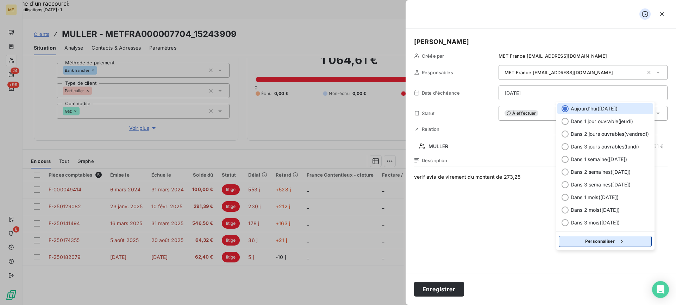
click at [607, 241] on button "Personnaliser" at bounding box center [605, 241] width 93 height 11
select select "8"
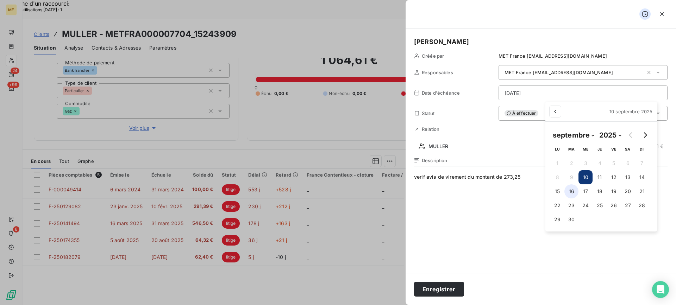
click at [572, 191] on button "16" at bounding box center [572, 192] width 14 height 14
type input "16/09/2025"
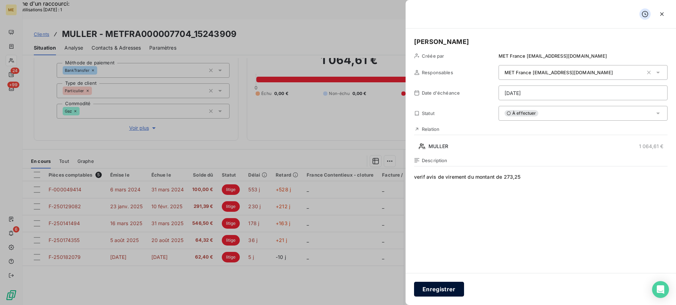
click at [449, 293] on button "Enregistrer" at bounding box center [439, 289] width 50 height 15
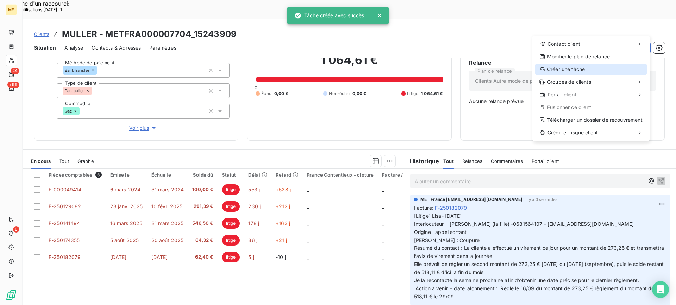
click at [604, 72] on div "Créer une tâche" at bounding box center [591, 69] width 112 height 11
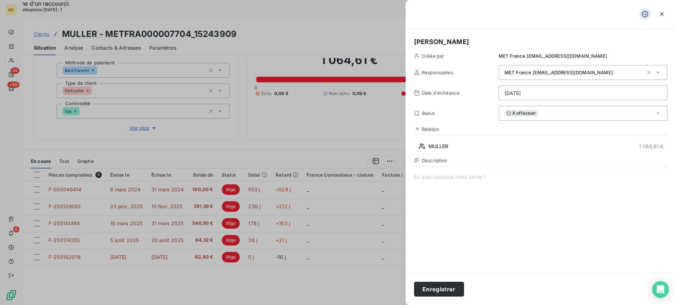
click at [463, 190] on span at bounding box center [541, 241] width 254 height 135
click at [477, 176] on span "Verif avis de virement motant de 518,11 €" at bounding box center [541, 241] width 254 height 135
click at [0, 0] on lt-span "montant" at bounding box center [0, 0] width 0 height 0
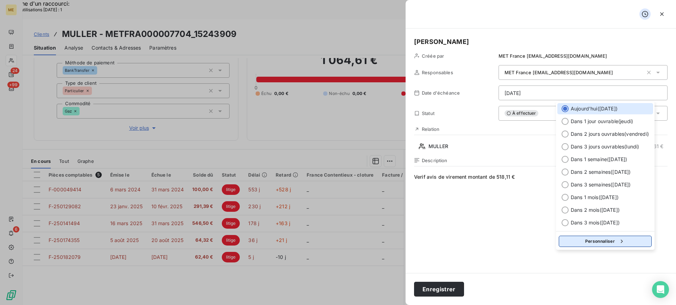
click at [598, 243] on button "Personnaliser" at bounding box center [605, 241] width 93 height 11
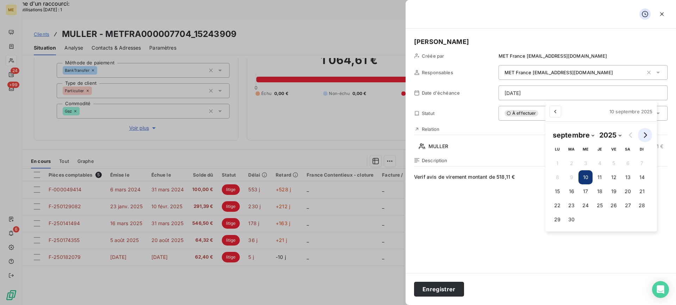
click at [645, 135] on icon "Go to next month" at bounding box center [646, 135] width 6 height 6
click at [630, 137] on icon "Go to previous month" at bounding box center [631, 135] width 6 height 6
select select "8"
click at [576, 218] on button "30" at bounding box center [572, 220] width 14 height 14
click at [552, 218] on button "29" at bounding box center [558, 220] width 14 height 14
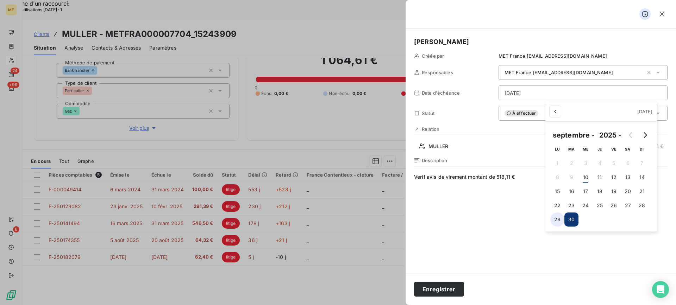
type input "29/09/2025"
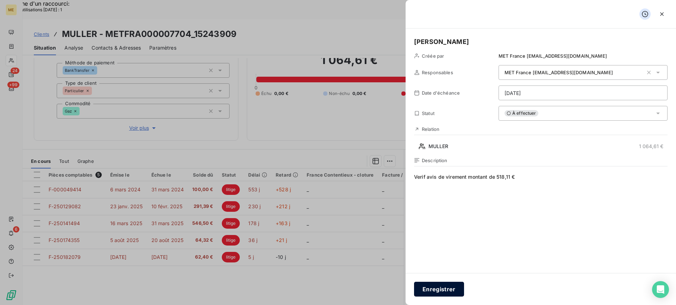
click at [457, 284] on button "Enregistrer" at bounding box center [439, 289] width 50 height 15
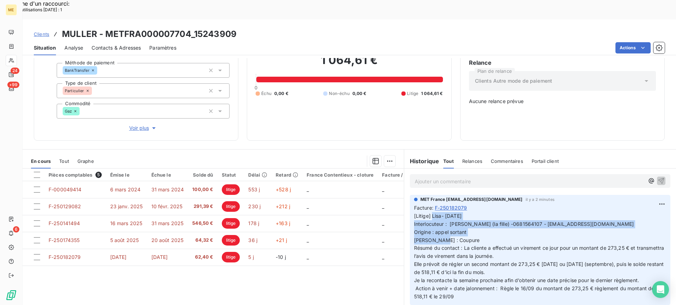
copy span "[PERSON_NAME]- [DATE] Interlocuteur : [PERSON_NAME] (la fille) -0681564107 - [E…"
drag, startPoint x: 430, startPoint y: 194, endPoint x: 491, endPoint y: 224, distance: 68.2
click at [491, 224] on p "[Litige] Lisa- 10/09/2025 Interlocuteur : Mme Muller (la fille) -0681564107 - b…" at bounding box center [540, 256] width 252 height 89
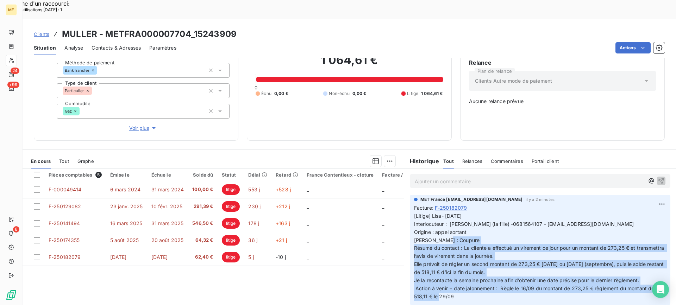
copy span "Résumé du contact : La cliente a effectué un virement ce jour pour un montant d…"
drag, startPoint x: 411, startPoint y: 230, endPoint x: 642, endPoint y: 242, distance: 230.3
click at [466, 274] on p "[Litige] Lisa- 10/09/2025 Interlocuteur : Mme Muller (la fille) -0681564107 - b…" at bounding box center [540, 256] width 252 height 89
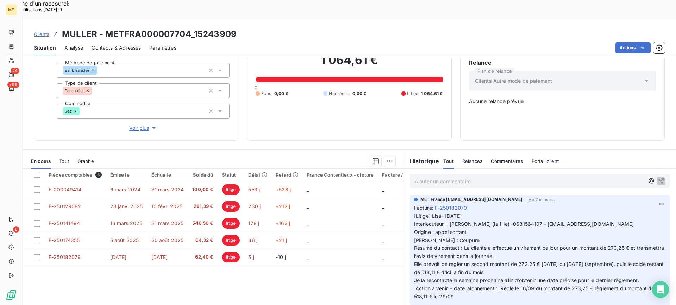
click at [371, 280] on div "Pièces comptables 5 Émise le Échue le Solde dû Statut Délai Retard France Conte…" at bounding box center [214, 237] width 382 height 136
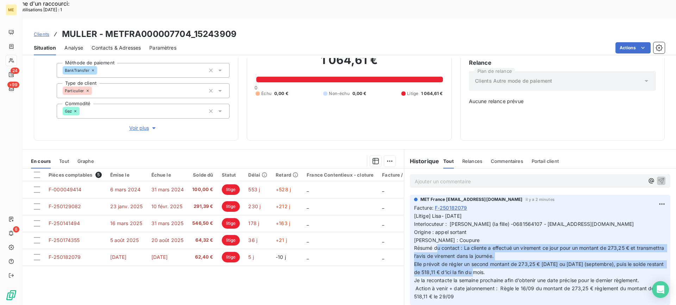
drag, startPoint x: 461, startPoint y: 229, endPoint x: 520, endPoint y: 255, distance: 64.7
click at [520, 255] on p "[Litige] Lisa- 10/09/2025 Interlocuteur : Mme Muller (la fille) -0681564107 - b…" at bounding box center [540, 256] width 252 height 89
copy span "La cliente a effectué un virement ce jour pour un montant de 273,25 € et transm…"
click at [579, 254] on p "[Litige] Lisa- 10/09/2025 Interlocuteur : Mme Muller (la fille) -0681564107 - b…" at bounding box center [540, 256] width 252 height 89
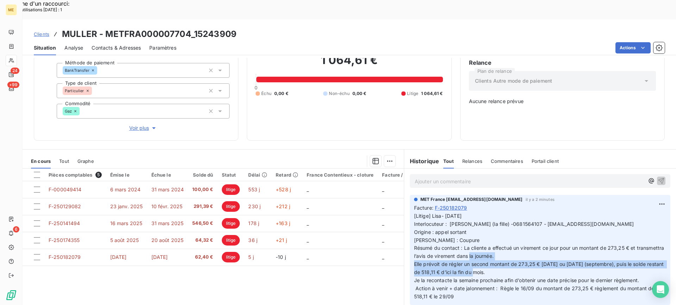
copy span "Elle prévoit de régler un second montant de 273,25 € [DATE] ou [DATE] (septembr…"
drag, startPoint x: 410, startPoint y: 244, endPoint x: 531, endPoint y: 255, distance: 121.3
click at [531, 255] on div "MET France met-france@recouvrement.met.com il y a 2 minutes Facture : F-2501820…" at bounding box center [540, 250] width 261 height 110
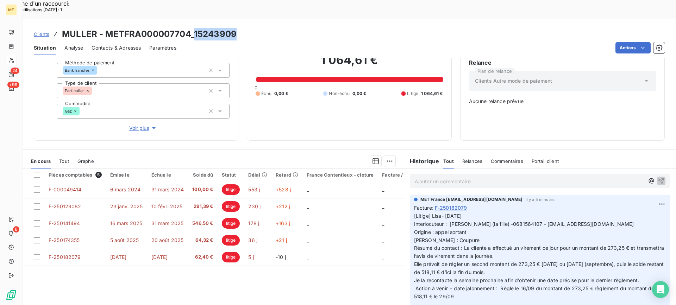
copy h3 "15243909"
drag, startPoint x: 194, startPoint y: 16, endPoint x: 234, endPoint y: 14, distance: 39.5
click at [234, 28] on h3 "MULLER - METFRA000007704_15243909" at bounding box center [149, 34] width 175 height 13
click at [587, 110] on div "Relance Plan de relance Clients Autre mode de paiement Aucune relance prévue" at bounding box center [562, 95] width 187 height 74
drag, startPoint x: 106, startPoint y: 11, endPoint x: 188, endPoint y: 13, distance: 82.1
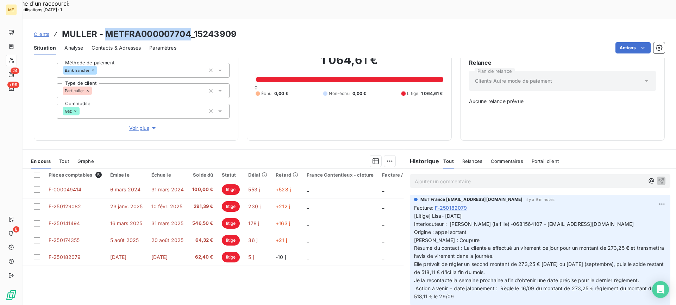
click at [188, 28] on h3 "MULLER - METFRA000007704_15243909" at bounding box center [149, 34] width 175 height 13
copy h3 "METFRA000007704"
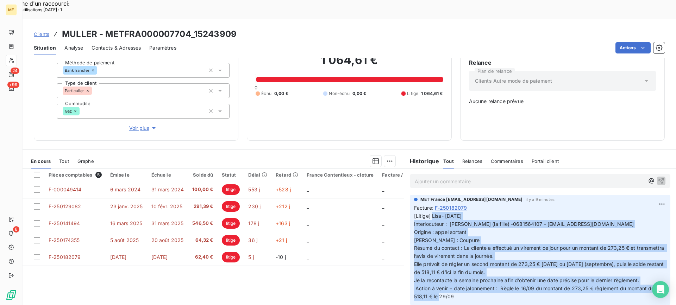
copy span "Lisa- [DATE] Interlocuteur : [PERSON_NAME] (la fille) -0681564107 - [EMAIL_ADDR…"
drag, startPoint x: 462, startPoint y: 277, endPoint x: 430, endPoint y: 198, distance: 84.4
click at [430, 212] on p "[Litige] Lisa- 10/09/2025 Interlocuteur : Mme Muller (la fille) -0681564107 - b…" at bounding box center [540, 256] width 252 height 89
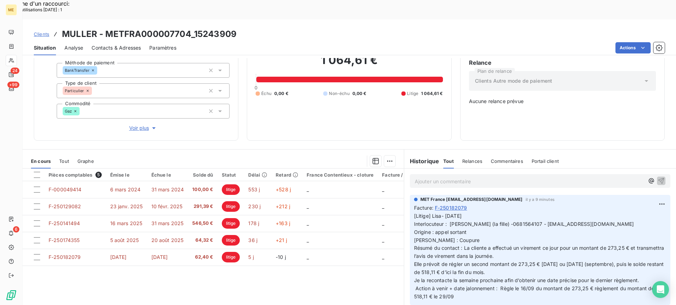
drag, startPoint x: 374, startPoint y: 259, endPoint x: 406, endPoint y: 229, distance: 43.4
click at [374, 259] on div "Pièces comptables 5 Émise le Échue le Solde dû Statut Délai Retard France Conte…" at bounding box center [214, 237] width 382 height 136
click at [560, 177] on p "Ajouter un commentaire ﻿" at bounding box center [530, 181] width 230 height 9
click at [615, 174] on div "Lisa - 10/09 - avis de virement reçu du montant de 273,25 €" at bounding box center [540, 180] width 261 height 13
click at [592, 177] on p "Lisa - 10/09 - avis de virement reçu du montant de 273,25 €" at bounding box center [530, 181] width 230 height 8
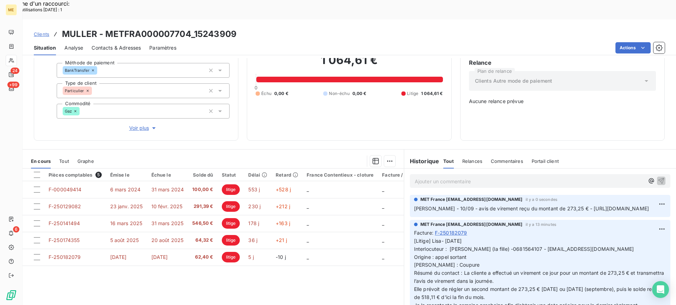
click at [217, 28] on h3 "MULLER - METFRA000007704_15243909" at bounding box center [149, 34] width 175 height 13
click at [228, 28] on h3 "MULLER - METFRA000007704_15243909" at bounding box center [149, 34] width 175 height 13
copy h3 "15243909"
drag, startPoint x: 200, startPoint y: 14, endPoint x: 235, endPoint y: 14, distance: 34.2
click at [235, 28] on h3 "MULLER - METFRA000007704_15243909" at bounding box center [149, 34] width 175 height 13
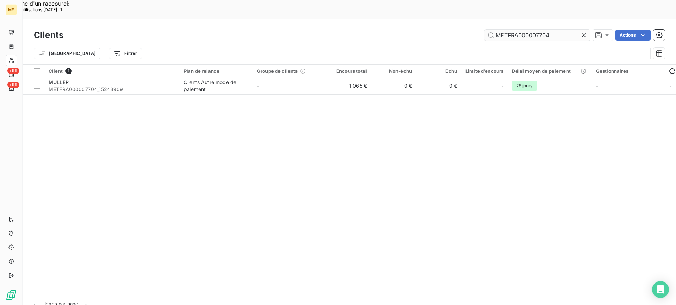
click at [518, 30] on input "METFRA000007704" at bounding box center [538, 35] width 106 height 11
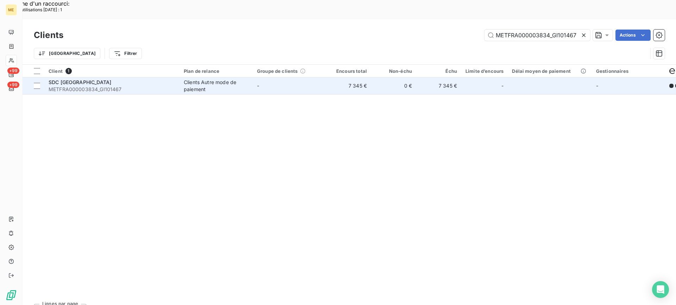
type input "METFRA000003834_GI101467"
click at [143, 86] on span "METFRA000003834_GI101467" at bounding box center [112, 89] width 127 height 7
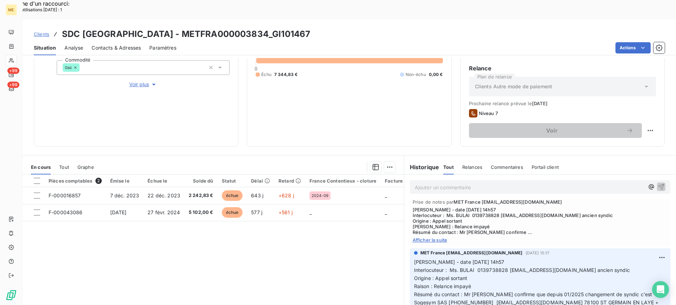
scroll to position [388, 0]
click at [436, 223] on div "Appel [DATE] 15:18 Niveau 7 Masquer les notes Prise de notes par MET France [EM…" at bounding box center [540, 210] width 261 height 69
click at [440, 236] on span "Afficher la suite" at bounding box center [540, 239] width 255 height 6
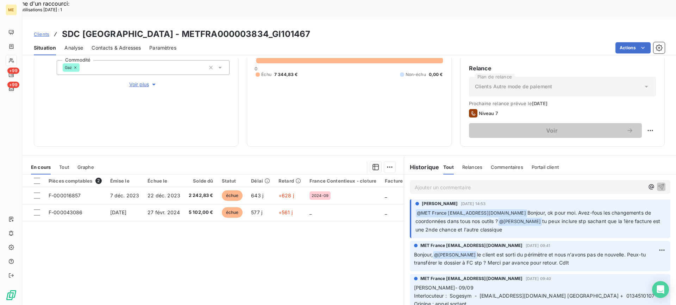
scroll to position [0, 0]
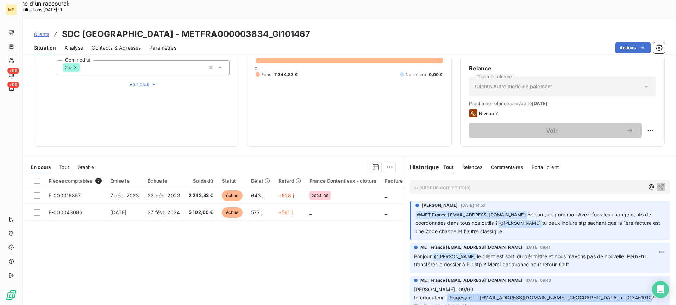
drag, startPoint x: 444, startPoint y: 277, endPoint x: 650, endPoint y: 276, distance: 205.7
click at [650, 286] on p "[PERSON_NAME]- 09/09 Interlocuteur : Sogesym - [EMAIL_ADDRESS][DOMAIN_NAME] 781…" at bounding box center [540, 310] width 252 height 48
copy span "Sogesym - [EMAIL_ADDRESS][DOMAIN_NAME] [GEOGRAPHIC_DATA] + 0134510107"
click at [134, 44] on span "Contacts & Adresses" at bounding box center [116, 47] width 49 height 7
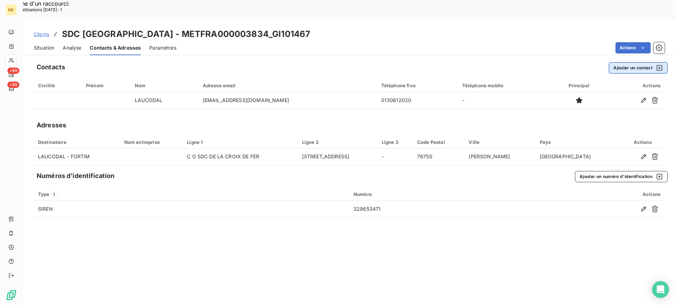
click at [633, 62] on button "Ajouter un contact" at bounding box center [638, 67] width 59 height 11
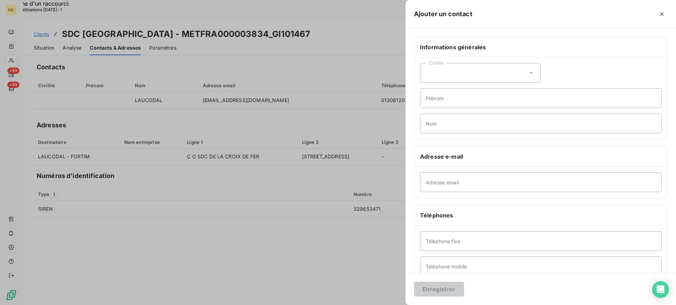
click at [468, 76] on div "Civilité" at bounding box center [480, 73] width 121 height 20
click at [483, 103] on li "Monsieur" at bounding box center [480, 103] width 121 height 13
click at [483, 103] on input "Prénom" at bounding box center [541, 98] width 242 height 20
click at [490, 122] on input "Nom" at bounding box center [541, 124] width 242 height 20
paste input "Sogesym - [EMAIL_ADDRESS][DOMAIN_NAME] [GEOGRAPHIC_DATA] + 0134510107"
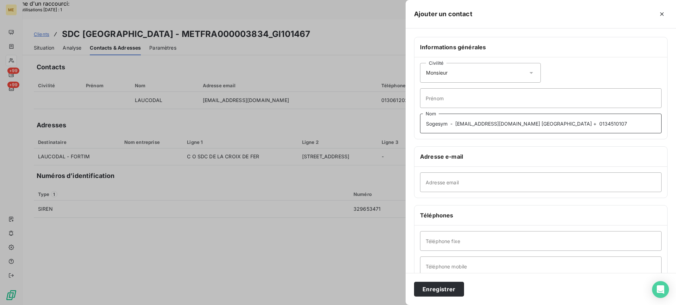
drag, startPoint x: 634, startPoint y: 130, endPoint x: 454, endPoint y: 130, distance: 179.7
click at [454, 130] on input "Sogesym - [EMAIL_ADDRESS][DOMAIN_NAME] [GEOGRAPHIC_DATA] + 0134510107" at bounding box center [541, 124] width 242 height 20
type input "Sogesym"
click at [440, 176] on input "Adresse email" at bounding box center [541, 183] width 242 height 20
paste input "Sogesym - [EMAIL_ADDRESS][DOMAIN_NAME] [GEOGRAPHIC_DATA] + 0134510107"
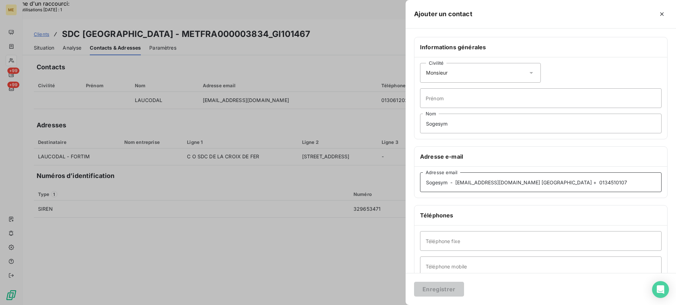
click at [458, 182] on input "Sogesym - [EMAIL_ADDRESS][DOMAIN_NAME] [GEOGRAPHIC_DATA] + 0134510107" at bounding box center [541, 183] width 242 height 20
type input "[EMAIL_ADDRESS][DOMAIN_NAME]"
click at [513, 236] on div "Téléphone fixe Téléphone mobile" at bounding box center [541, 254] width 253 height 56
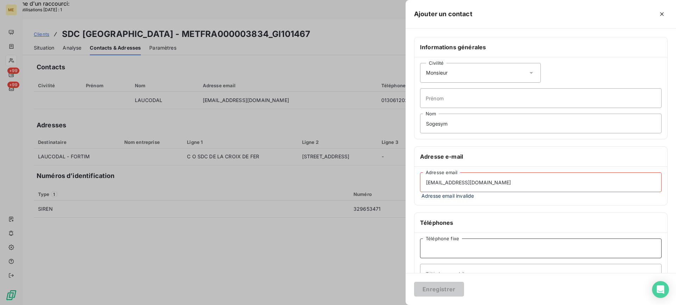
paste input "Sogesym - [EMAIL_ADDRESS][DOMAIN_NAME] [GEOGRAPHIC_DATA] + 0134510107"
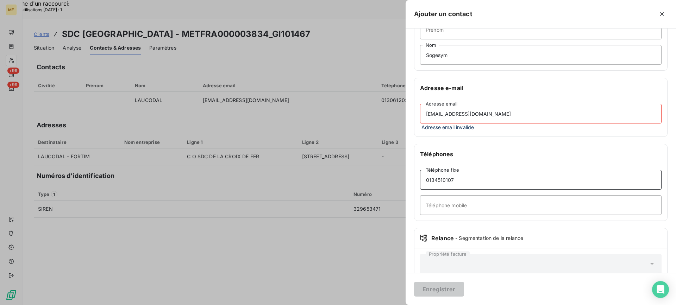
scroll to position [70, 0]
type input "0134510107"
click at [525, 136] on div "Informations générales Civilité Monsieur [PERSON_NAME] Sogesym Nom Adresse e-ma…" at bounding box center [541, 127] width 271 height 320
click at [457, 100] on div "[EMAIL_ADDRESS][DOMAIN_NAME] Adresse email Adresse email invalide" at bounding box center [541, 116] width 253 height 38
click at [457, 112] on input "[EMAIL_ADDRESS][DOMAIN_NAME]" at bounding box center [541, 112] width 242 height 20
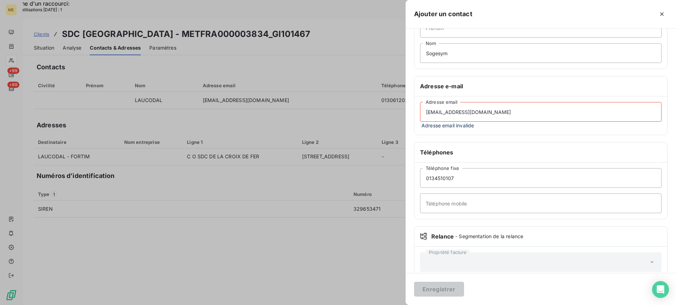
click at [426, 109] on input "[EMAIL_ADDRESS][DOMAIN_NAME]" at bounding box center [541, 112] width 242 height 20
drag, startPoint x: 491, startPoint y: 112, endPoint x: 407, endPoint y: 113, distance: 83.9
click at [407, 113] on div "Informations générales Civilité Monsieur [PERSON_NAME] Sogesym Nom Adresse e-ma…" at bounding box center [541, 127] width 271 height 320
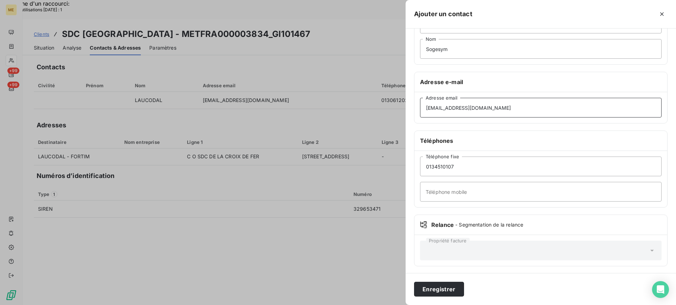
scroll to position [76, 0]
type input "[EMAIL_ADDRESS][DOMAIN_NAME]"
click at [441, 291] on button "Enregistrer" at bounding box center [439, 289] width 50 height 15
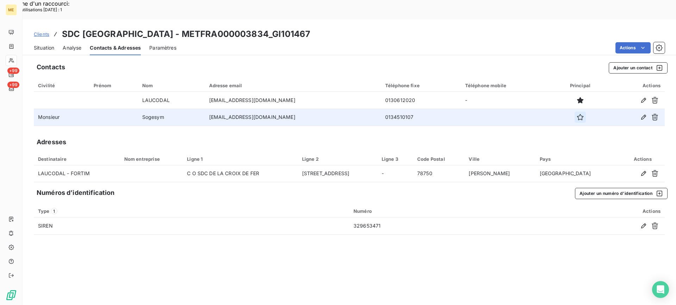
click at [577, 114] on icon "button" at bounding box center [580, 117] width 7 height 7
drag, startPoint x: 194, startPoint y: 14, endPoint x: 280, endPoint y: 17, distance: 86.3
click at [280, 28] on h3 "SDC [GEOGRAPHIC_DATA] - METFRA000003834_GI101467" at bounding box center [186, 34] width 248 height 13
copy h3 "METFRA000003834"
copy tr "Sogesym"
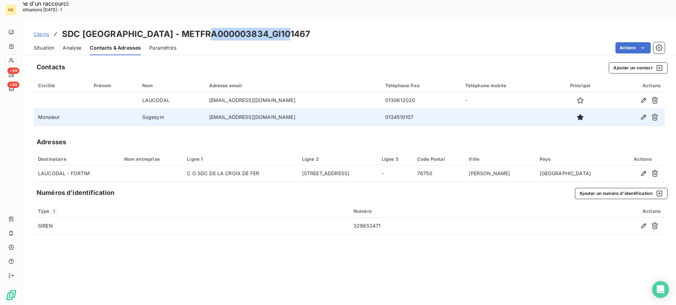
drag, startPoint x: 194, startPoint y: 97, endPoint x: 146, endPoint y: 97, distance: 47.6
click at [146, 109] on tr "Monsieur [PERSON_NAME] [EMAIL_ADDRESS][DOMAIN_NAME] [PHONE_NUMBER]" at bounding box center [349, 117] width 631 height 17
copy td "[EMAIL_ADDRESS][DOMAIN_NAME]"
drag, startPoint x: 290, startPoint y: 98, endPoint x: 226, endPoint y: 97, distance: 64.1
click at [226, 109] on td "[EMAIL_ADDRESS][DOMAIN_NAME]" at bounding box center [293, 117] width 176 height 17
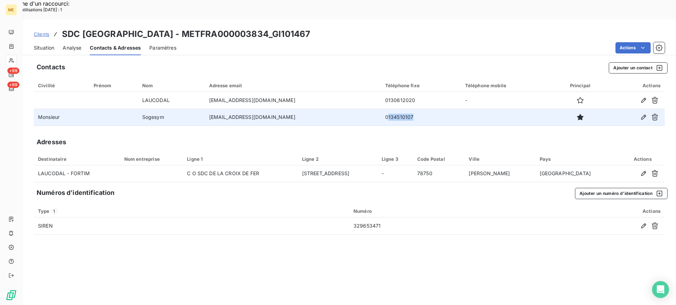
copy td "134510107"
drag, startPoint x: 399, startPoint y: 98, endPoint x: 366, endPoint y: 98, distance: 33.1
click at [381, 109] on td "0134510107" at bounding box center [421, 117] width 80 height 17
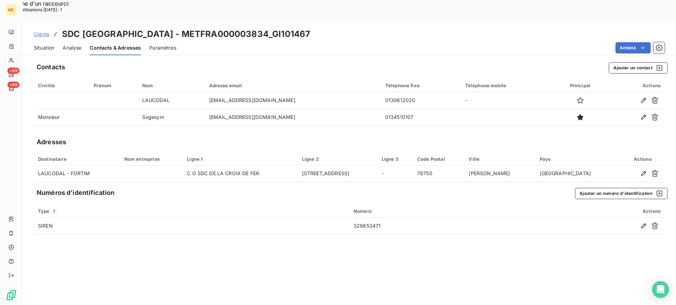
drag, startPoint x: 521, startPoint y: 272, endPoint x: 514, endPoint y: 280, distance: 10.5
click at [521, 272] on div "Contacts Ajouter un contact Civilité Prénom Nom Adresse email Téléphone fixe Té…" at bounding box center [350, 191] width 654 height 267
click at [54, 41] on div "Situation" at bounding box center [44, 48] width 20 height 15
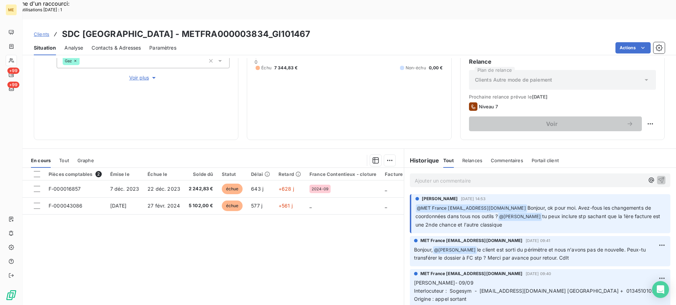
scroll to position [77, 0]
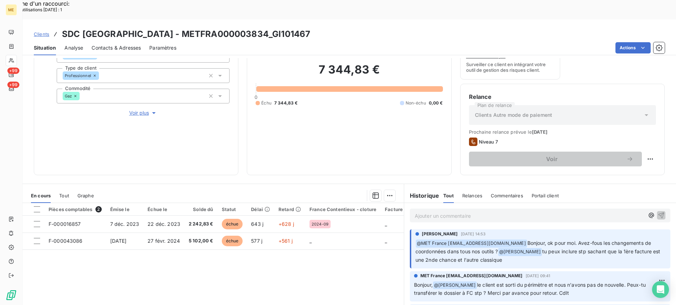
copy h3 "GI101467"
drag, startPoint x: 285, startPoint y: 13, endPoint x: 327, endPoint y: 16, distance: 41.6
click at [329, 28] on div "Clients SDC [GEOGRAPHIC_DATA] - METFRA000003834_GI101467" at bounding box center [350, 34] width 654 height 13
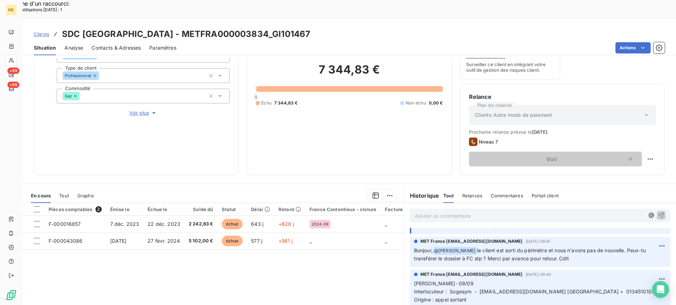
scroll to position [35, 0]
copy span "[EMAIL_ADDRESS][DOMAIN_NAME]"
drag, startPoint x: 478, startPoint y: 272, endPoint x: 532, endPoint y: 268, distance: 54.0
click at [532, 279] on p "[PERSON_NAME]- 09/09 Interlocuteur : Sogesym - [EMAIL_ADDRESS][DOMAIN_NAME] 781…" at bounding box center [540, 303] width 252 height 48
copy span "0134510107"
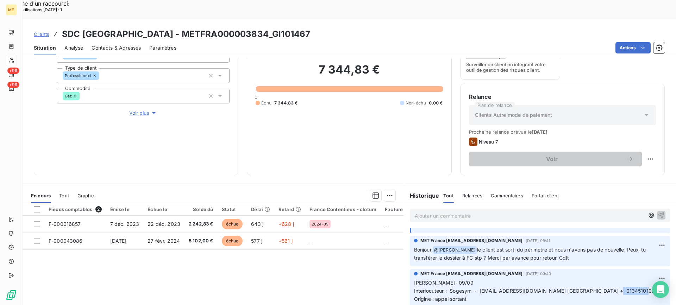
drag, startPoint x: 612, startPoint y: 271, endPoint x: 638, endPoint y: 272, distance: 26.1
click at [638, 288] on span "Interlocuteur : Sogesym - [EMAIL_ADDRESS][DOMAIN_NAME] [GEOGRAPHIC_DATA] + 0134…" at bounding box center [534, 291] width 241 height 6
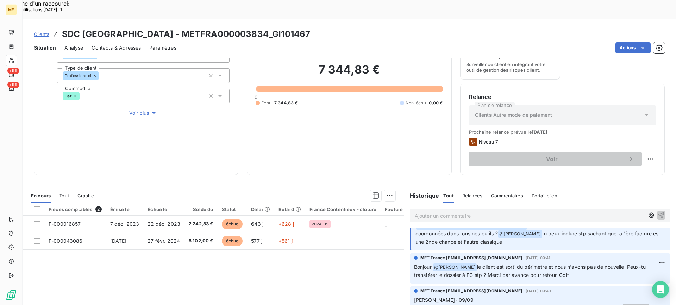
scroll to position [0, 0]
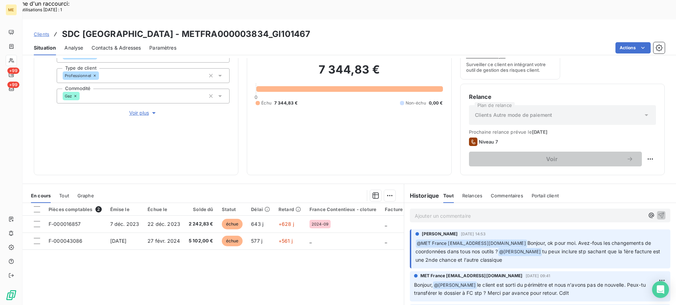
click at [518, 209] on div "Ajouter un commentaire ﻿" at bounding box center [540, 216] width 261 height 14
click at [545, 212] on p "Ajouter un commentaire ﻿" at bounding box center [530, 216] width 230 height 9
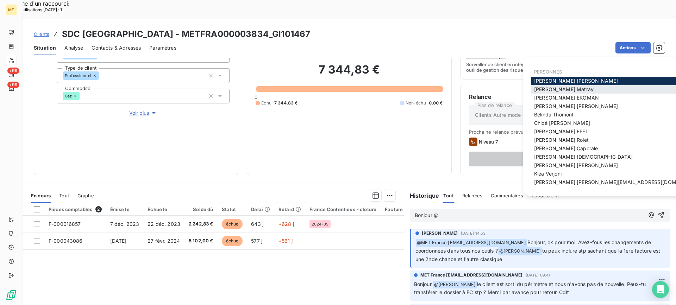
click at [550, 93] on div "[PERSON_NAME]" at bounding box center [620, 89] width 176 height 8
click at [550, 87] on span "[PERSON_NAME]" at bounding box center [564, 89] width 60 height 6
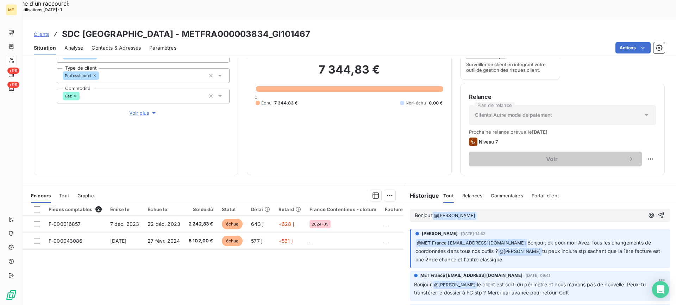
click at [513, 212] on p "Bonjour @ [PERSON_NAME] ﻿" at bounding box center [530, 216] width 230 height 8
click at [506, 212] on span "Nos outils sont a jour. Bien à toi. Cdlt" at bounding box center [520, 215] width 86 height 6
click at [509, 212] on span "Nos outils sont a jour. Bien à toi. Cdlt" at bounding box center [520, 215] width 86 height 6
click at [0, 0] on lt-em "à" at bounding box center [0, 0] width 0 height 0
click at [658, 212] on icon "button" at bounding box center [661, 215] width 7 height 7
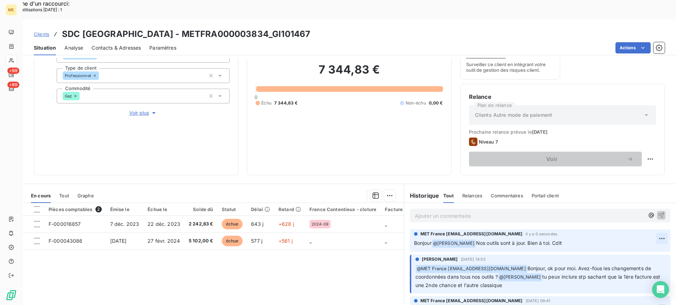
click at [634, 233] on div "Editer" at bounding box center [634, 234] width 39 height 11
drag, startPoint x: 470, startPoint y: 224, endPoint x: 445, endPoint y: 224, distance: 25.0
click at [445, 240] on p "Bonjour @ [PERSON_NAME] ﻿ Nos outils sont à jour. Bien à toi. Cdlt" at bounding box center [535, 244] width 242 height 8
click at [434, 240] on span "Bonjour @ Nos outils sont à jour. Bien à toi. Cdlt" at bounding box center [472, 243] width 117 height 6
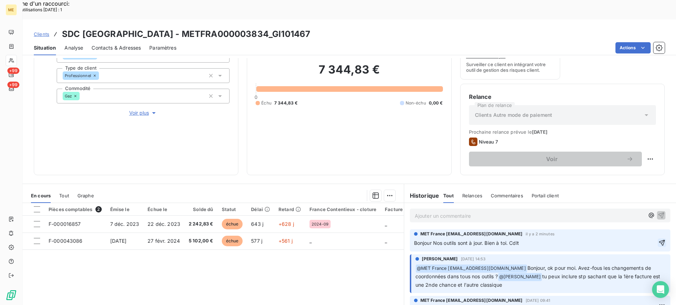
click at [659, 240] on icon "button" at bounding box center [662, 243] width 7 height 7
click at [502, 212] on p "Ajouter un commentaire ﻿" at bounding box center [530, 216] width 230 height 9
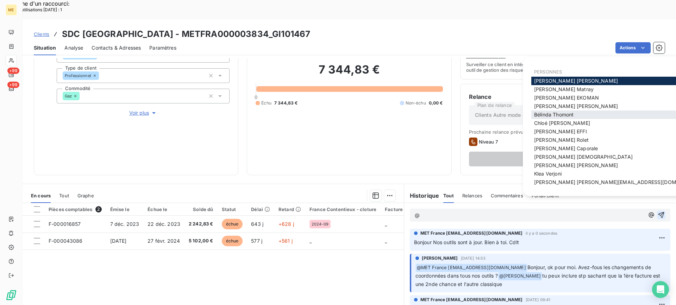
click at [560, 114] on span "[PERSON_NAME]" at bounding box center [553, 115] width 39 height 6
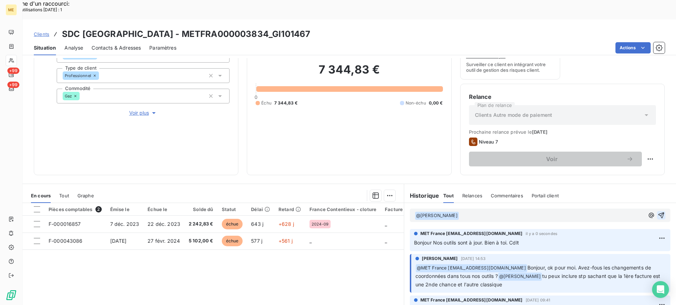
click at [657, 211] on button "button" at bounding box center [661, 215] width 8 height 8
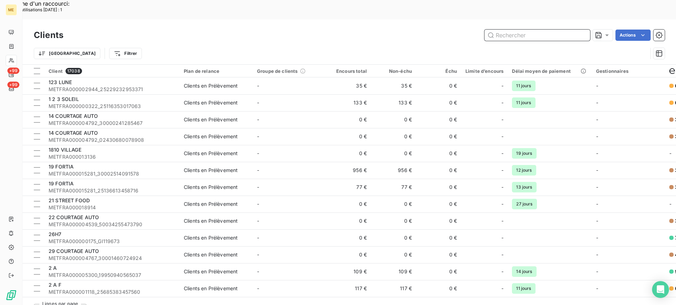
click at [513, 30] on input "text" at bounding box center [538, 35] width 106 height 11
paste input "METFRA000015112"
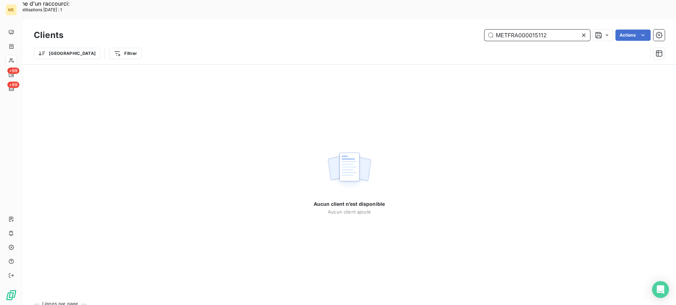
click at [497, 30] on input "METFRA000015112" at bounding box center [538, 35] width 106 height 11
click at [505, 30] on input "METFRA000015112" at bounding box center [538, 35] width 106 height 11
click at [496, 30] on input "METFRA000015112" at bounding box center [538, 35] width 106 height 11
click at [513, 30] on input "METFRA000015112" at bounding box center [538, 35] width 106 height 11
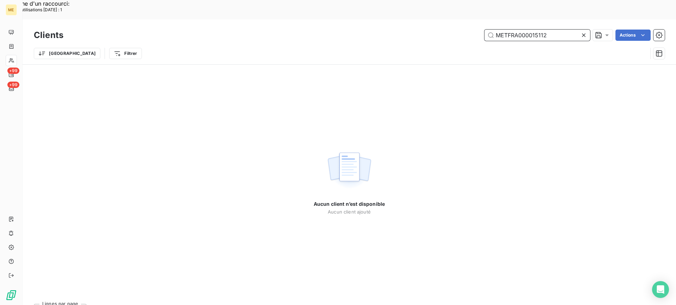
click at [513, 30] on input "METFRA000015112" at bounding box center [538, 35] width 106 height 11
paste input "05937"
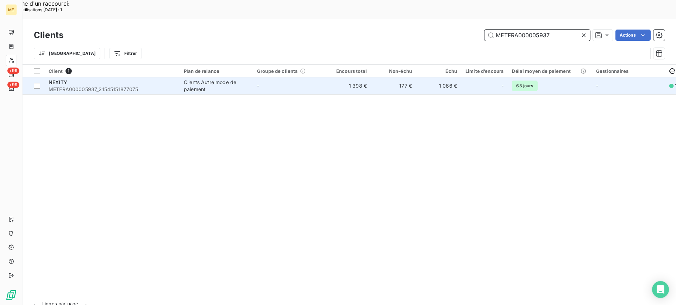
type input "METFRA000005937"
click at [52, 86] on span "METFRA000005937_21545151877075" at bounding box center [112, 89] width 127 height 7
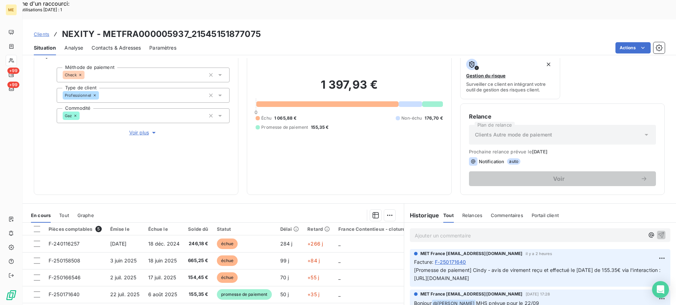
scroll to position [7, 0]
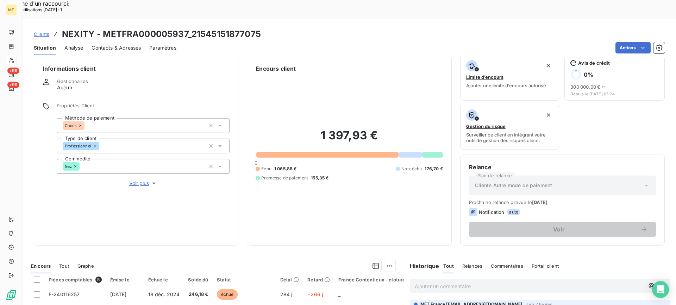
click at [483, 282] on p "Ajouter un commentaire ﻿" at bounding box center [530, 286] width 230 height 9
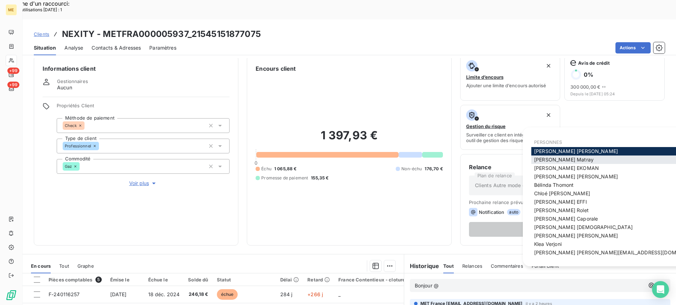
click at [548, 158] on span "[PERSON_NAME]" at bounding box center [564, 160] width 60 height 6
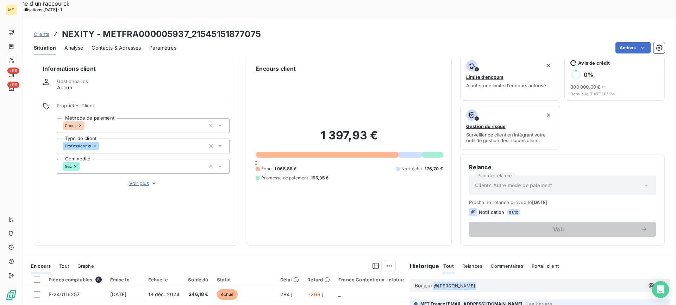
scroll to position [42, 0]
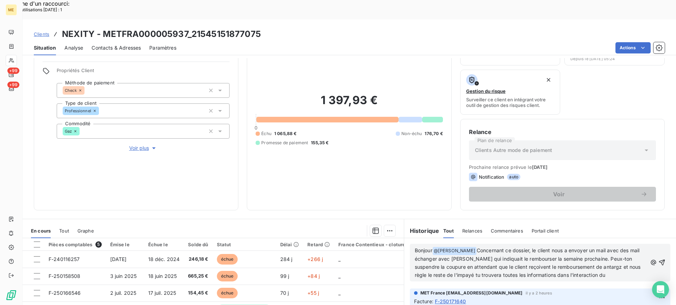
click at [621, 253] on p "Bonjour @ [PERSON_NAME] ﻿ Concernant ce dossier, le client nous a envoyer un ma…" at bounding box center [531, 263] width 233 height 33
drag, startPoint x: 487, startPoint y: 269, endPoint x: 462, endPoint y: 241, distance: 37.2
click at [462, 244] on div "Bonjour @ [PERSON_NAME] ﻿ Concernant ce dossier, le client nous a envoyer un ma…" at bounding box center [540, 263] width 261 height 38
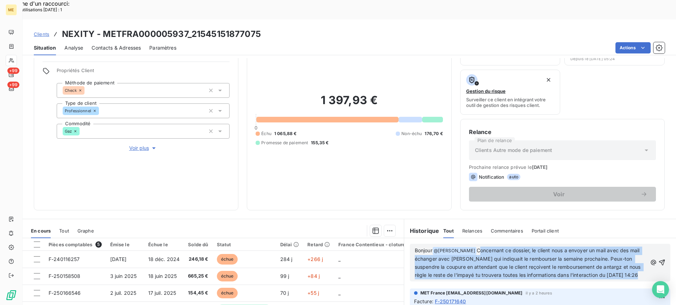
copy span "Concernant ce dossier, le client nous a envoyer un mail avec des mail échanger …"
drag, startPoint x: 471, startPoint y: 231, endPoint x: 498, endPoint y: 262, distance: 41.7
click at [498, 262] on p "Bonjour @ [PERSON_NAME] ﻿ Concernant ce dossier, le client nous a envoyer un ma…" at bounding box center [531, 263] width 233 height 33
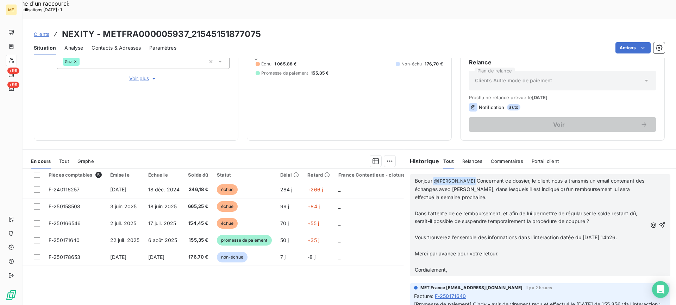
scroll to position [112, 0]
click at [659, 222] on icon "button" at bounding box center [662, 225] width 6 height 6
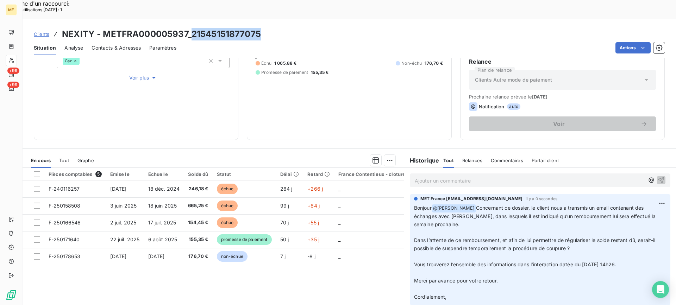
copy h3 "21545151877075"
drag, startPoint x: 190, startPoint y: 13, endPoint x: 264, endPoint y: 19, distance: 73.5
click at [264, 28] on div "Clients NEXITY - METFRA000005937_21545151877075" at bounding box center [350, 34] width 654 height 13
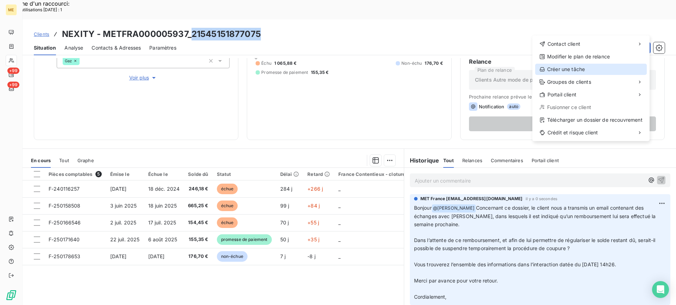
click at [593, 70] on div "Créer une tâche" at bounding box center [591, 69] width 112 height 11
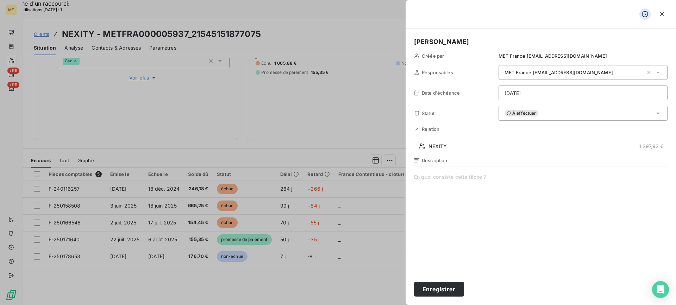
click at [497, 210] on span at bounding box center [541, 241] width 254 height 135
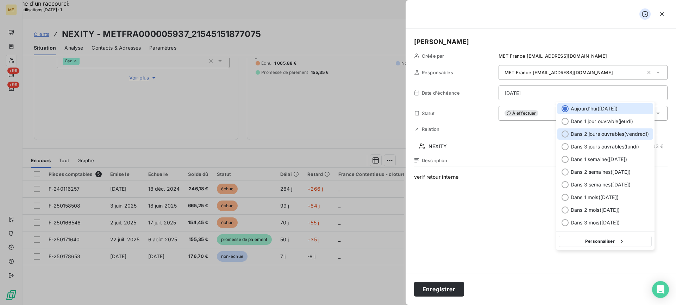
click at [595, 136] on span "Dans 2 jours ouvrables ( [DATE] )" at bounding box center [610, 134] width 78 height 7
type input "[DATE]"
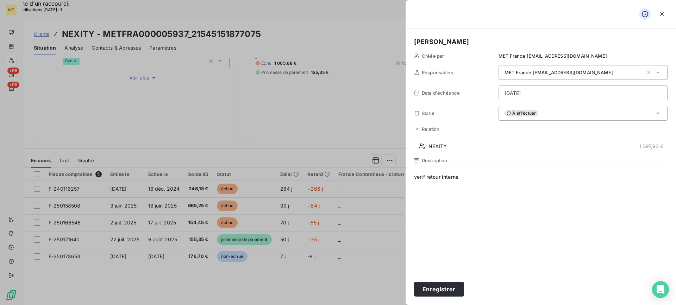
click at [432, 282] on div "Enregistrer" at bounding box center [541, 289] width 271 height 32
click at [436, 287] on button "Enregistrer" at bounding box center [439, 289] width 50 height 15
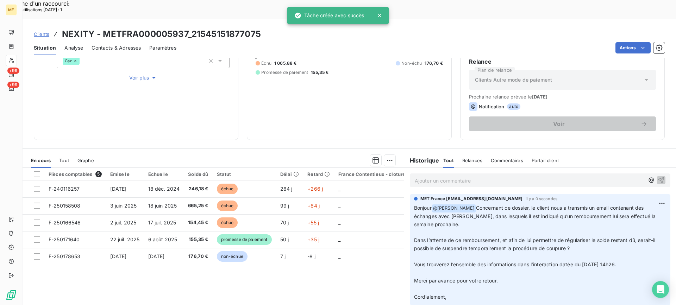
drag, startPoint x: 191, startPoint y: 114, endPoint x: 194, endPoint y: 97, distance: 17.1
click at [192, 104] on div "Informations client Gestionnaires Aucun Propriétés Client Méthode de paiement C…" at bounding box center [136, 45] width 205 height 190
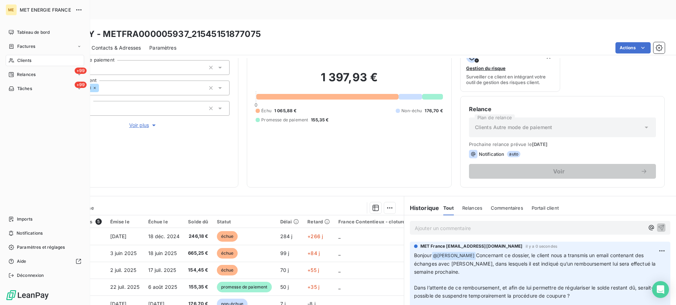
scroll to position [0, 0]
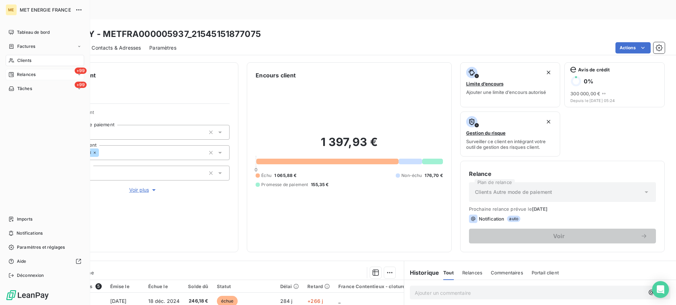
click at [37, 76] on div "+99 Relances" at bounding box center [45, 74] width 79 height 11
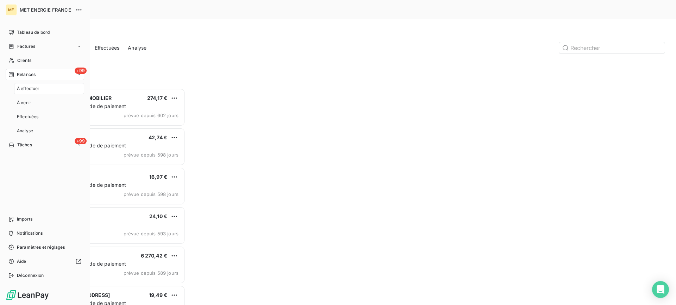
scroll to position [231, 146]
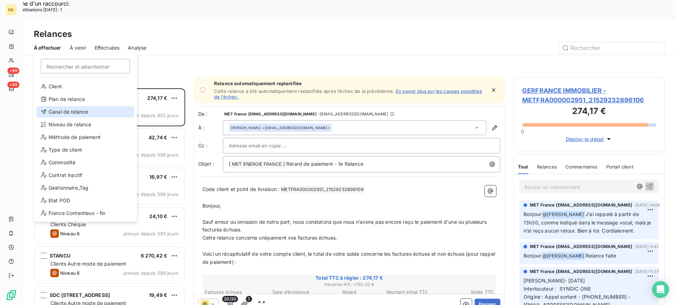
click at [71, 111] on div "Canal de relance" at bounding box center [86, 111] width 98 height 11
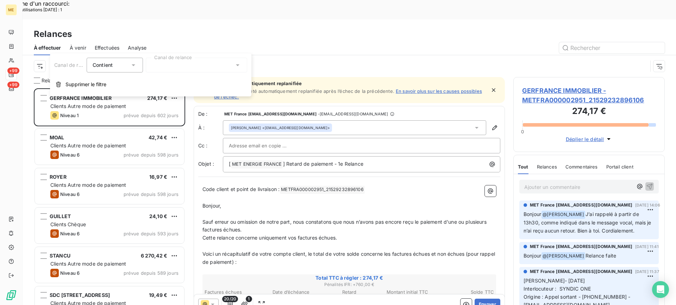
click at [216, 63] on div at bounding box center [196, 65] width 101 height 15
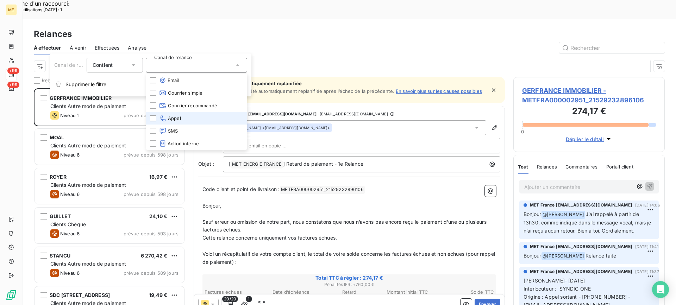
click at [171, 116] on span "Appel" at bounding box center [170, 118] width 22 height 7
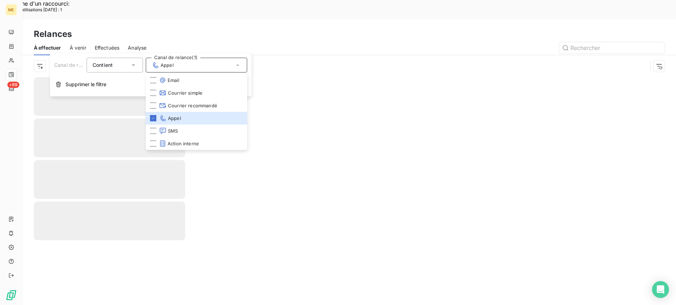
click at [196, 42] on div at bounding box center [410, 47] width 510 height 11
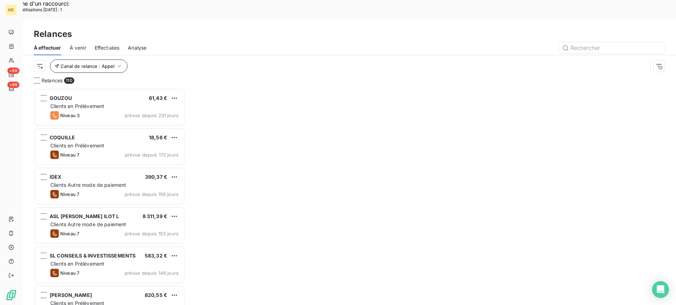
scroll to position [231, 146]
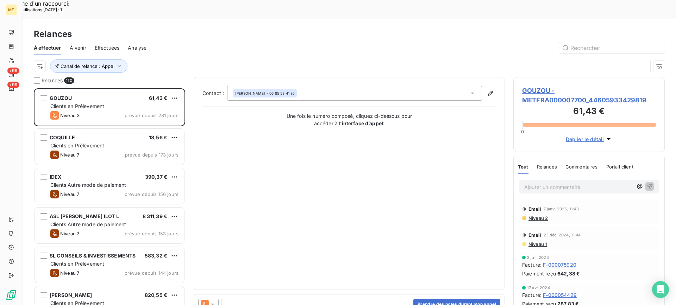
click at [32, 55] on div "Canal de relance : Appel" at bounding box center [350, 66] width 654 height 22
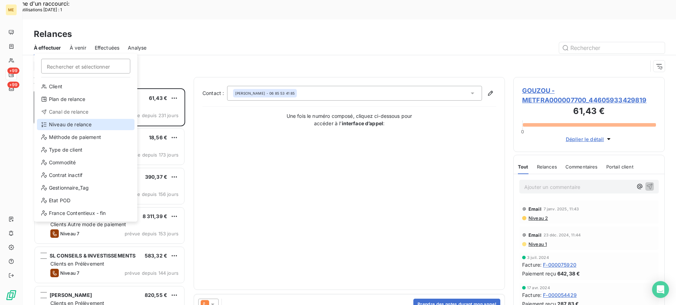
click at [95, 120] on div "Niveau de relance" at bounding box center [86, 124] width 98 height 11
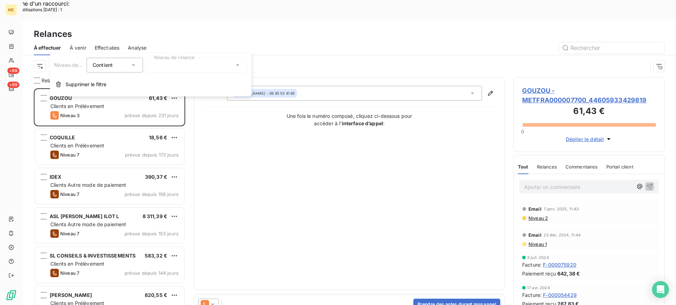
click at [196, 64] on div at bounding box center [196, 65] width 101 height 15
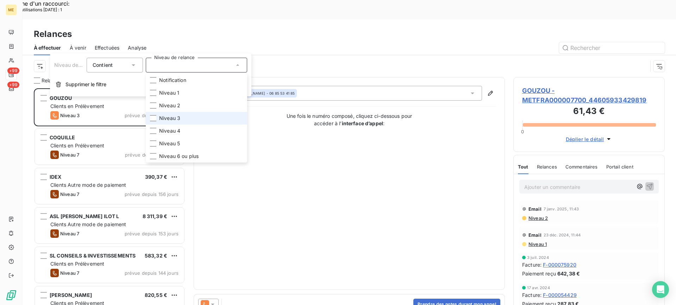
click at [181, 118] on li "Niveau 3" at bounding box center [196, 118] width 101 height 13
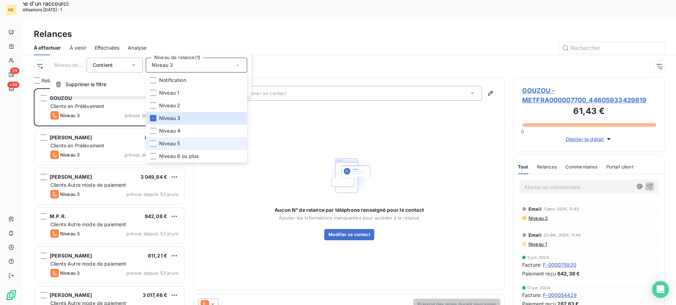
click at [180, 147] on li "Niveau 5" at bounding box center [196, 143] width 101 height 13
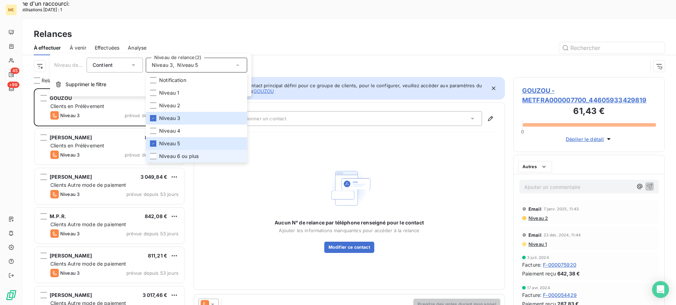
click at [179, 158] on span "Niveau 6 ou plus" at bounding box center [178, 156] width 39 height 7
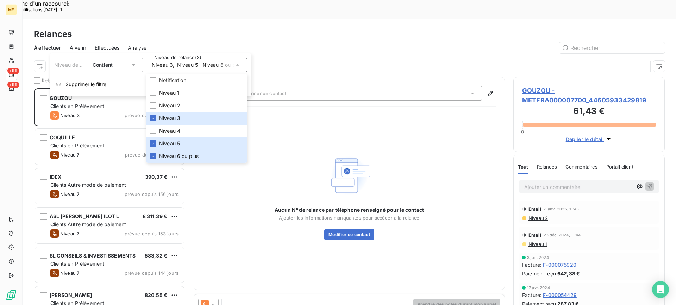
click at [235, 55] on div "Canal de relance : Appel Niveau de relance : Niveau 3 , ..." at bounding box center [349, 66] width 631 height 22
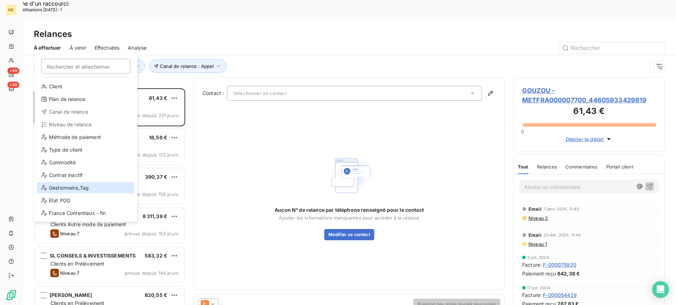
click at [89, 183] on div "Gestionnaire_Tag" at bounding box center [86, 187] width 98 height 11
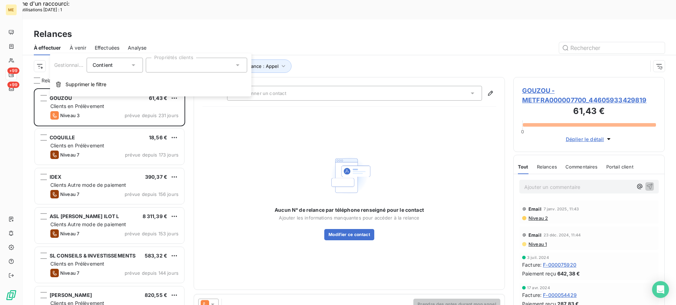
click at [190, 70] on div at bounding box center [196, 65] width 101 height 15
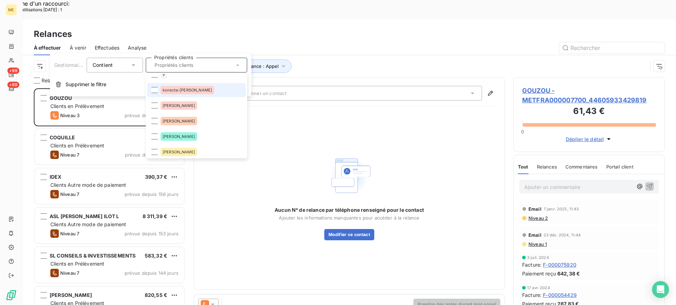
scroll to position [70, 0]
click at [180, 88] on span "konecta-[PERSON_NAME]" at bounding box center [187, 89] width 49 height 4
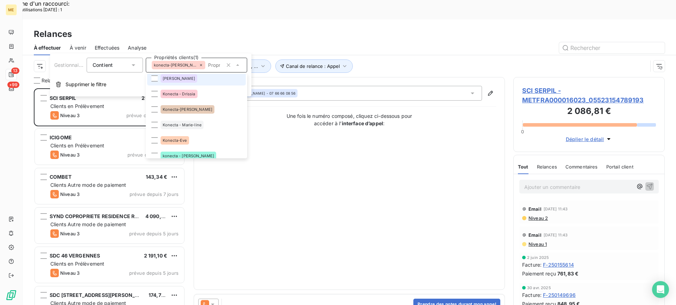
scroll to position [176, 0]
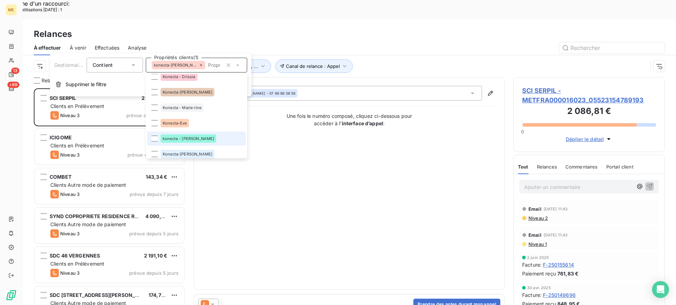
click at [179, 137] on span "konecta - [PERSON_NAME]" at bounding box center [188, 139] width 51 height 4
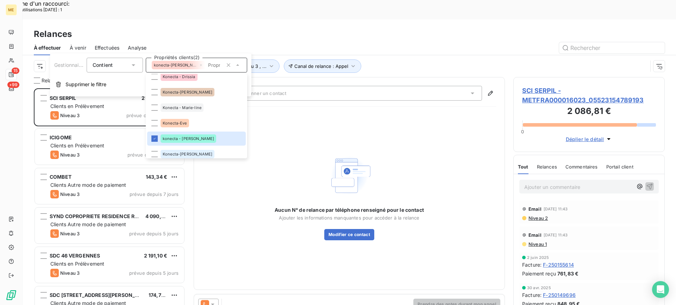
scroll to position [231, 146]
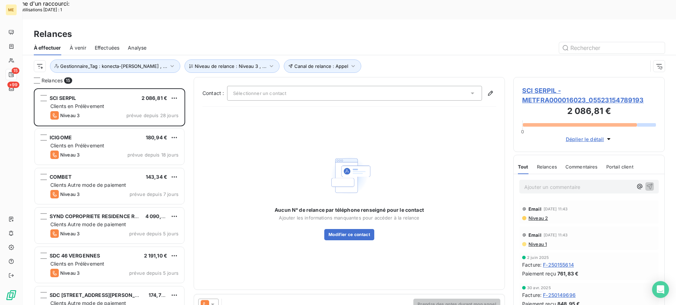
click at [349, 42] on div at bounding box center [410, 47] width 510 height 11
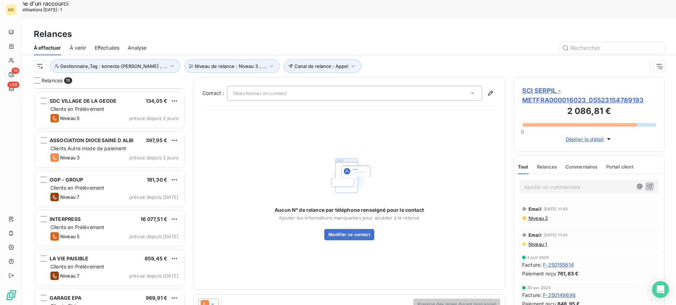
scroll to position [356, 0]
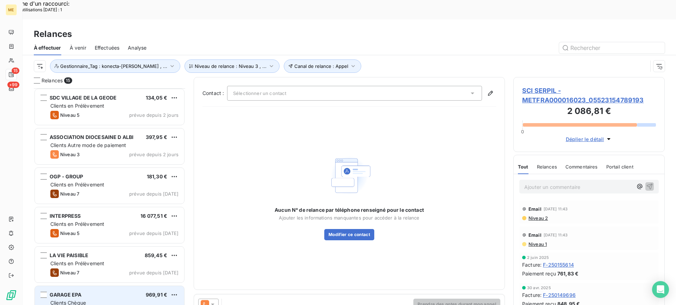
click at [123, 292] on div "GARAGE EPA 969,91 €" at bounding box center [114, 295] width 128 height 6
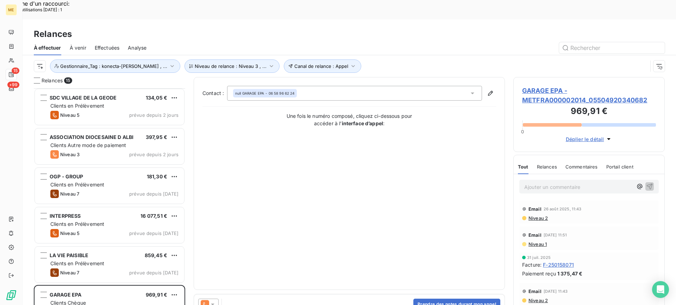
click at [537, 86] on span "GARAGE EPA - METFRA000002014_05504920340682" at bounding box center [589, 95] width 134 height 19
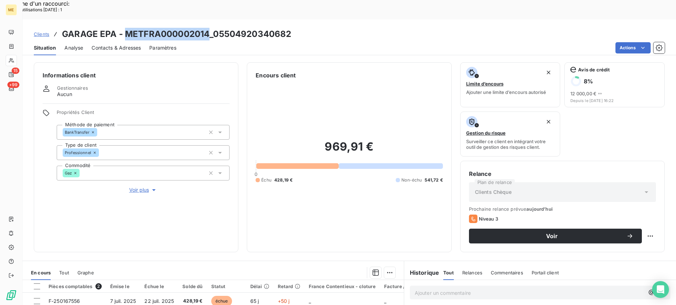
drag, startPoint x: 127, startPoint y: 14, endPoint x: 210, endPoint y: 17, distance: 83.6
click at [210, 28] on h3 "GARAGE EPA - METFRA000002014_05504920340682" at bounding box center [176, 34] width 229 height 13
copy h3 "METFRA000002014"
drag, startPoint x: 505, startPoint y: 277, endPoint x: 484, endPoint y: 255, distance: 29.9
click at [505, 289] on p "Ajouter un commentaire ﻿" at bounding box center [530, 293] width 230 height 9
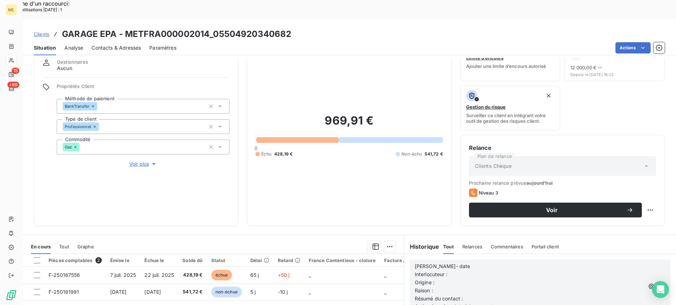
scroll to position [106, 0]
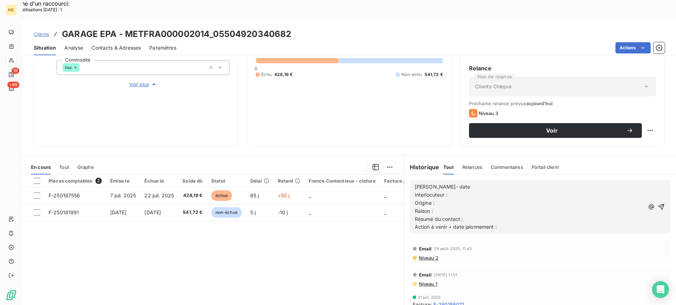
click at [415, 224] on span "Action à venir + date jalonnement :" at bounding box center [456, 227] width 82 height 6
click at [465, 183] on p "[PERSON_NAME]- date" at bounding box center [530, 187] width 230 height 8
click at [484, 183] on p "[PERSON_NAME]- 10/09" at bounding box center [530, 187] width 230 height 8
click at [486, 191] on p "Interlocuteur :" at bounding box center [530, 195] width 230 height 8
click at [518, 191] on p "Interlocuteur :" at bounding box center [530, 195] width 230 height 8
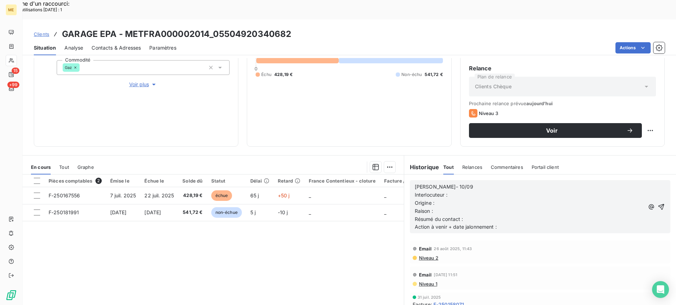
click at [518, 191] on p "Interlocuteur :" at bounding box center [530, 195] width 230 height 8
click at [516, 192] on span "Interlocuteur : [EMAIL_ADDRESS][DOMAIN_NAME] Origine :" at bounding box center [552, 199] width 274 height 14
click at [502, 192] on span "Interlocuteur : [EMAIL_ADDRESS][DOMAIN_NAME] Origine :" at bounding box center [552, 199] width 274 height 14
click at [509, 192] on span "Interlocuteur : [EMAIL_ADDRESS][DOMAIN_NAME] Origine :" at bounding box center [552, 199] width 274 height 14
click at [588, 191] on p "Interlocuteur : [EMAIL_ADDRESS][DOMAIN_NAME] - Origine :" at bounding box center [531, 199] width 233 height 16
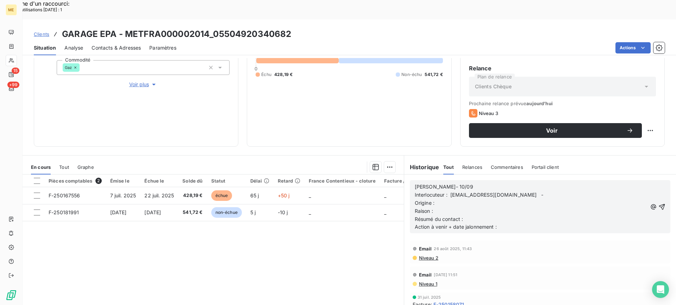
click at [544, 192] on span "Interlocuteur : [EMAIL_ADDRESS][DOMAIN_NAME] - Origine :" at bounding box center [554, 199] width 278 height 14
click at [515, 192] on span "Interlocuteur : [EMAIL_ADDRESS][DOMAIN_NAME] - Origine :" at bounding box center [554, 199] width 278 height 14
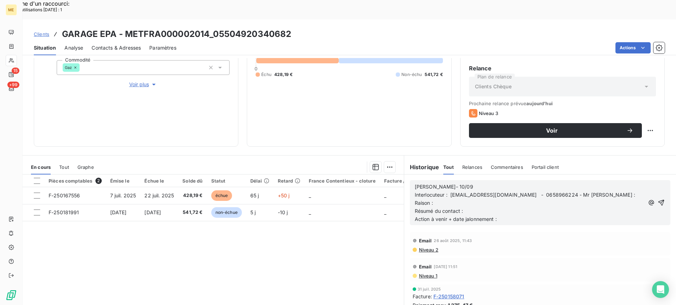
click at [518, 199] on p "Raison :" at bounding box center [530, 203] width 230 height 8
click at [521, 191] on p "Interlocuteur : [EMAIL_ADDRESS][DOMAIN_NAME] - 0658966224 - Mr [PERSON_NAME] :" at bounding box center [530, 195] width 230 height 8
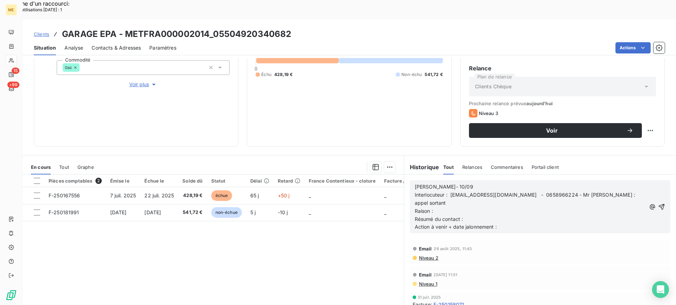
click at [524, 207] on p "Raison :" at bounding box center [530, 211] width 231 height 8
click at [534, 216] on p "Résumé du contact :" at bounding box center [530, 220] width 231 height 8
click at [560, 216] on p "Résumé du contact : appel sortant ko - laisse mv" at bounding box center [530, 220] width 231 height 8
click at [560, 223] on p "Action à venir + date jalonnement :" at bounding box center [530, 227] width 231 height 8
click at [659, 204] on icon "button" at bounding box center [662, 207] width 6 height 6
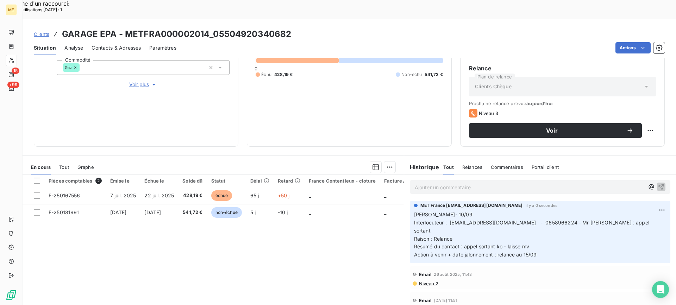
click at [652, 113] on div "Relance Plan de relance Clients Chèque Prochaine relance prévue [DATE] Niveau 3…" at bounding box center [562, 101] width 205 height 92
click at [627, 125] on div "Replanifier cette action" at bounding box center [616, 126] width 63 height 11
select select "8"
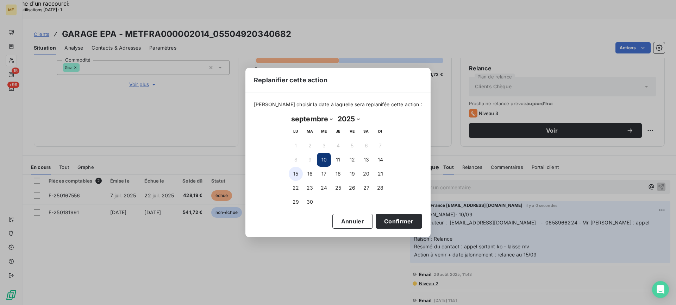
click at [302, 173] on button "15" at bounding box center [296, 174] width 14 height 14
click at [391, 228] on button "Confirmer" at bounding box center [399, 221] width 47 height 15
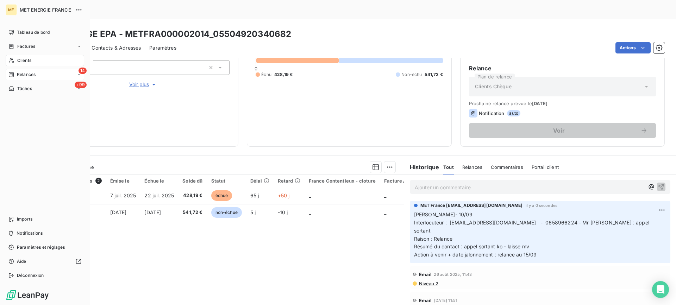
click at [35, 76] on span "Relances" at bounding box center [26, 75] width 19 height 6
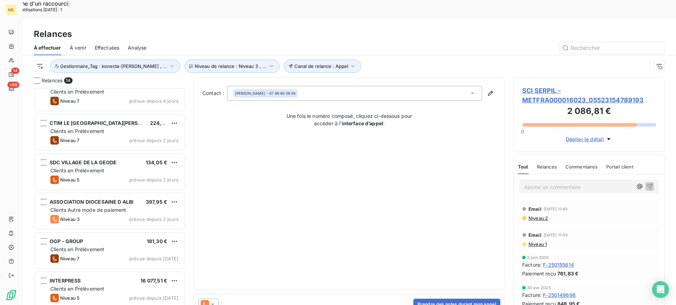
scroll to position [316, 0]
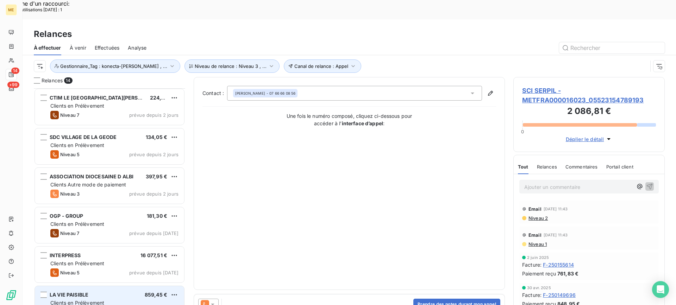
click at [132, 292] on div "LA VIE PAISIBLE 859,45 €" at bounding box center [114, 295] width 128 height 6
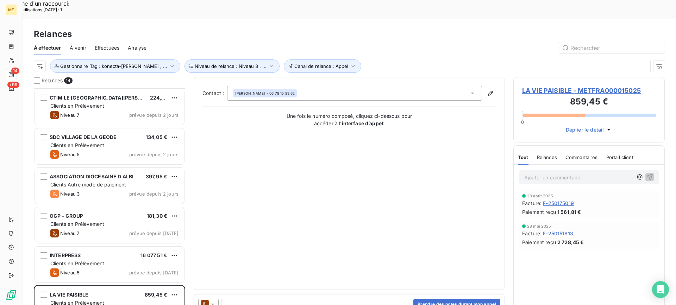
click at [555, 86] on span "LA VIE PAISIBLE - METFRA000015025" at bounding box center [589, 91] width 134 height 10
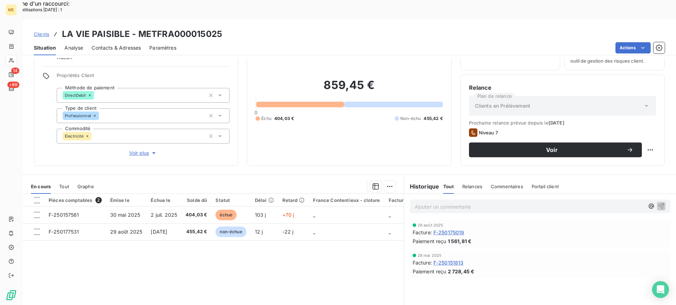
scroll to position [63, 0]
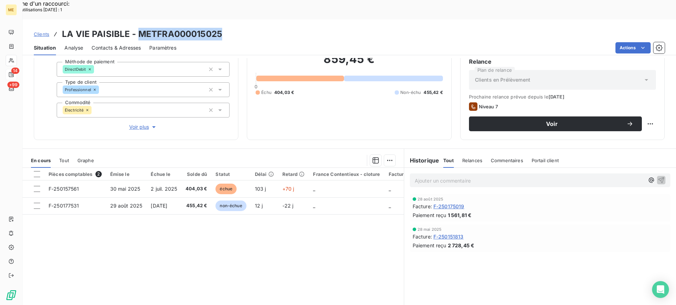
drag, startPoint x: 136, startPoint y: 13, endPoint x: 224, endPoint y: 16, distance: 88.5
click at [224, 28] on div "Clients LA VIE PAISIBLE - METFRA000015025" at bounding box center [350, 34] width 654 height 13
copy h3 "METFRA000015025"
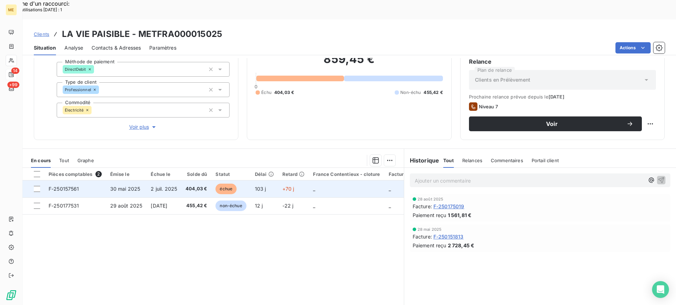
click at [136, 186] on span "30 mai 2025" at bounding box center [125, 189] width 30 height 6
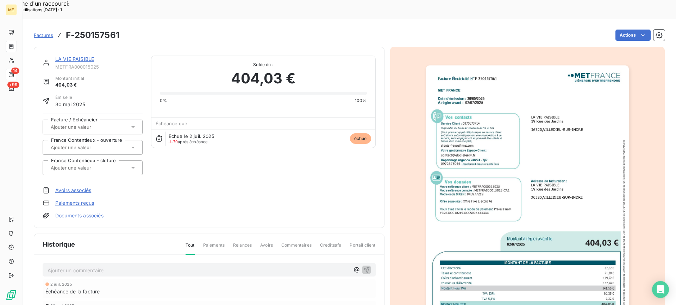
click at [83, 56] on link "LA VIE PAISIBLE" at bounding box center [74, 59] width 39 height 6
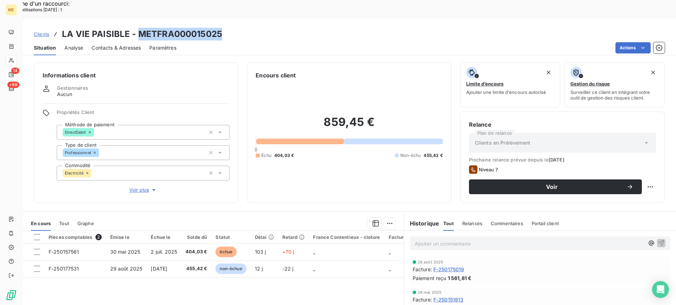
drag, startPoint x: 137, startPoint y: 11, endPoint x: 226, endPoint y: 13, distance: 88.8
click at [226, 28] on div "Clients LA VIE PAISIBLE - METFRA000015025" at bounding box center [350, 34] width 654 height 13
copy h3 "METFRA000015025"
click at [482, 240] on p "Ajouter un commentaire ﻿" at bounding box center [530, 244] width 230 height 9
click at [454, 240] on p "Ajouter un commentaire ﻿" at bounding box center [530, 244] width 230 height 9
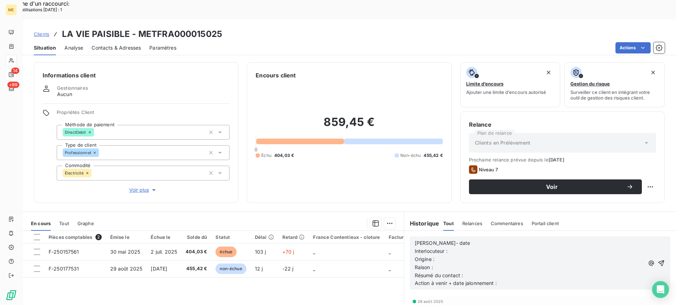
click at [415, 280] on span "Action à venir + date jalonnement :" at bounding box center [456, 283] width 82 height 6
click at [522, 240] on p "[PERSON_NAME]- date" at bounding box center [530, 244] width 230 height 8
click at [522, 240] on p "[PERSON_NAME]- 10/90" at bounding box center [530, 244] width 230 height 8
click at [519, 248] on p "Interlocuteur :" at bounding box center [530, 252] width 230 height 8
click at [507, 248] on p "Interlocuteur :" at bounding box center [530, 252] width 230 height 8
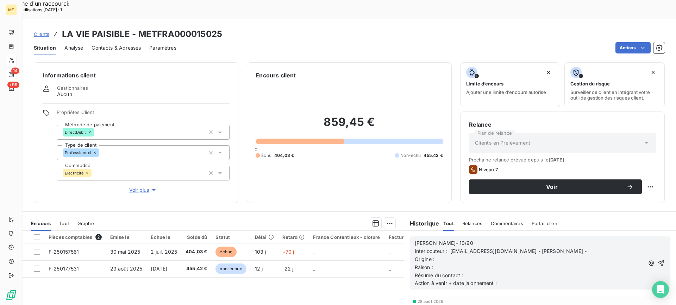
click at [570, 256] on p "Origine :" at bounding box center [530, 260] width 230 height 8
click at [584, 248] on p "Interlocuteur : [EMAIL_ADDRESS][DOMAIN_NAME] - [PERSON_NAME] -" at bounding box center [530, 252] width 230 height 8
click at [495, 256] on p "Origine :" at bounding box center [530, 260] width 230 height 8
click at [496, 264] on p "Raison :" at bounding box center [530, 268] width 230 height 8
click at [496, 264] on p "Raison : relance" at bounding box center [530, 268] width 230 height 8
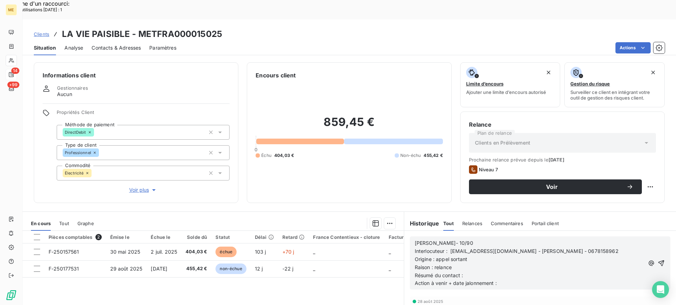
click at [495, 264] on p "Raison : relance" at bounding box center [530, 268] width 230 height 8
click at [494, 272] on p "Résumé du contact :" at bounding box center [530, 276] width 230 height 8
click at [509, 280] on p "Action à venir + date jalonnement :" at bounding box center [530, 284] width 230 height 8
click at [658, 260] on icon "button" at bounding box center [661, 263] width 7 height 7
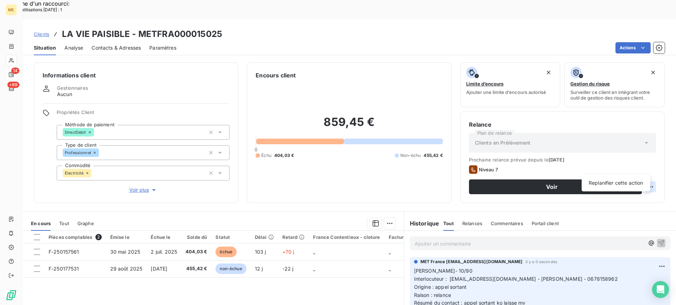
click at [633, 181] on div "Replanifier cette action" at bounding box center [616, 183] width 63 height 11
select select "8"
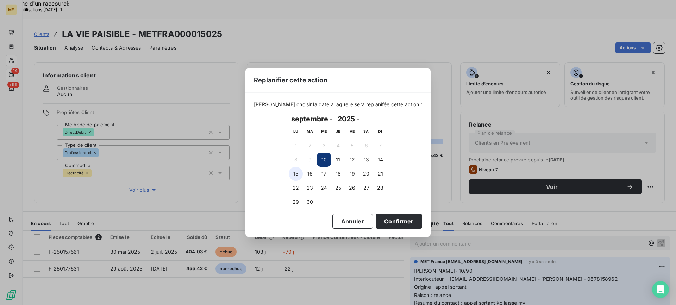
click at [293, 173] on button "15" at bounding box center [296, 174] width 14 height 14
click at [376, 221] on button "Confirmer" at bounding box center [399, 221] width 47 height 15
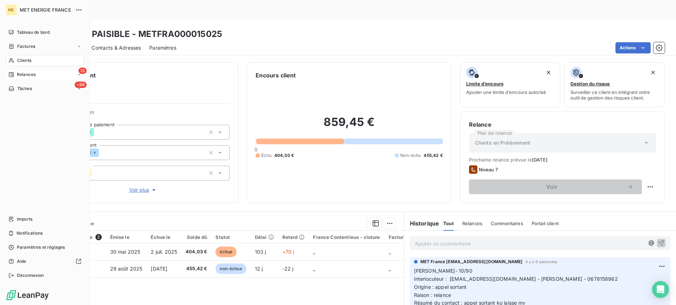
click at [17, 74] on div "Relances" at bounding box center [21, 75] width 27 height 6
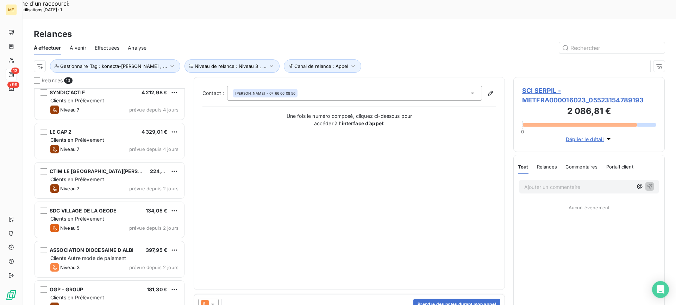
scroll to position [277, 0]
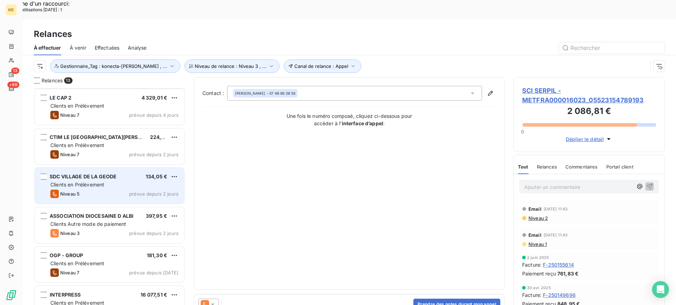
click at [117, 180] on div "SDC VILLAGE DE LA GEODE 134,05 € Clients en Prélèvement Niveau 5 prévue depuis …" at bounding box center [109, 186] width 149 height 36
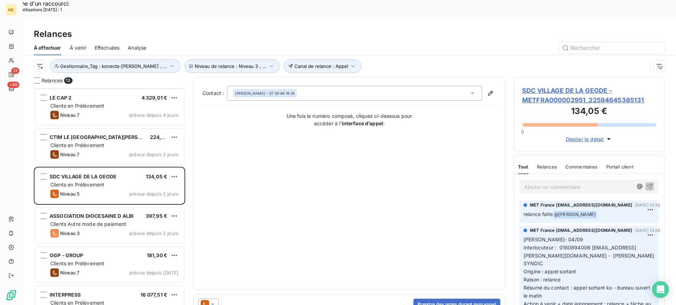
click at [565, 86] on span "SDC VILLAGE DE LA GEODE - METFRA000002951_22594645385131" at bounding box center [589, 95] width 134 height 19
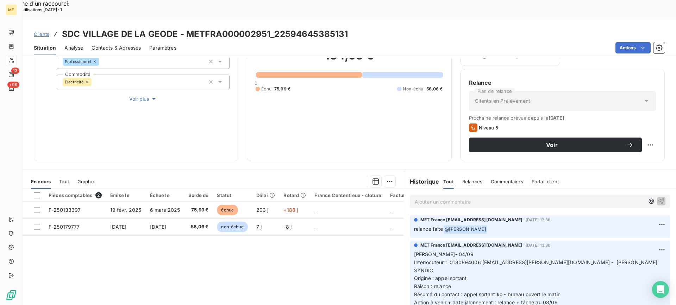
scroll to position [106, 0]
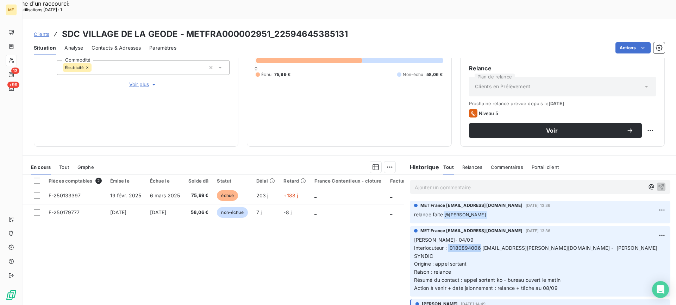
copy span "0180894006"
drag, startPoint x: 446, startPoint y: 230, endPoint x: 477, endPoint y: 228, distance: 31.0
click at [477, 245] on span "Interlocuteur : 0180894006 [EMAIL_ADDRESS][PERSON_NAME][DOMAIN_NAME] - [PERSON_…" at bounding box center [536, 252] width 245 height 14
copy p "[PERSON_NAME]- 04/09 Interlocuteur : 0180894006 [EMAIL_ADDRESS][PERSON_NAME][DO…"
drag, startPoint x: 594, startPoint y: 258, endPoint x: 412, endPoint y: 217, distance: 186.3
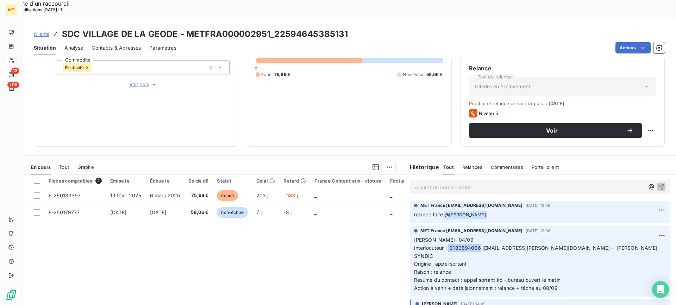
click at [414, 236] on p "[PERSON_NAME]- 04/09 Interlocuteur : 0180894006 [EMAIL_ADDRESS][PERSON_NAME][DO…" at bounding box center [540, 264] width 252 height 56
click at [444, 183] on p "Ajouter un commentaire ﻿" at bounding box center [530, 187] width 230 height 9
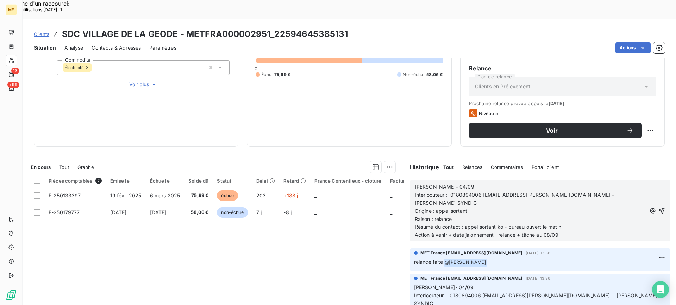
click at [459, 183] on p "[PERSON_NAME]- 04/09" at bounding box center [531, 187] width 232 height 8
drag, startPoint x: 564, startPoint y: 208, endPoint x: 498, endPoint y: 207, distance: 65.5
click at [498, 231] on p "Action à venir + date jalonnement : relance + tâche au 08/09" at bounding box center [531, 235] width 232 height 8
click at [659, 208] on icon "button" at bounding box center [662, 211] width 6 height 6
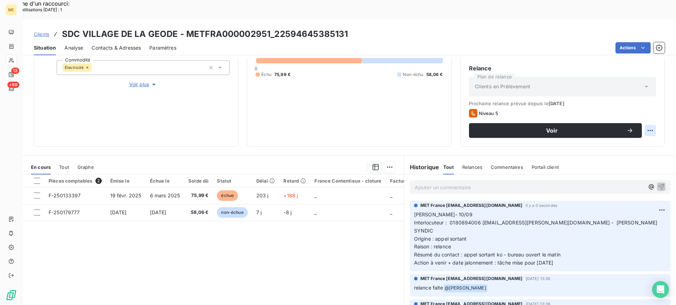
click at [634, 127] on div "Replanifier cette action" at bounding box center [616, 126] width 63 height 11
select select "8"
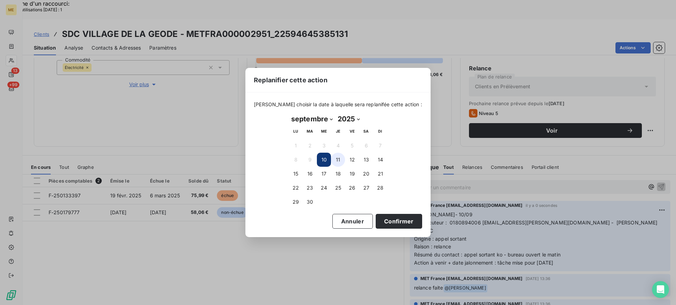
click at [344, 160] on button "11" at bounding box center [338, 160] width 14 height 14
click at [398, 220] on button "Confirmer" at bounding box center [399, 221] width 47 height 15
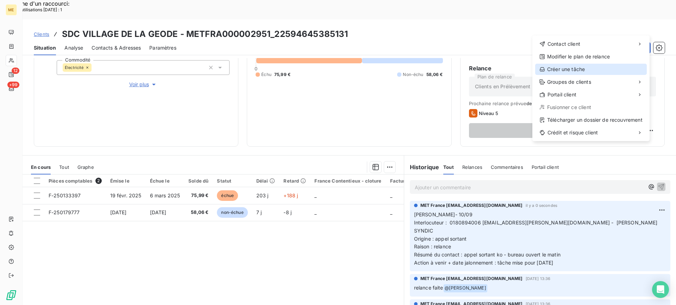
click at [569, 69] on div "Créer une tâche" at bounding box center [591, 69] width 112 height 11
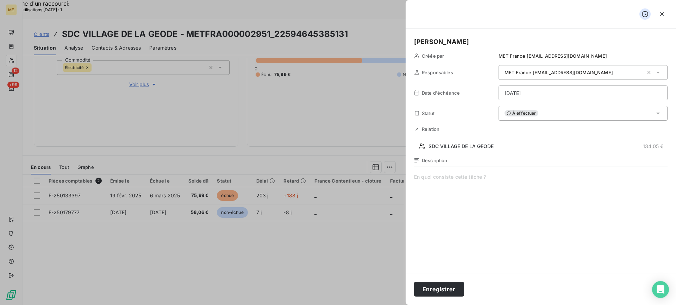
click at [535, 227] on span at bounding box center [541, 241] width 254 height 135
click at [556, 42] on h5 "[PERSON_NAME]" at bounding box center [541, 42] width 254 height 10
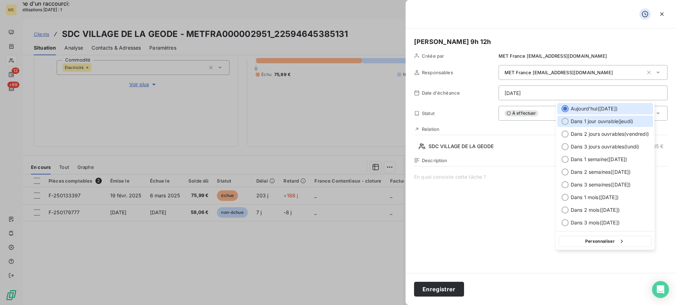
click at [583, 122] on span "Dans 1 jour ouvrable ( [DATE] )" at bounding box center [602, 121] width 62 height 7
type input "[DATE]"
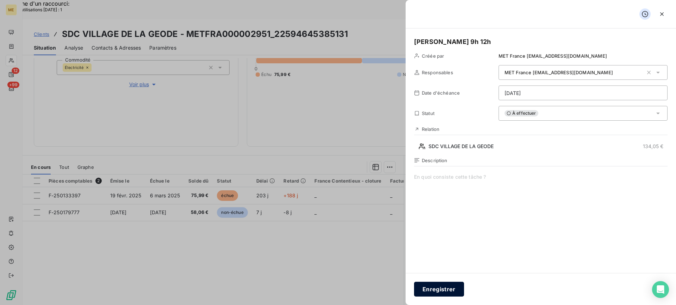
click at [450, 286] on button "Enregistrer" at bounding box center [439, 289] width 50 height 15
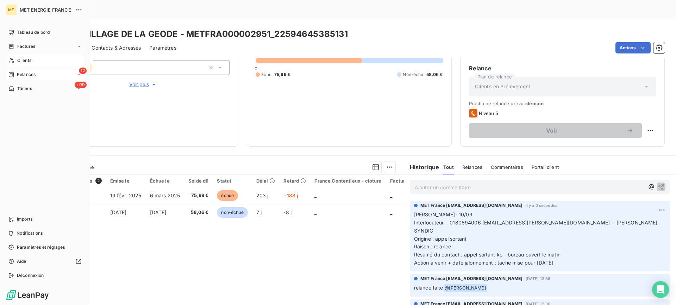
click at [40, 76] on div "12 Relances" at bounding box center [45, 74] width 79 height 11
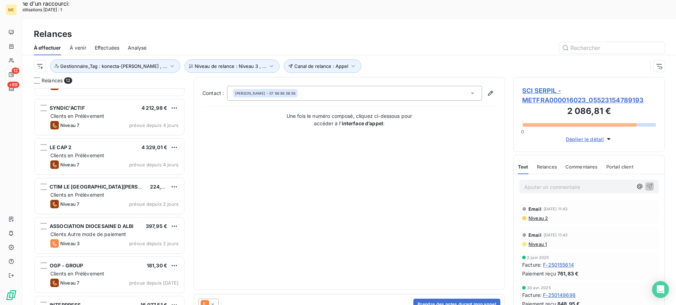
scroll to position [237, 0]
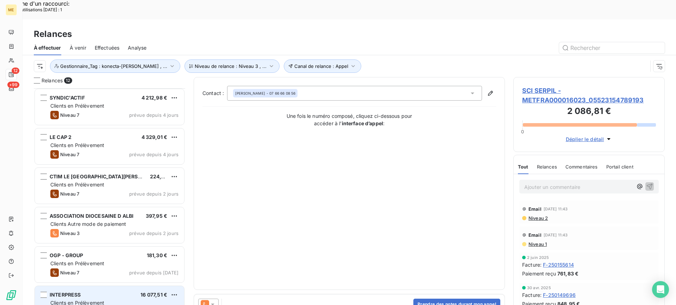
click at [131, 292] on div "INTERPRESS 16 077,51 €" at bounding box center [114, 295] width 128 height 6
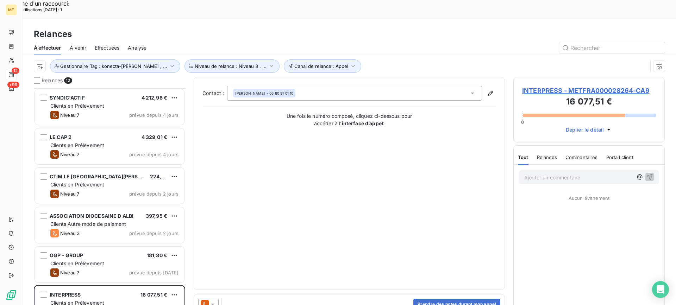
click at [569, 86] on span "INTERPRESS - METFRA000028264-CA9" at bounding box center [589, 91] width 134 height 10
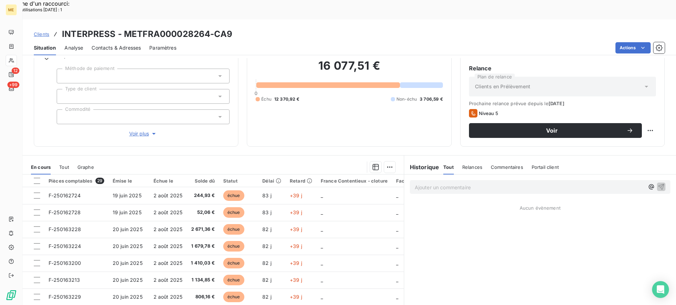
scroll to position [63, 0]
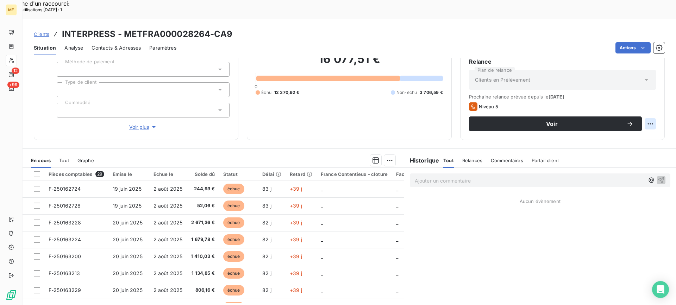
click at [625, 124] on div "Replanifier cette action" at bounding box center [616, 119] width 63 height 11
select select "8"
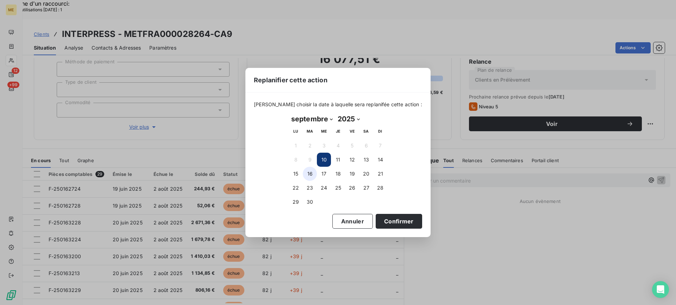
click at [309, 174] on button "16" at bounding box center [310, 174] width 14 height 14
drag, startPoint x: 389, startPoint y: 218, endPoint x: 360, endPoint y: 211, distance: 29.9
click at [389, 219] on button "Confirmer" at bounding box center [399, 221] width 47 height 15
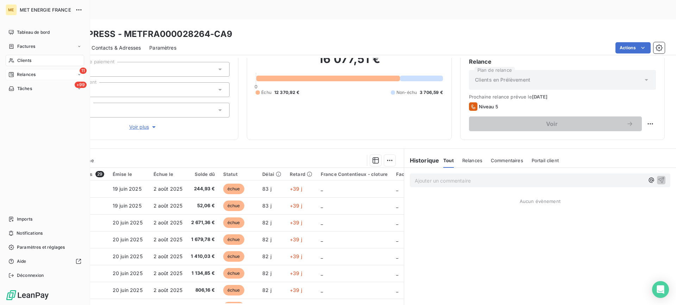
click at [10, 80] on div "11 Relances" at bounding box center [45, 74] width 79 height 11
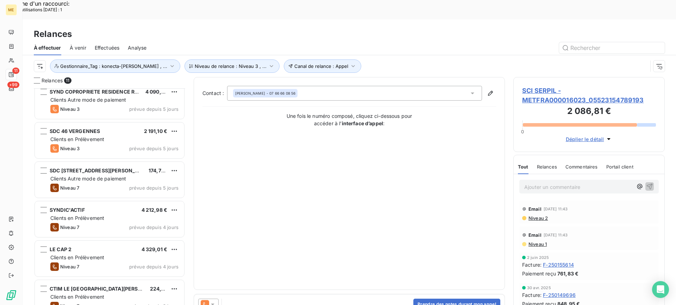
scroll to position [176, 0]
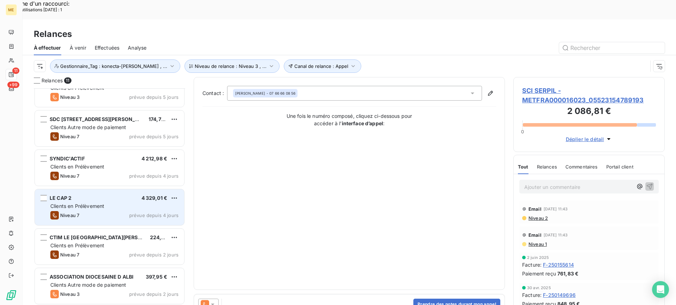
click at [119, 203] on div "Clients en Prélèvement" at bounding box center [114, 206] width 128 height 7
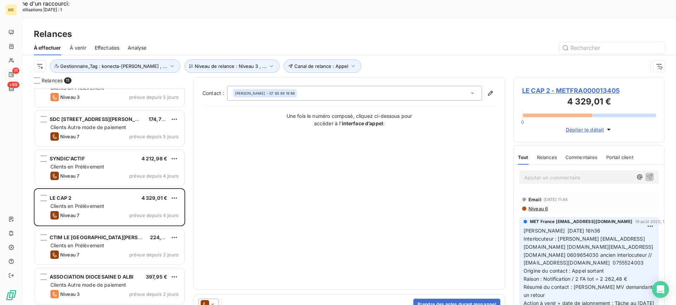
click at [556, 86] on span "LE CAP 2 - METFRA000013405" at bounding box center [589, 91] width 134 height 10
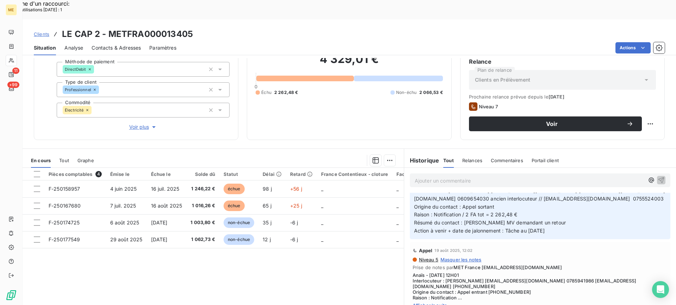
scroll to position [70, 0]
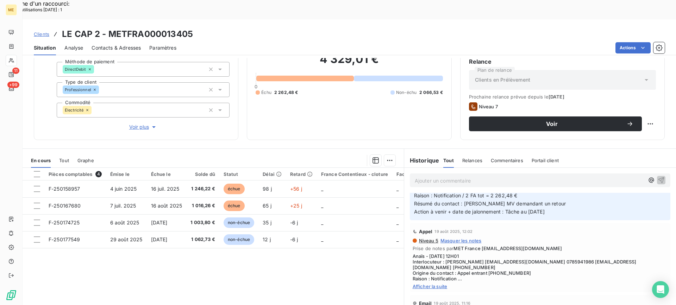
click at [430, 284] on span "Afficher la suite" at bounding box center [540, 287] width 255 height 6
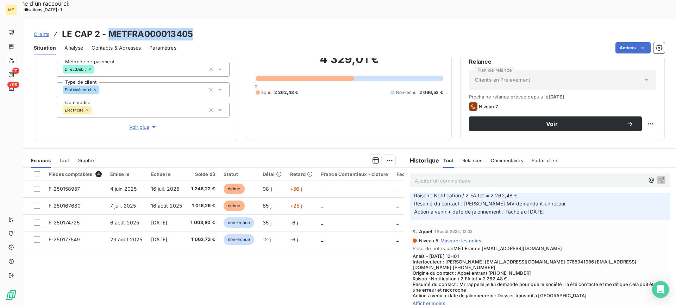
drag, startPoint x: 111, startPoint y: 11, endPoint x: 198, endPoint y: 20, distance: 87.5
click at [198, 28] on div "Clients LE CAP 2 - METFRA000013405" at bounding box center [350, 34] width 654 height 13
copy h3 "METFRA000013405"
click at [630, 121] on div "Replanifier cette action" at bounding box center [616, 119] width 63 height 11
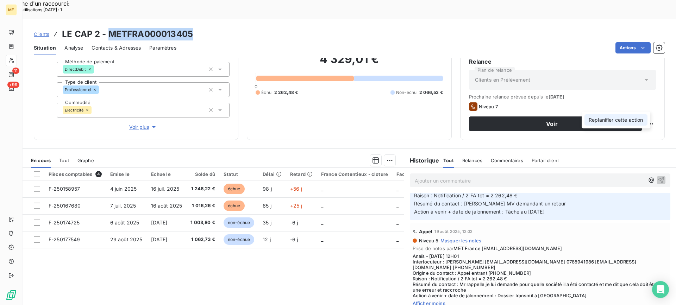
select select "8"
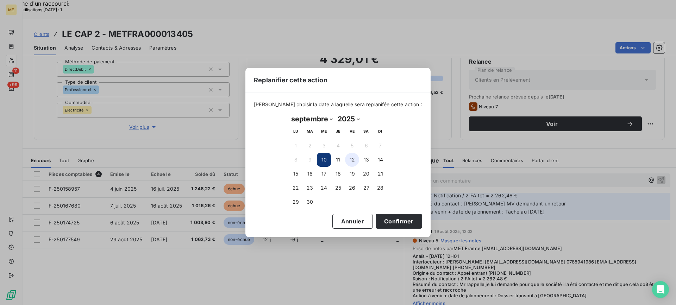
click at [354, 159] on button "12" at bounding box center [352, 160] width 14 height 14
click at [382, 217] on button "Confirmer" at bounding box center [399, 221] width 47 height 15
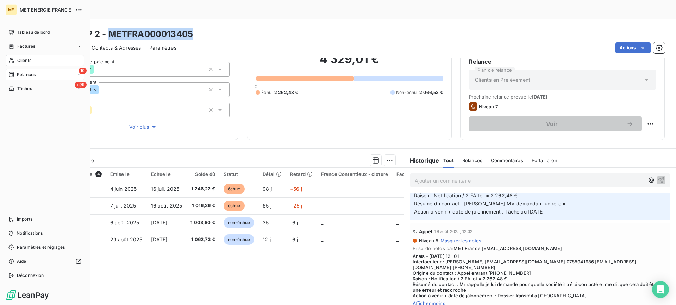
click at [11, 73] on icon at bounding box center [11, 75] width 6 height 6
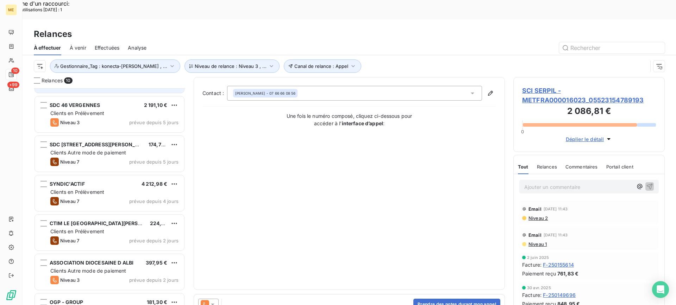
scroll to position [159, 0]
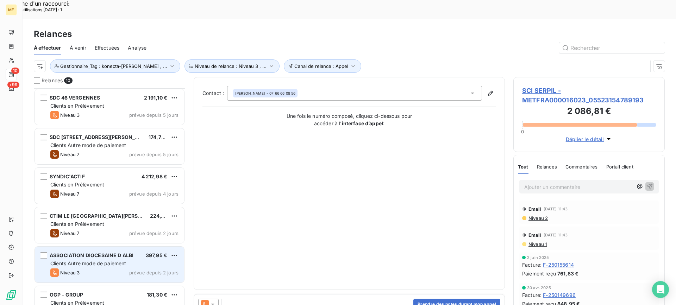
click at [136, 247] on div "ASSOCIATION DIOCESAINE D ALBI 397,95 € Clients Autre mode de paiement Niveau 3 …" at bounding box center [109, 265] width 149 height 36
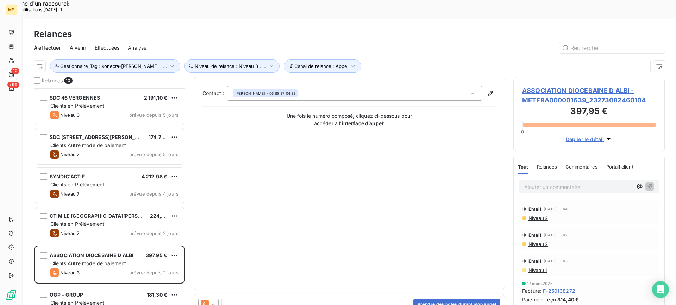
click at [576, 86] on span "ASSOCIATION DIOCESAINE D ALBI - METFRA000001639_23273082460104" at bounding box center [589, 95] width 134 height 19
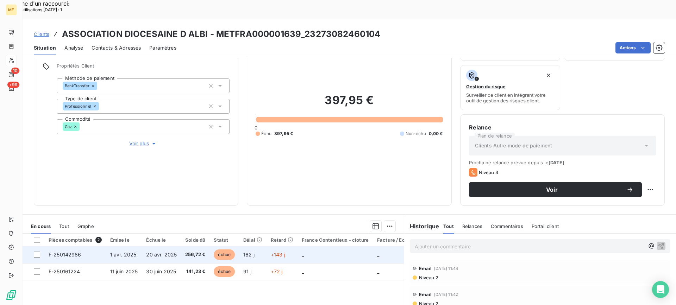
scroll to position [112, 0]
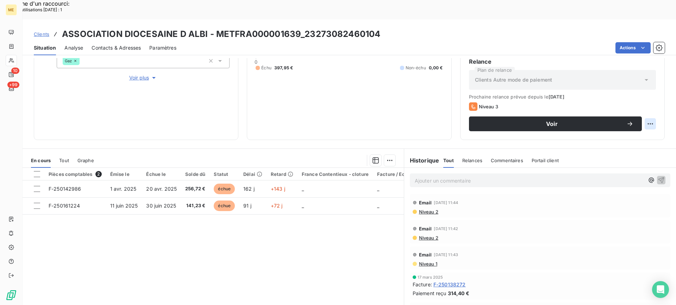
click at [639, 114] on div "Replanifier cette action" at bounding box center [616, 119] width 63 height 11
select select "8"
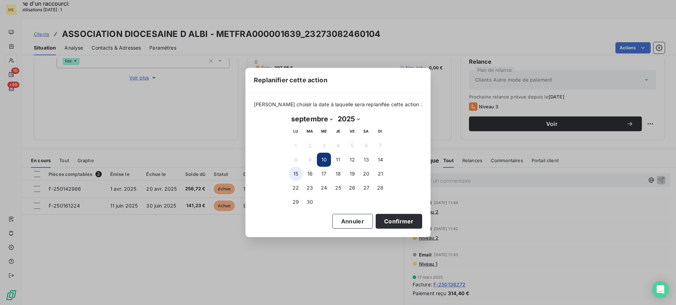
click at [292, 178] on button "15" at bounding box center [296, 174] width 14 height 14
click at [386, 223] on button "Confirmer" at bounding box center [399, 221] width 47 height 15
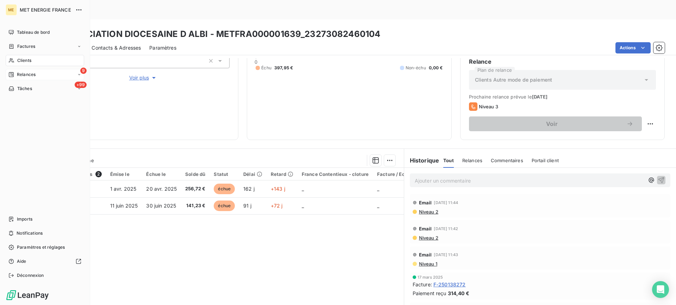
click at [15, 76] on div "Relances" at bounding box center [21, 75] width 27 height 6
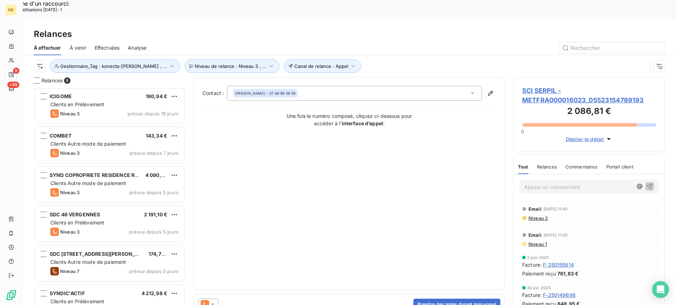
scroll to position [119, 0]
